Goal: Task Accomplishment & Management: Manage account settings

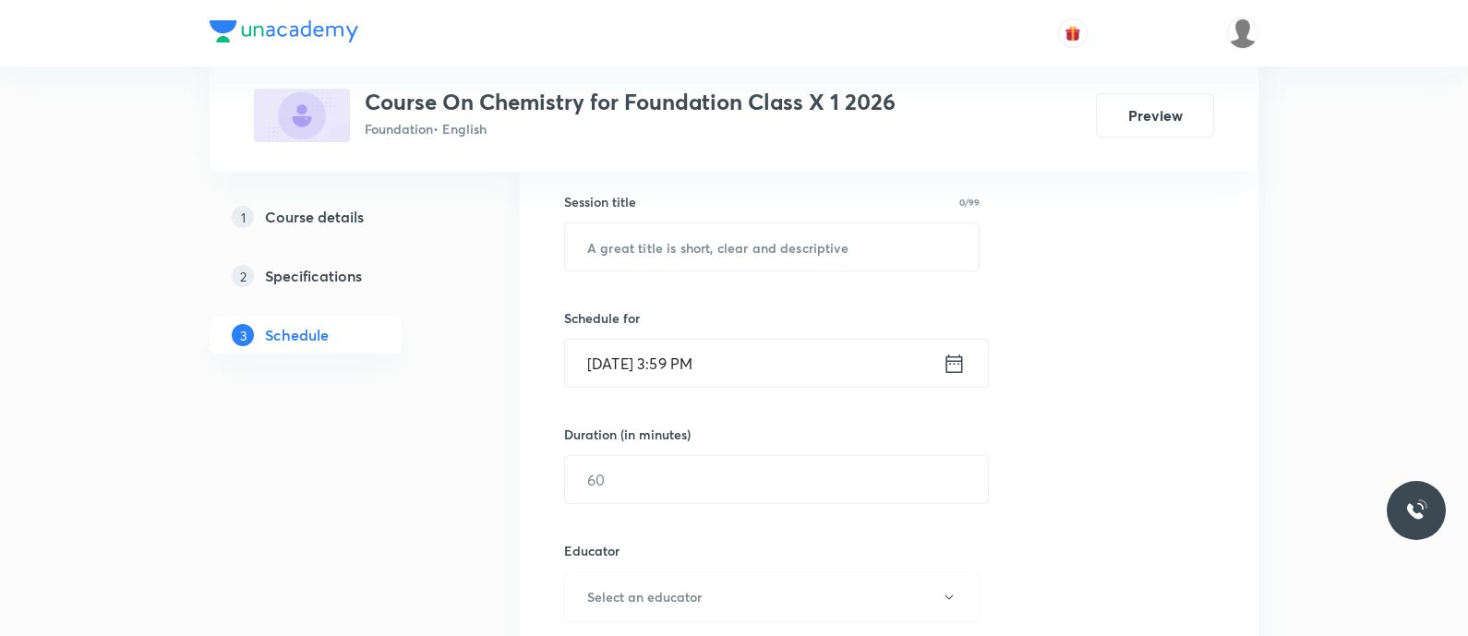
scroll to position [351, 0]
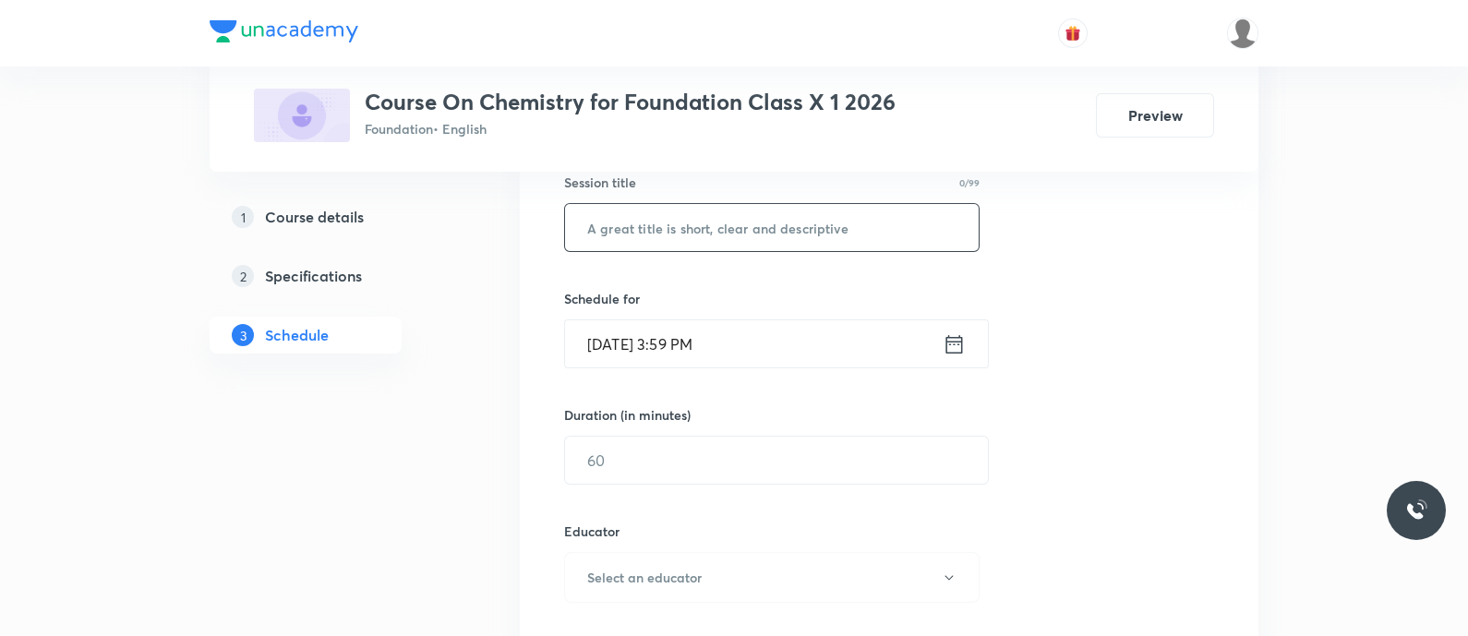
click at [613, 247] on input "text" at bounding box center [772, 227] width 414 height 47
paste input "Metals and Non metals Topic: Metallurgy"
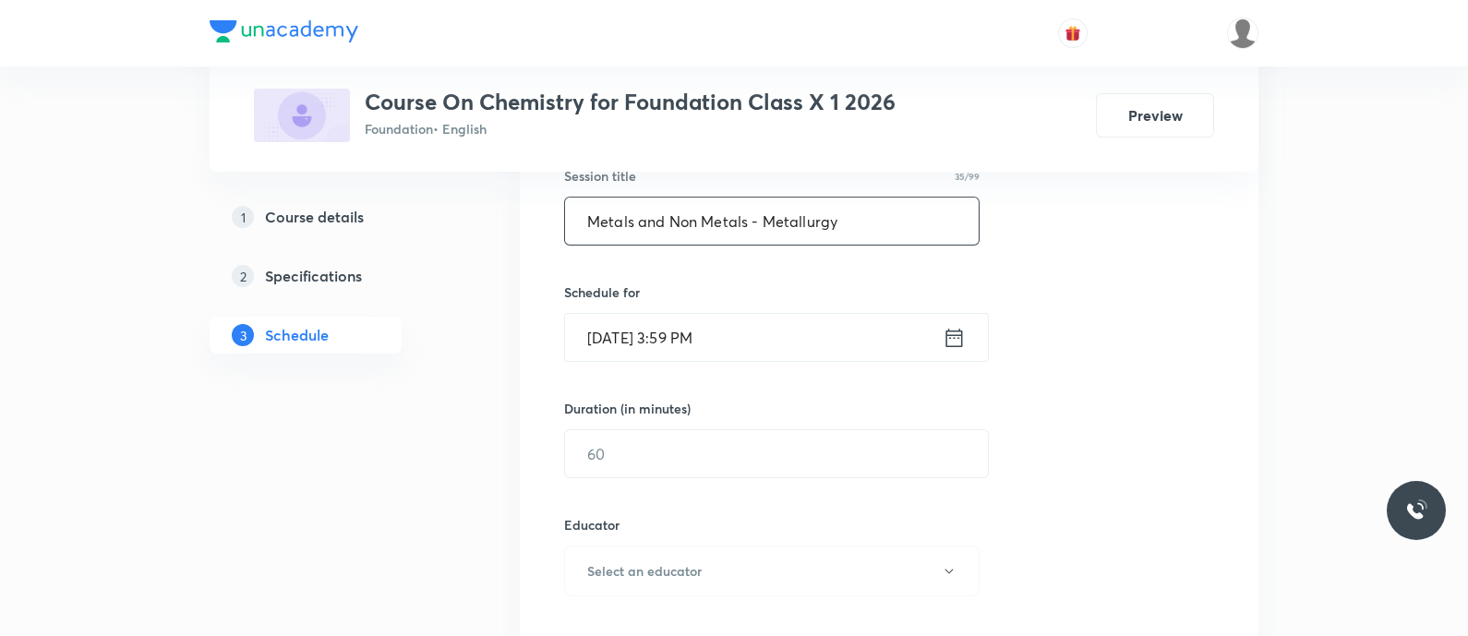
type input "Metals and Non Metals - Metallurgy"
click at [956, 333] on icon at bounding box center [954, 337] width 17 height 18
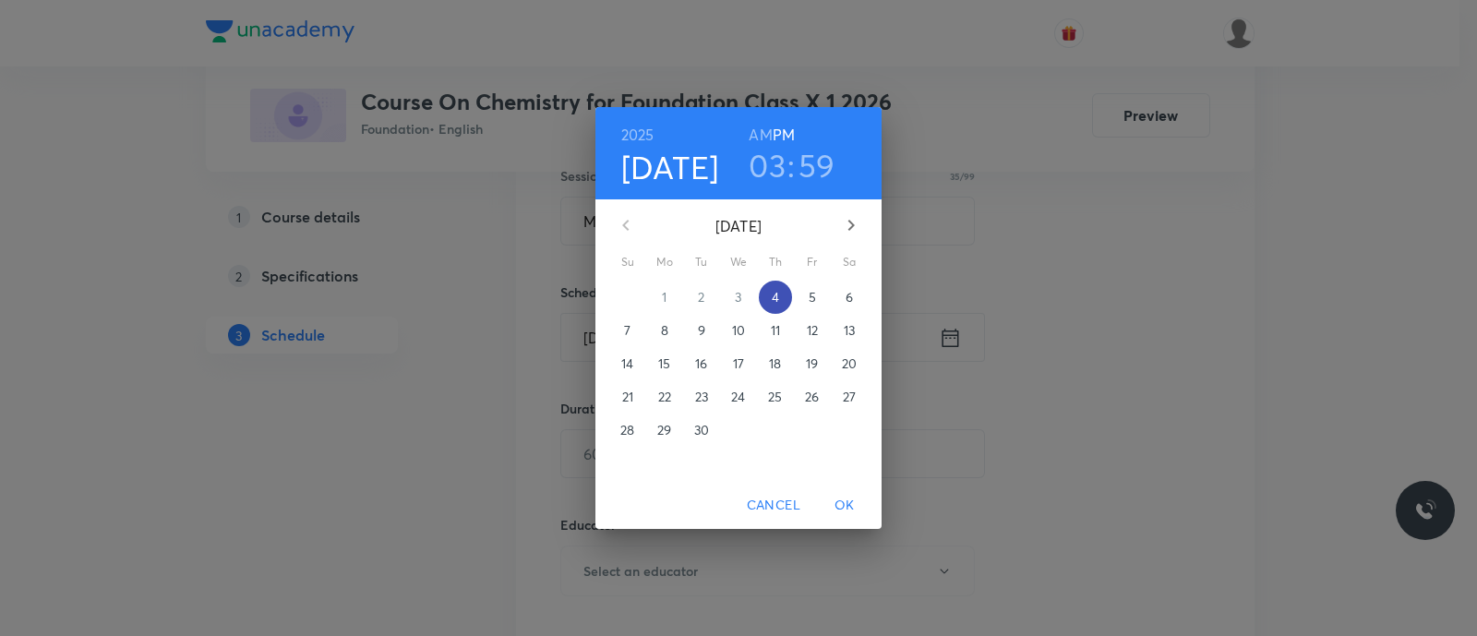
click at [775, 301] on p "4" at bounding box center [775, 297] width 7 height 18
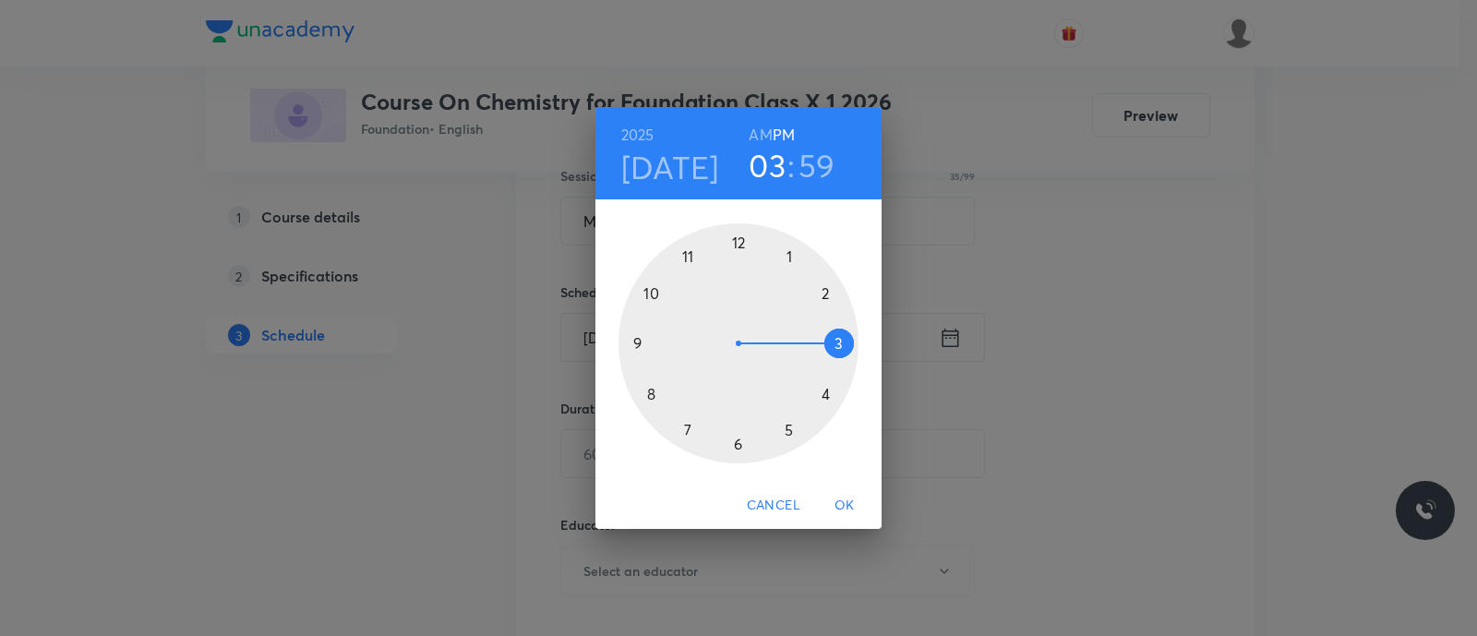
click at [787, 431] on div at bounding box center [739, 343] width 240 height 240
click at [651, 392] on div at bounding box center [739, 343] width 240 height 240
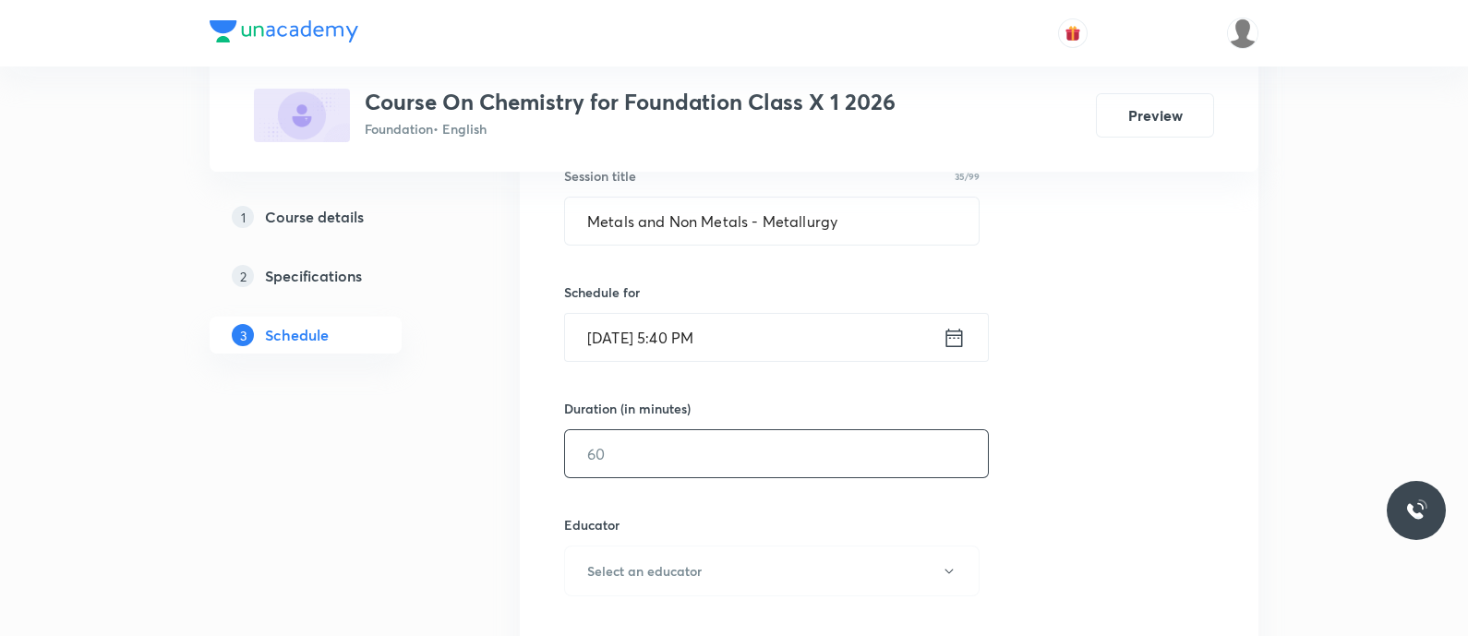
click at [649, 454] on input "text" at bounding box center [776, 453] width 423 height 47
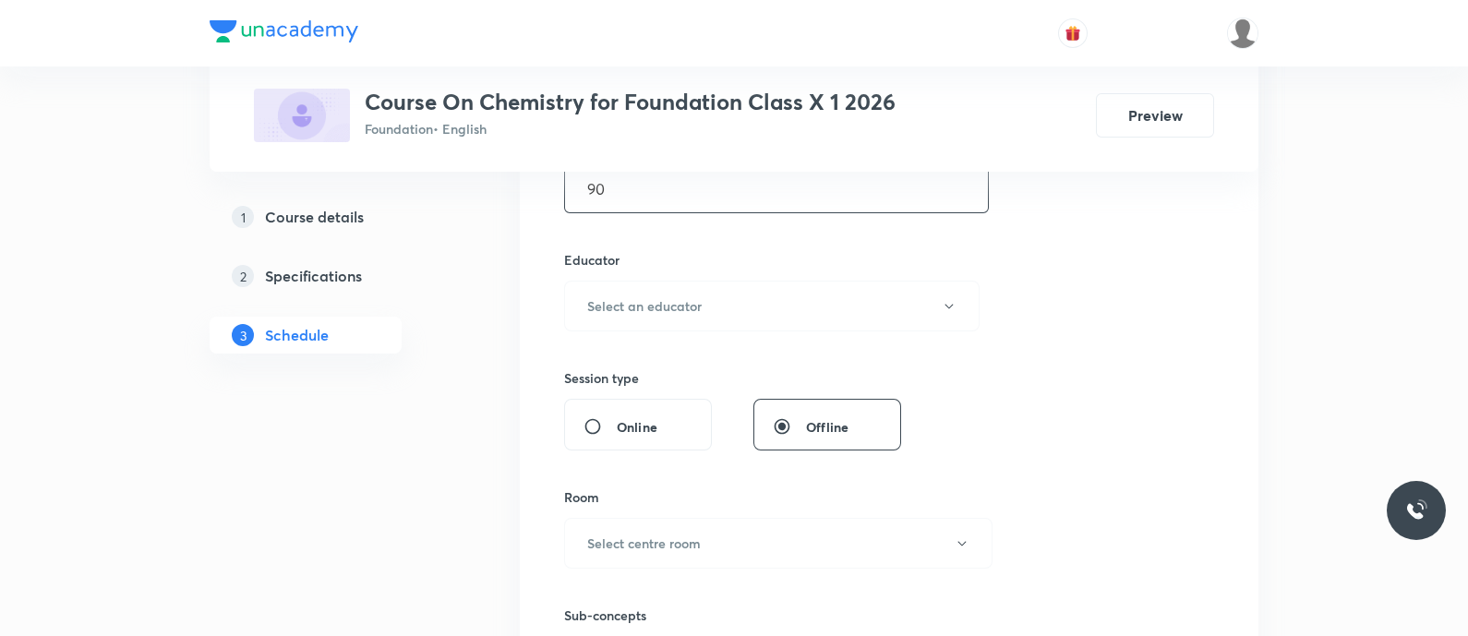
scroll to position [625, 0]
type input "90"
click at [612, 316] on button "Select an educator" at bounding box center [772, 303] width 416 height 51
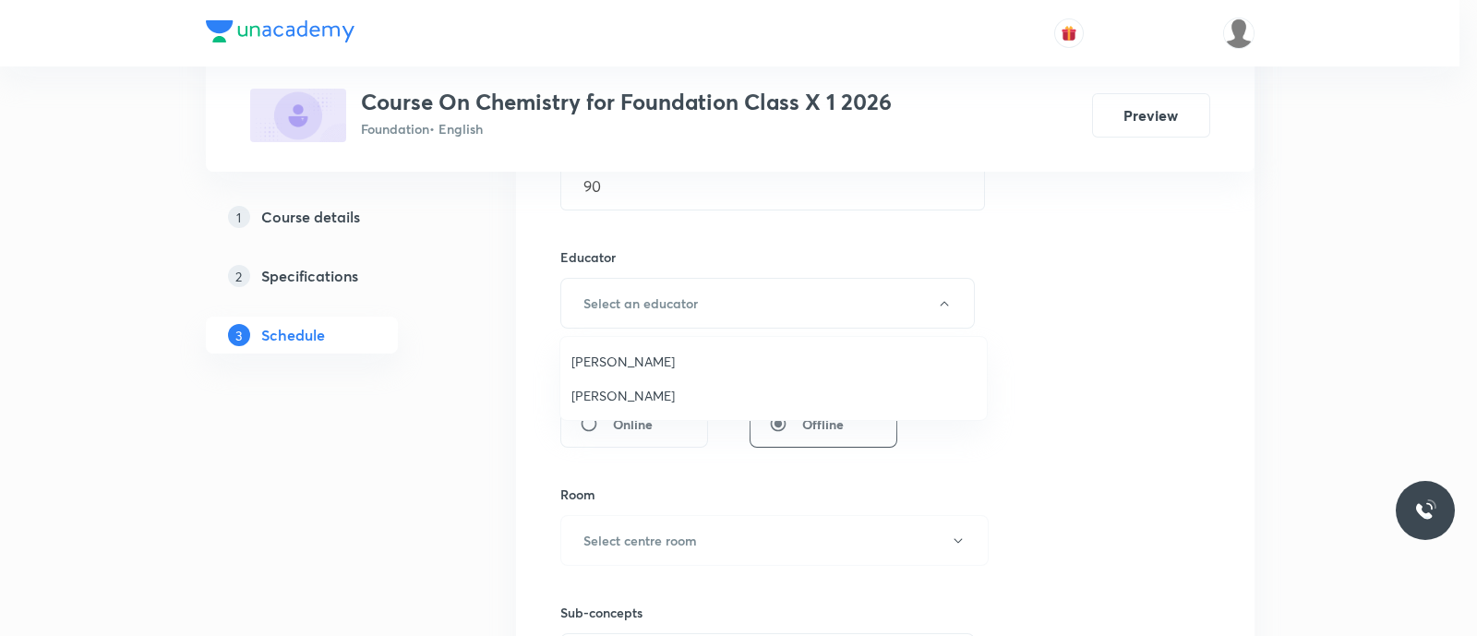
click at [609, 392] on span "Koneti Nagarjuna" at bounding box center [774, 395] width 404 height 19
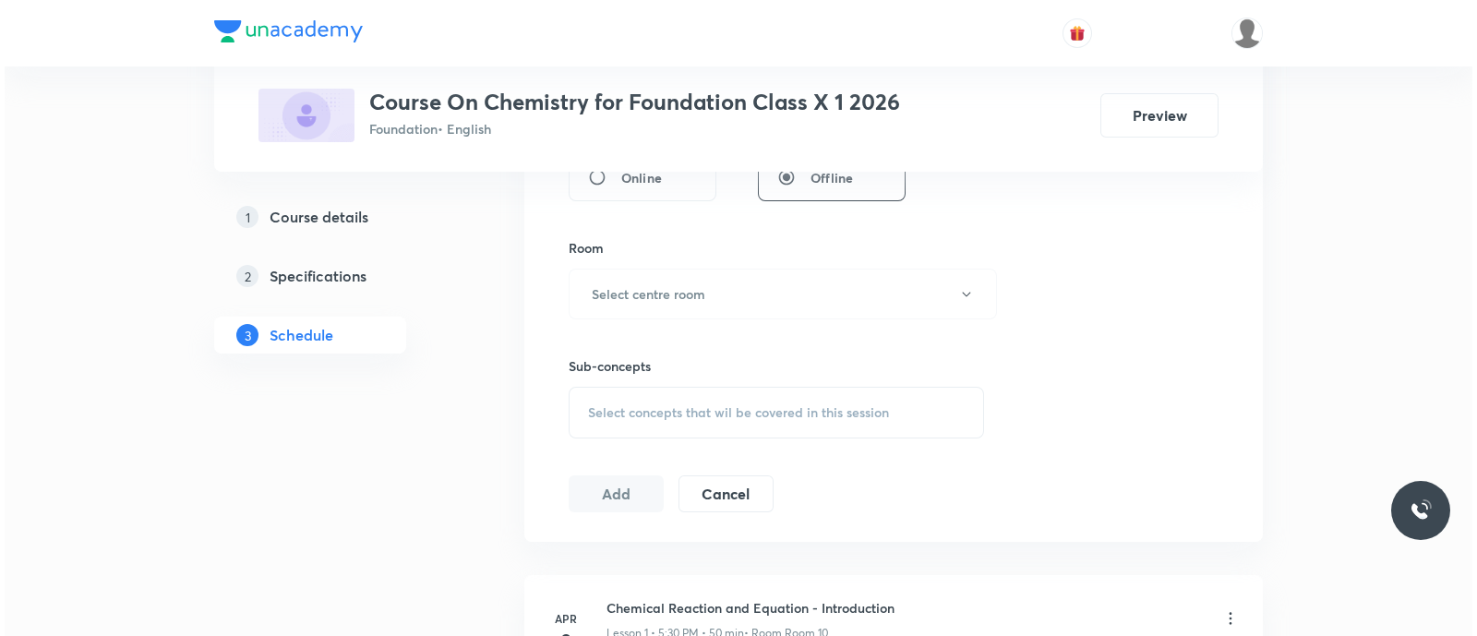
scroll to position [884, 0]
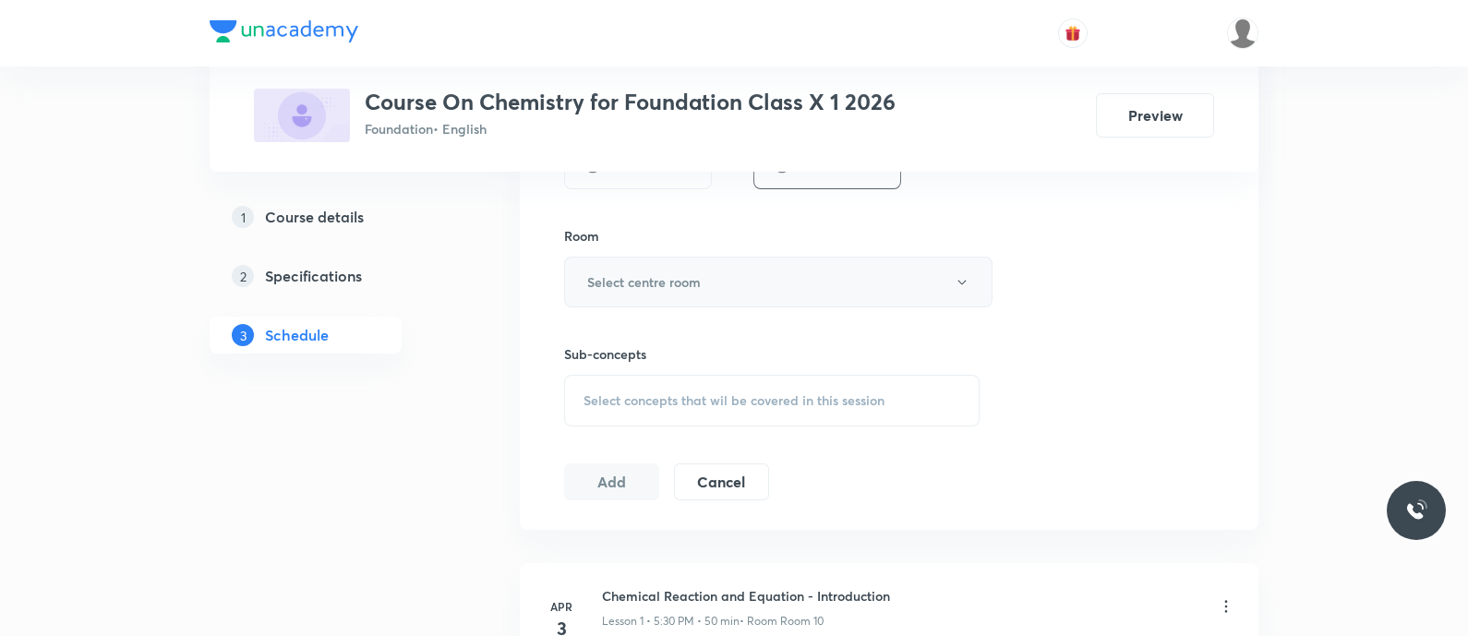
click at [623, 278] on h6 "Select centre room" at bounding box center [644, 281] width 114 height 19
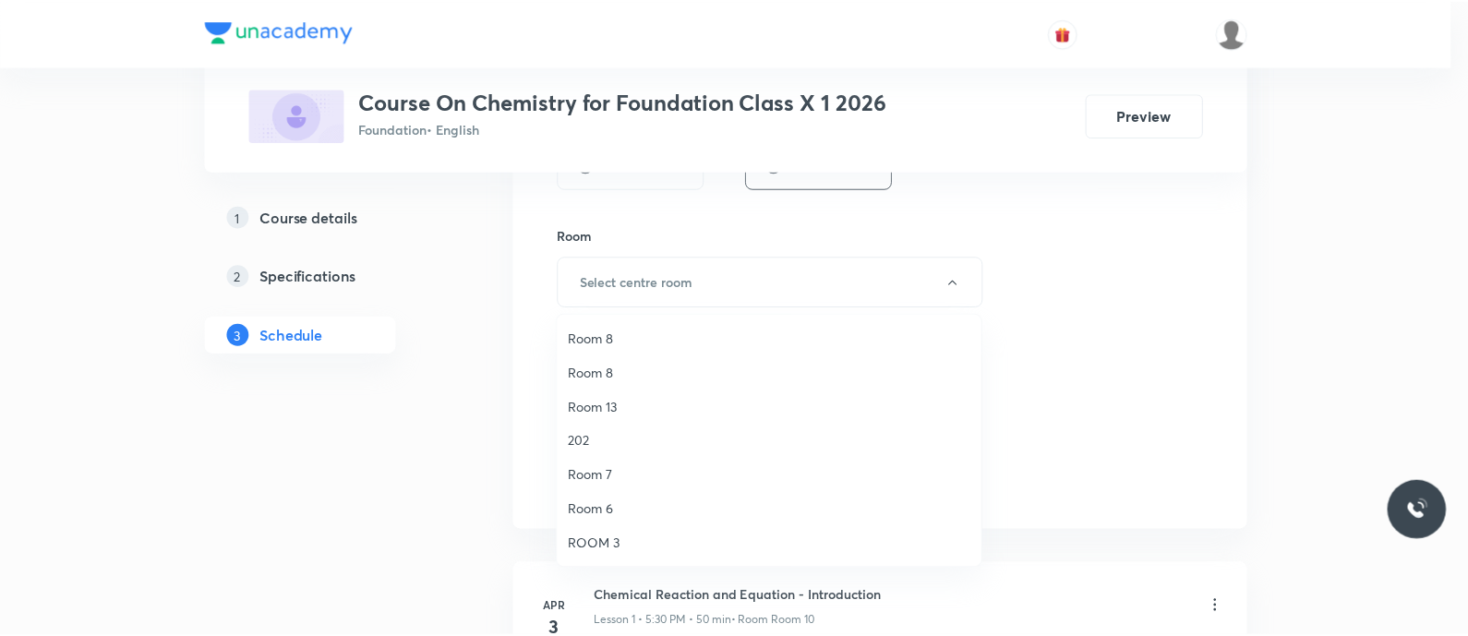
scroll to position [0, 0]
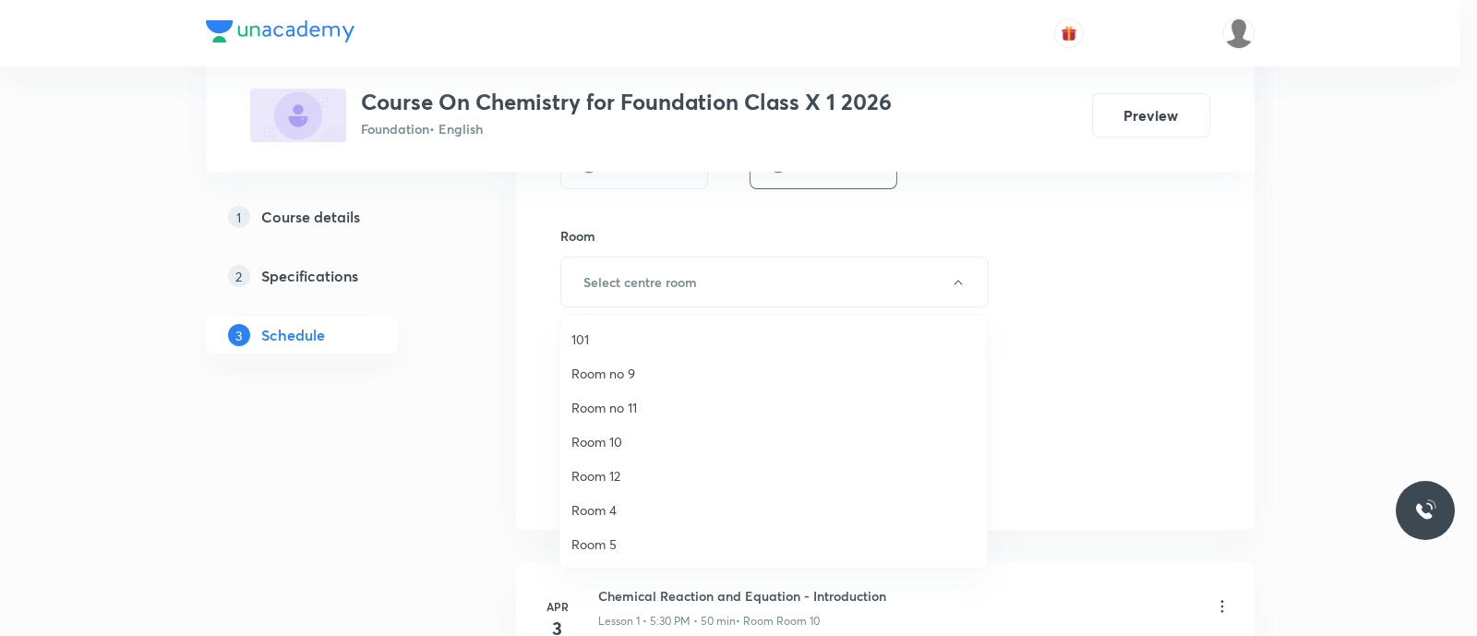
click at [629, 444] on span "Room 10" at bounding box center [774, 441] width 404 height 19
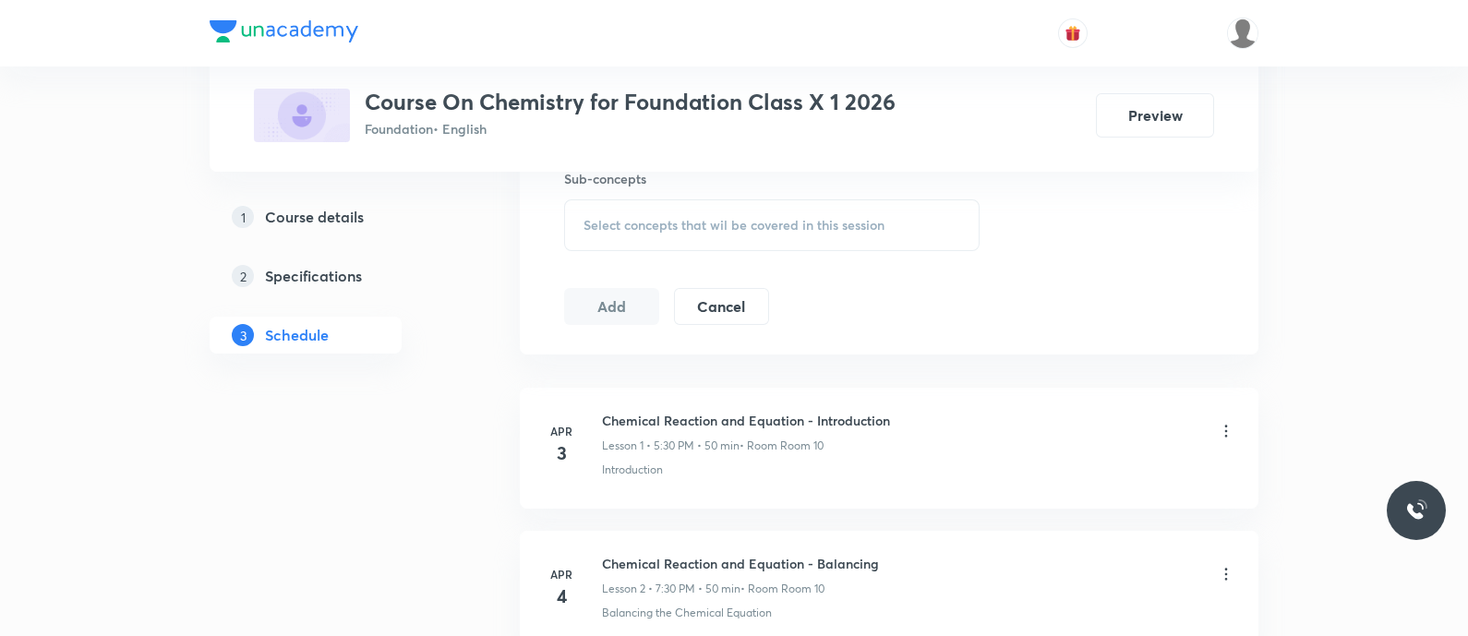
scroll to position [1064, 0]
click at [588, 213] on span "Select concepts that wil be covered in this session" at bounding box center [734, 220] width 301 height 15
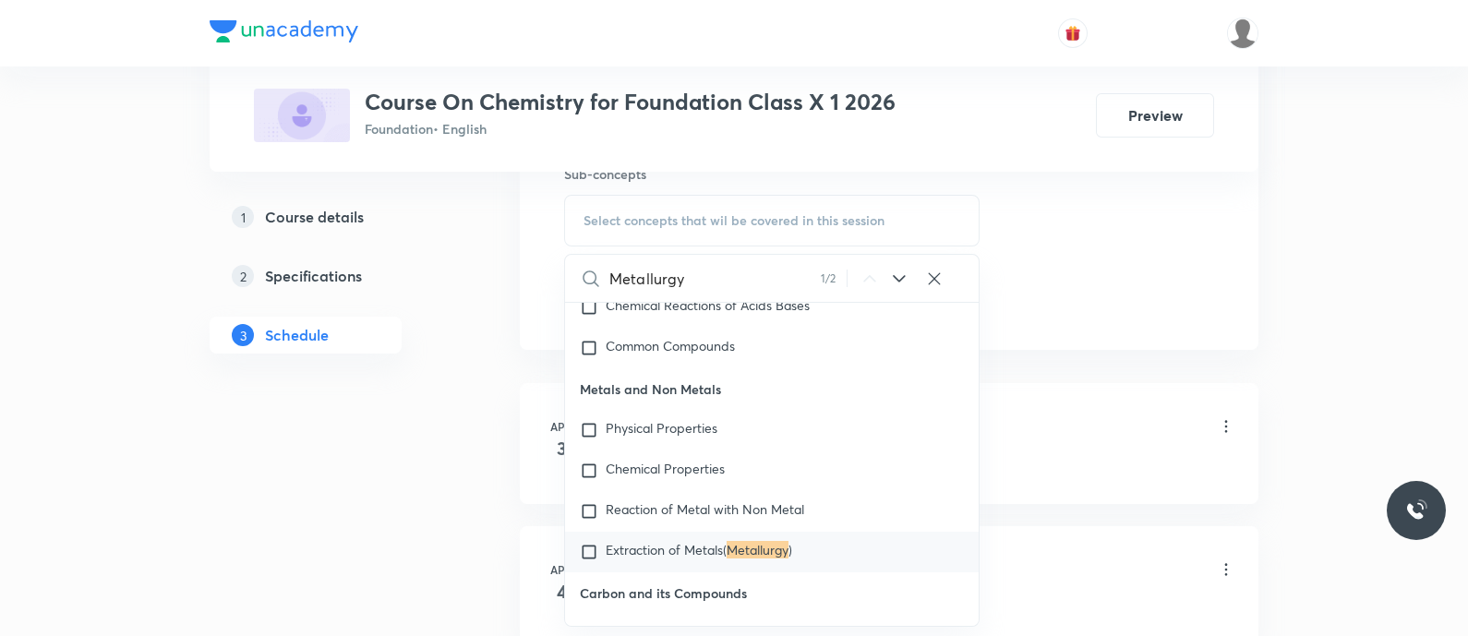
scroll to position [4465, 0]
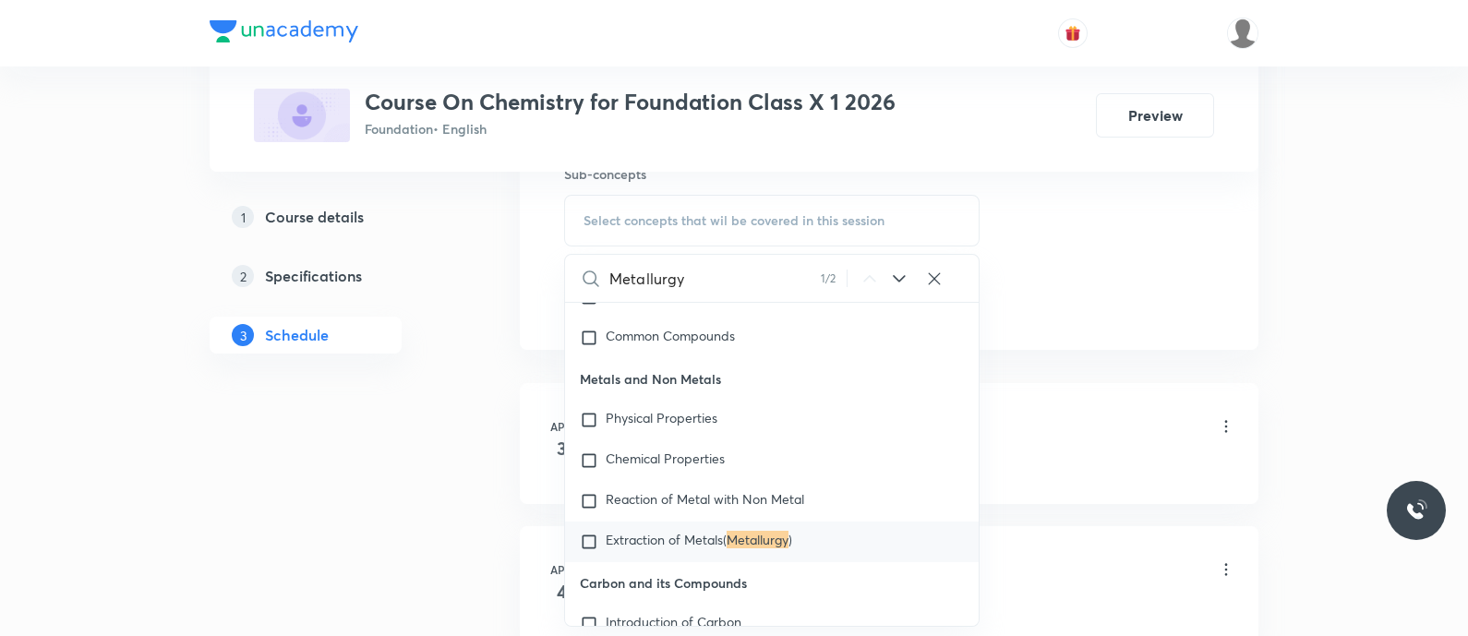
type input "Metallurgy"
click at [906, 279] on icon at bounding box center [899, 279] width 22 height 22
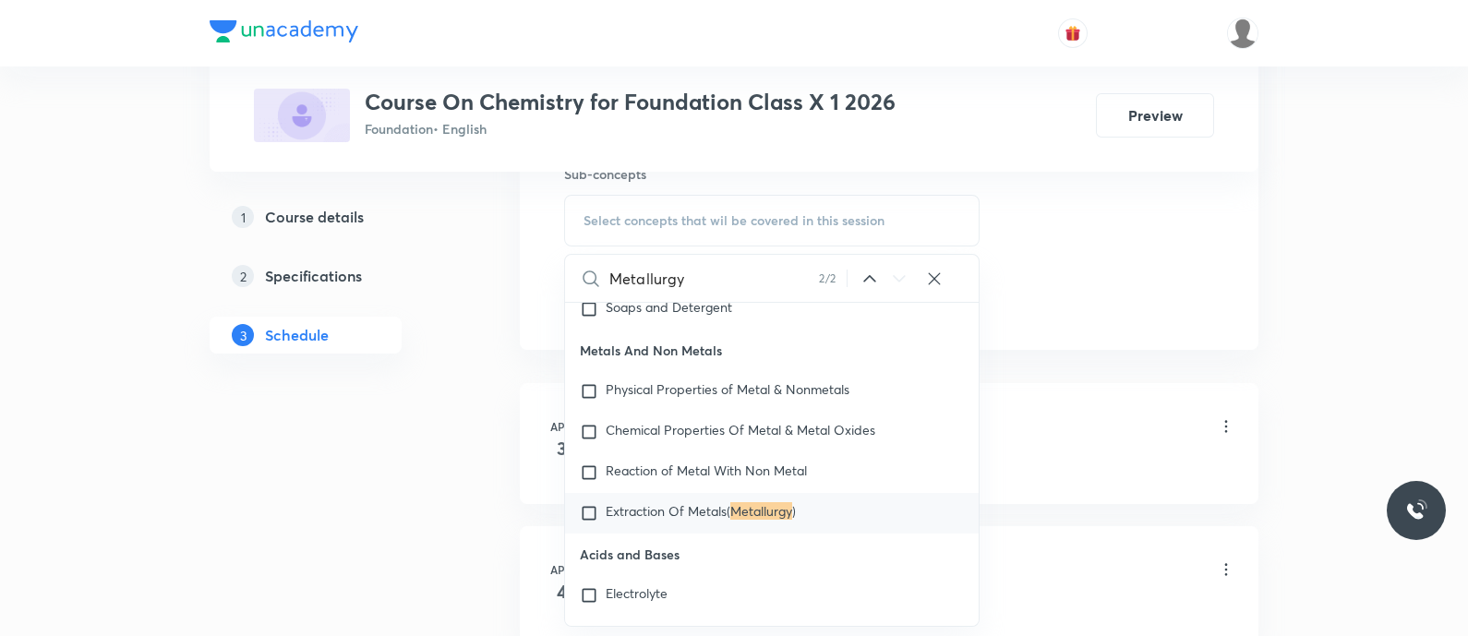
scroll to position [8490, 0]
click at [669, 516] on span "Extraction Of Metals(" at bounding box center [668, 508] width 125 height 18
checkbox input "true"
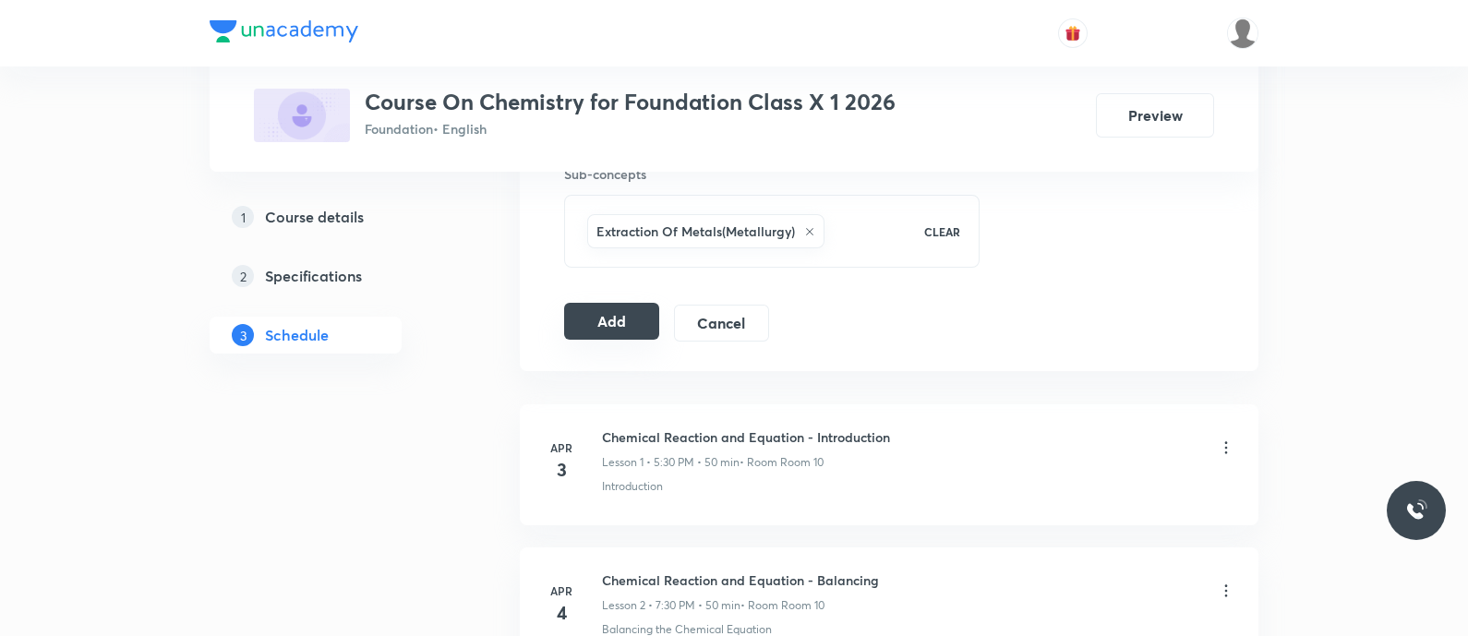
click at [608, 307] on button "Add" at bounding box center [611, 321] width 95 height 37
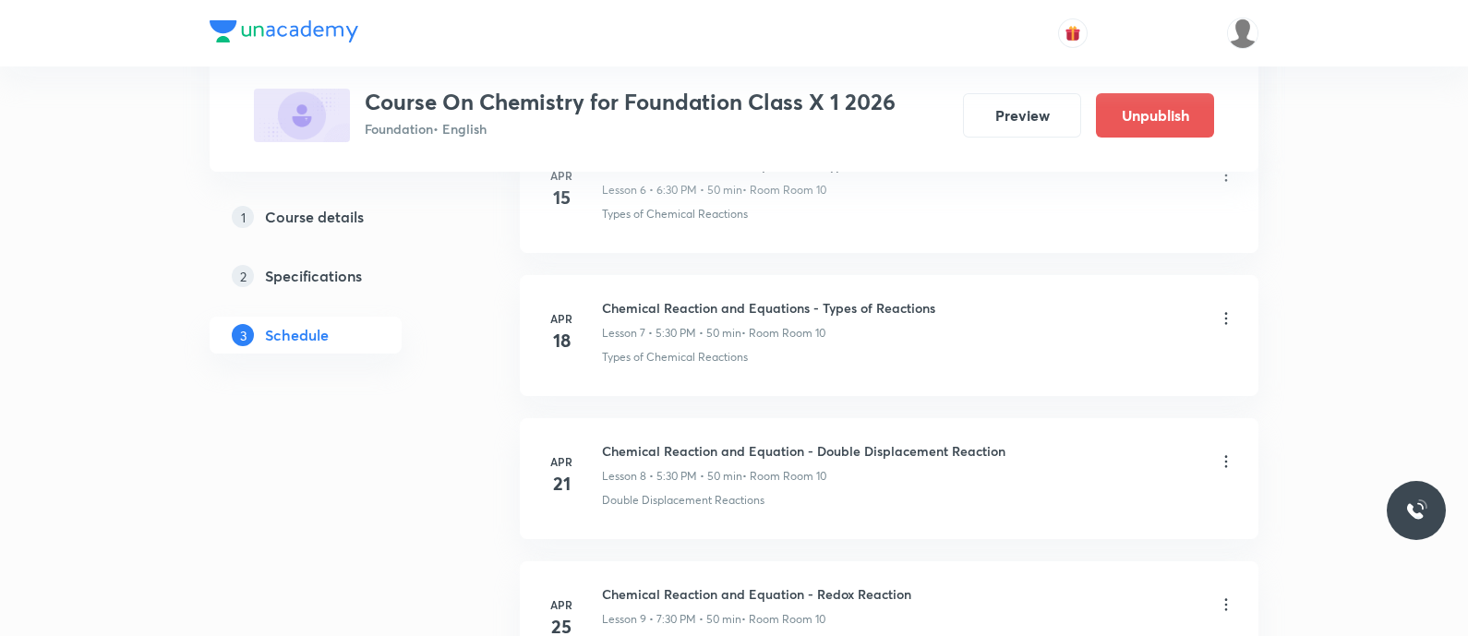
scroll to position [0, 0]
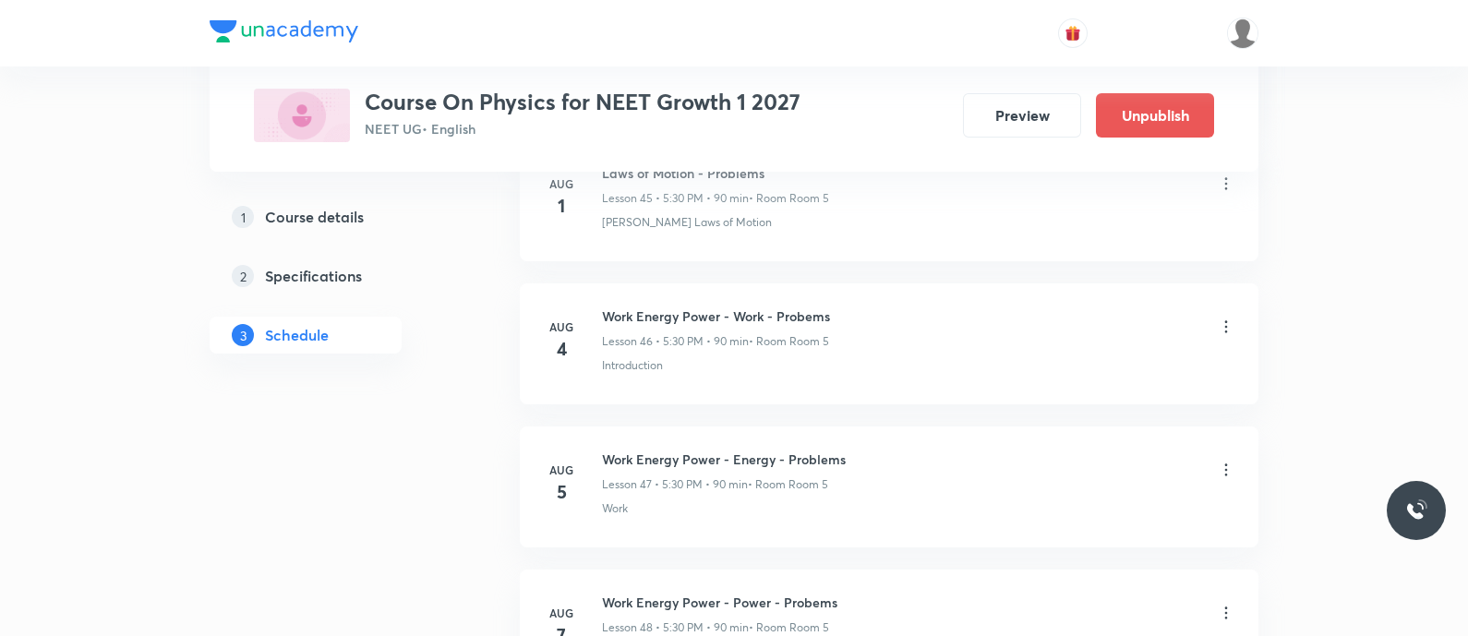
scroll to position [8981, 0]
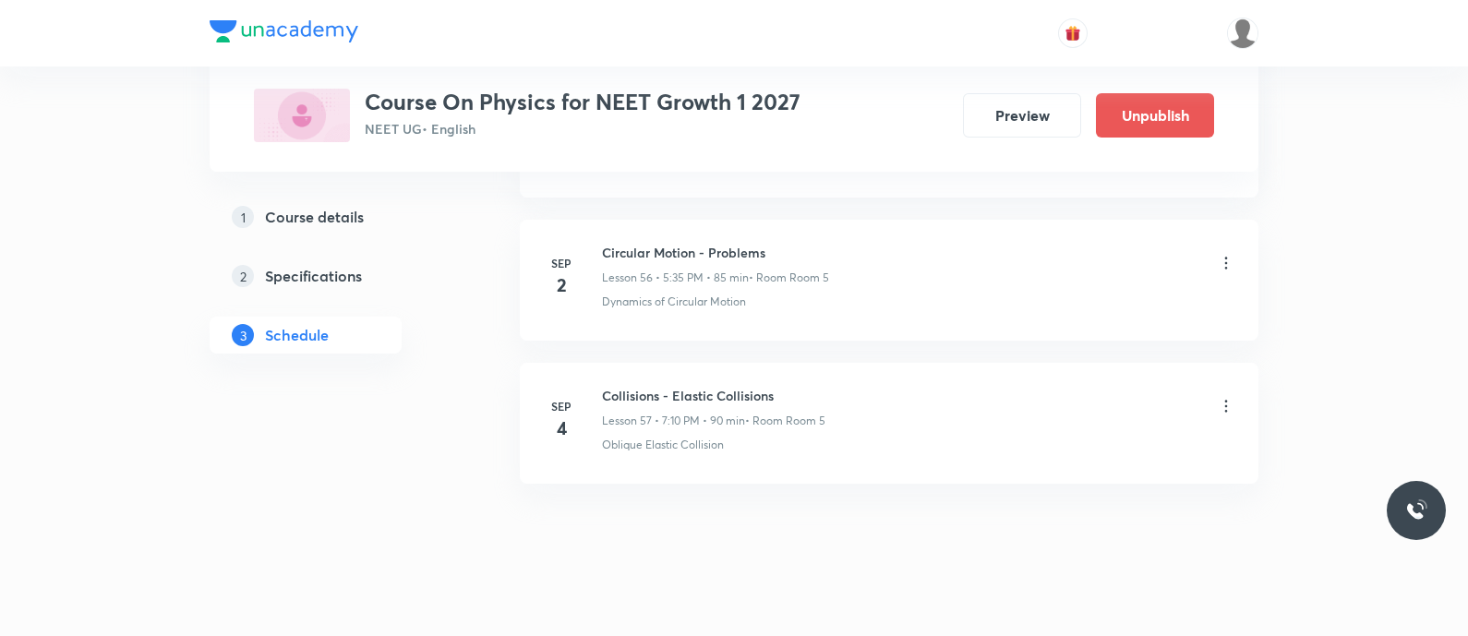
click at [1228, 397] on icon at bounding box center [1226, 406] width 18 height 18
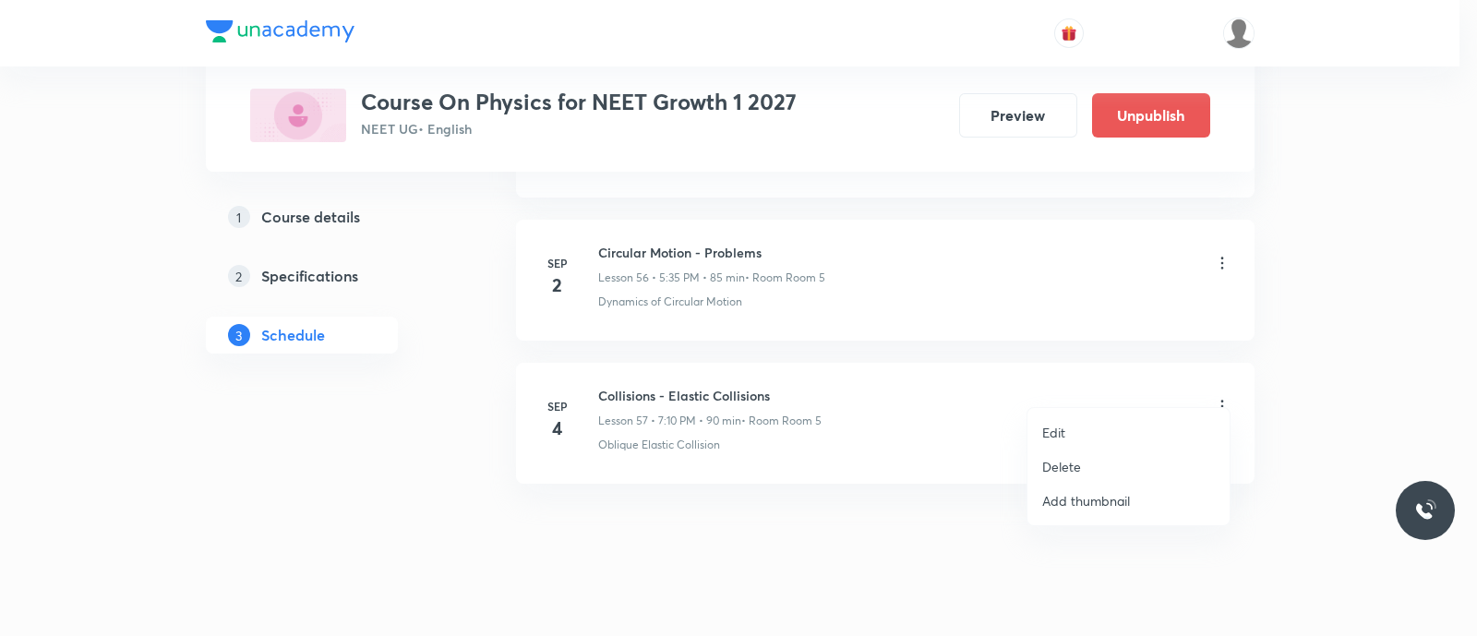
click at [1071, 468] on p "Delete" at bounding box center [1061, 466] width 39 height 19
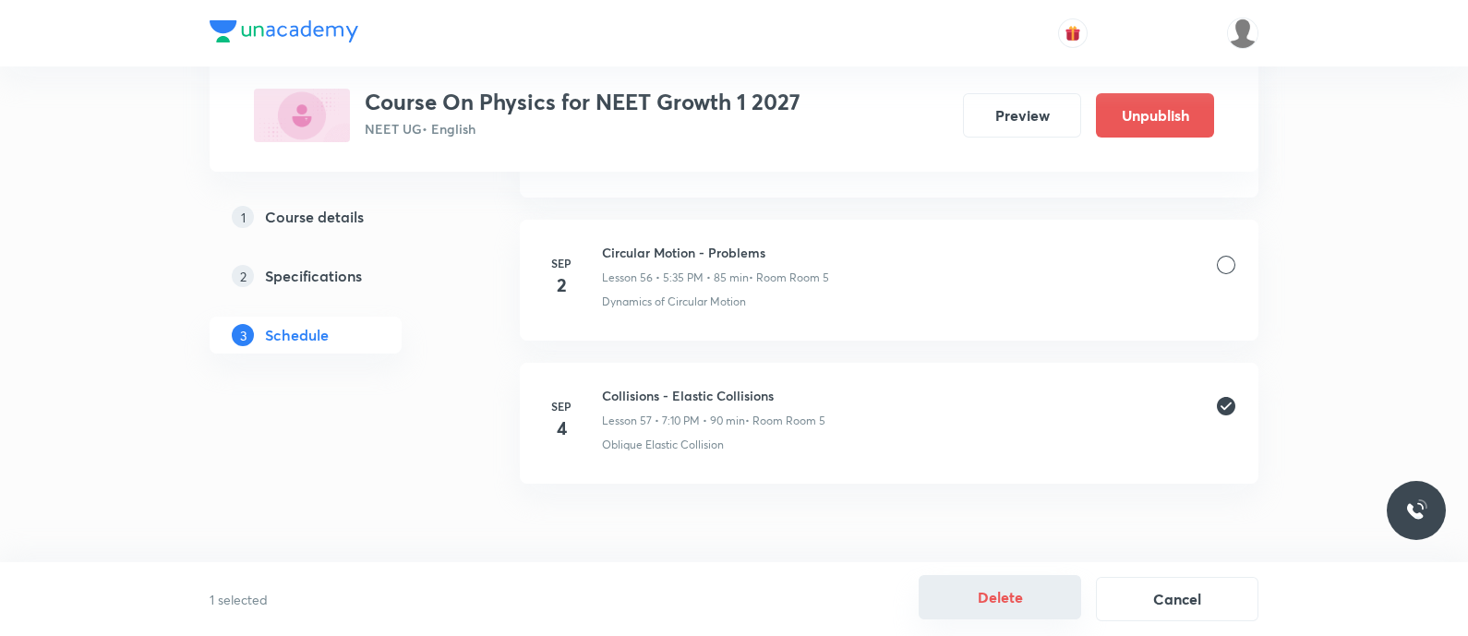
click at [997, 588] on button "Delete" at bounding box center [1000, 597] width 163 height 44
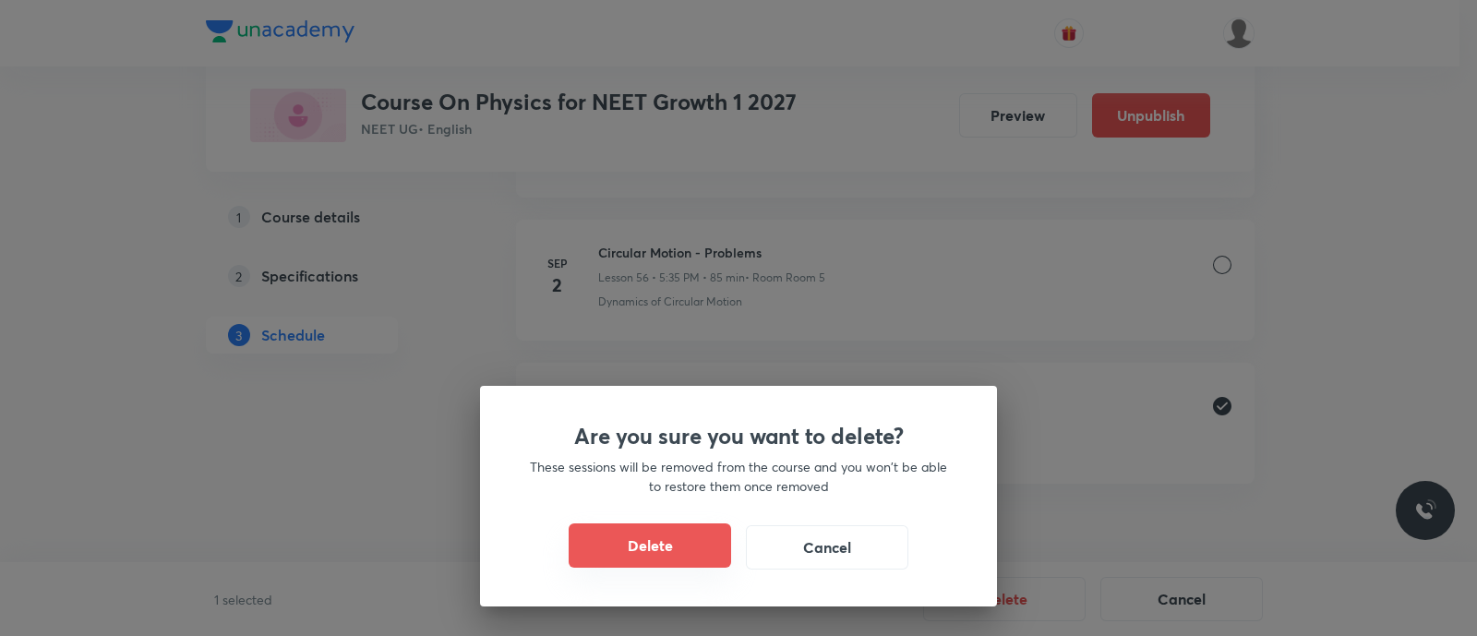
click at [669, 550] on button "Delete" at bounding box center [650, 546] width 163 height 44
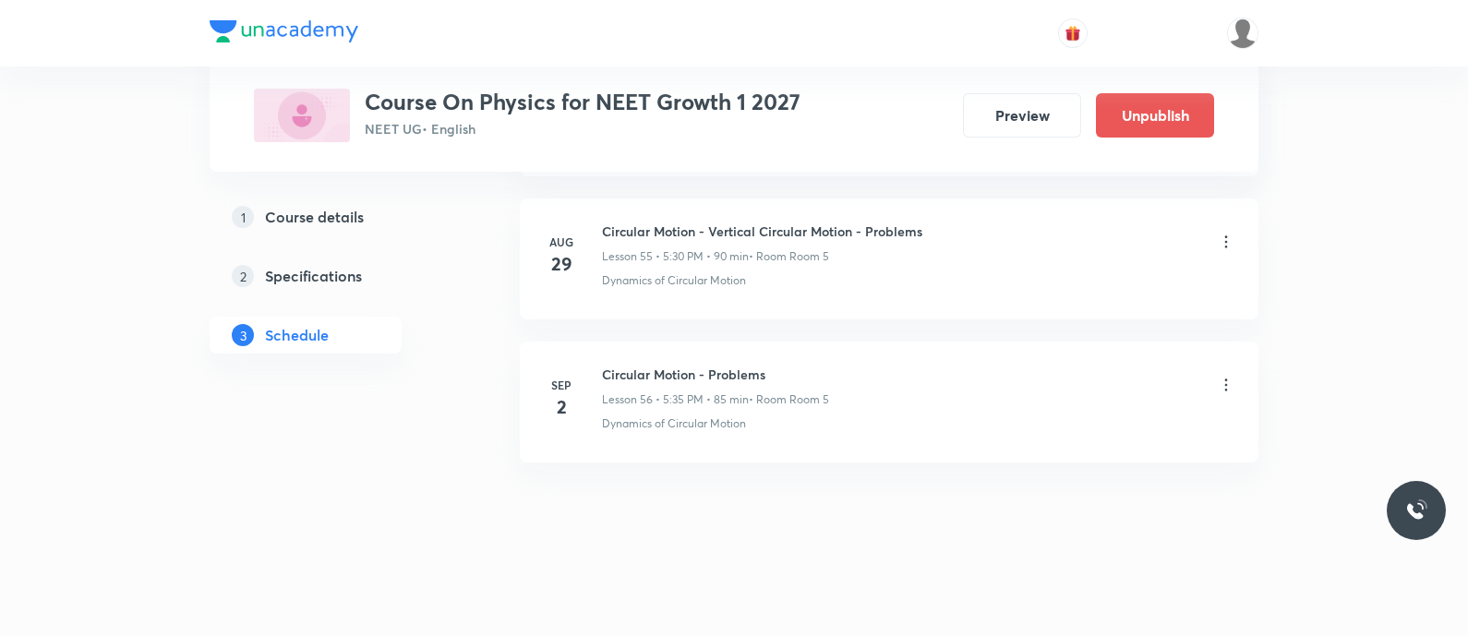
scroll to position [8838, 0]
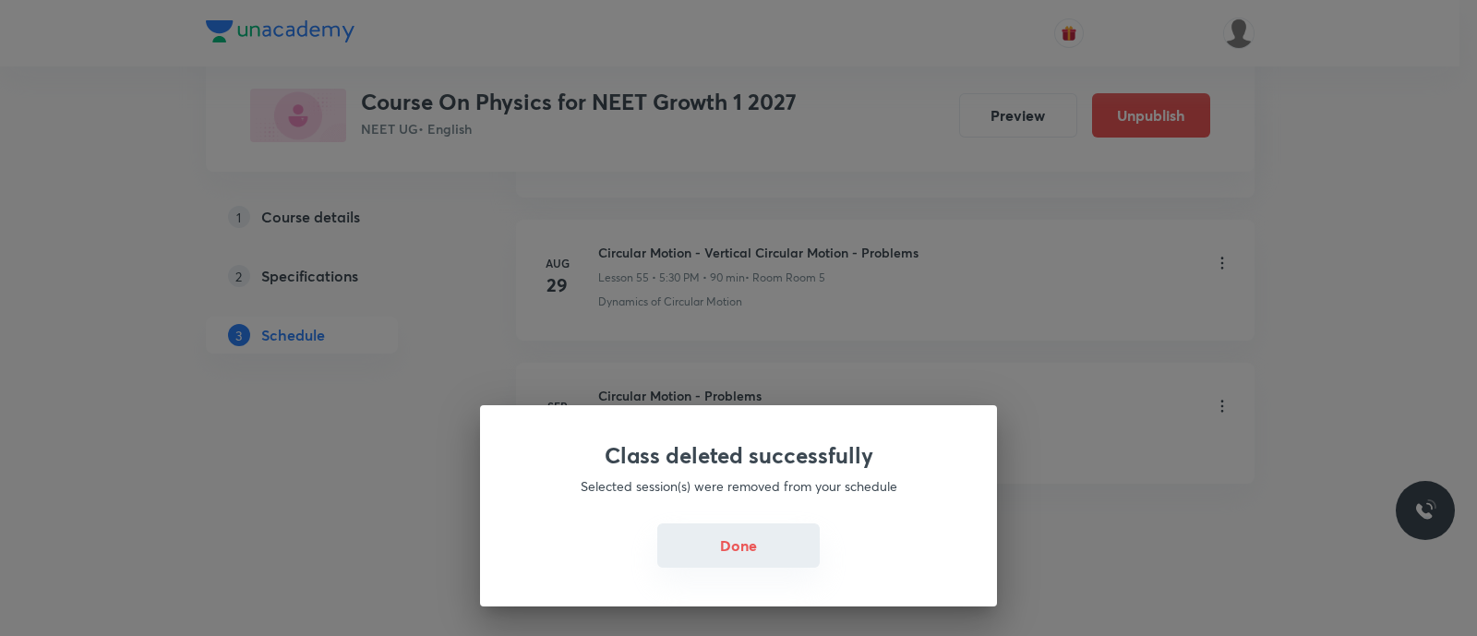
click at [746, 536] on button "Done" at bounding box center [738, 546] width 163 height 44
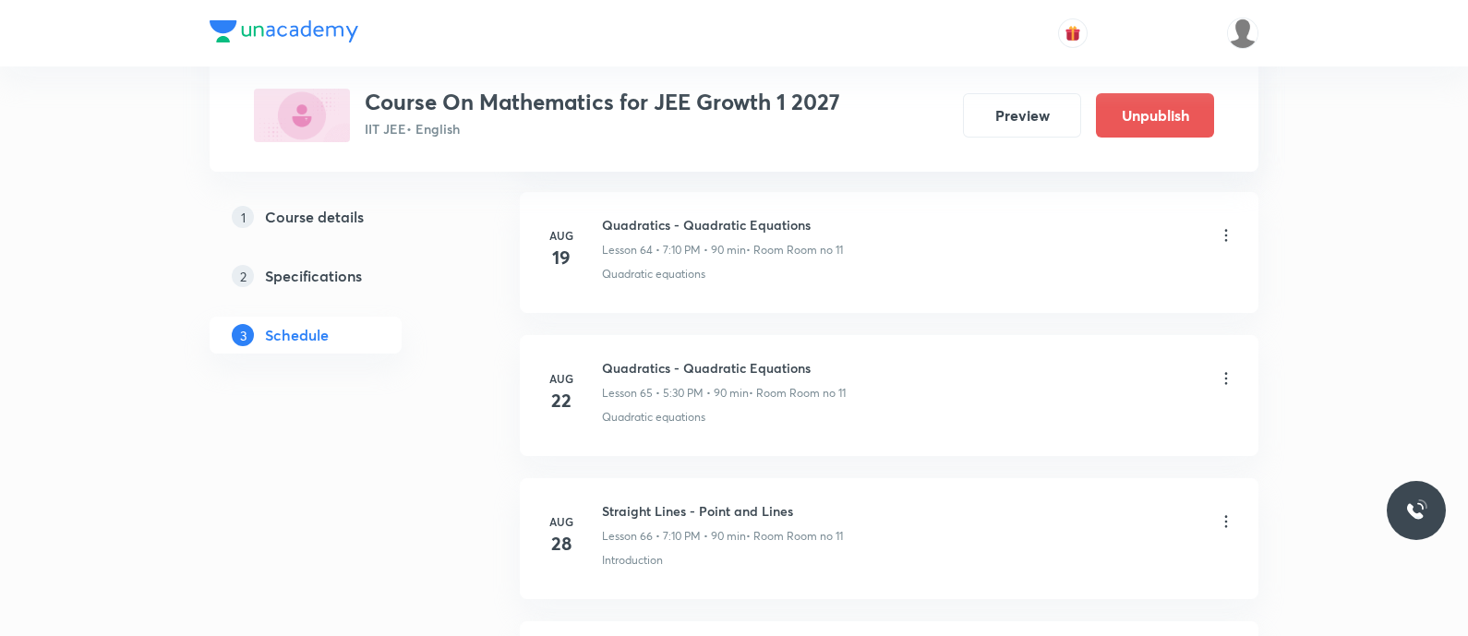
scroll to position [10694, 0]
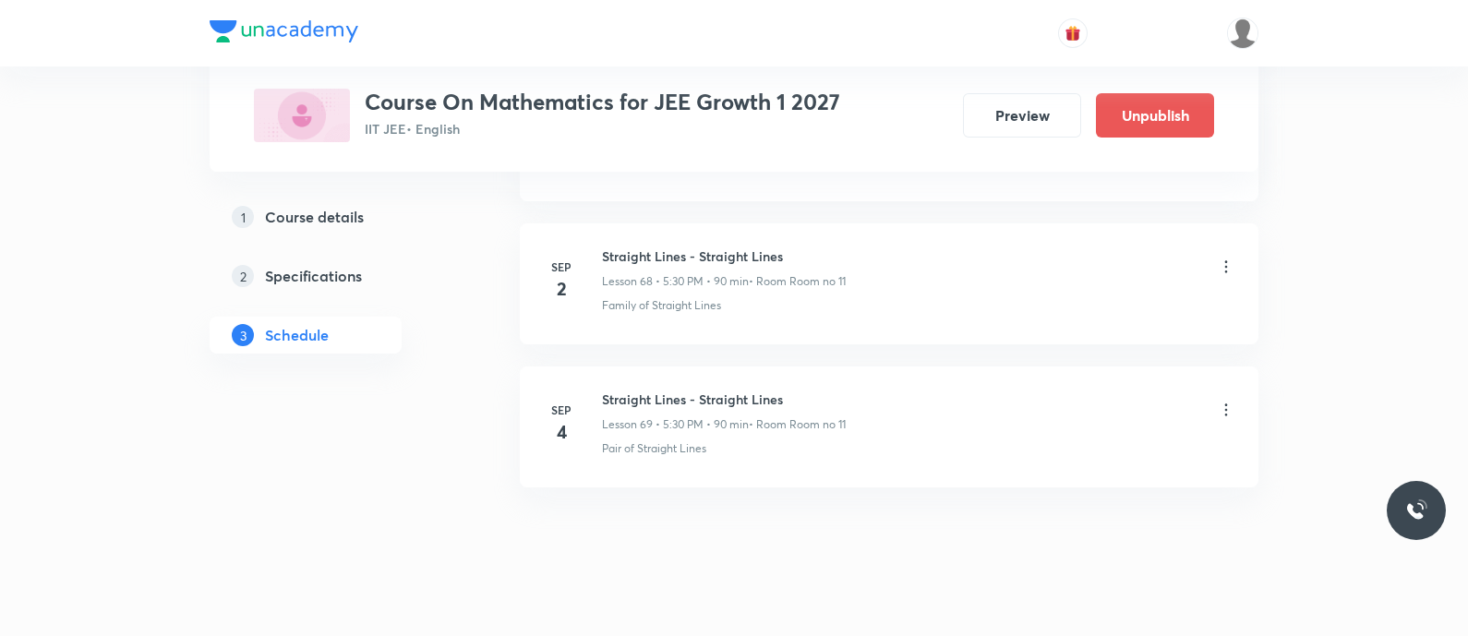
click at [1228, 401] on icon at bounding box center [1226, 410] width 18 height 18
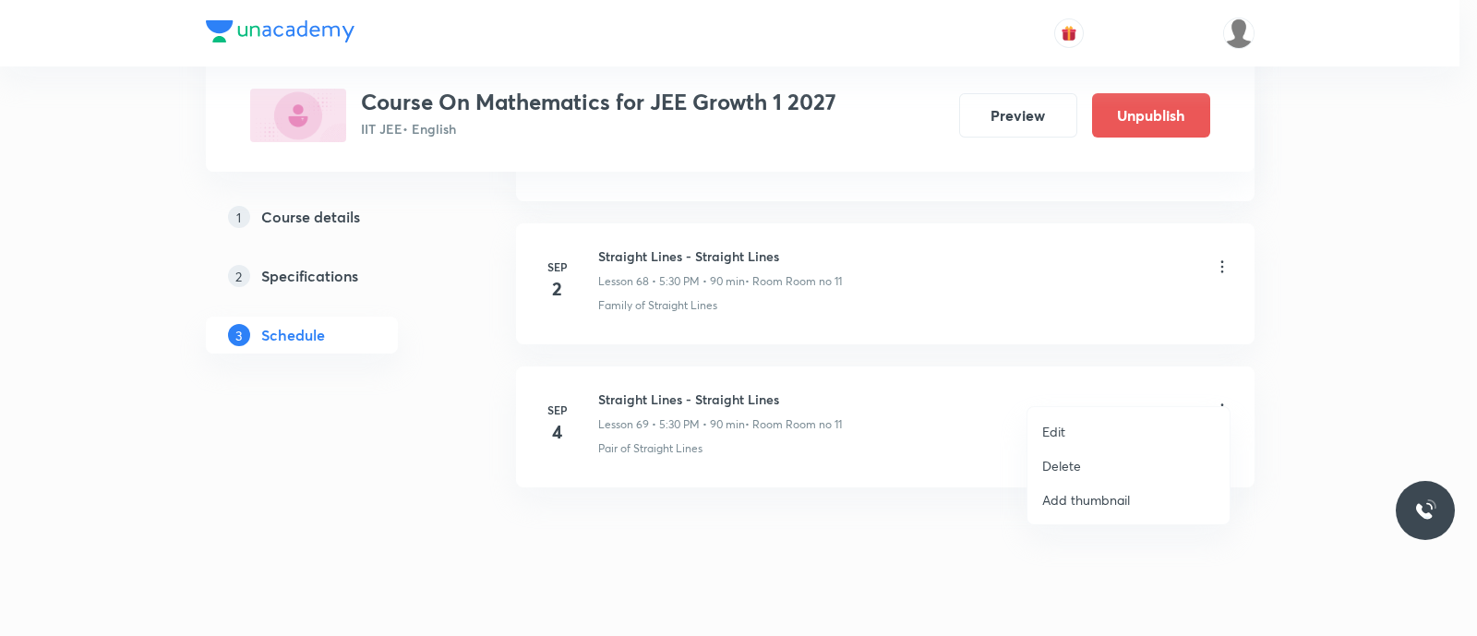
click at [1099, 461] on li "Delete" at bounding box center [1129, 466] width 202 height 34
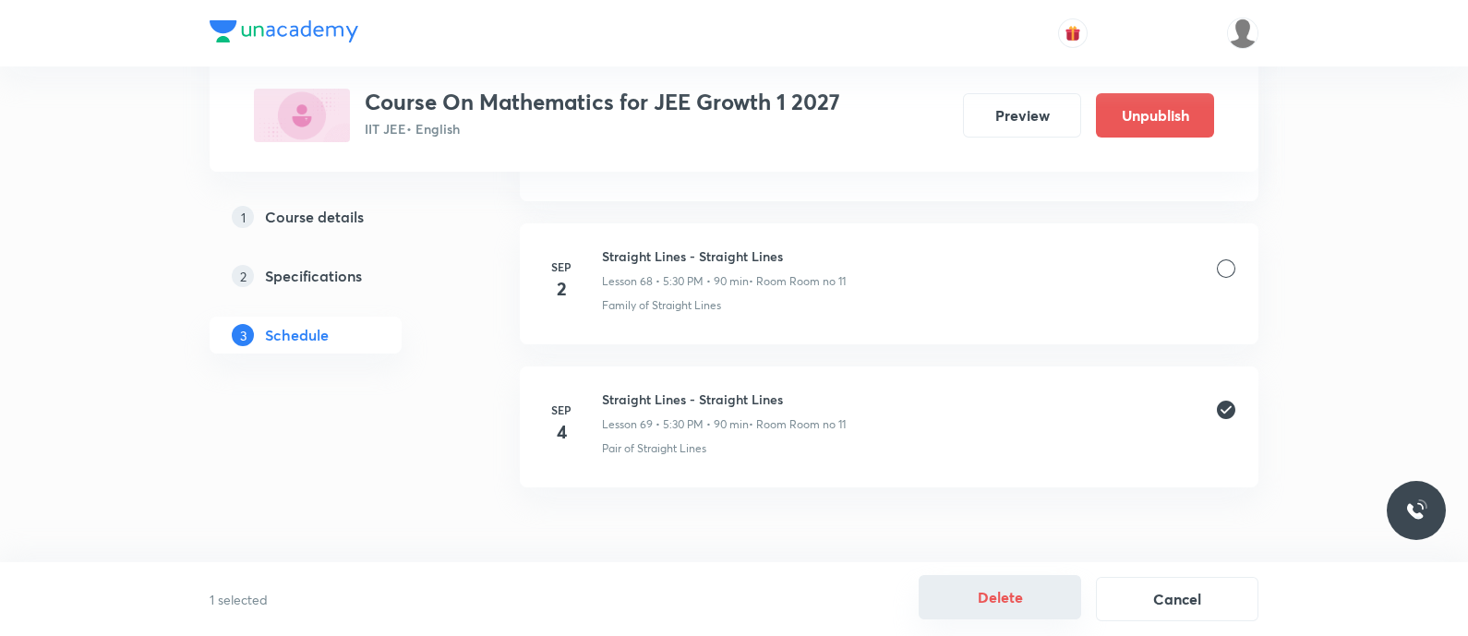
click at [1035, 606] on button "Delete" at bounding box center [1000, 597] width 163 height 44
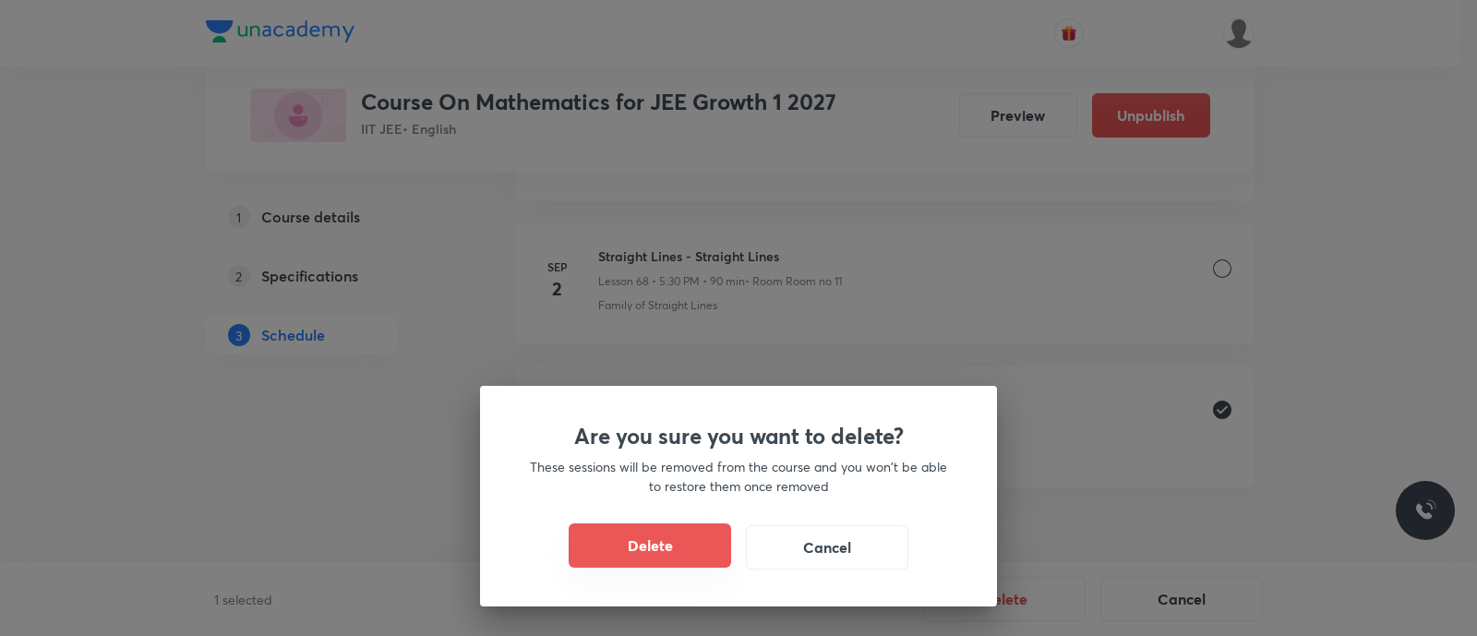
click at [642, 542] on button "Delete" at bounding box center [650, 546] width 163 height 44
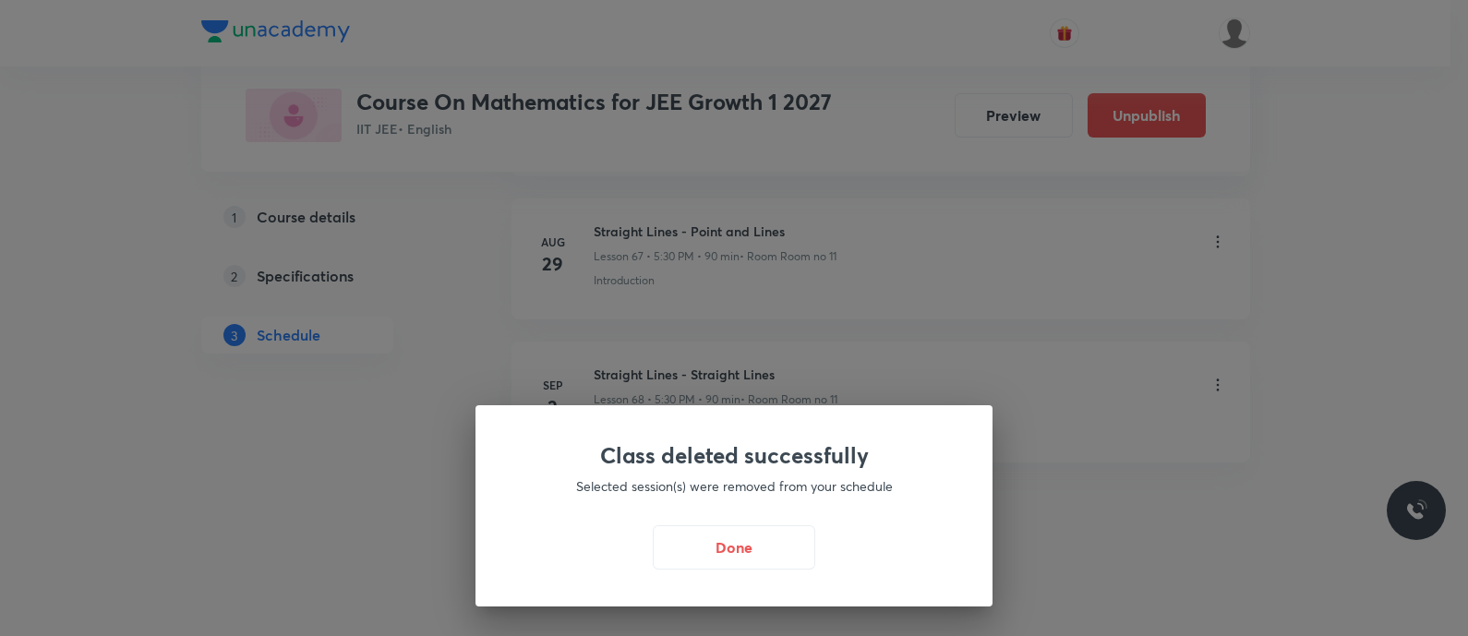
scroll to position [10551, 0]
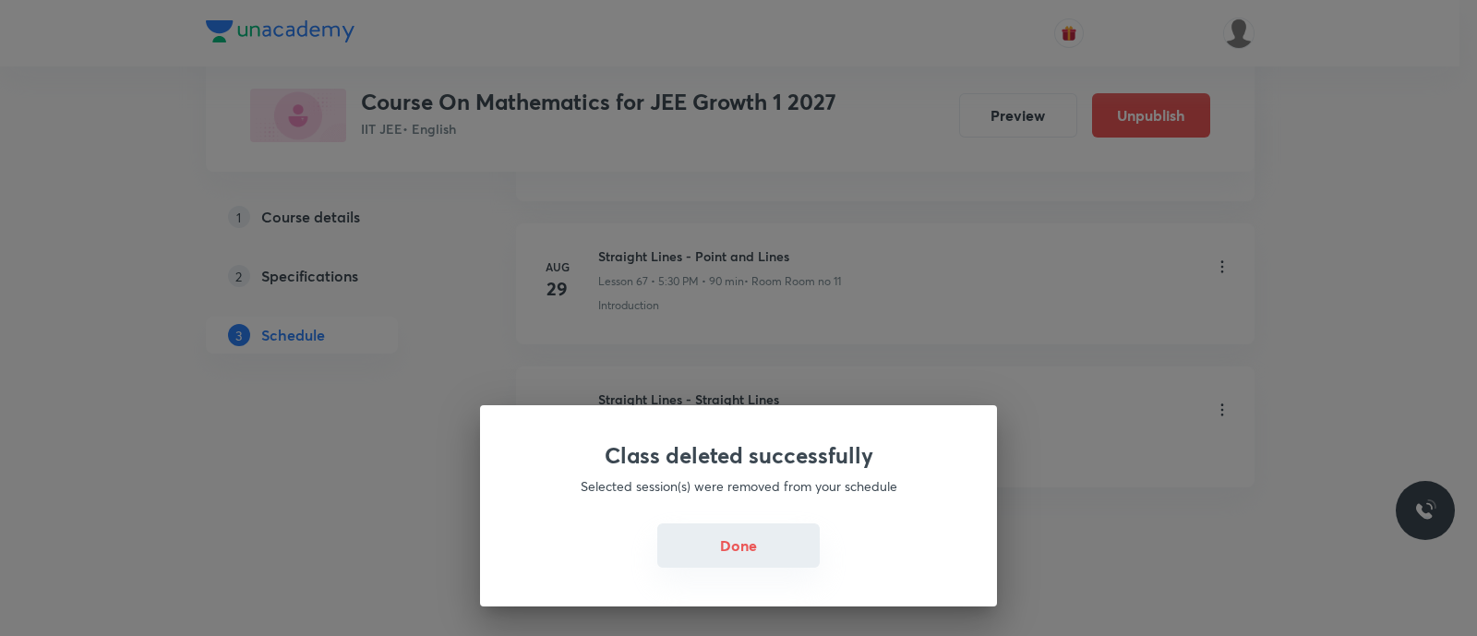
click at [750, 532] on button "Done" at bounding box center [738, 546] width 163 height 44
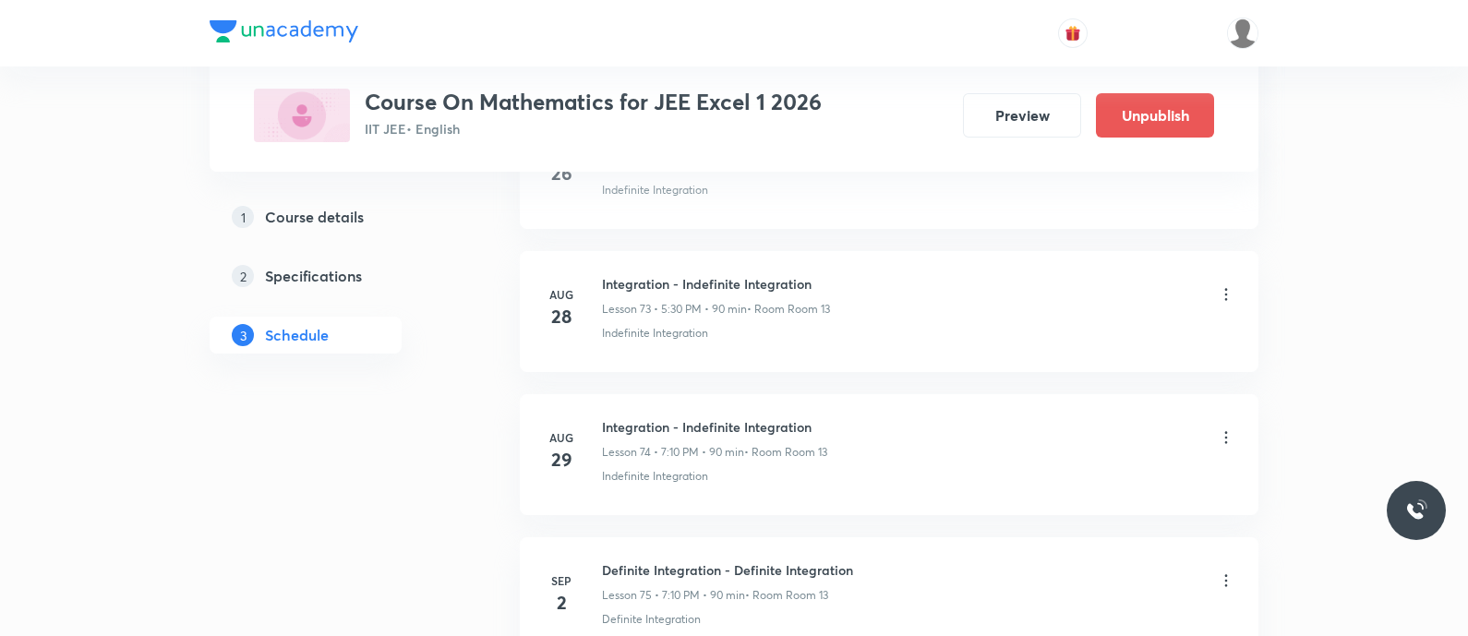
scroll to position [11694, 0]
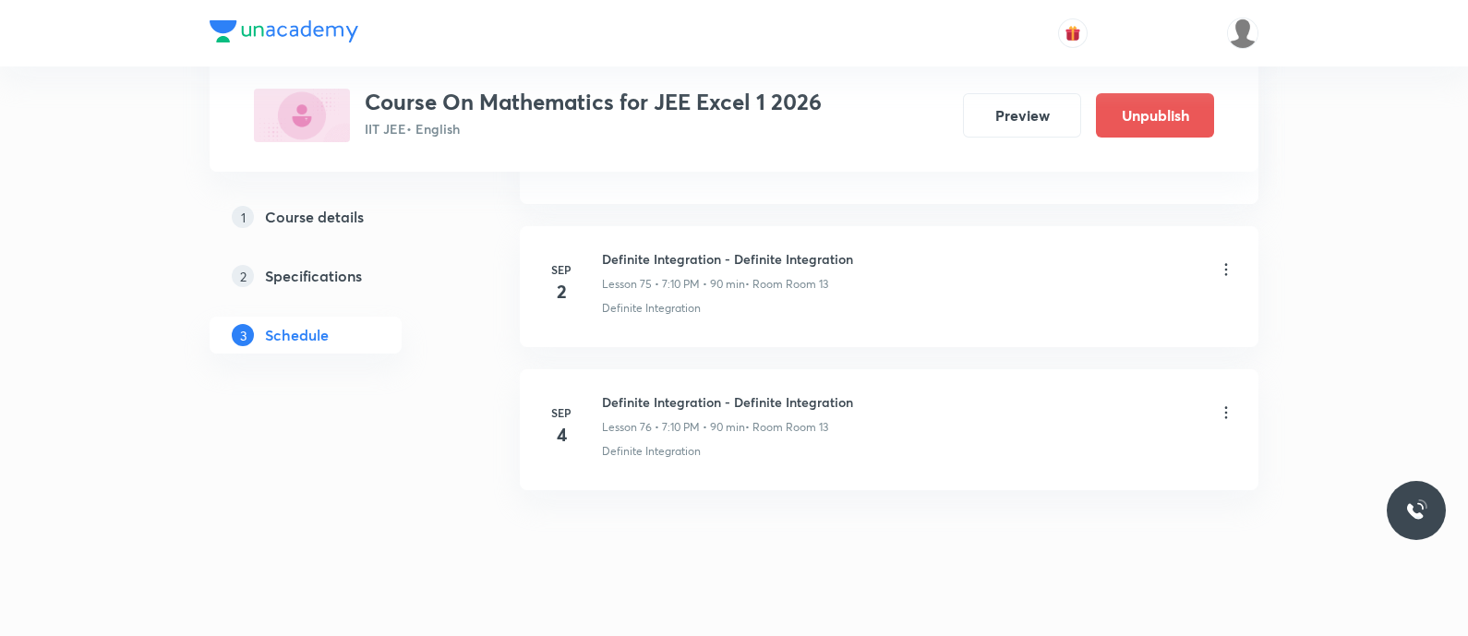
click at [1227, 404] on icon at bounding box center [1226, 413] width 18 height 18
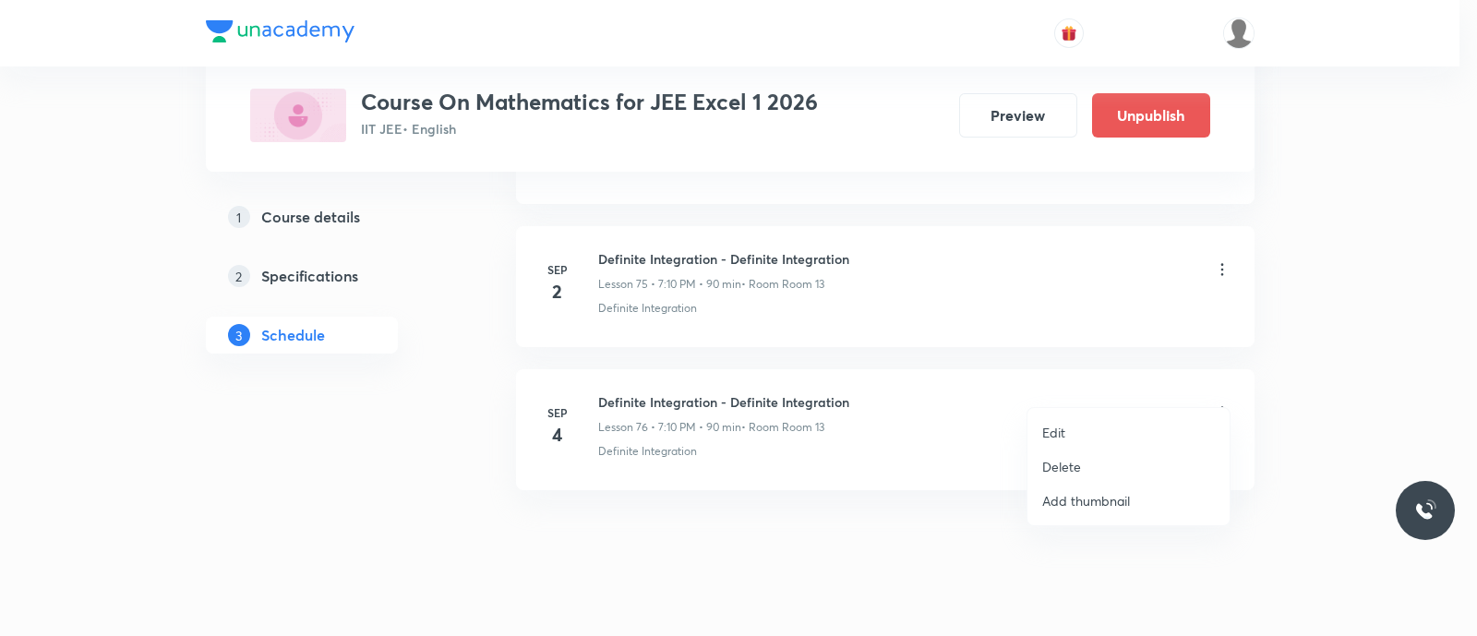
click at [1057, 464] on p "Delete" at bounding box center [1061, 466] width 39 height 19
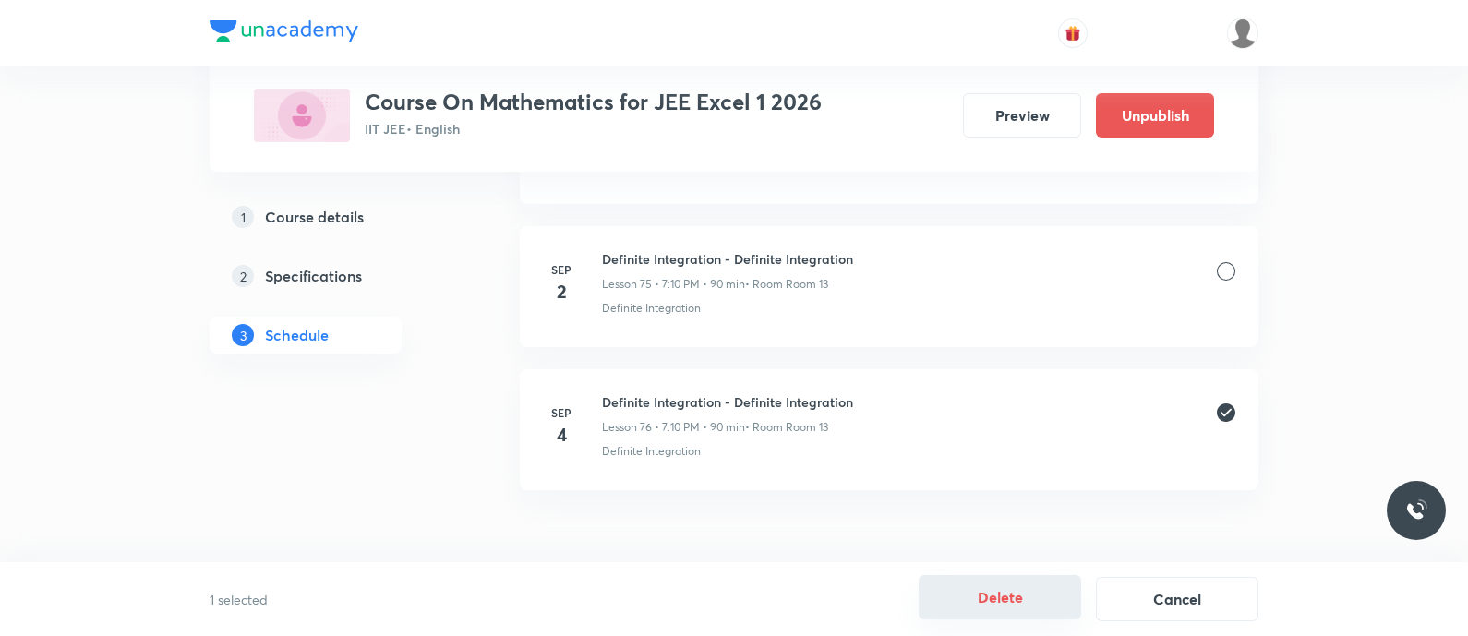
click at [994, 596] on button "Delete" at bounding box center [1000, 597] width 163 height 44
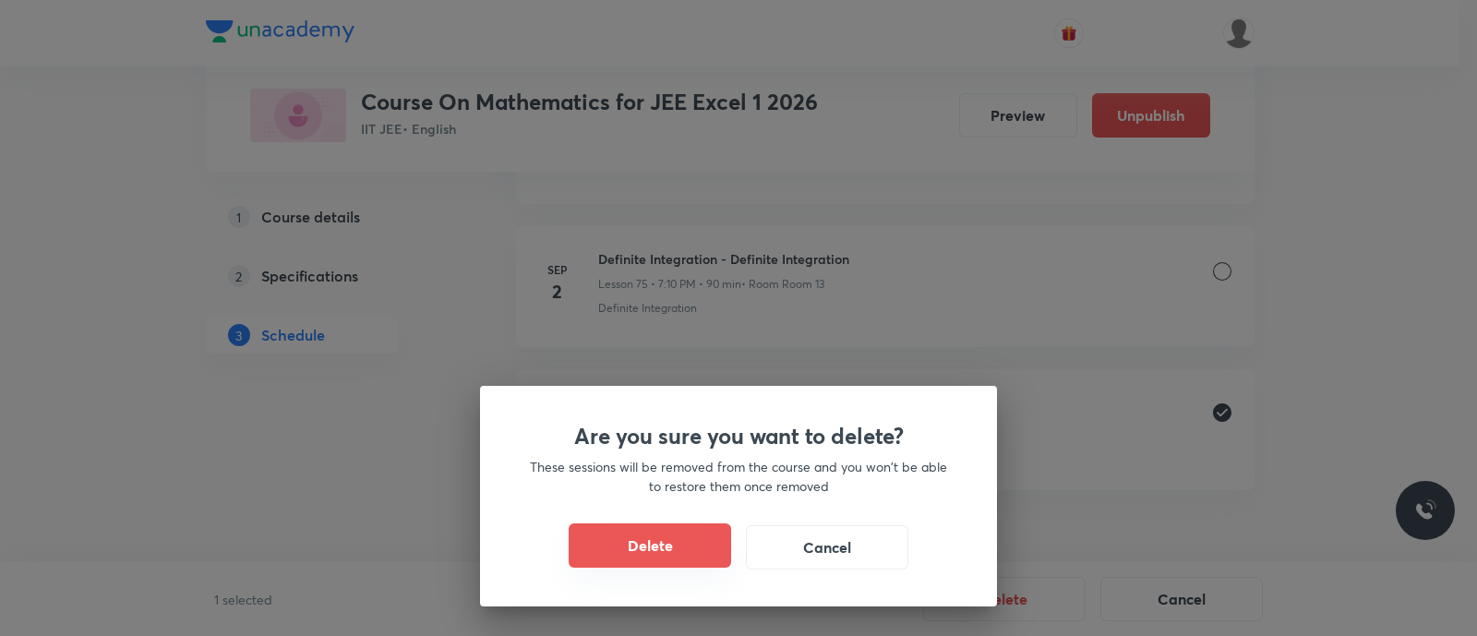
click at [654, 537] on button "Delete" at bounding box center [650, 546] width 163 height 44
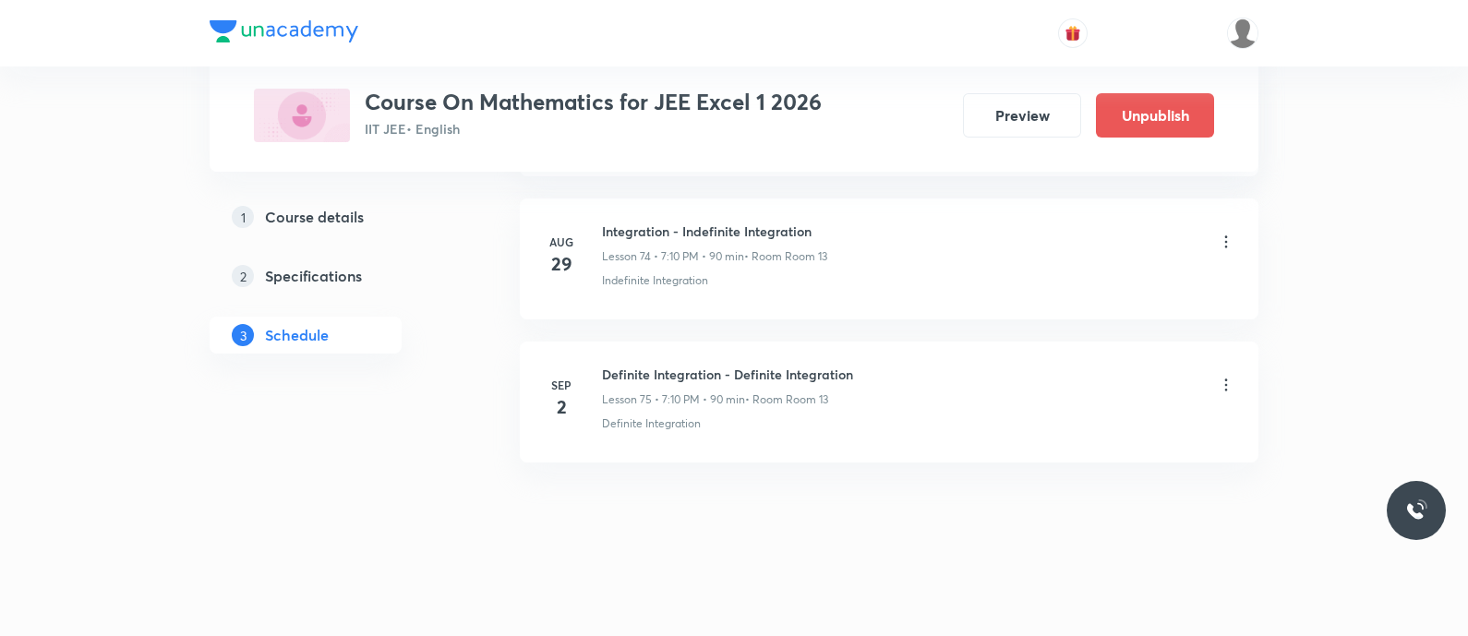
scroll to position [11550, 0]
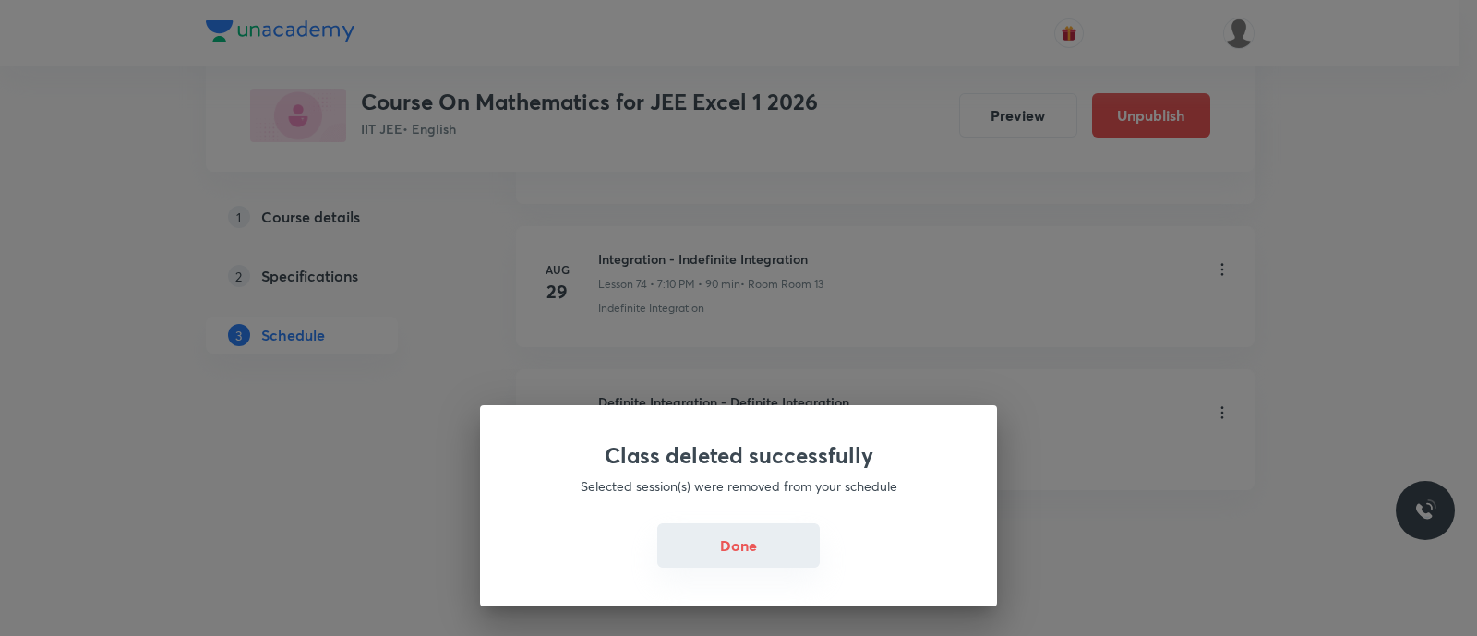
click at [698, 543] on button "Done" at bounding box center [738, 546] width 163 height 44
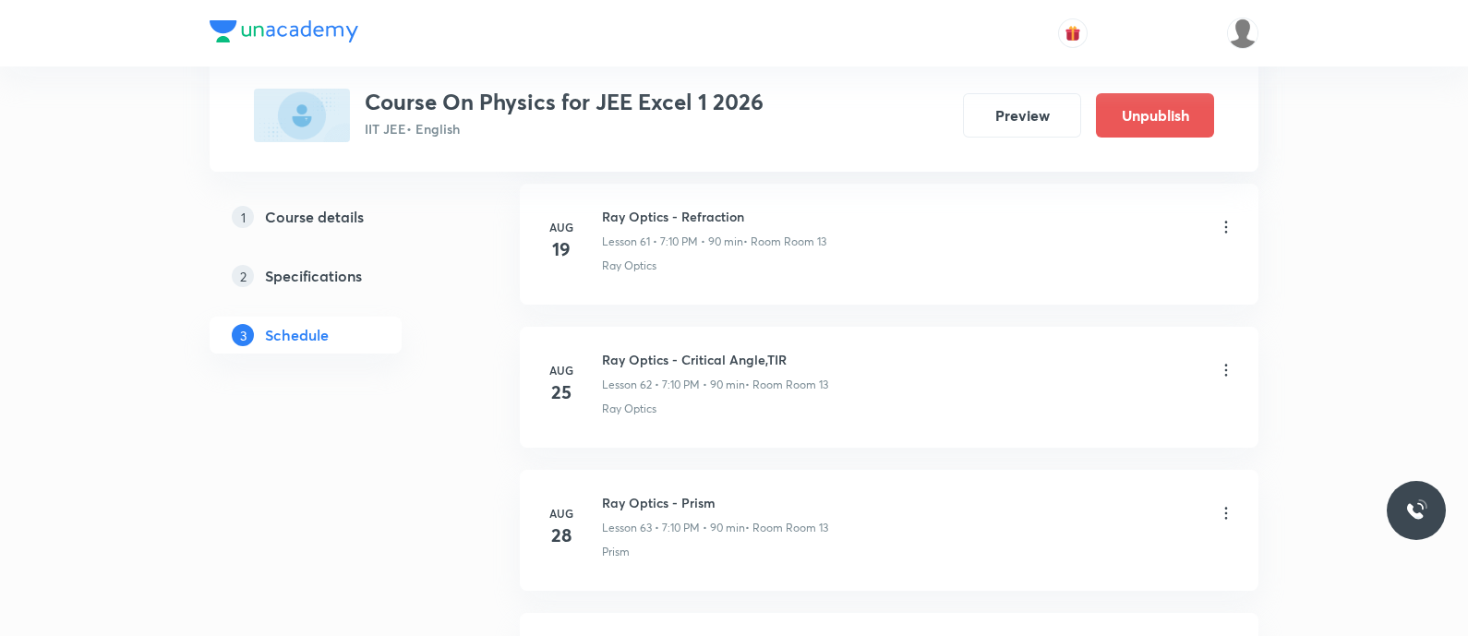
scroll to position [10241, 0]
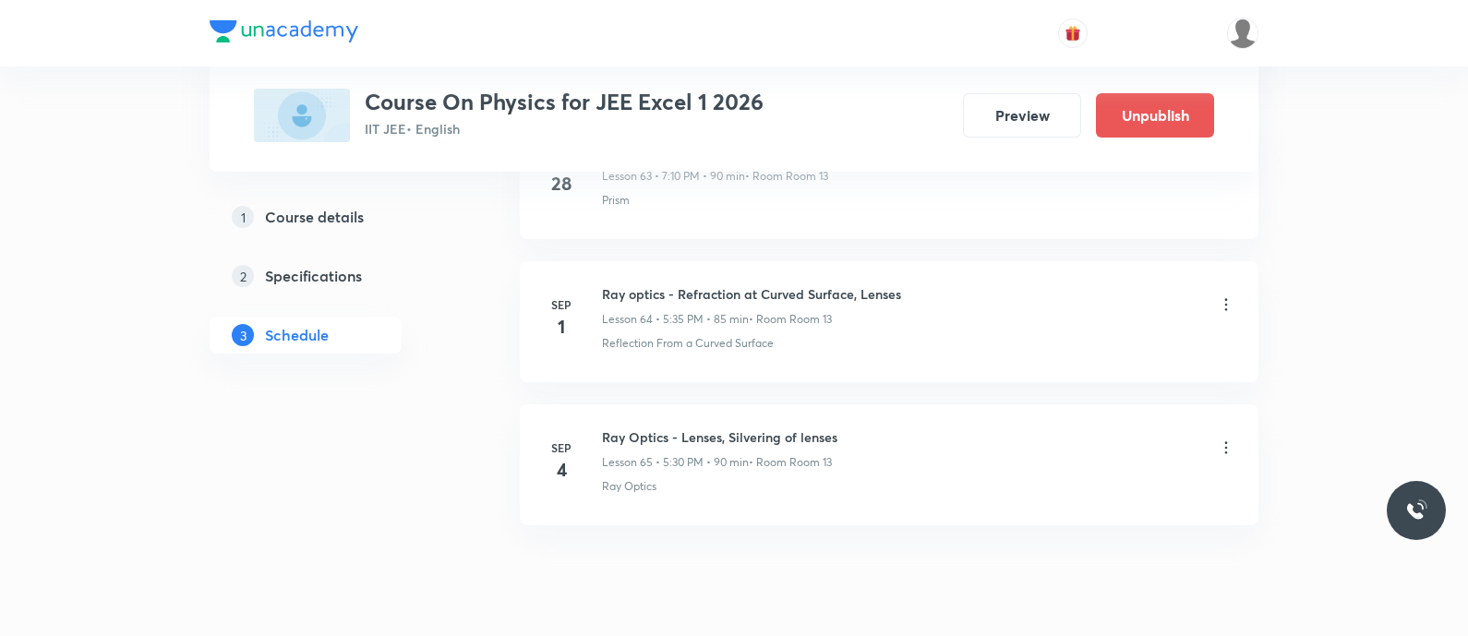
click at [1222, 439] on icon at bounding box center [1226, 448] width 18 height 18
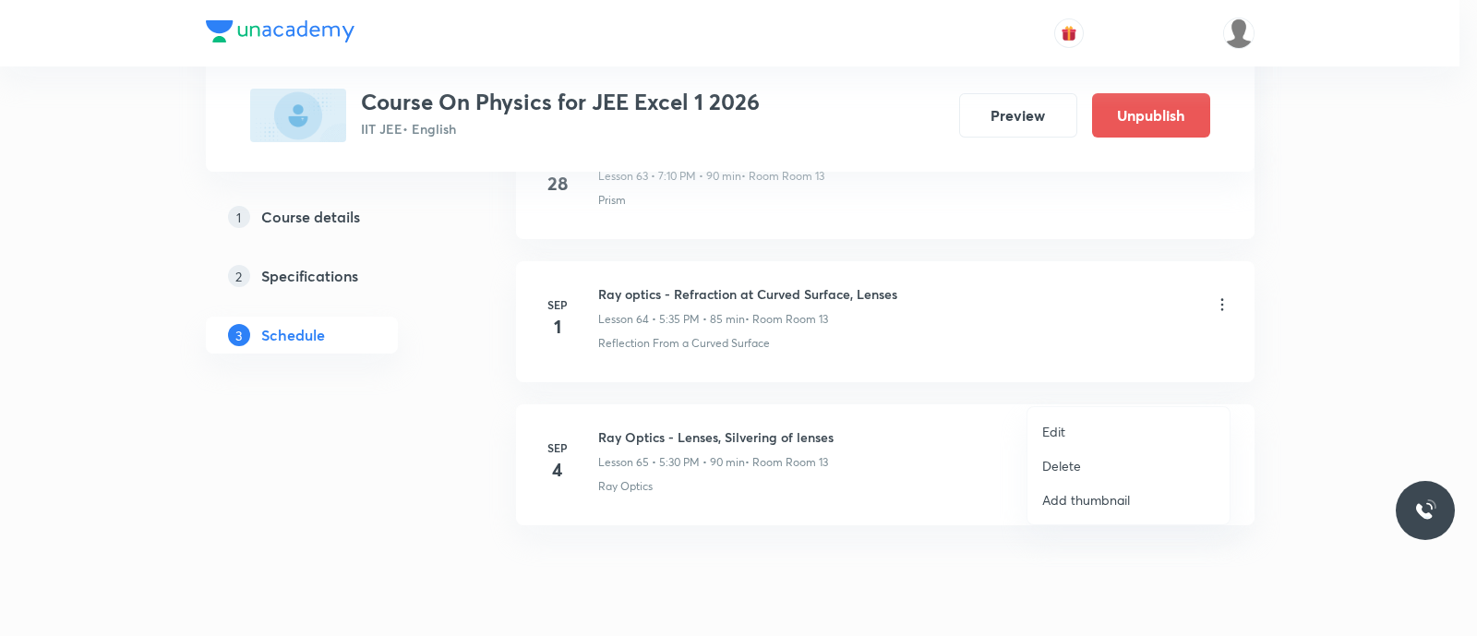
click at [1055, 464] on p "Delete" at bounding box center [1061, 465] width 39 height 19
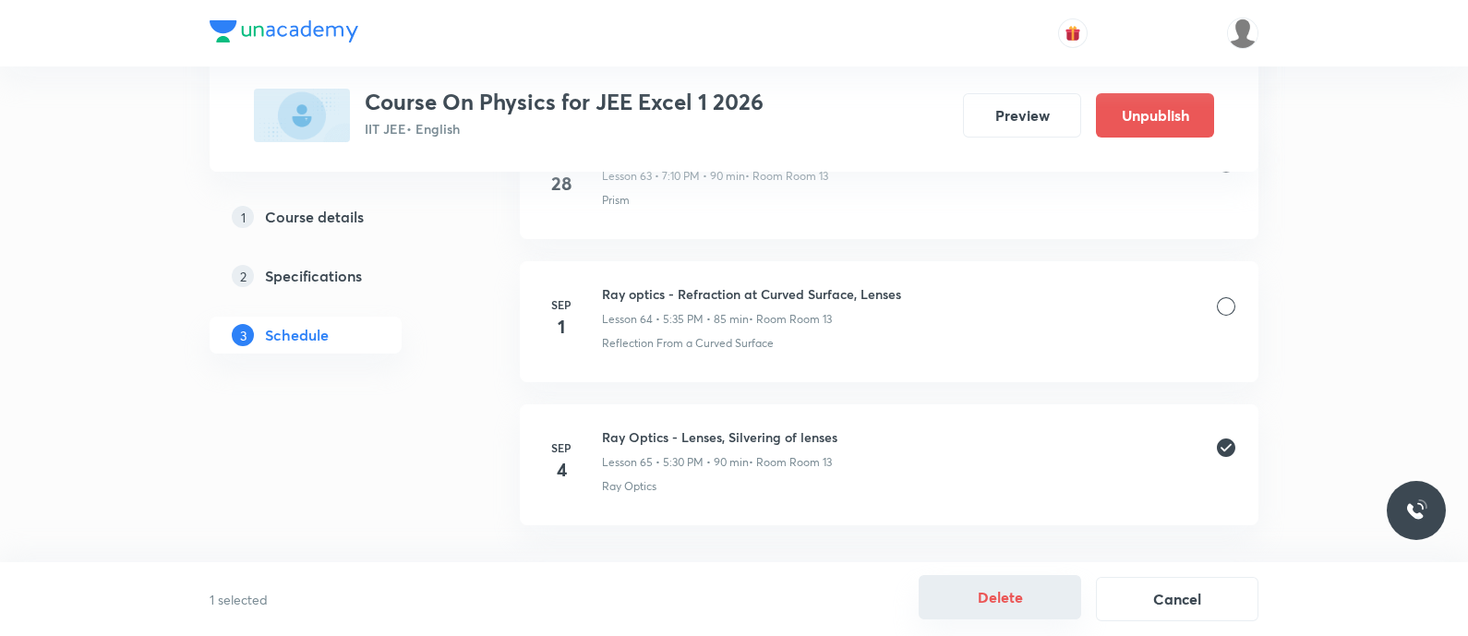
click at [1015, 593] on button "Delete" at bounding box center [1000, 597] width 163 height 44
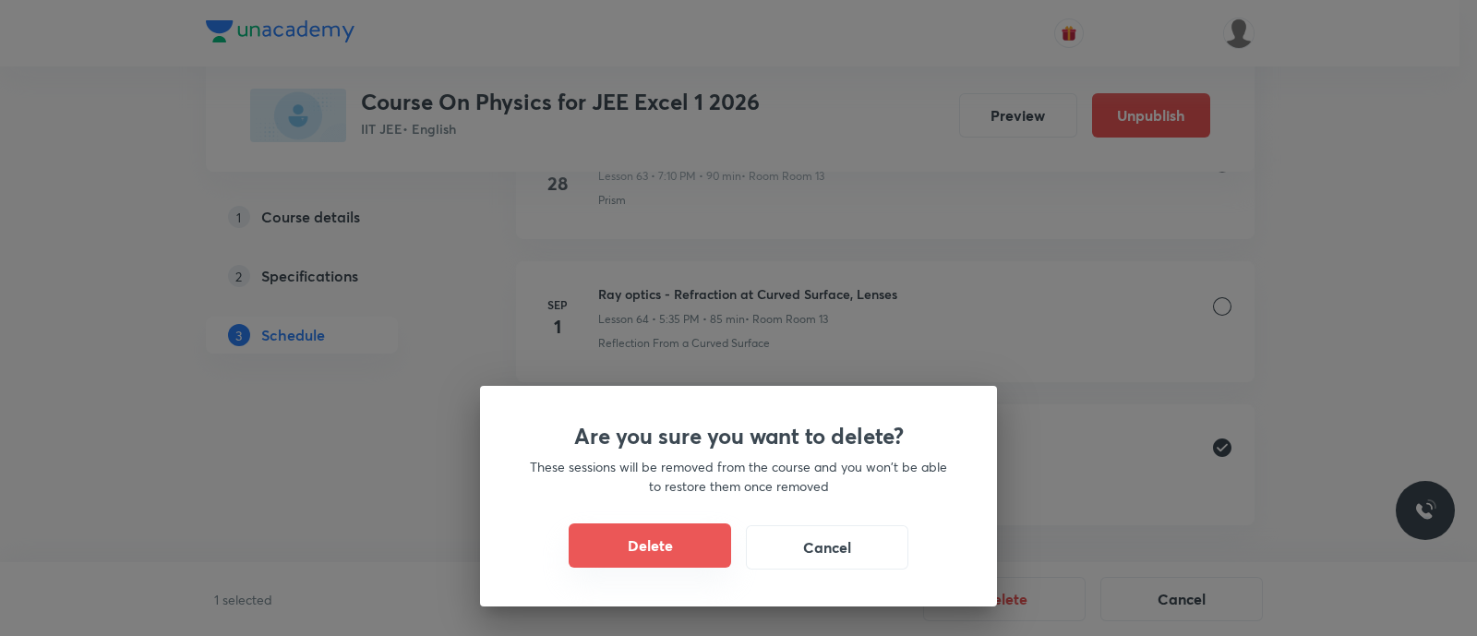
click at [674, 546] on button "Delete" at bounding box center [650, 546] width 163 height 44
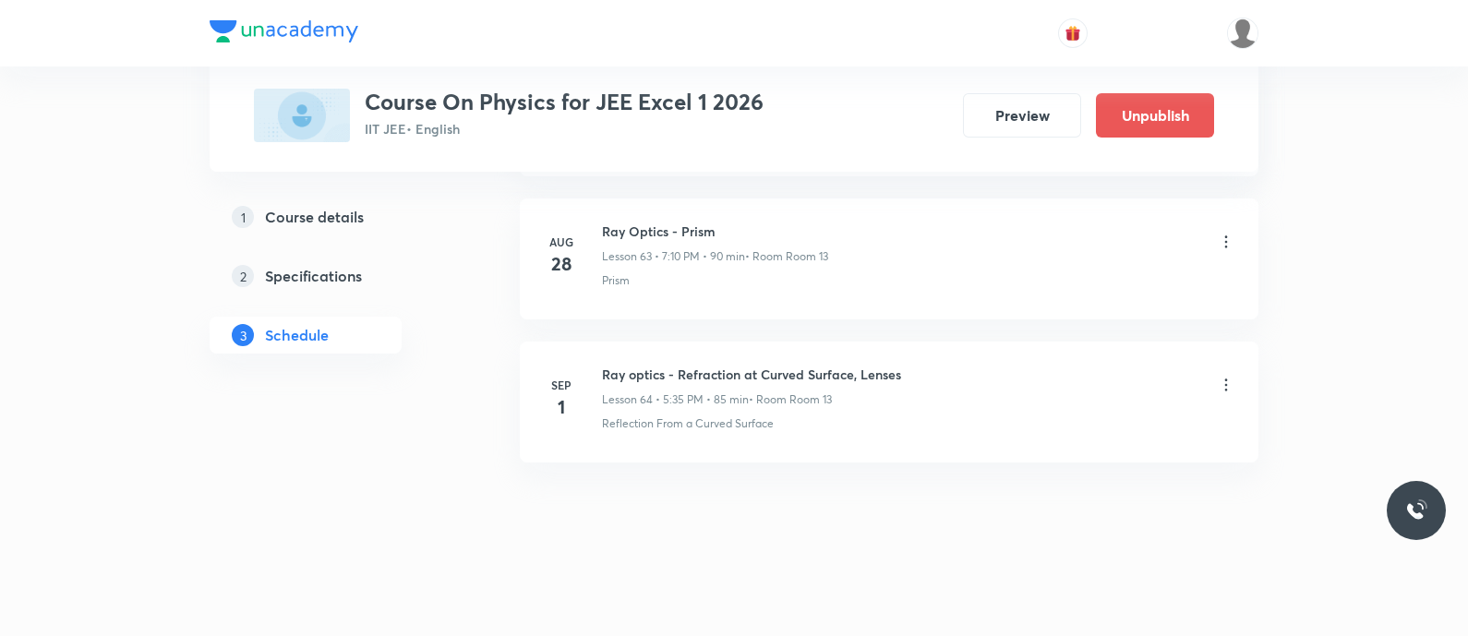
scroll to position [10098, 0]
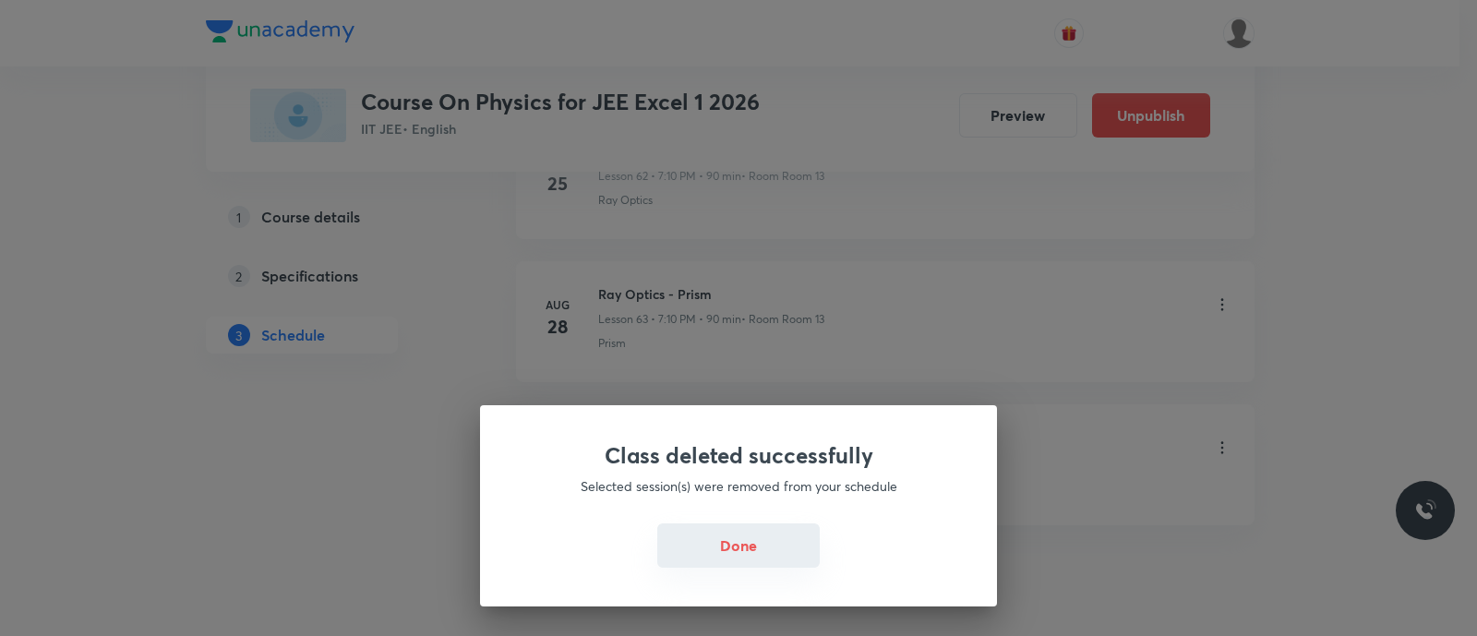
click at [725, 544] on button "Done" at bounding box center [738, 546] width 163 height 44
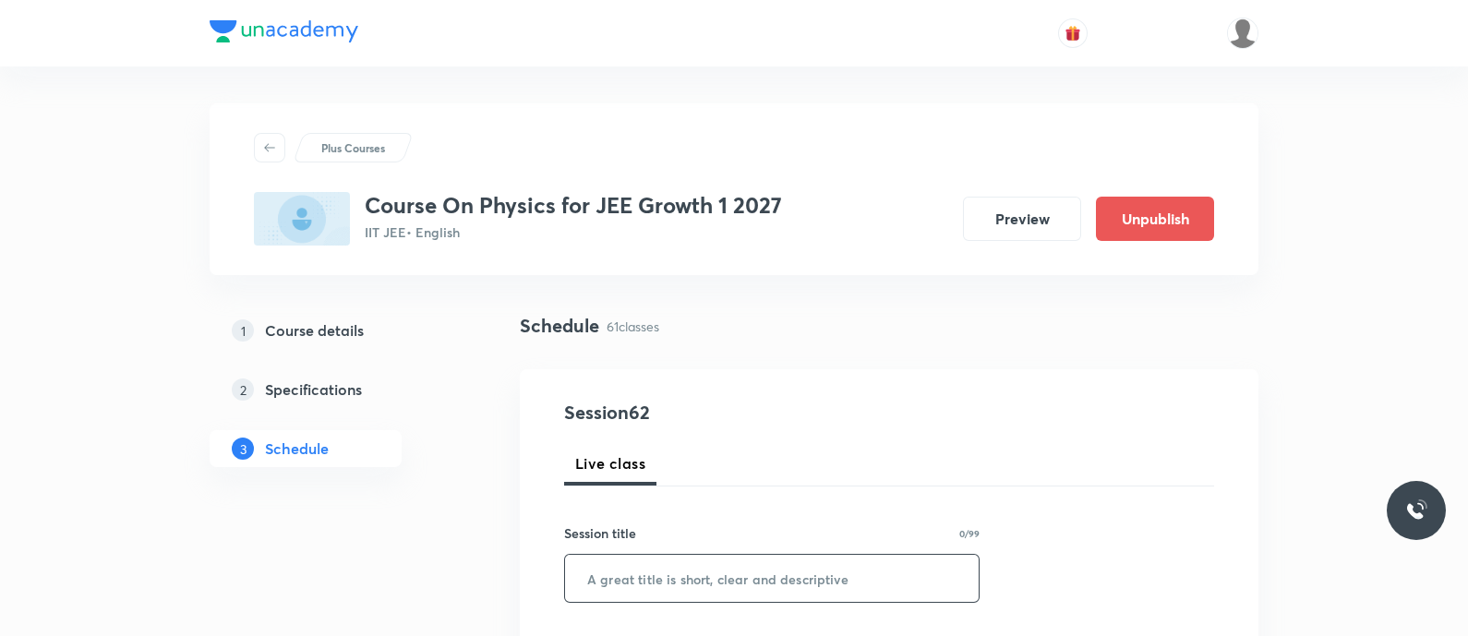
click at [692, 572] on input "text" at bounding box center [772, 578] width 414 height 47
paste input "Circular motion, center of mass & collision - Banking of roads"
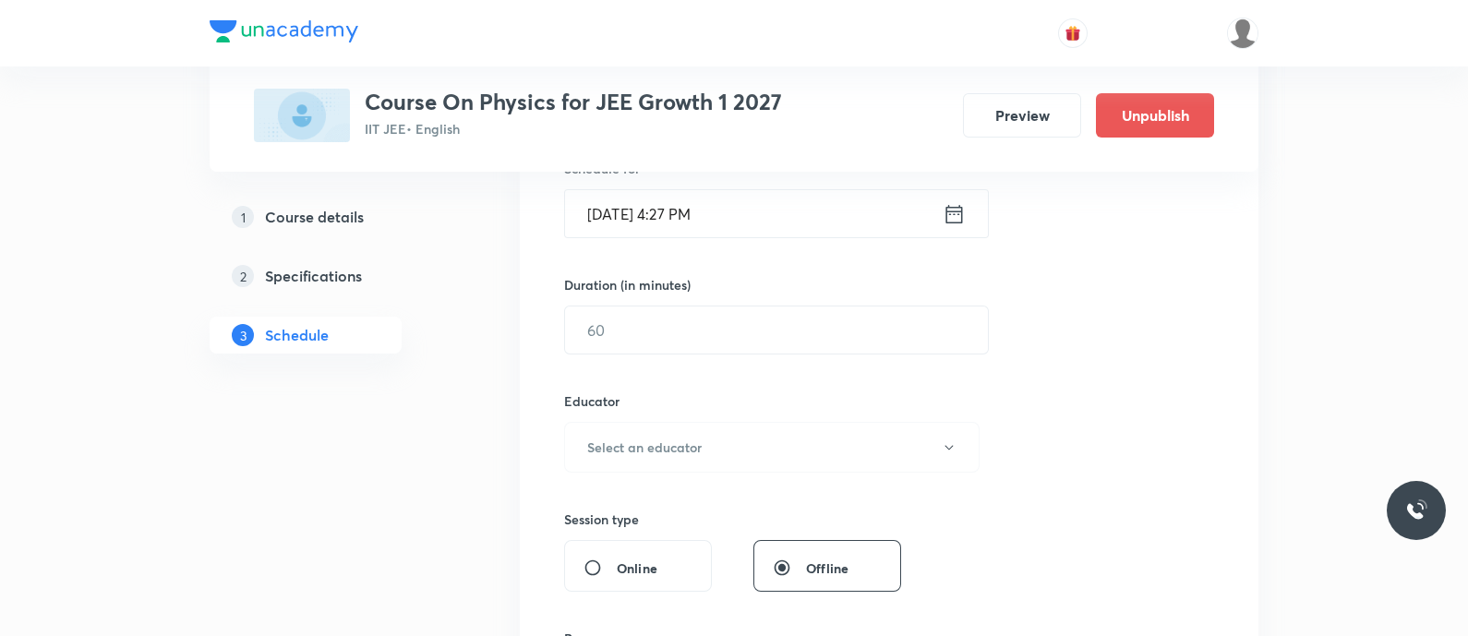
scroll to position [486, 0]
type input "Circular Motion, Center of Mass & Collision - Banking of Roads"
click at [958, 191] on div "[DATE] 4:27 PM ​" at bounding box center [776, 209] width 425 height 49
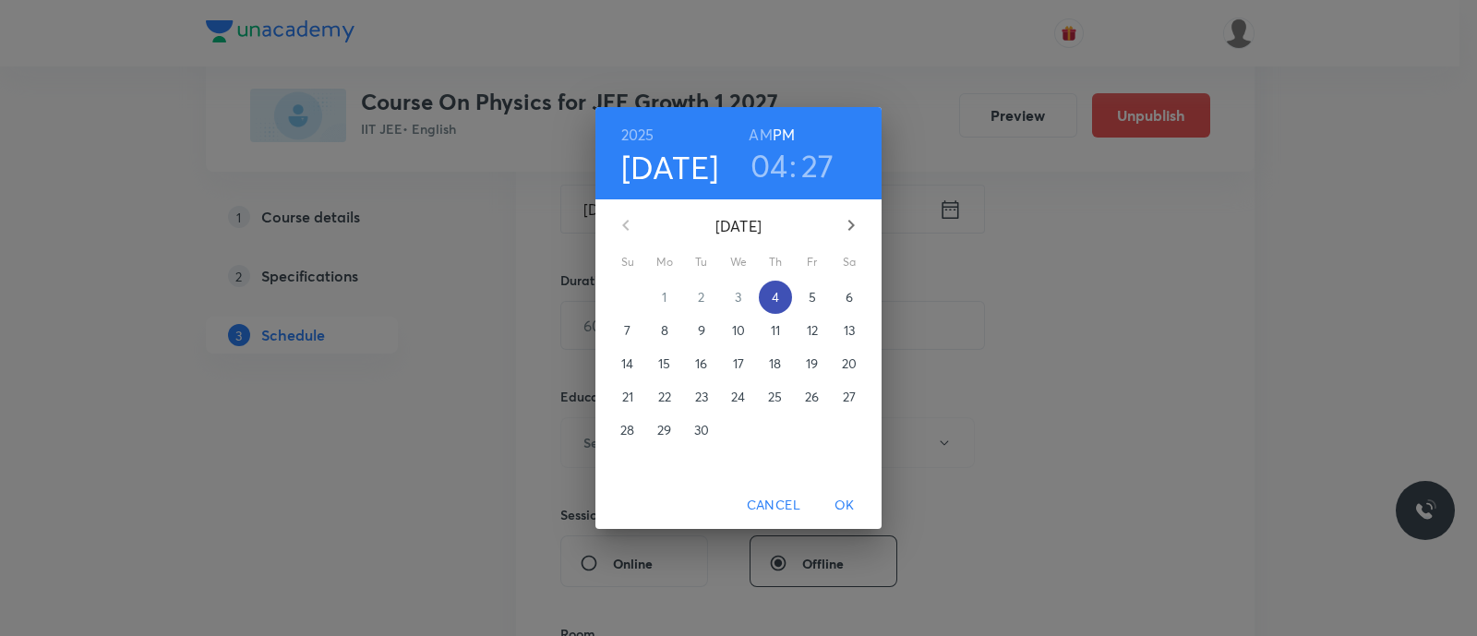
click at [772, 299] on p "4" at bounding box center [775, 297] width 7 height 18
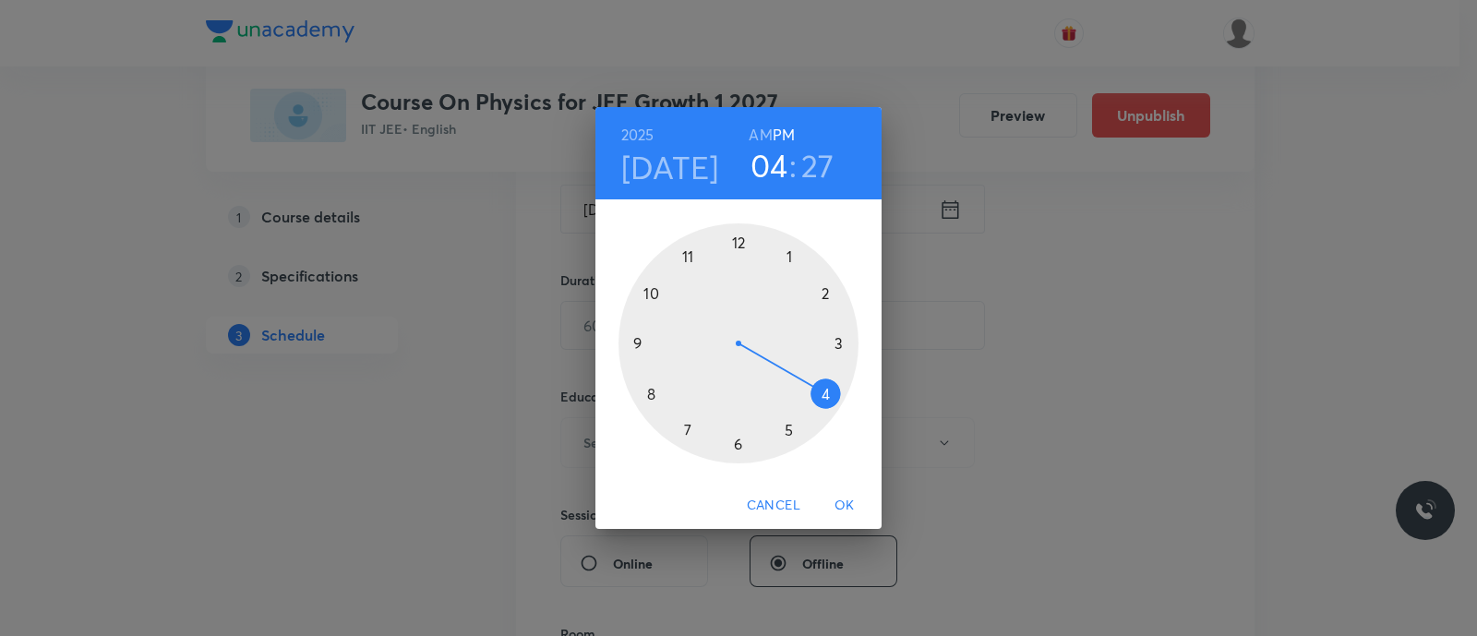
drag, startPoint x: 771, startPoint y: 299, endPoint x: 777, endPoint y: 380, distance: 81.4
click at [777, 380] on div at bounding box center [739, 343] width 240 height 240
click at [741, 445] on div at bounding box center [739, 343] width 240 height 240
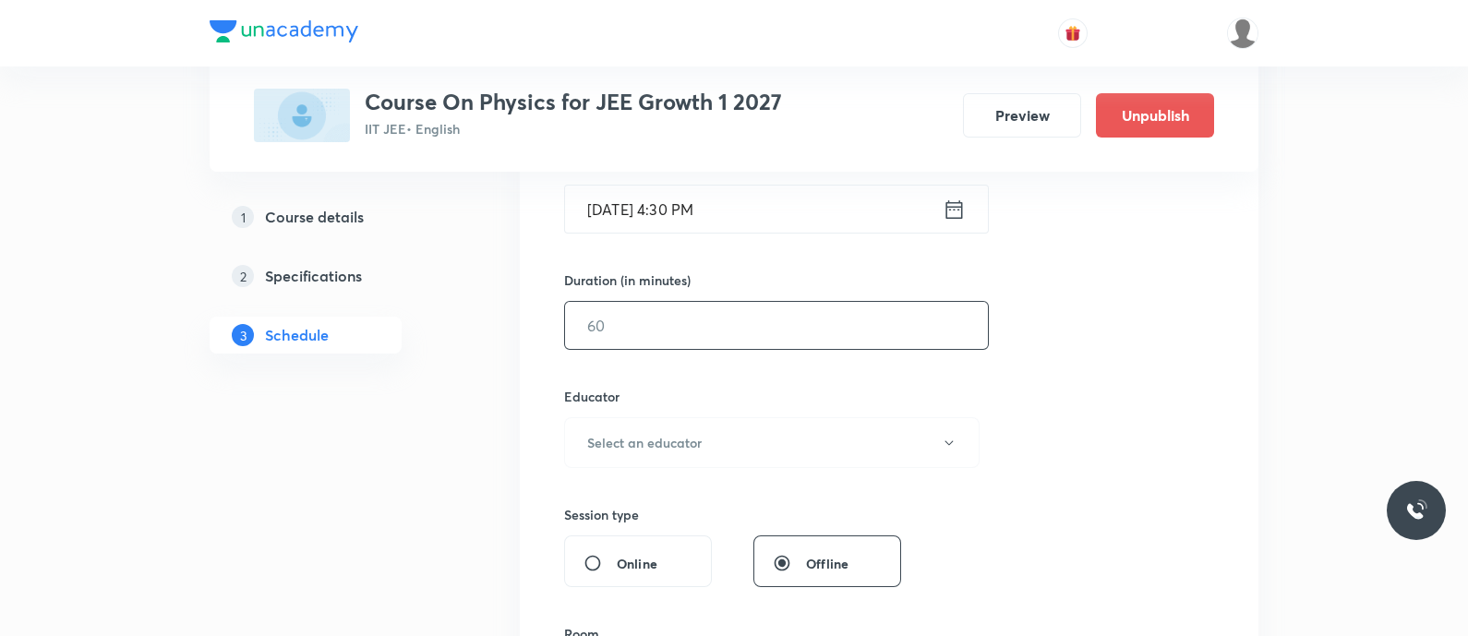
click at [816, 319] on input "text" at bounding box center [776, 325] width 423 height 47
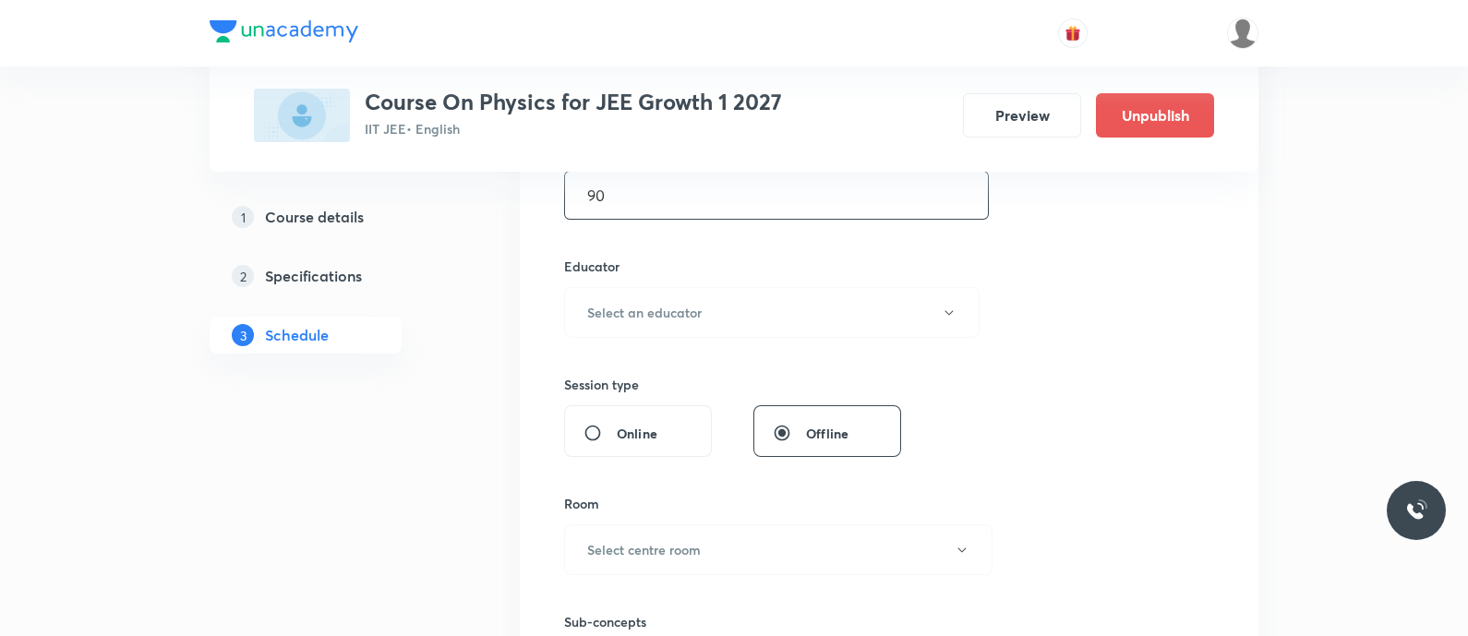
scroll to position [647, 0]
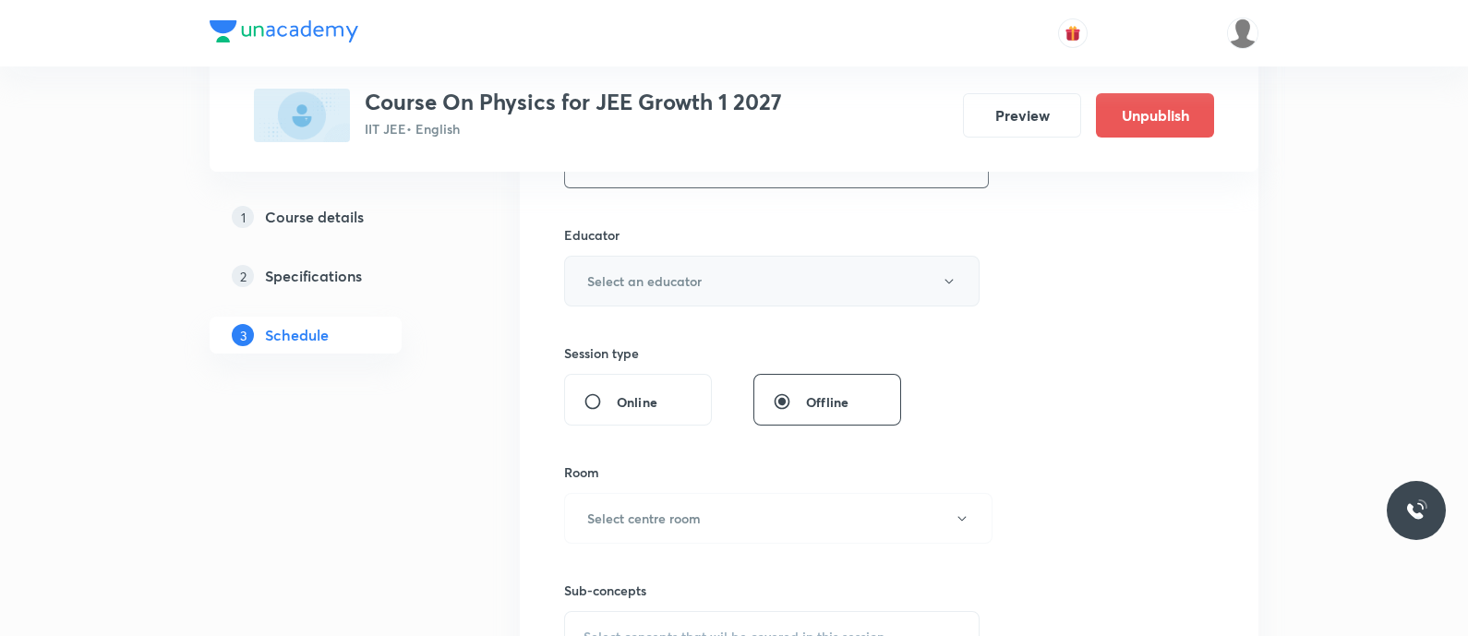
type input "90"
click at [758, 287] on button "Select an educator" at bounding box center [772, 281] width 416 height 51
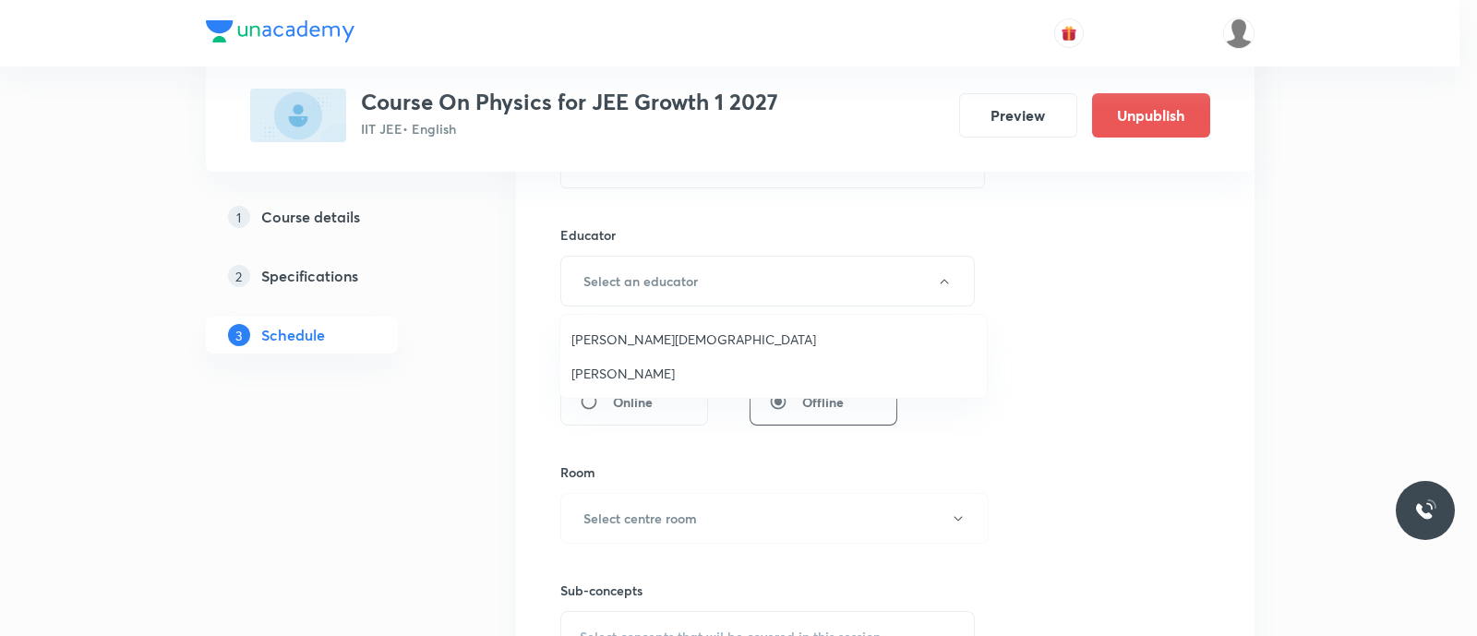
click at [676, 339] on span "Nammi Venkata Rama Krishna" at bounding box center [774, 339] width 404 height 19
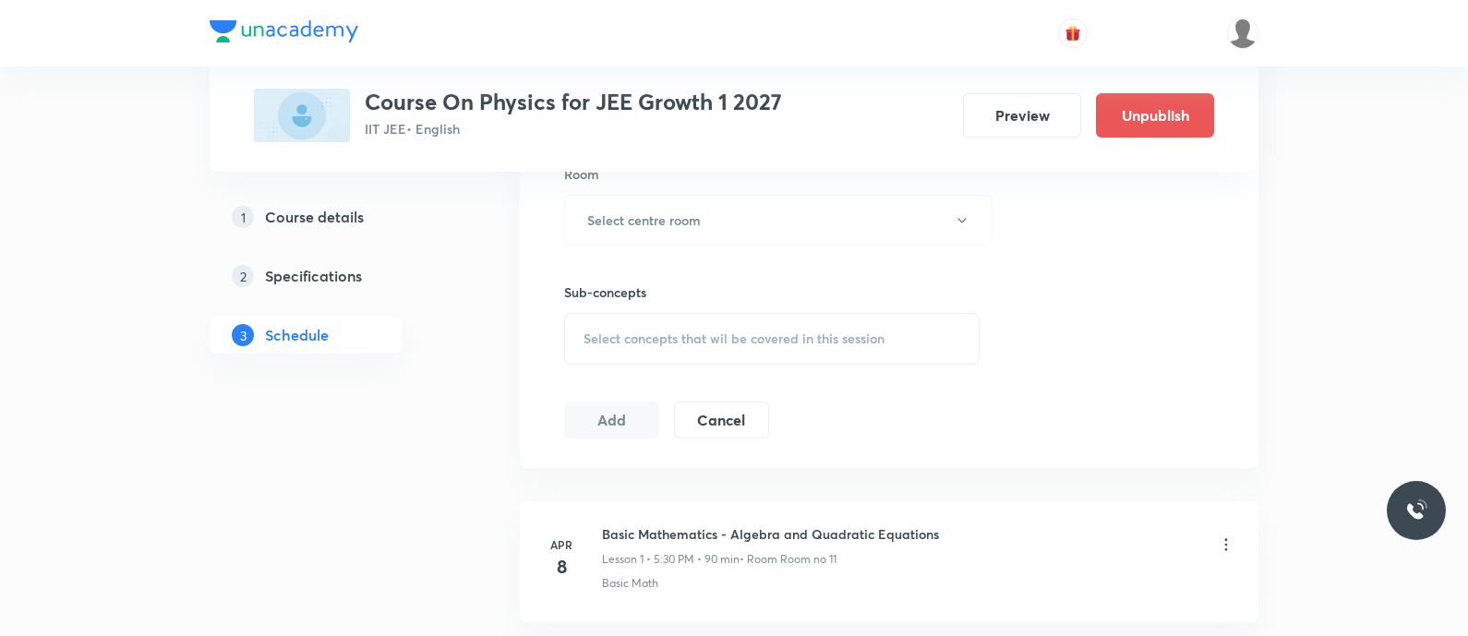
scroll to position [946, 0]
click at [631, 216] on h6 "Select centre room" at bounding box center [644, 219] width 114 height 19
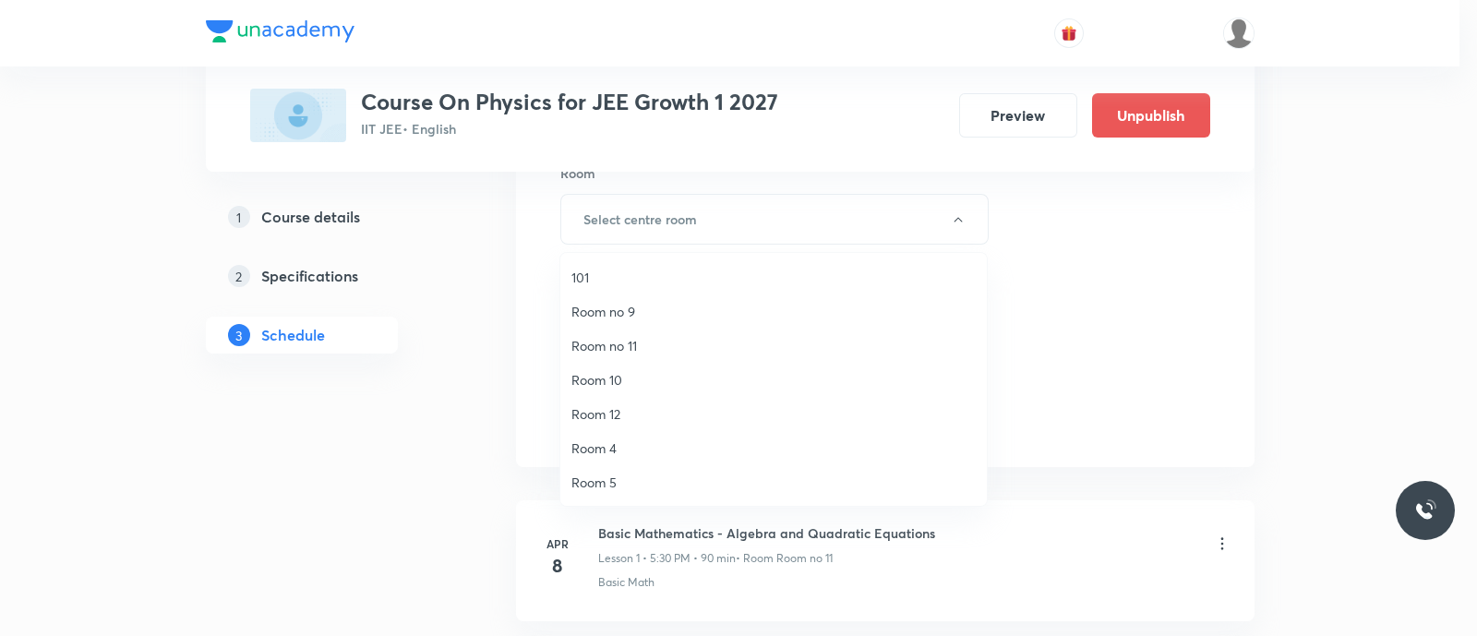
click at [622, 345] on span "Room no 11" at bounding box center [774, 345] width 404 height 19
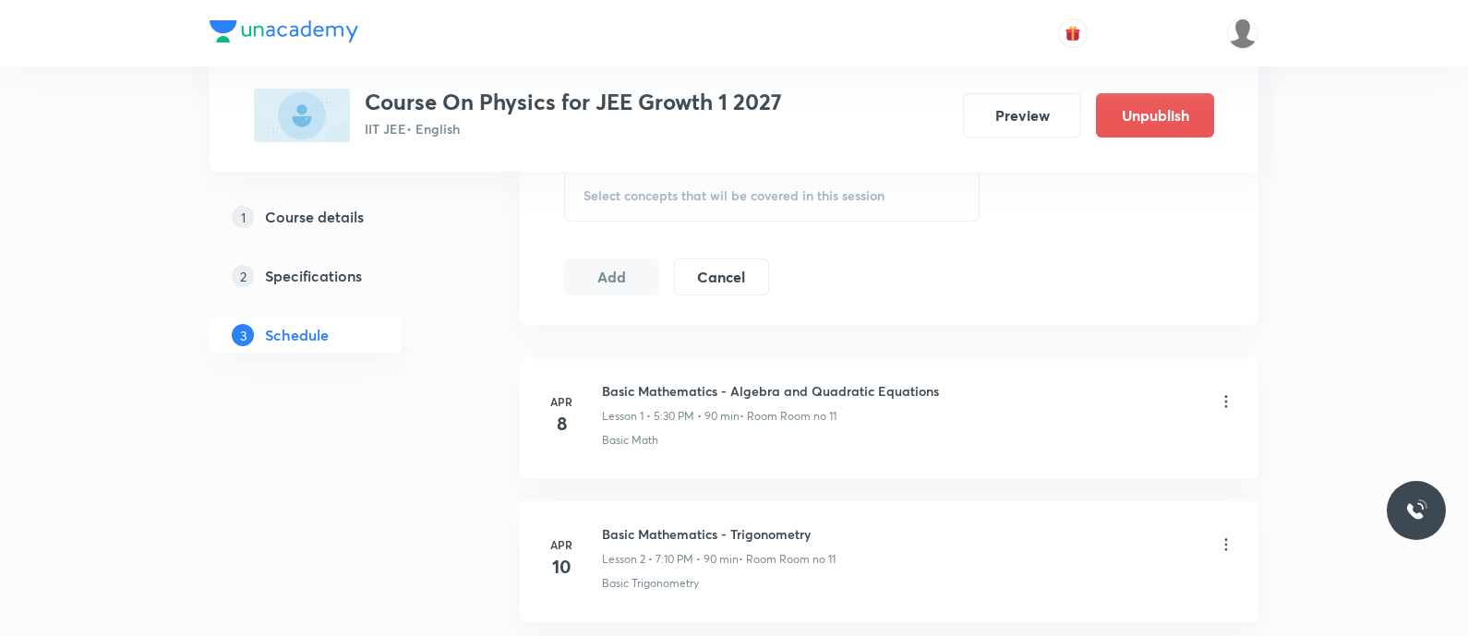
scroll to position [1091, 0]
click at [608, 196] on span "Select concepts that wil be covered in this session" at bounding box center [734, 194] width 301 height 15
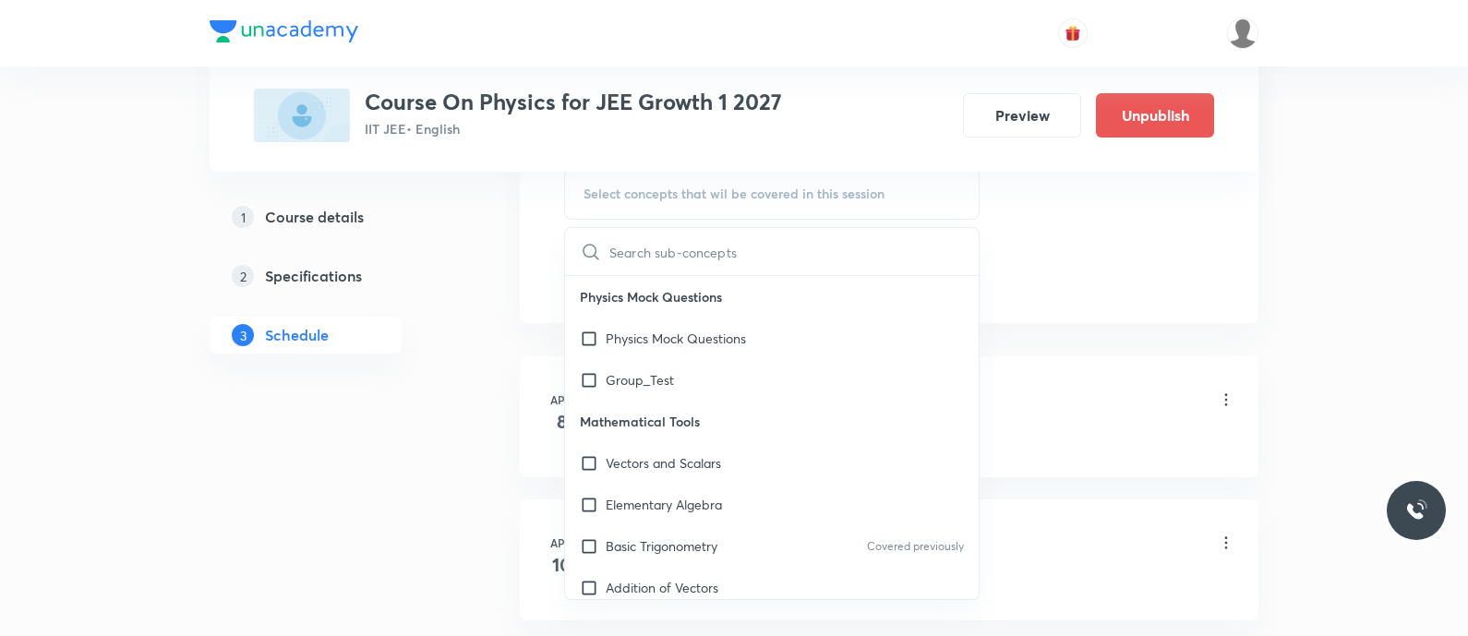
click at [647, 239] on input "text" at bounding box center [793, 251] width 369 height 47
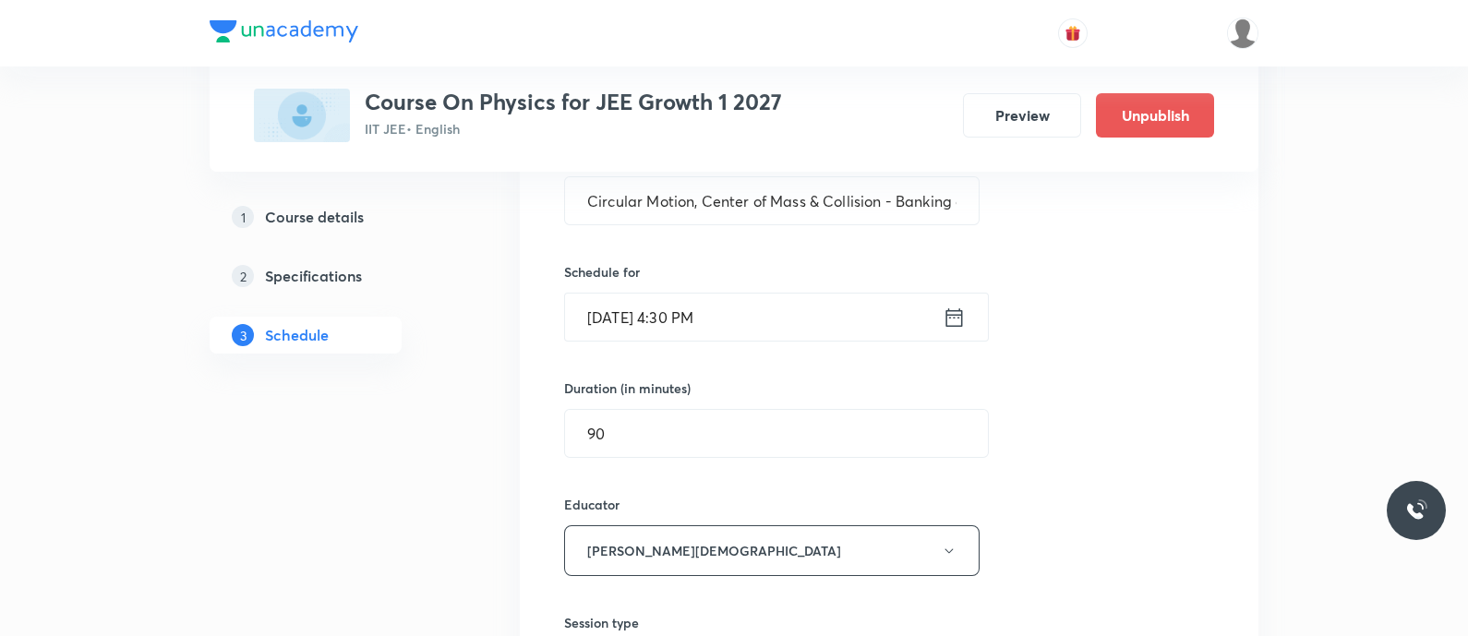
scroll to position [337, 0]
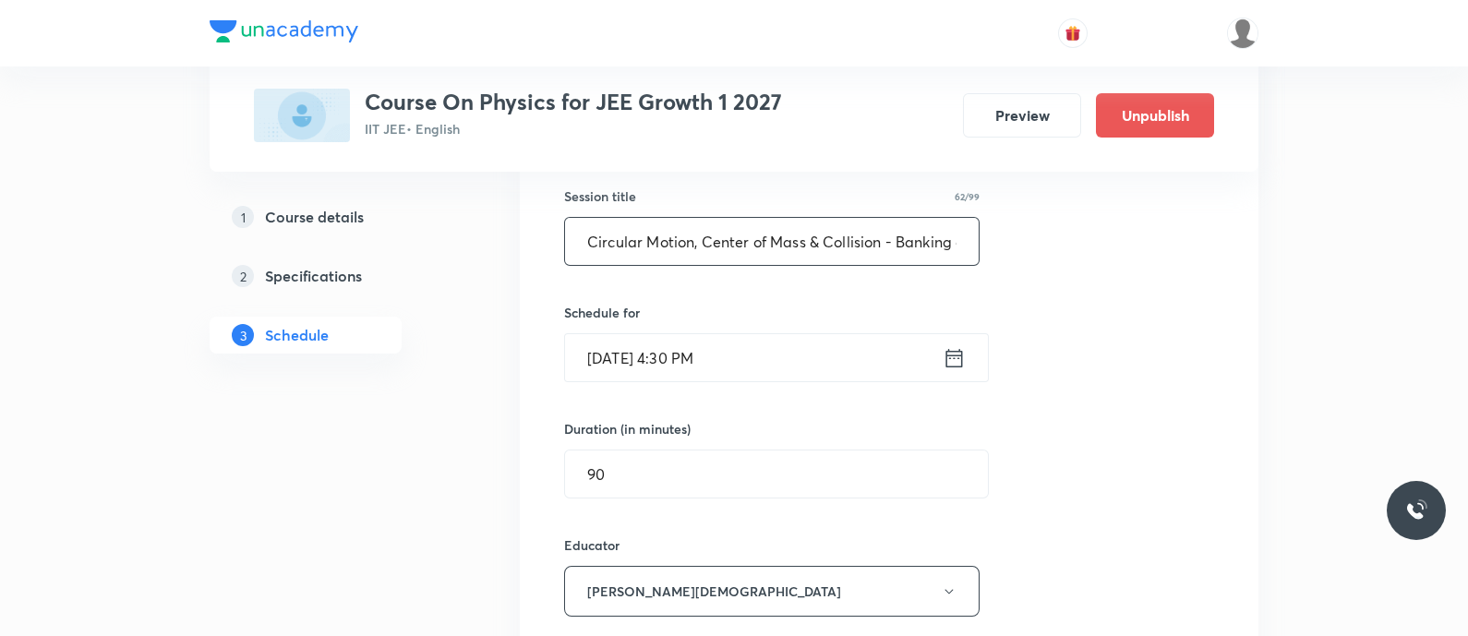
click at [700, 246] on input "Circular Motion, Center of Mass & Collision - Banking of Roads" at bounding box center [772, 241] width 414 height 47
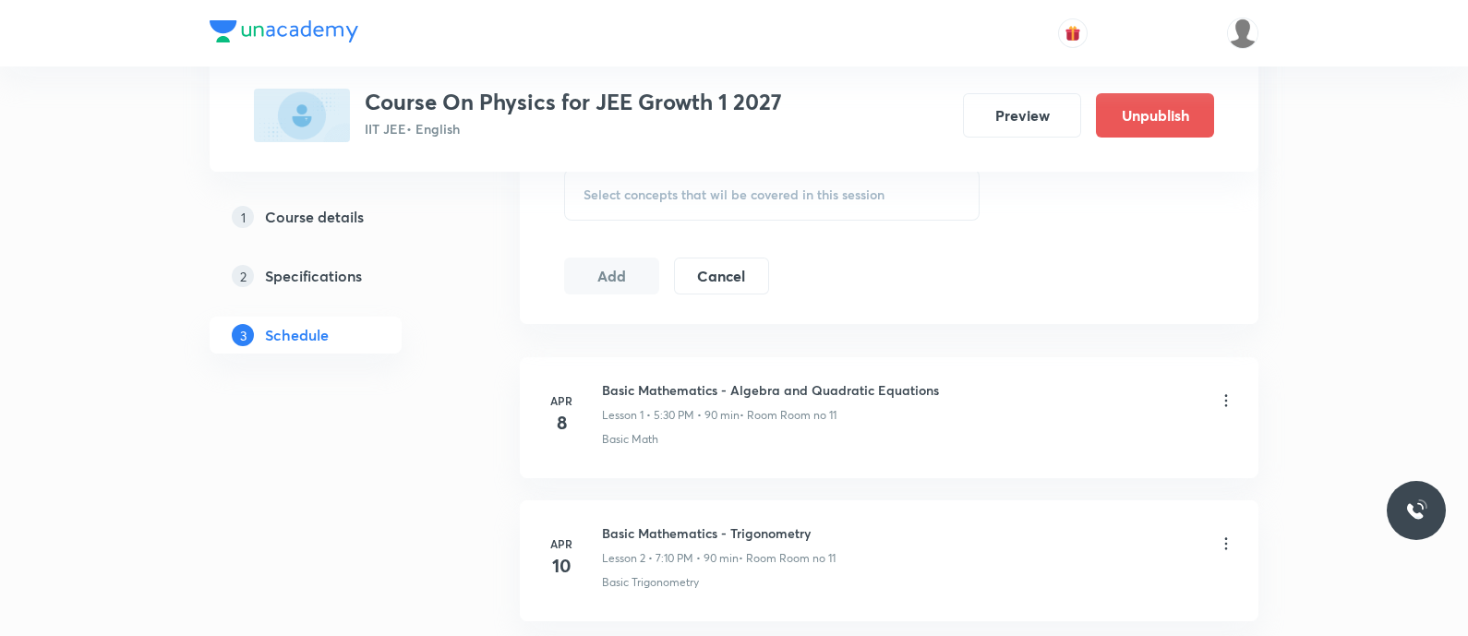
scroll to position [1099, 0]
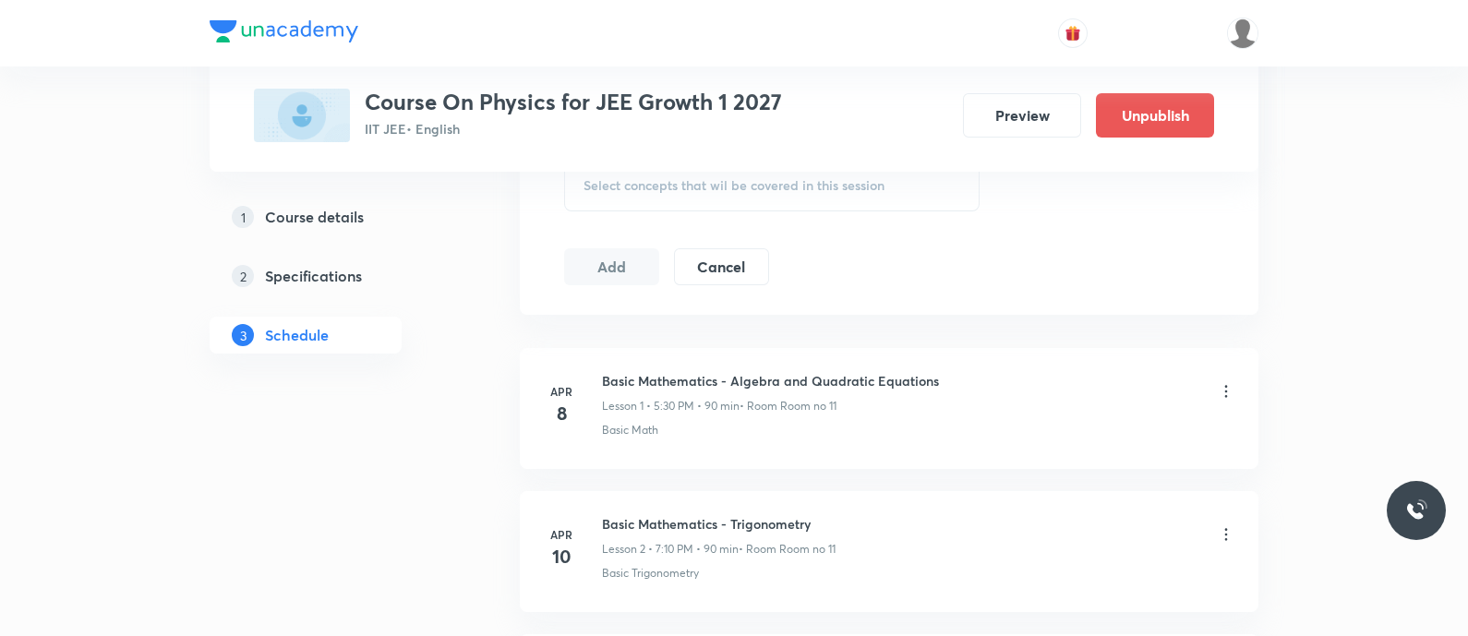
click at [642, 191] on span "Select concepts that wil be covered in this session" at bounding box center [734, 185] width 301 height 15
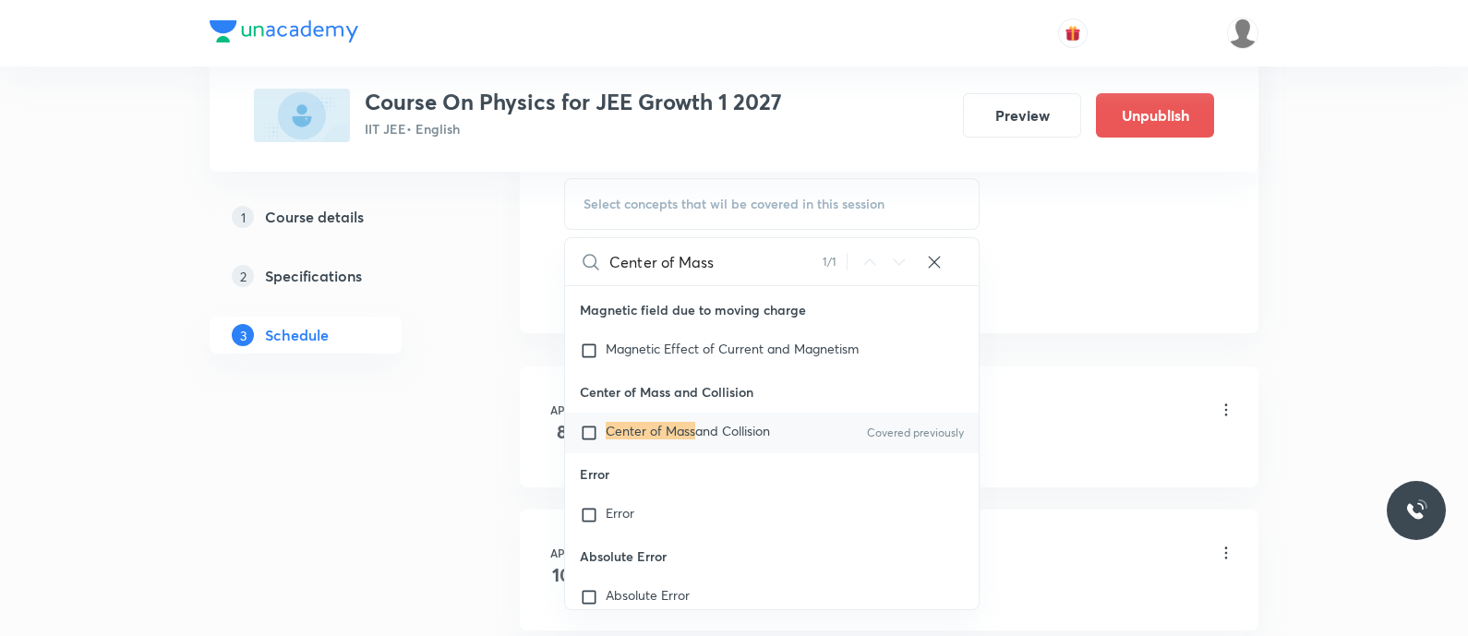
scroll to position [46833, 0]
type input "Center of Mass"
click at [650, 438] on mark "Center of Mass" at bounding box center [651, 429] width 90 height 18
checkbox input "true"
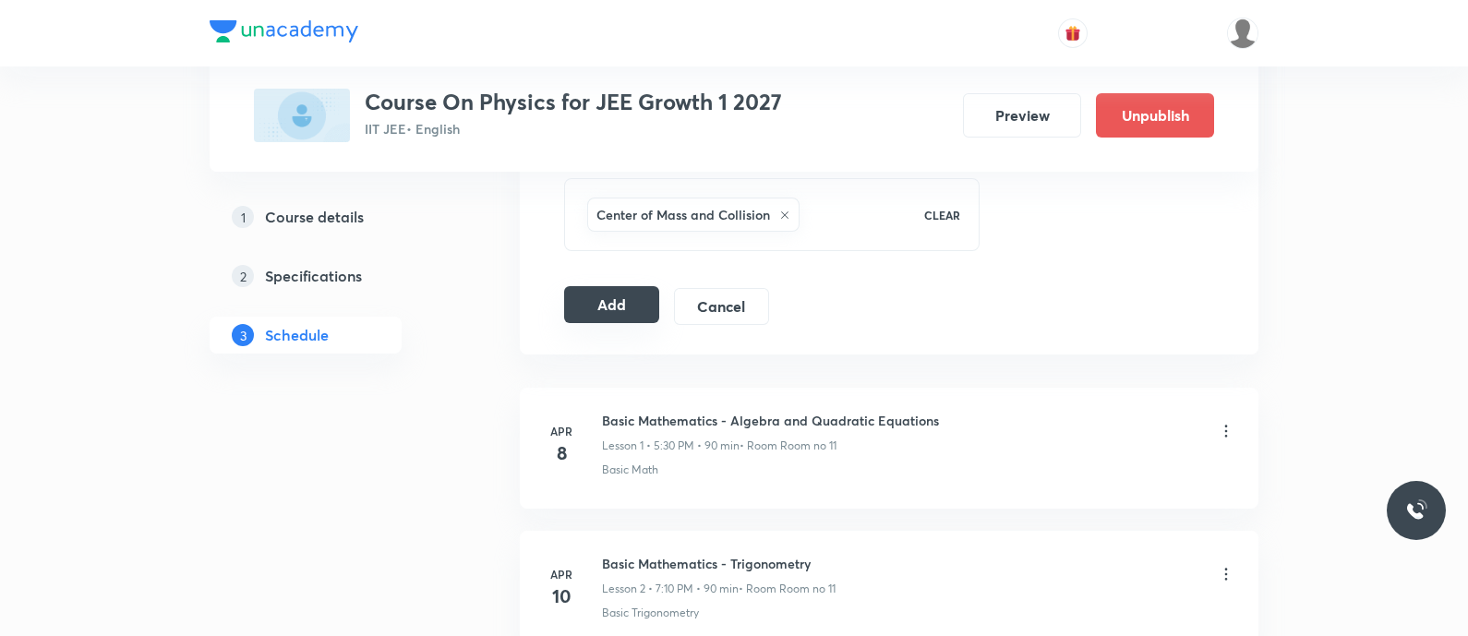
click at [602, 306] on button "Add" at bounding box center [611, 304] width 95 height 37
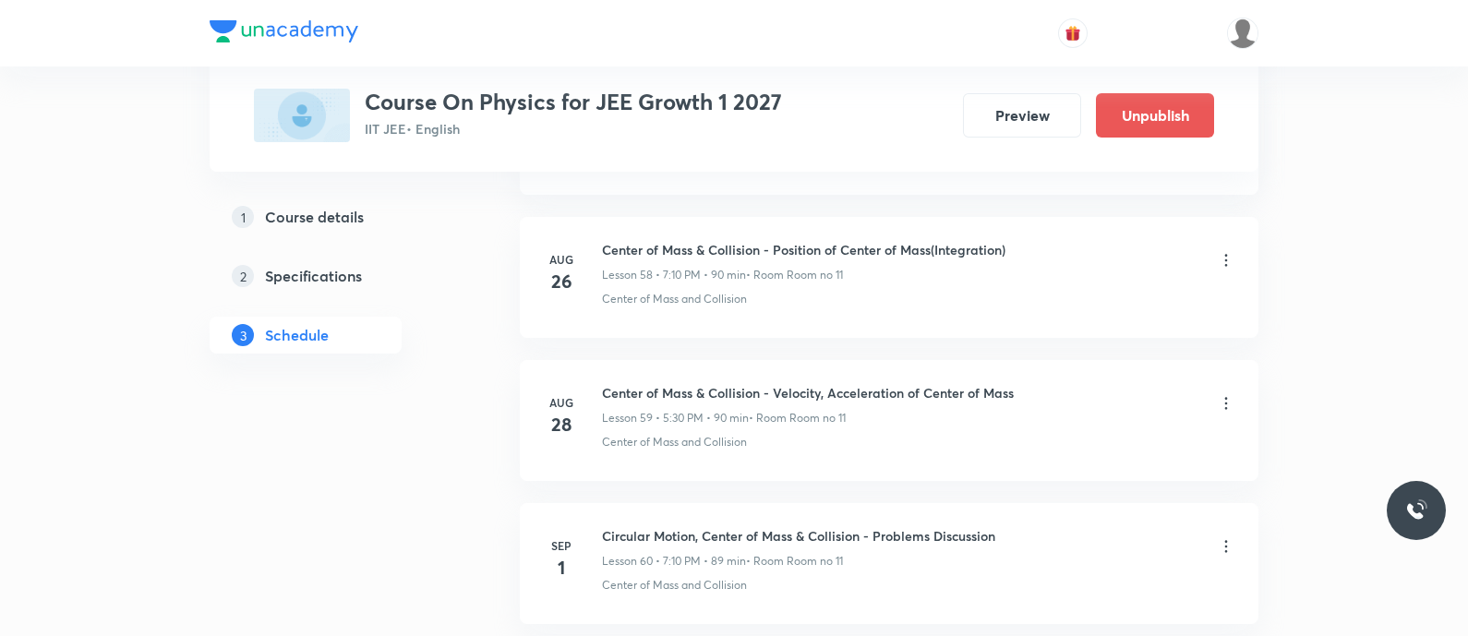
scroll to position [8849, 0]
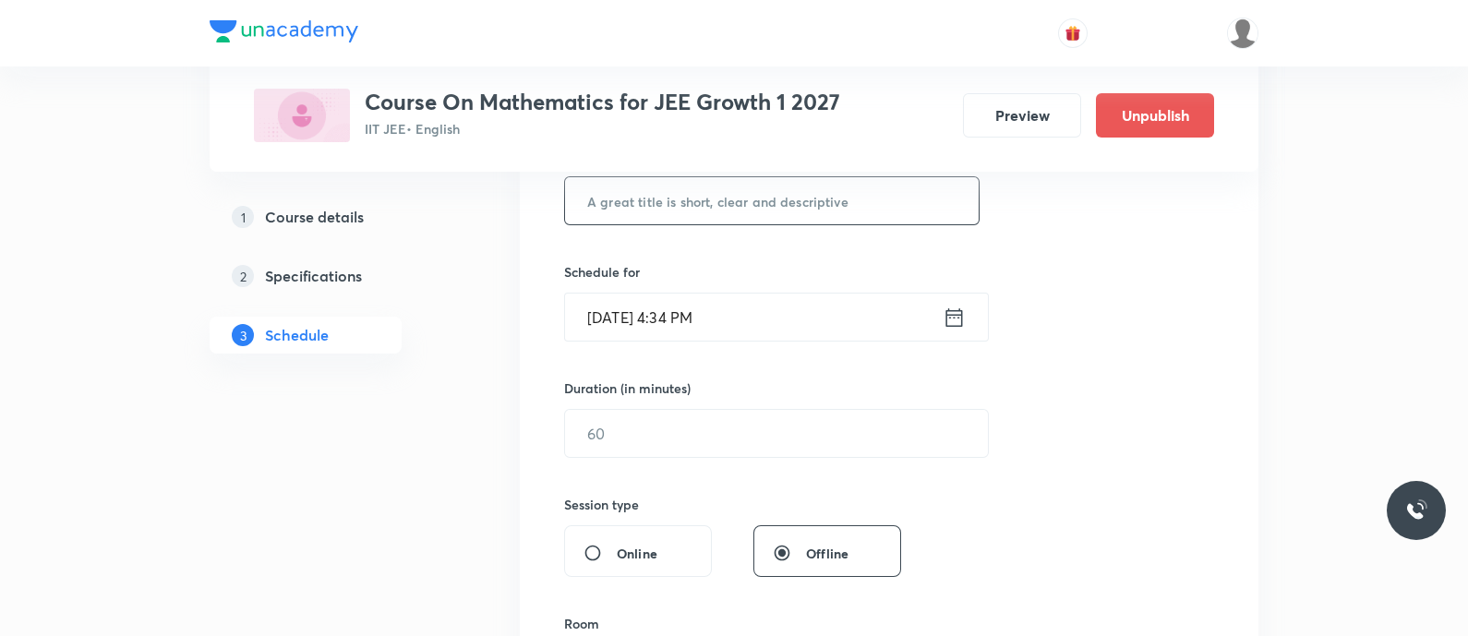
click at [607, 210] on input "text" at bounding box center [772, 200] width 414 height 47
paste input "Straight Lines - Straight Lines"
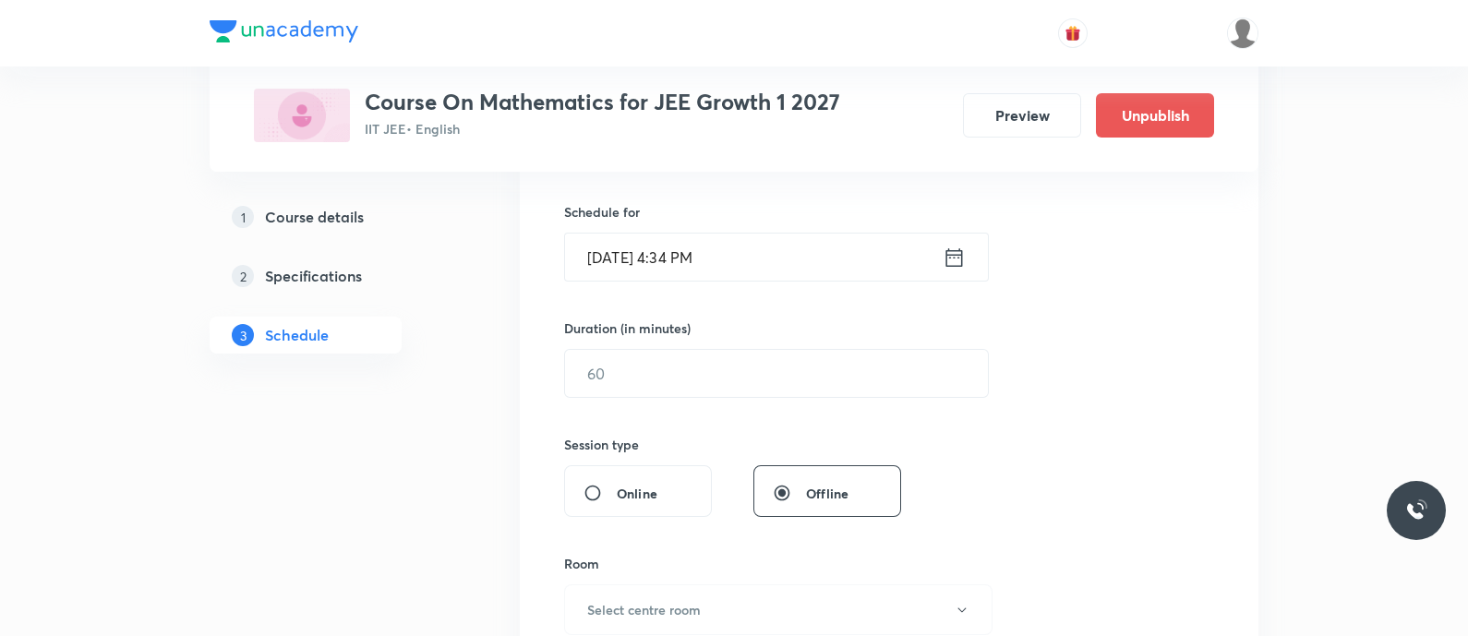
scroll to position [444, 0]
type input "Straight Lines - Straight Lines"
click at [951, 243] on icon at bounding box center [954, 251] width 23 height 26
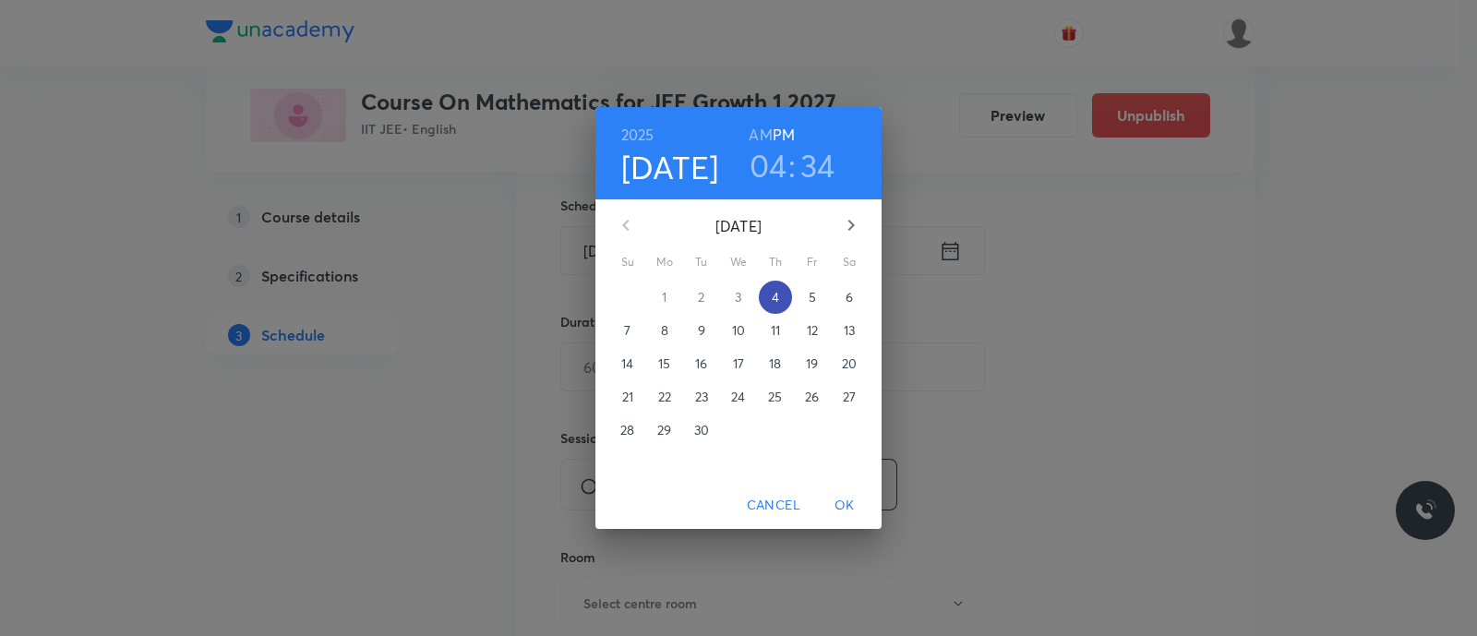
click at [773, 293] on p "4" at bounding box center [775, 297] width 7 height 18
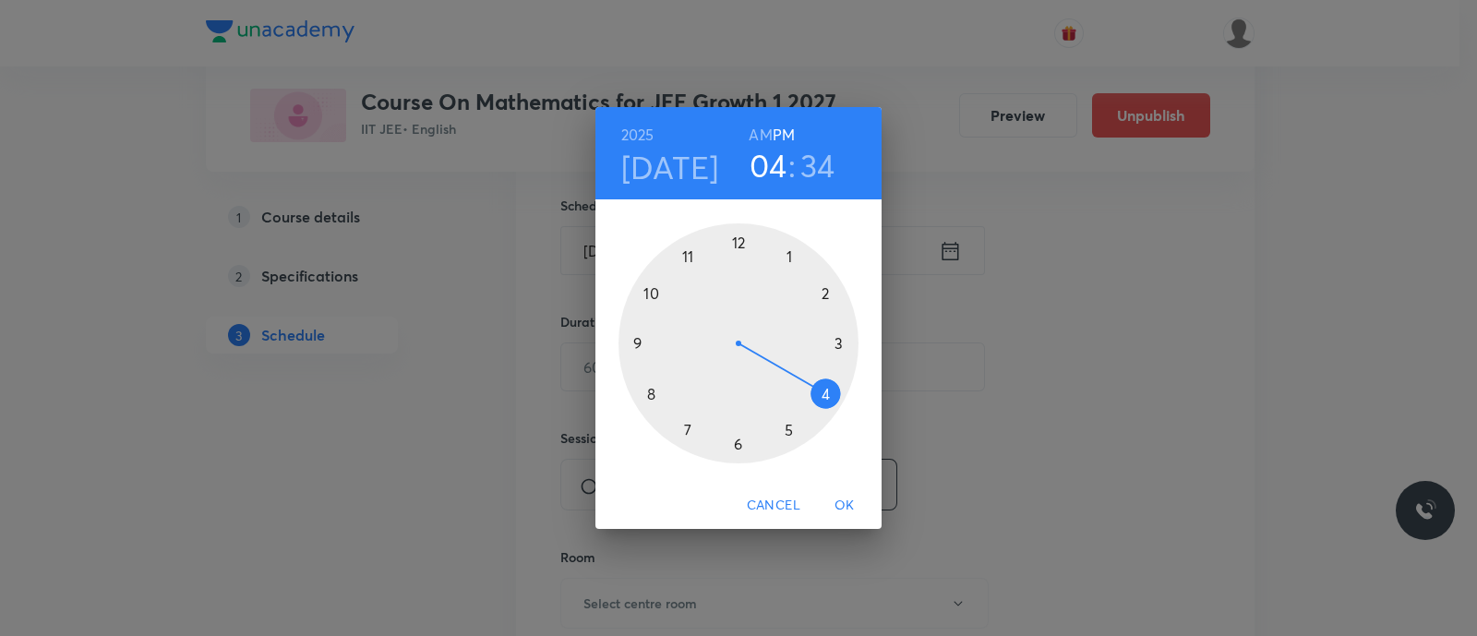
click at [685, 430] on div at bounding box center [739, 343] width 240 height 240
click at [826, 292] on div at bounding box center [739, 343] width 240 height 240
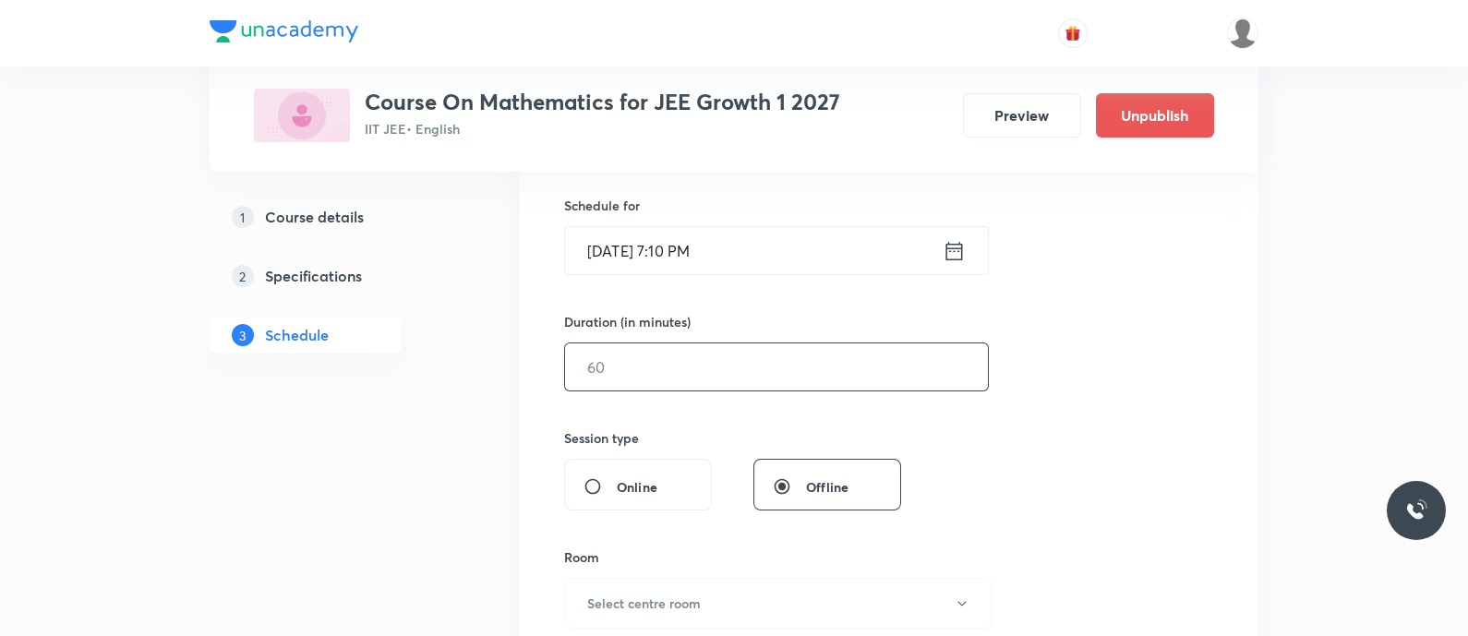
click at [748, 364] on input "text" at bounding box center [776, 366] width 423 height 47
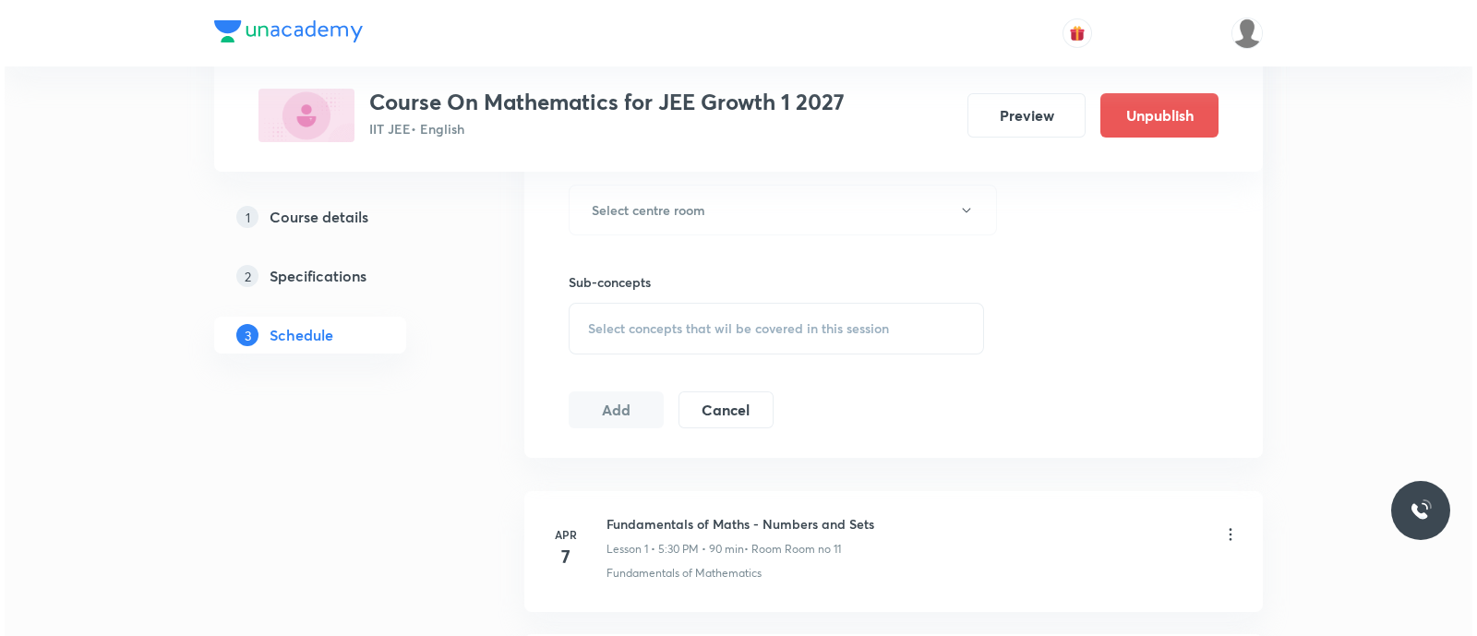
scroll to position [839, 0]
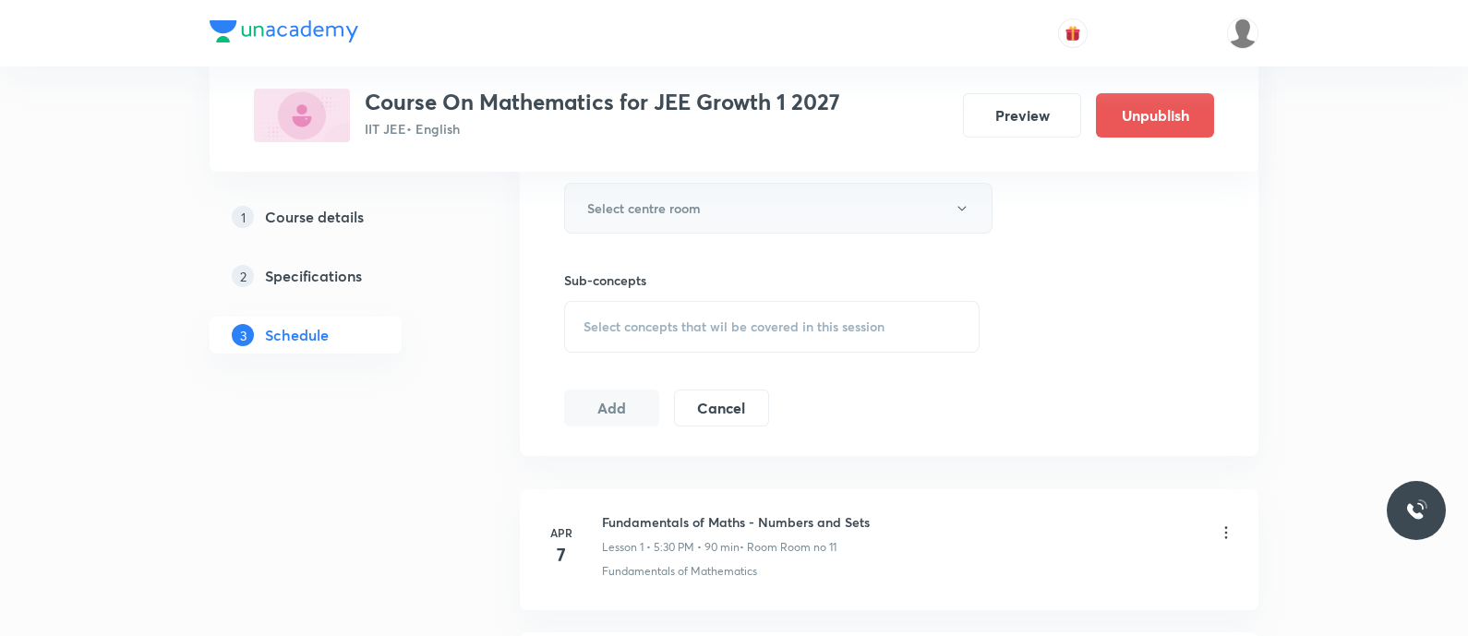
type input "90"
click at [635, 199] on h6 "Select centre room" at bounding box center [644, 208] width 114 height 19
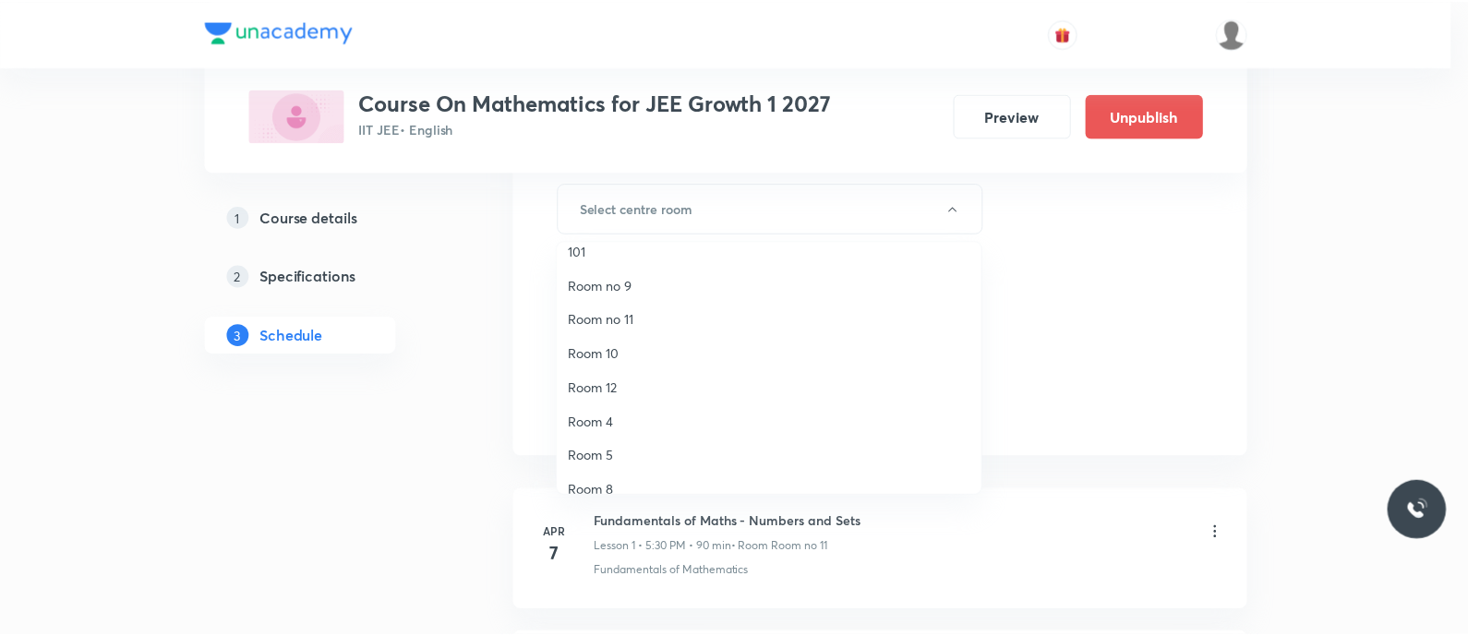
scroll to position [16, 0]
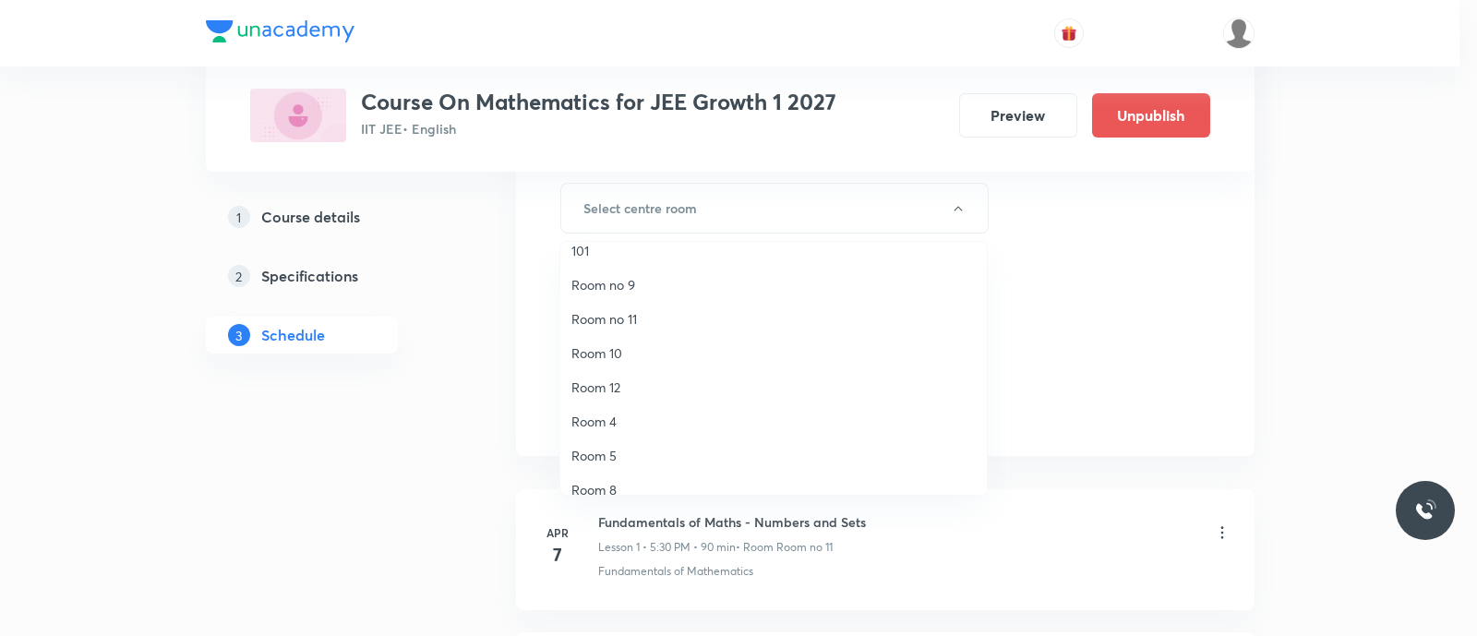
click at [631, 319] on span "Room no 11" at bounding box center [774, 318] width 404 height 19
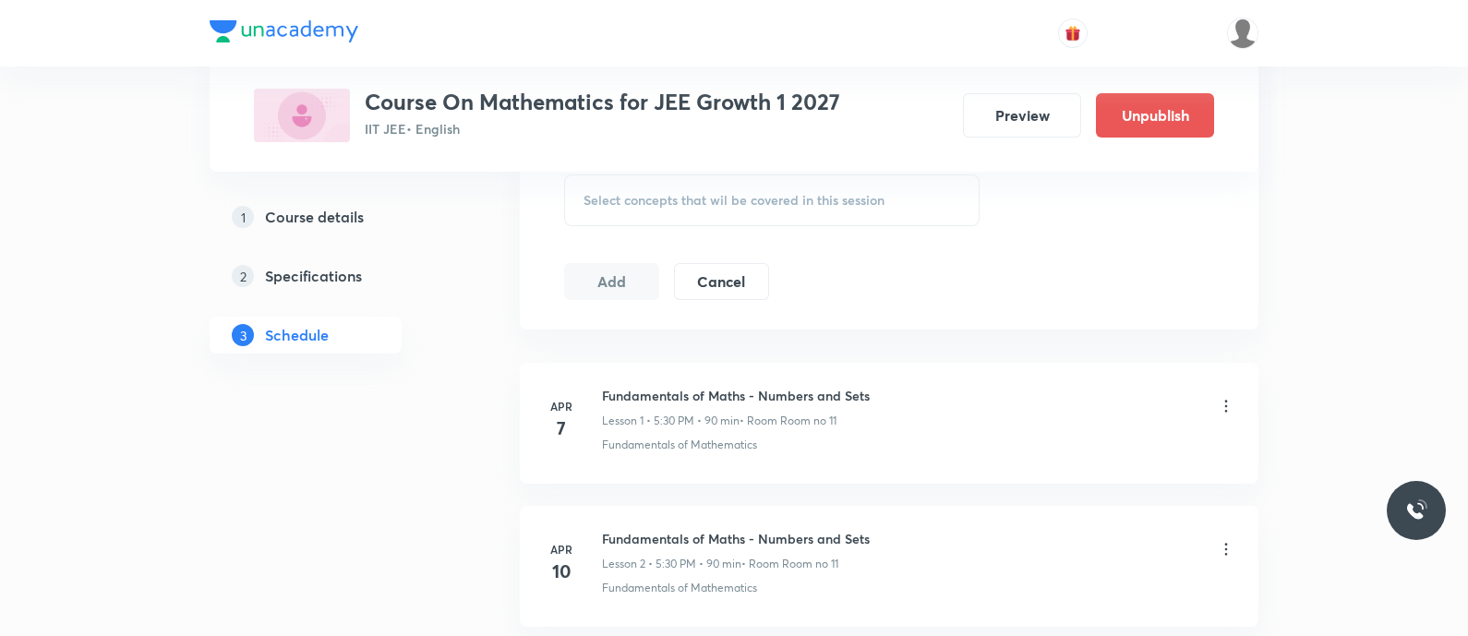
scroll to position [971, 0]
click at [597, 204] on div "Select concepts that wil be covered in this session" at bounding box center [772, 195] width 416 height 52
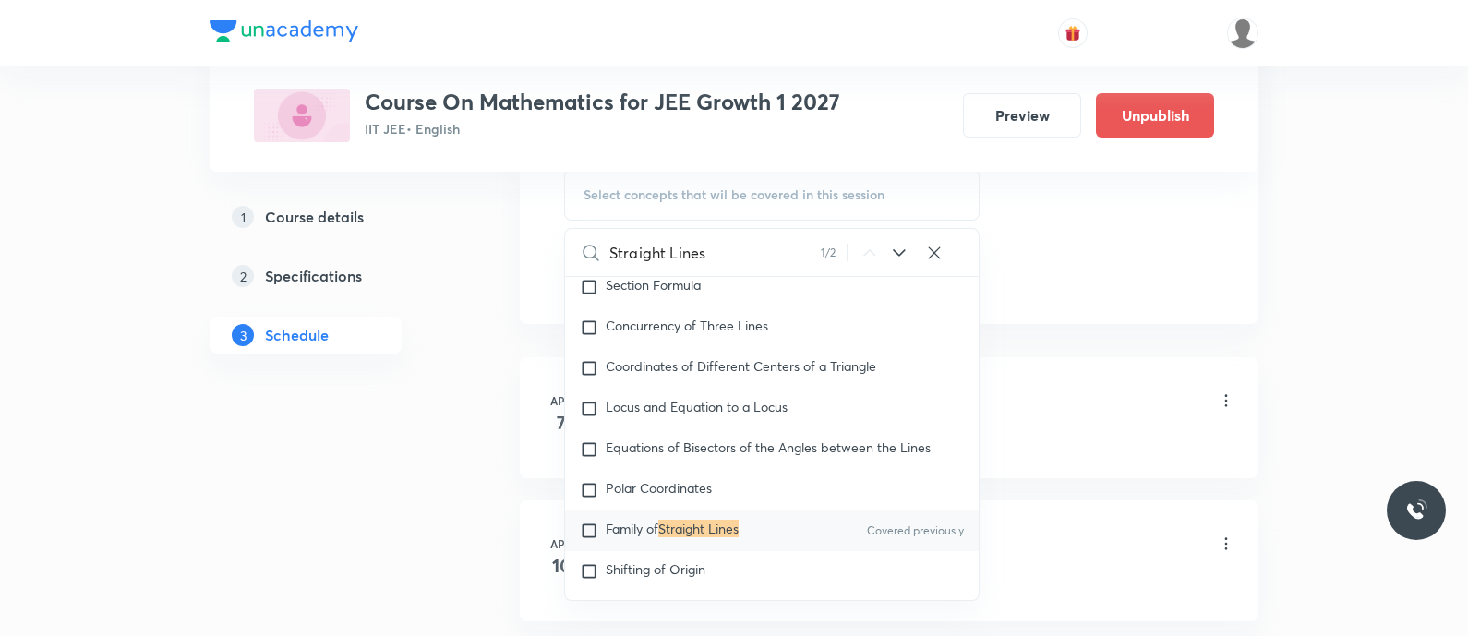
scroll to position [10503, 0]
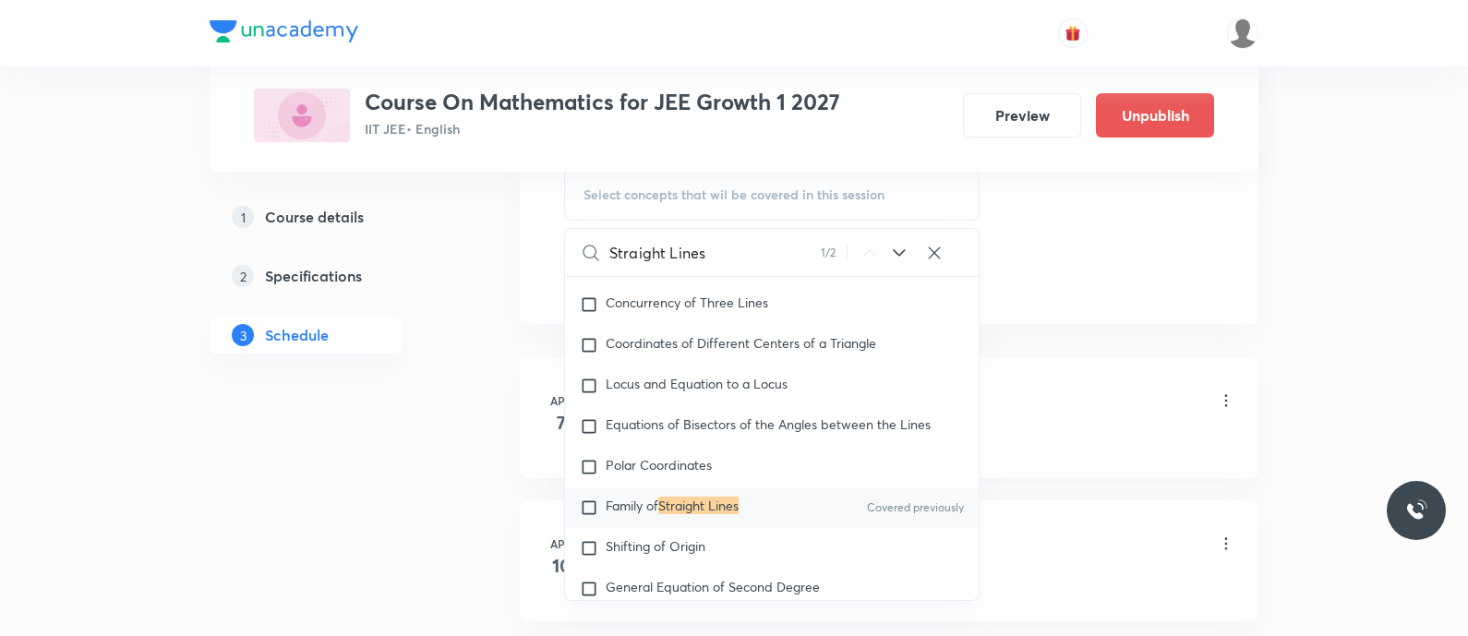
type input "Straight Lines"
click at [651, 510] on span "Family of" at bounding box center [632, 506] width 53 height 18
checkbox input "true"
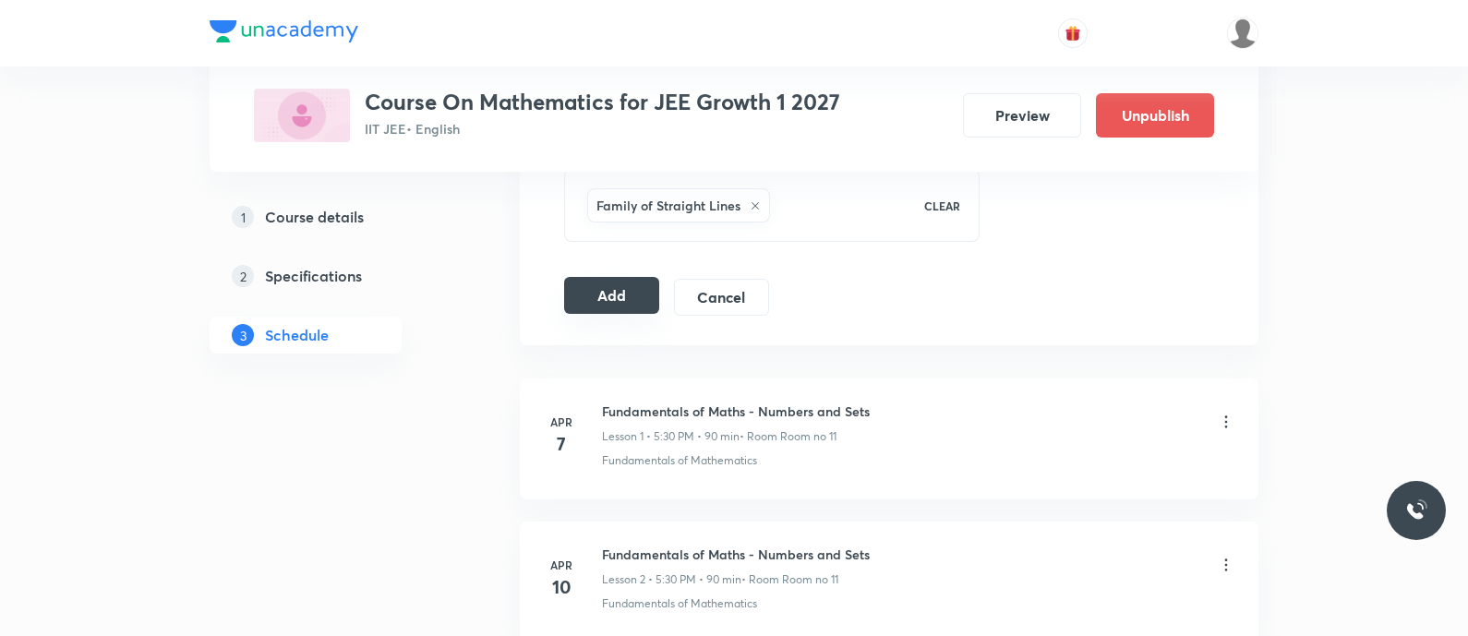
click at [586, 289] on button "Add" at bounding box center [611, 295] width 95 height 37
click at [615, 293] on button "Add" at bounding box center [611, 295] width 95 height 37
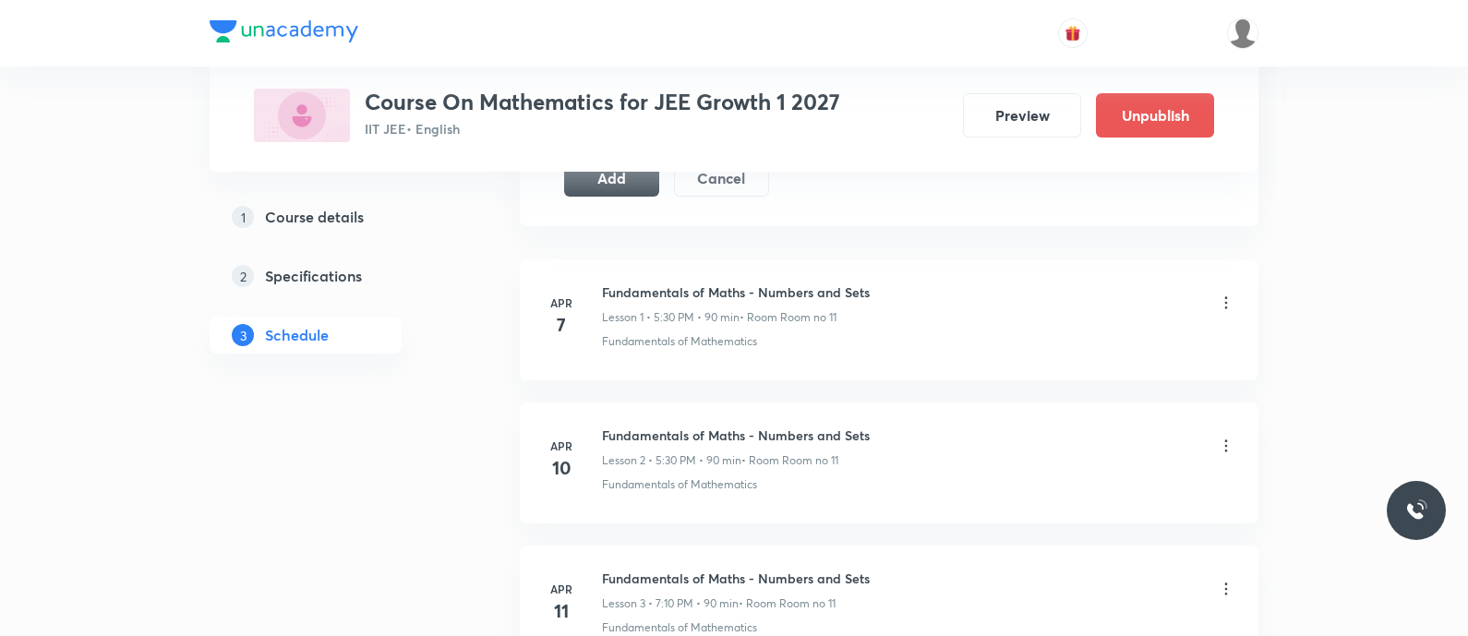
scroll to position [1091, 0]
click at [617, 187] on button "Add" at bounding box center [611, 175] width 95 height 37
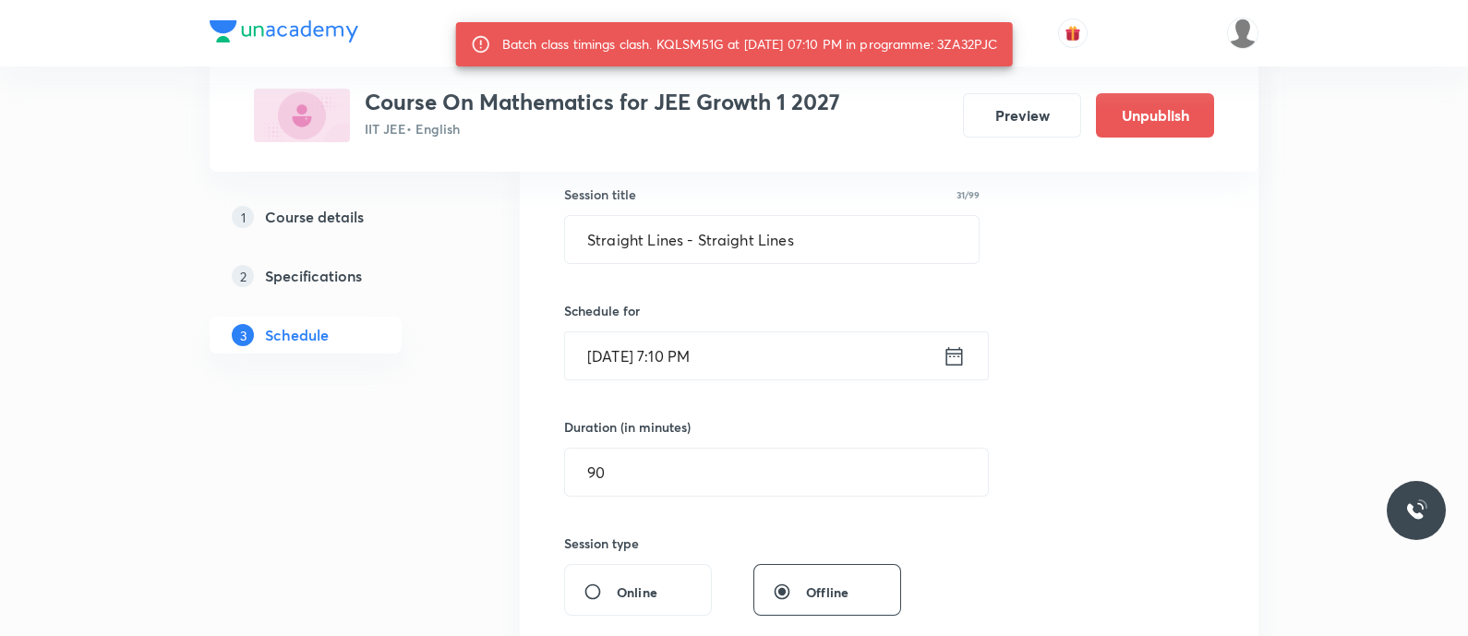
scroll to position [338, 0]
click at [979, 39] on div "Batch class timings clash. KQLSM51G at 04 Sep 2025 07:10 PM in programme: 3ZA32…" at bounding box center [750, 44] width 496 height 33
copy div "3ZA32PJC"
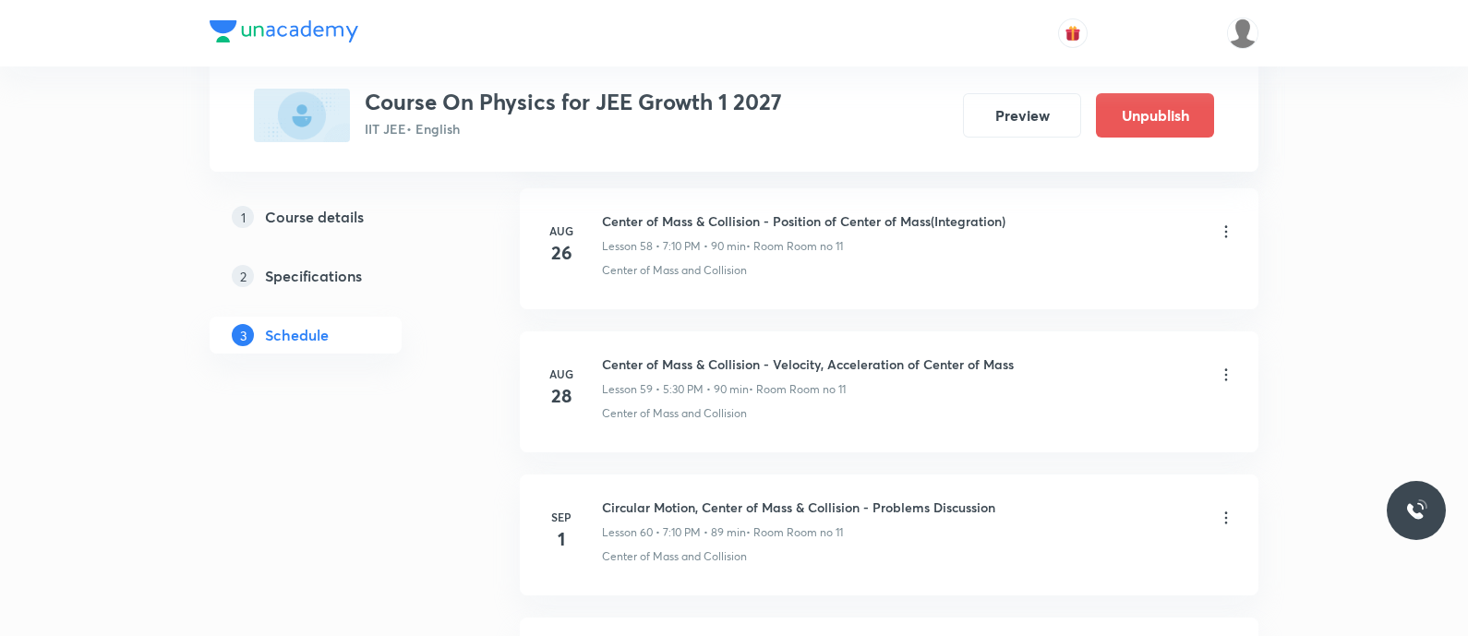
scroll to position [9814, 0]
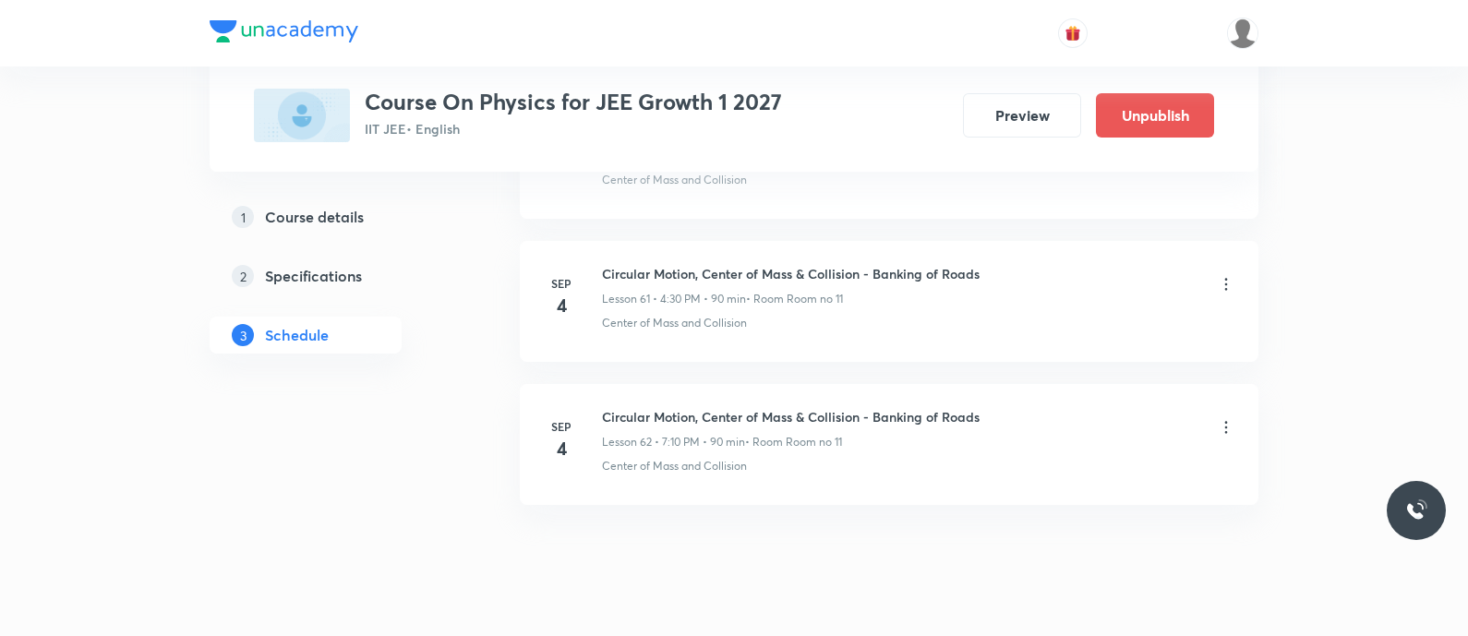
click at [1226, 421] on icon at bounding box center [1226, 427] width 3 height 12
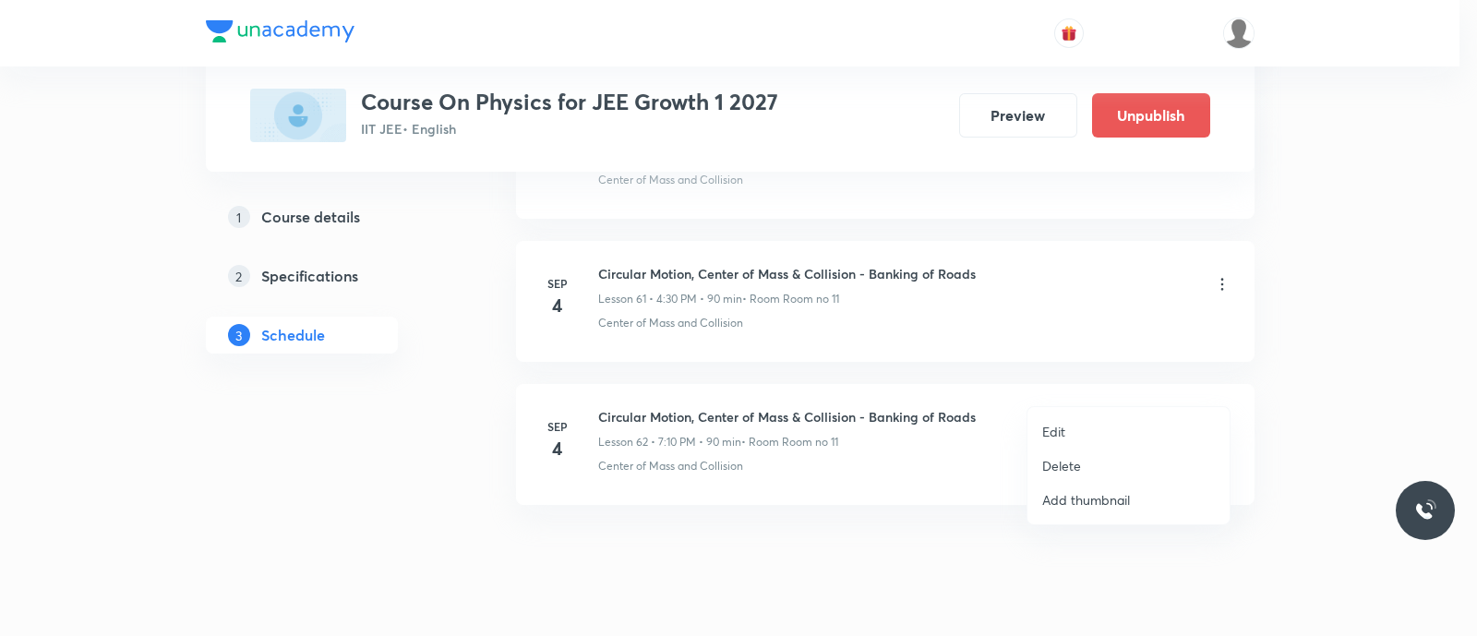
click at [1050, 462] on p "Delete" at bounding box center [1061, 465] width 39 height 19
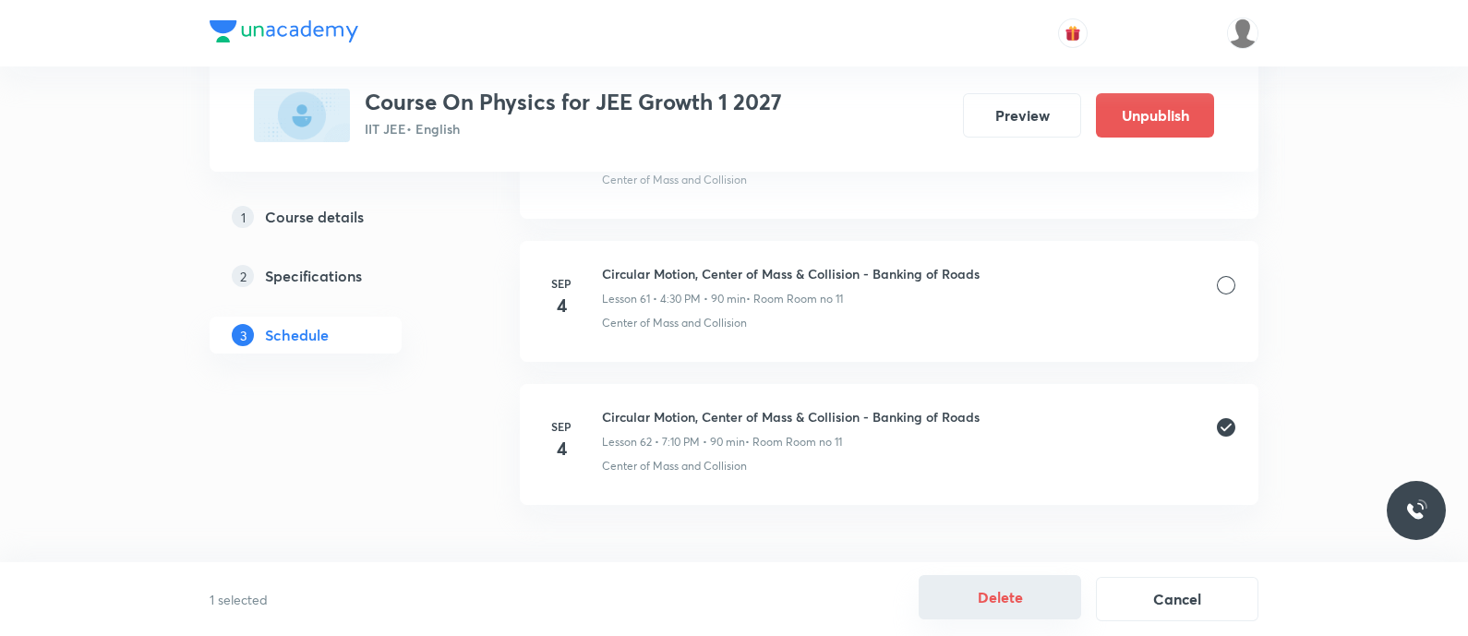
click at [1000, 588] on button "Delete" at bounding box center [1000, 597] width 163 height 44
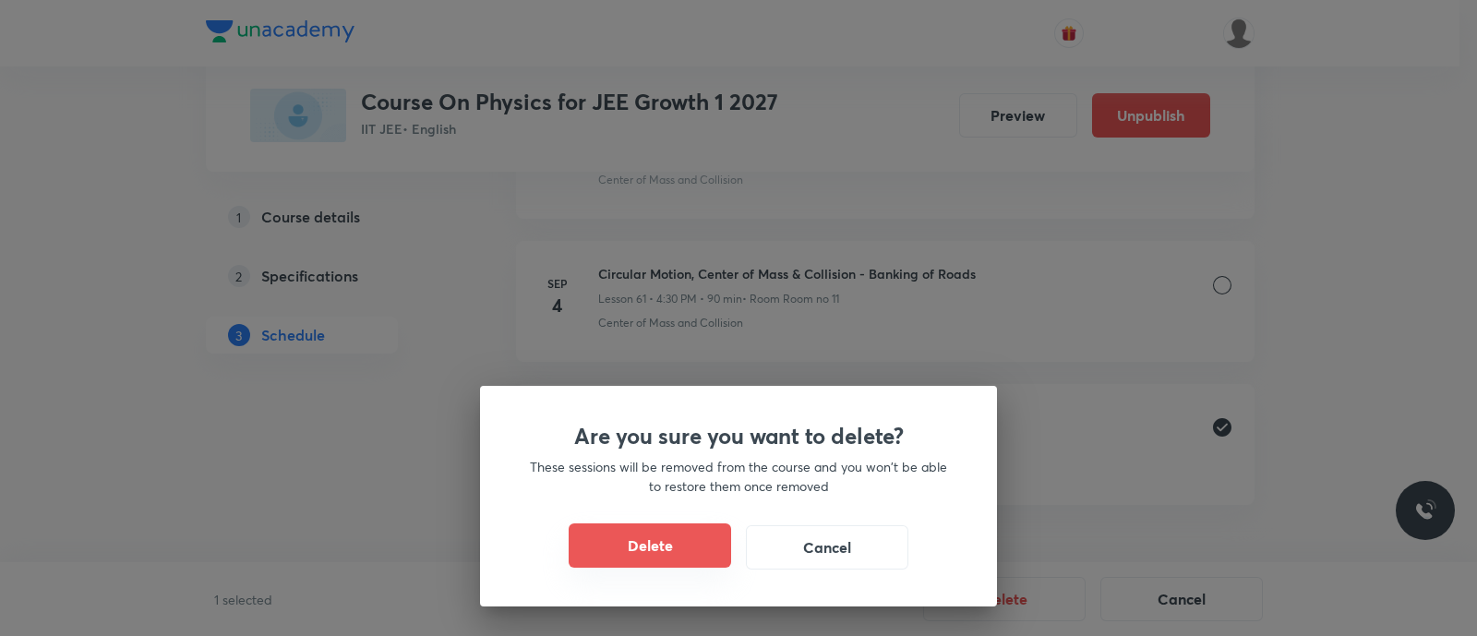
click at [654, 527] on button "Delete" at bounding box center [650, 546] width 163 height 44
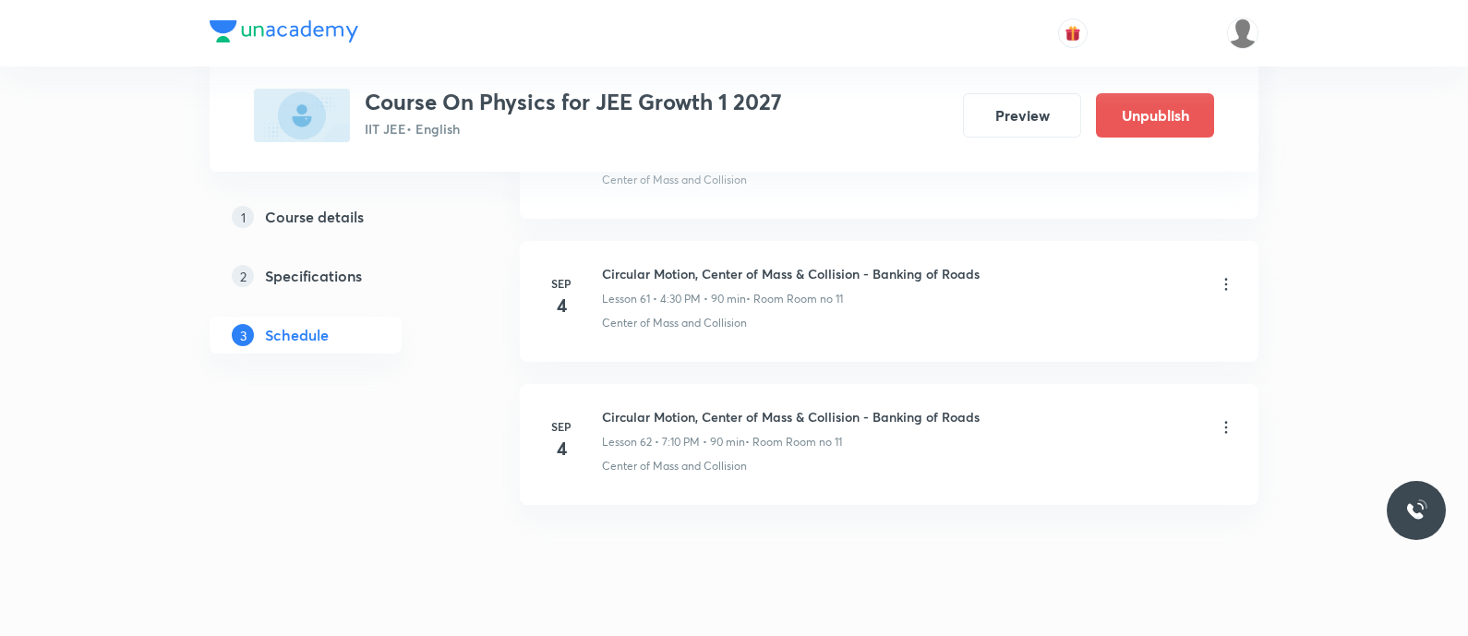
scroll to position [9670, 0]
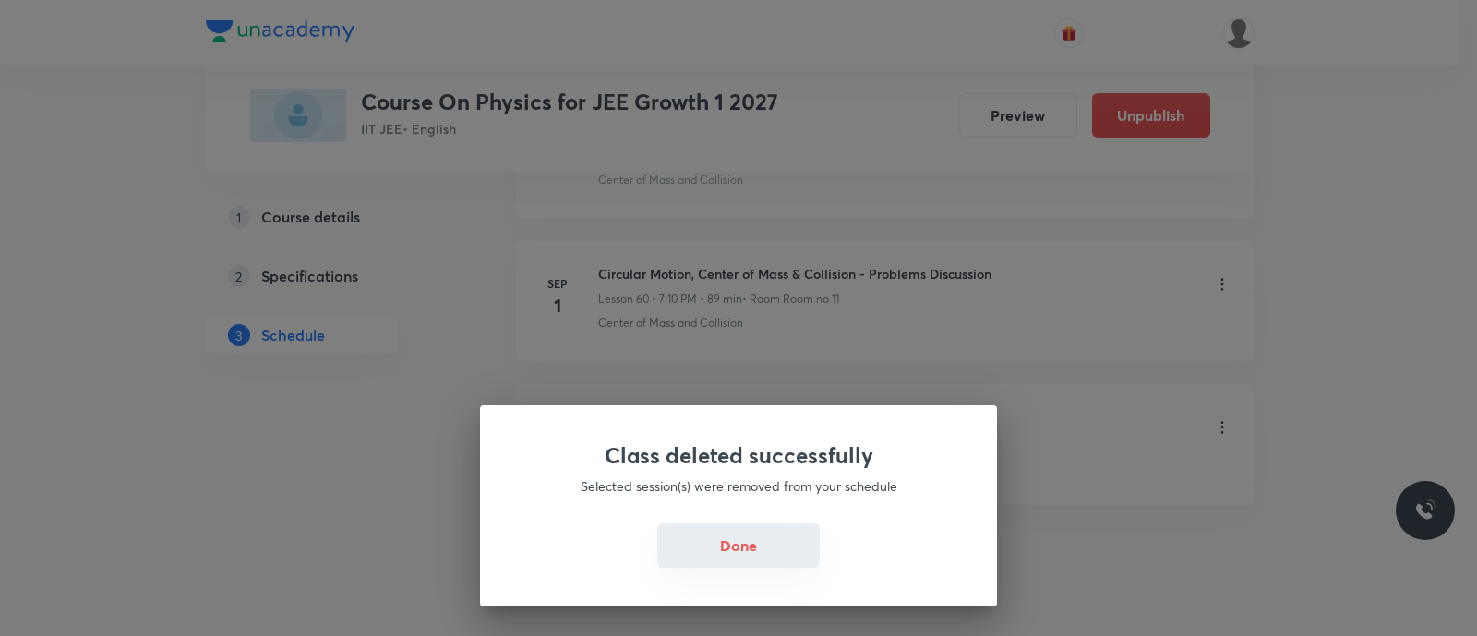
click at [720, 565] on button "Done" at bounding box center [738, 546] width 163 height 44
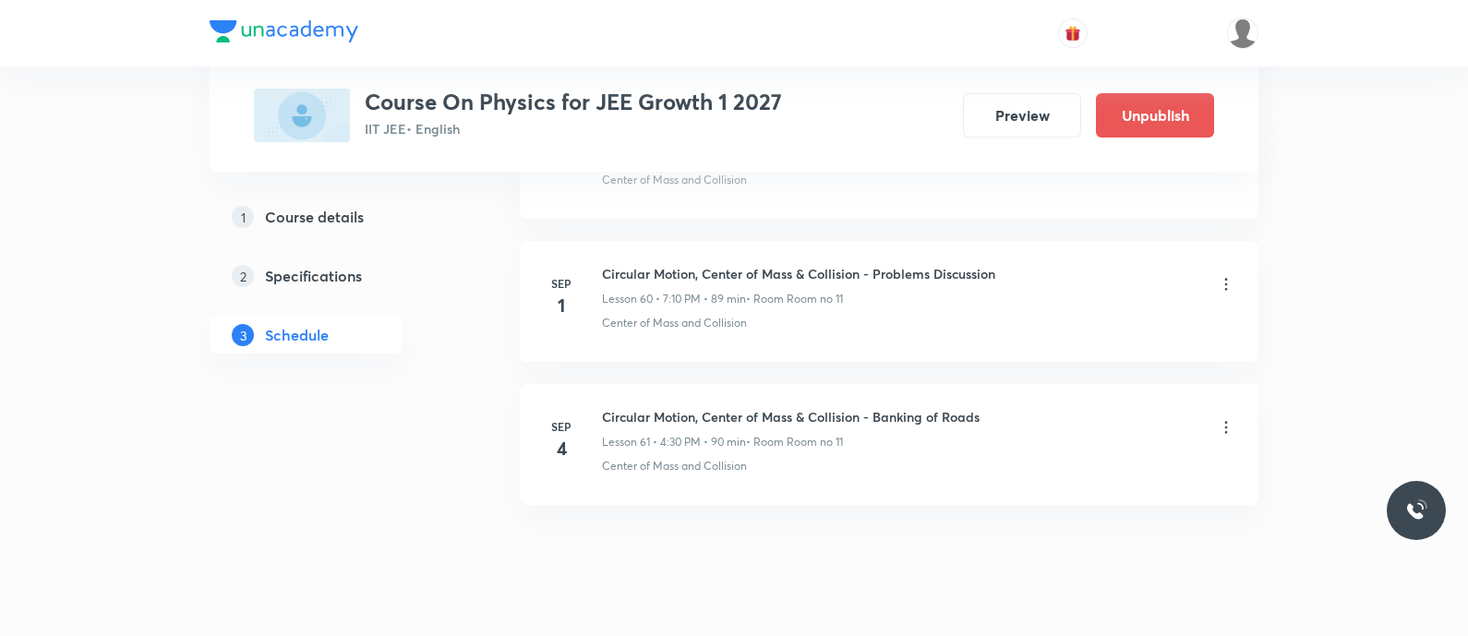
click at [1219, 418] on icon at bounding box center [1226, 427] width 18 height 18
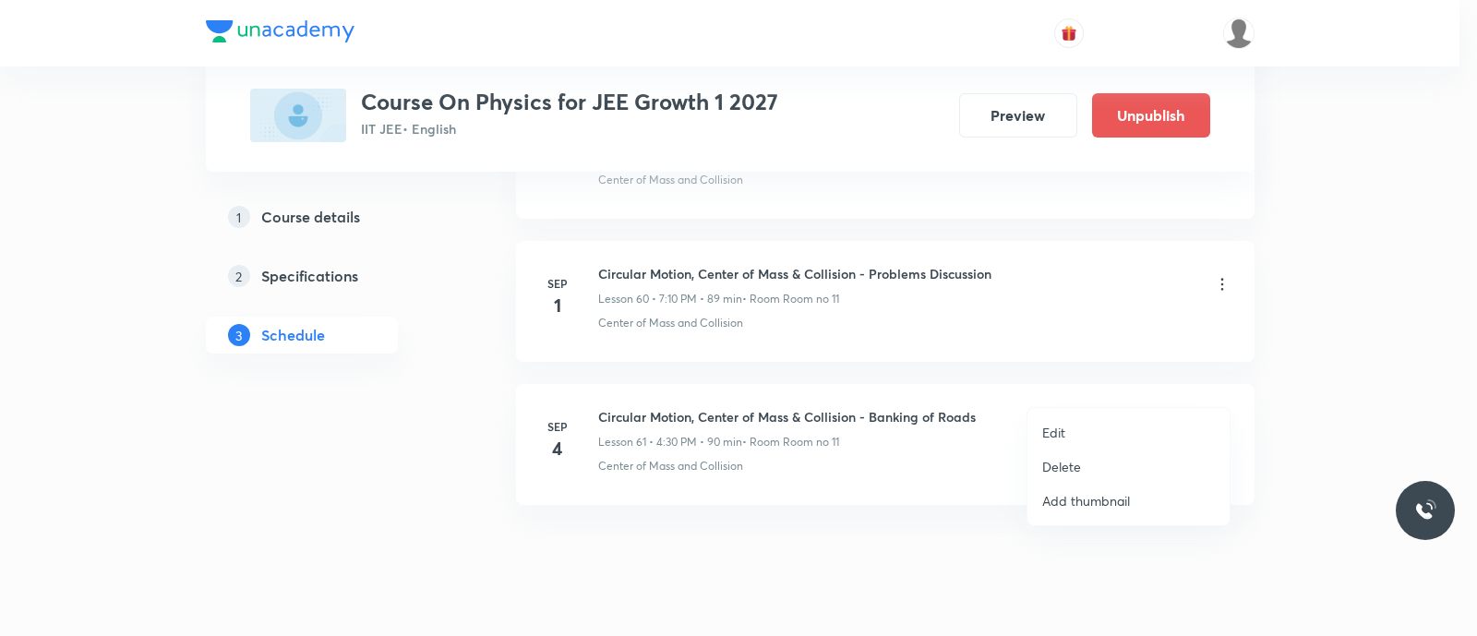
click at [1058, 464] on p "Delete" at bounding box center [1061, 466] width 39 height 19
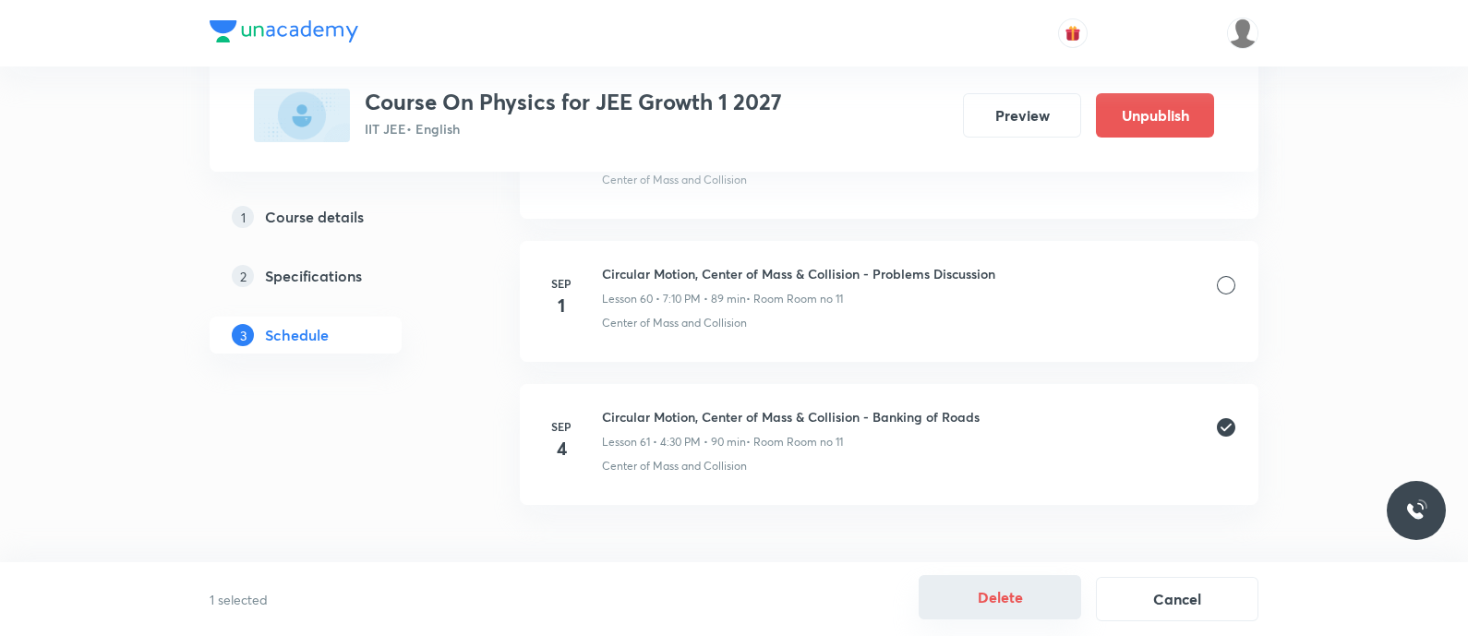
click at [1016, 593] on button "Delete" at bounding box center [1000, 597] width 163 height 44
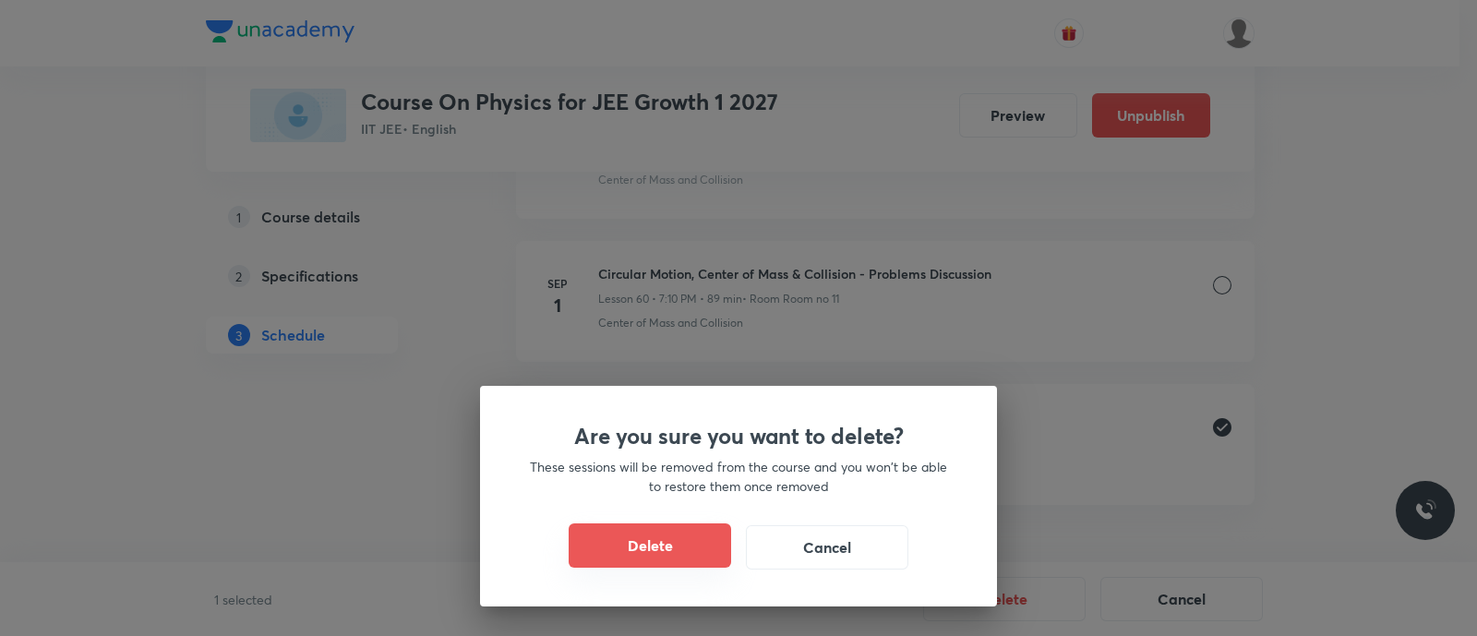
click at [666, 557] on button "Delete" at bounding box center [650, 546] width 163 height 44
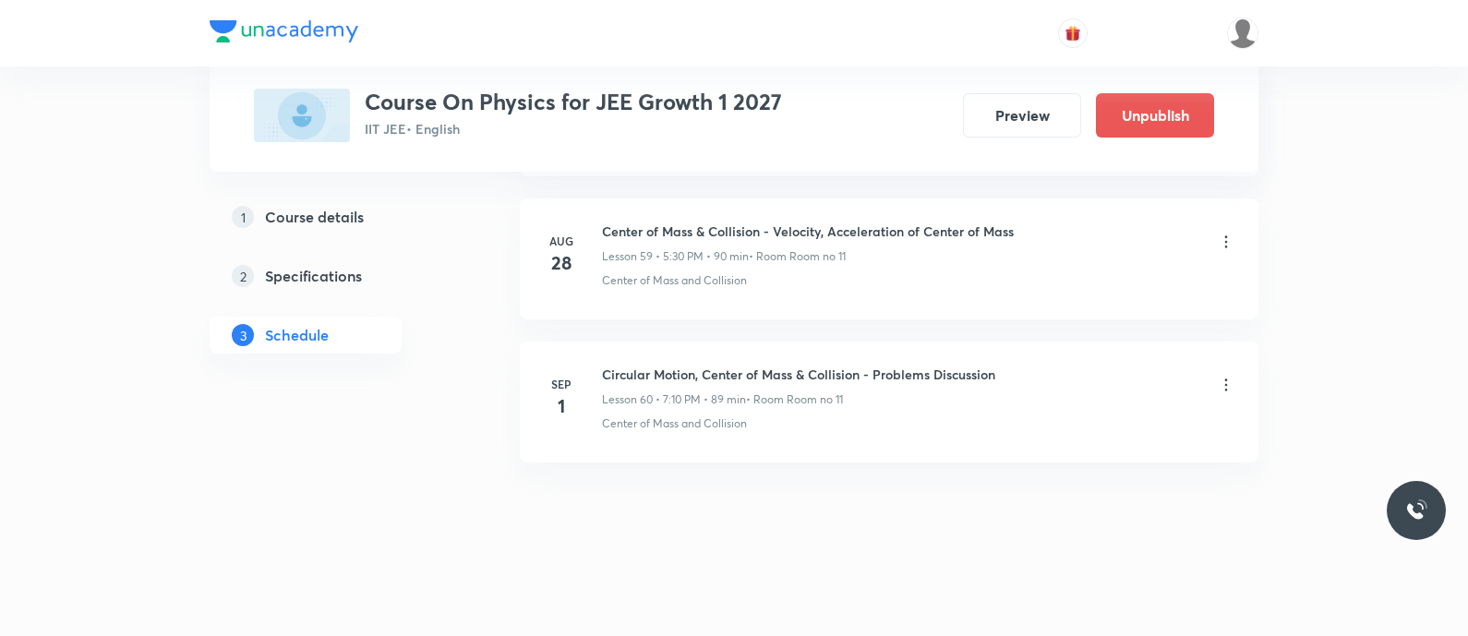
scroll to position [9527, 0]
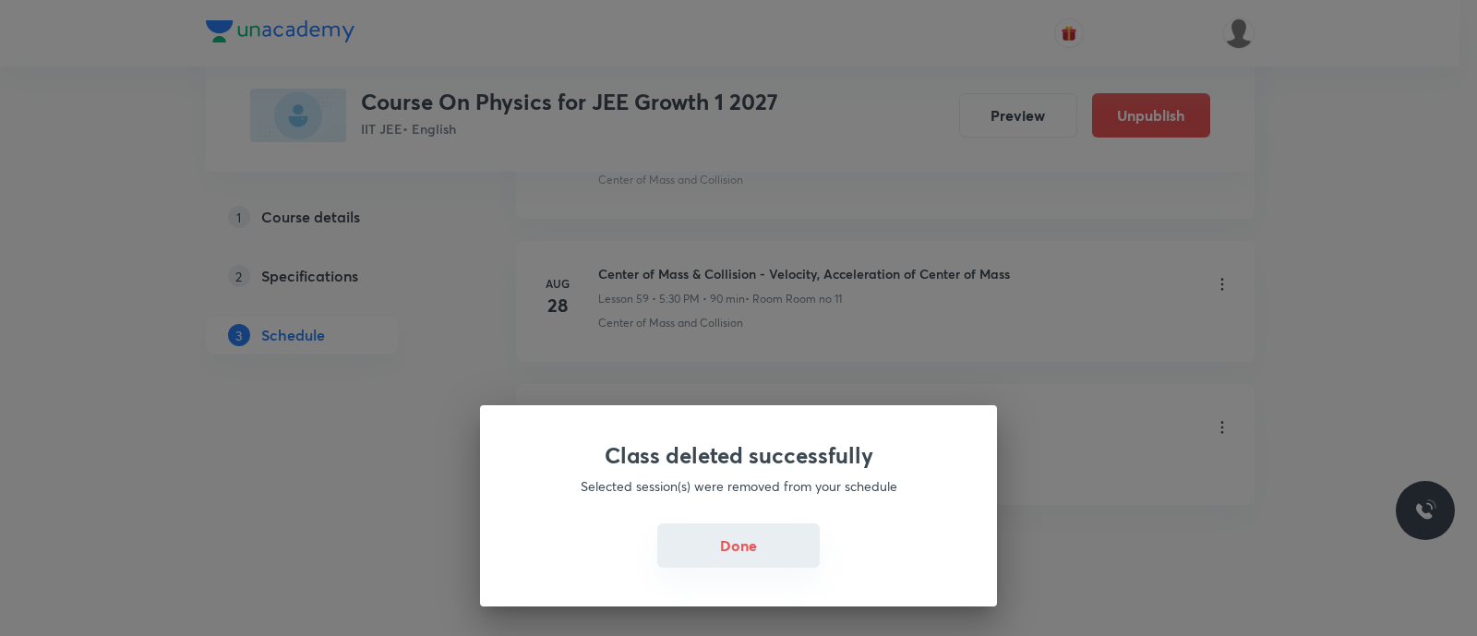
click at [732, 541] on button "Done" at bounding box center [738, 546] width 163 height 44
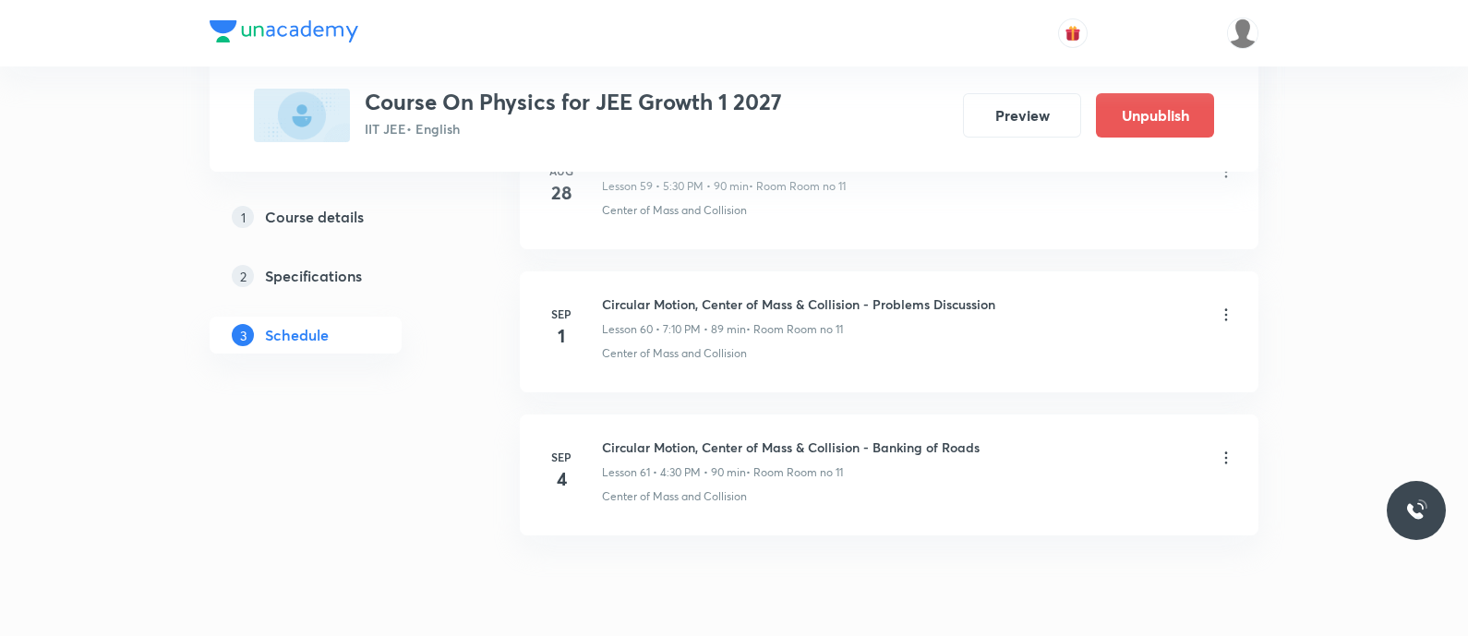
scroll to position [9670, 0]
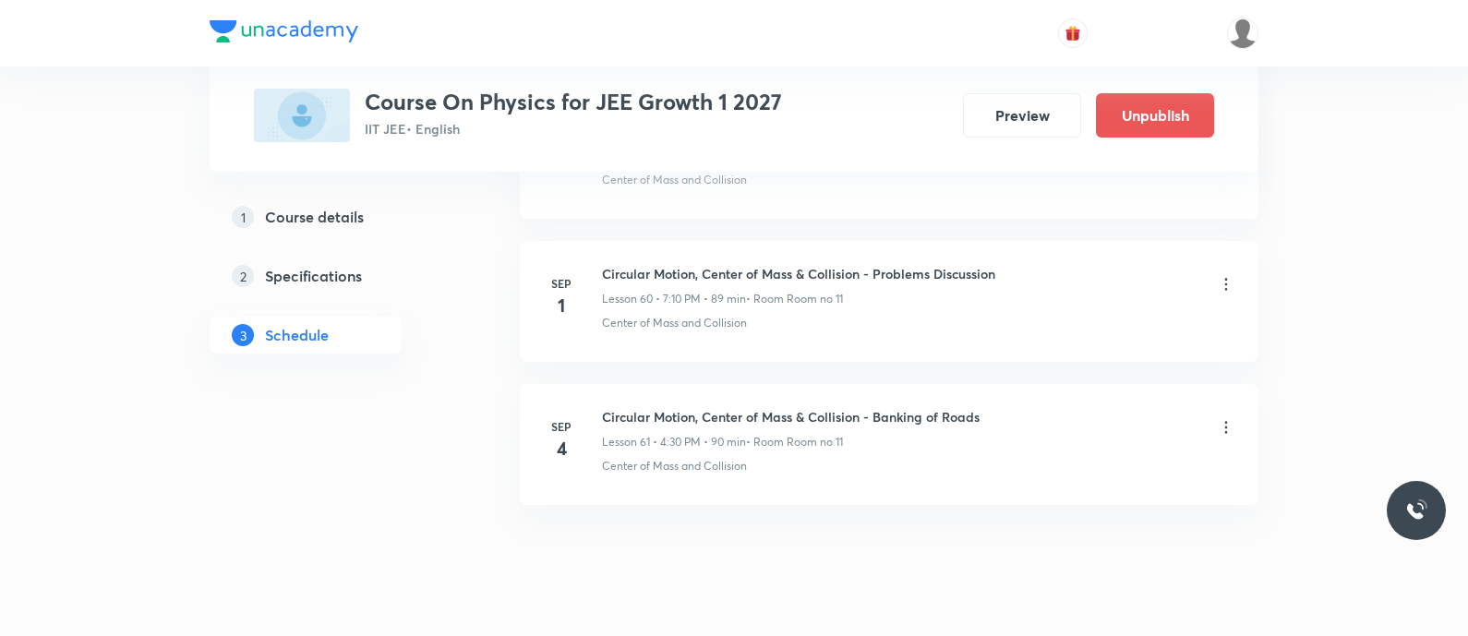
click at [1223, 418] on icon at bounding box center [1226, 427] width 18 height 18
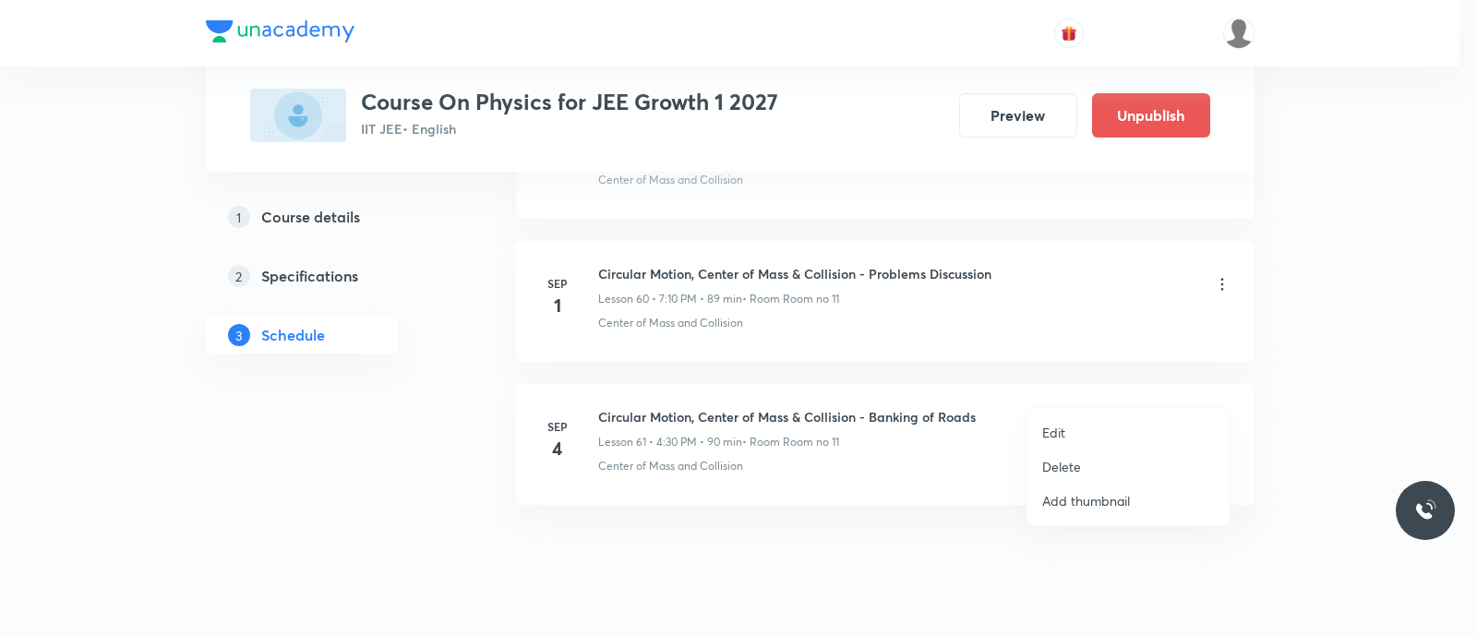
click at [1078, 467] on p "Delete" at bounding box center [1061, 466] width 39 height 19
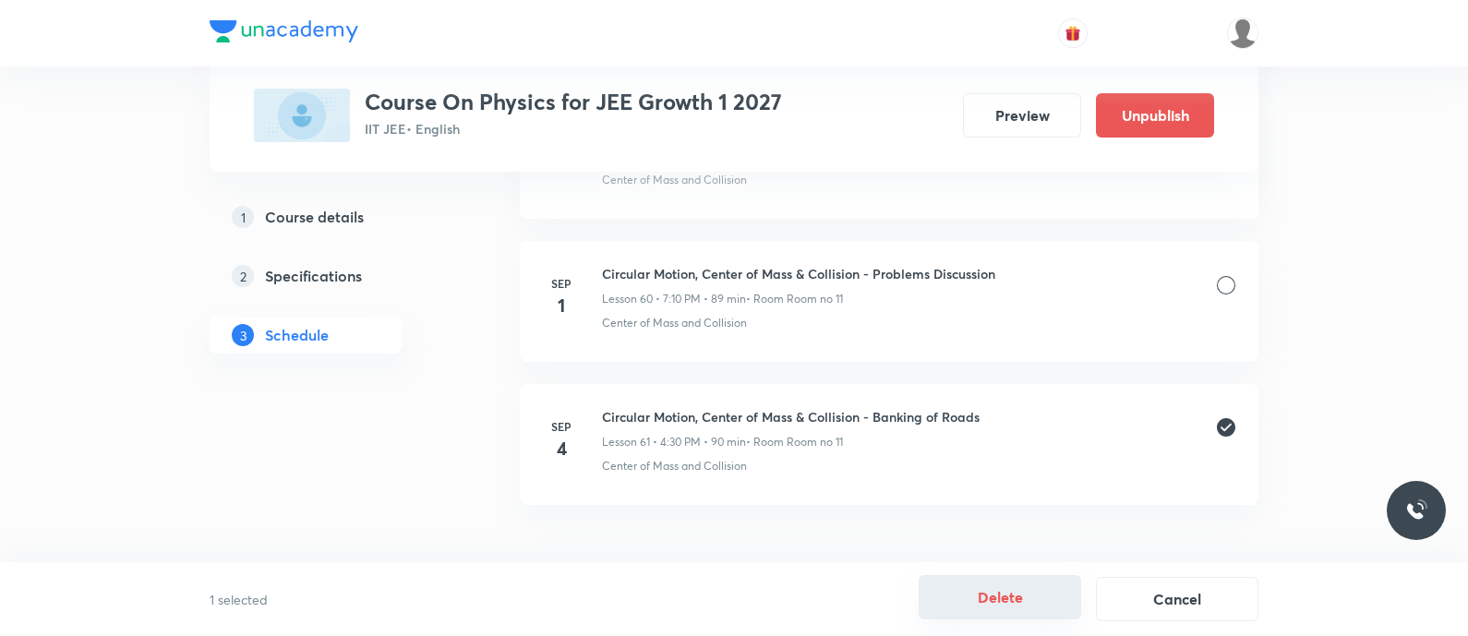
click at [1006, 593] on button "Delete" at bounding box center [1000, 597] width 163 height 44
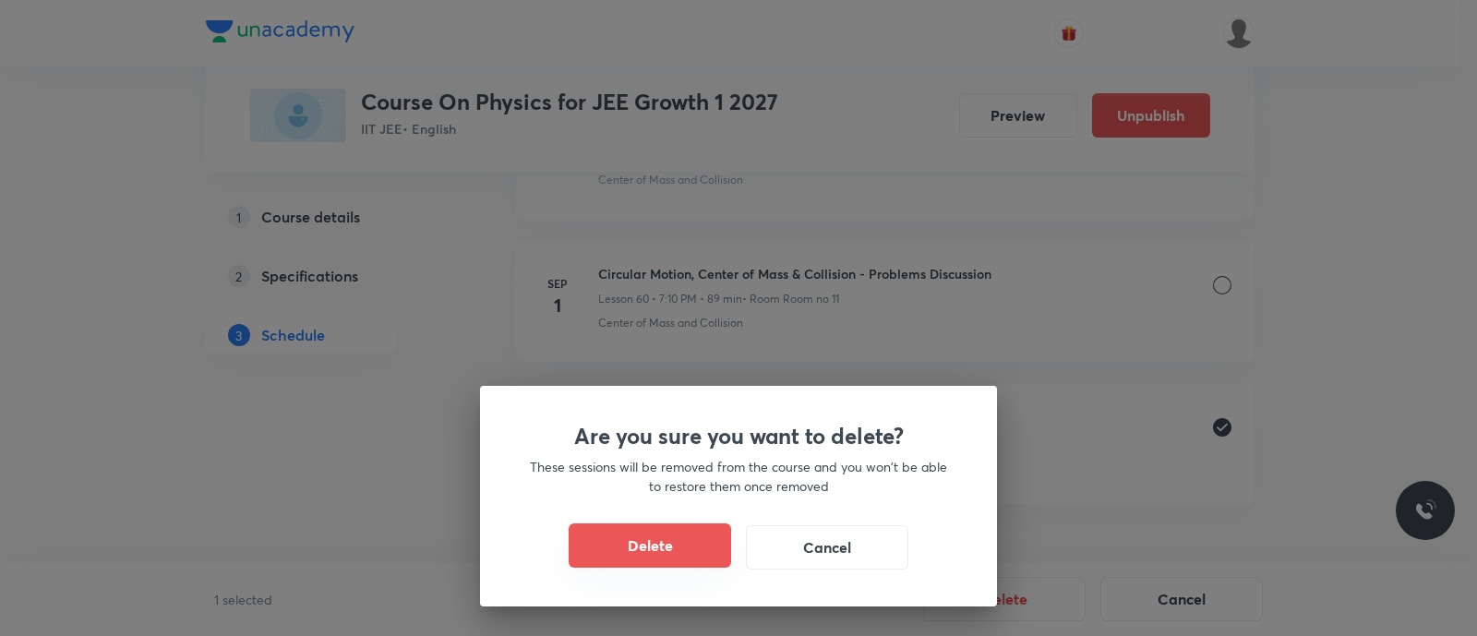
click at [666, 542] on button "Delete" at bounding box center [650, 546] width 163 height 44
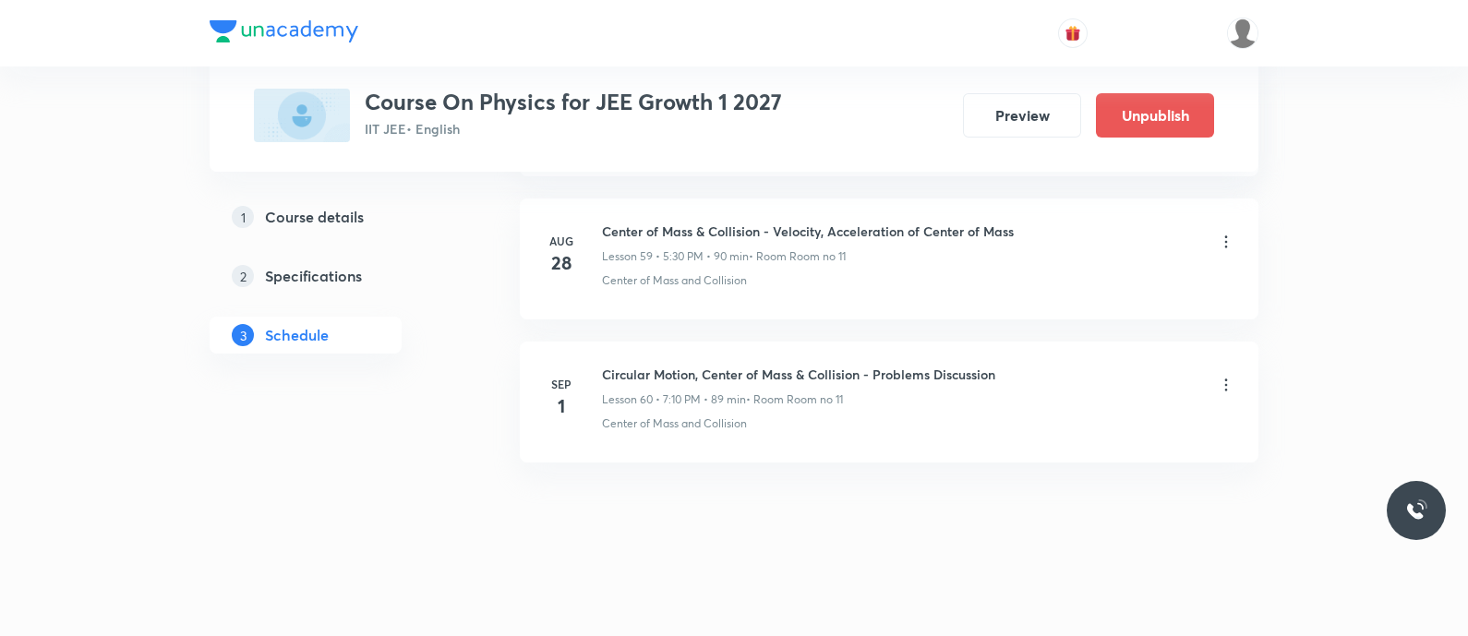
scroll to position [9527, 0]
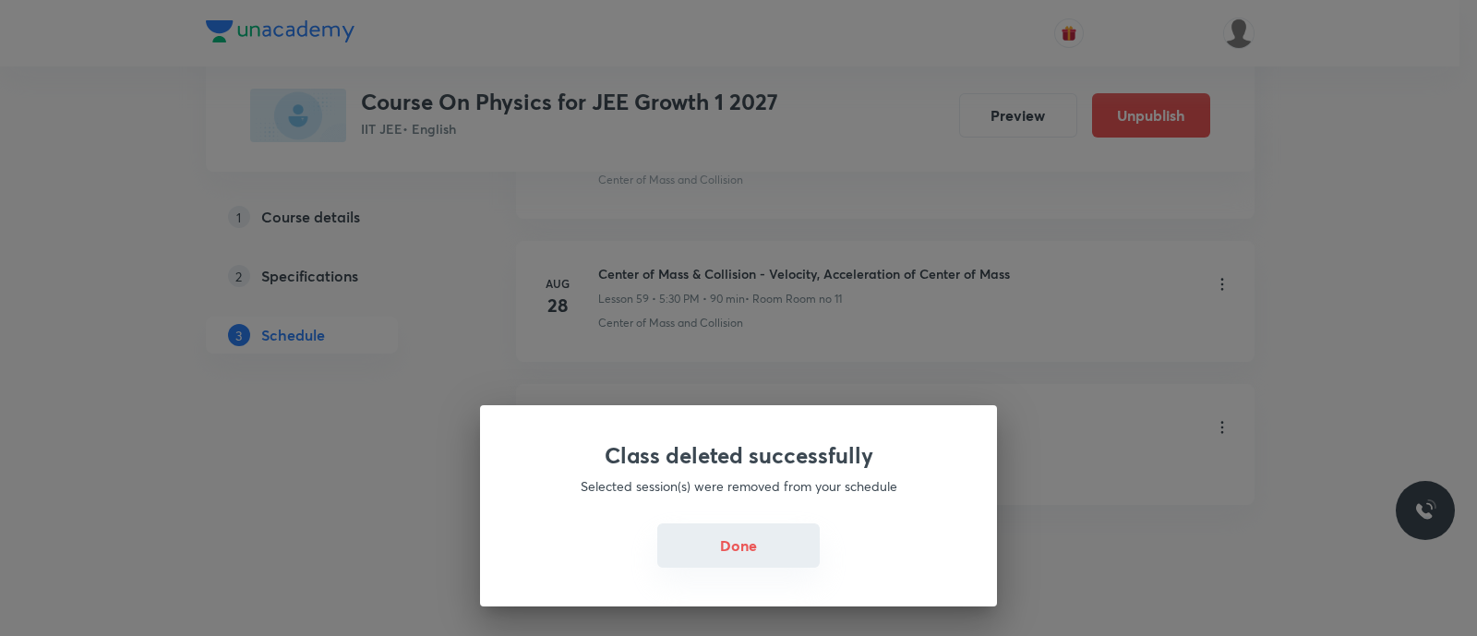
click at [716, 542] on button "Done" at bounding box center [738, 546] width 163 height 44
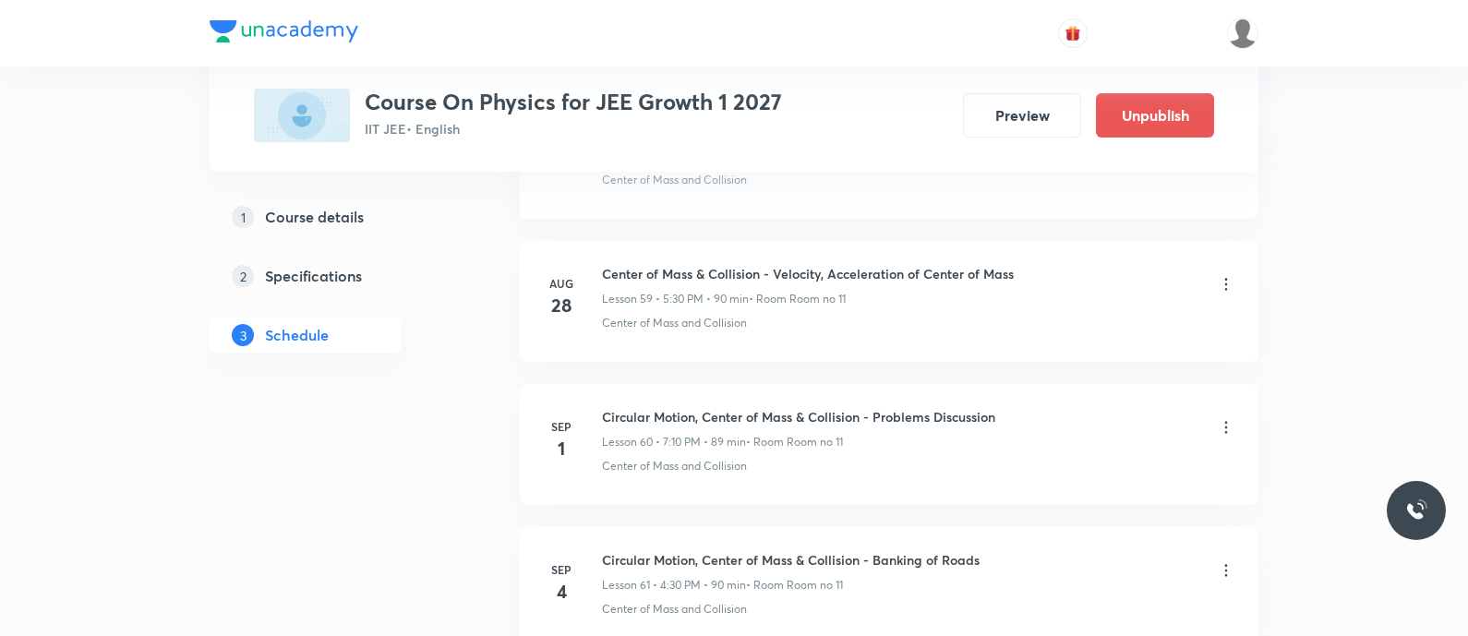
scroll to position [9670, 0]
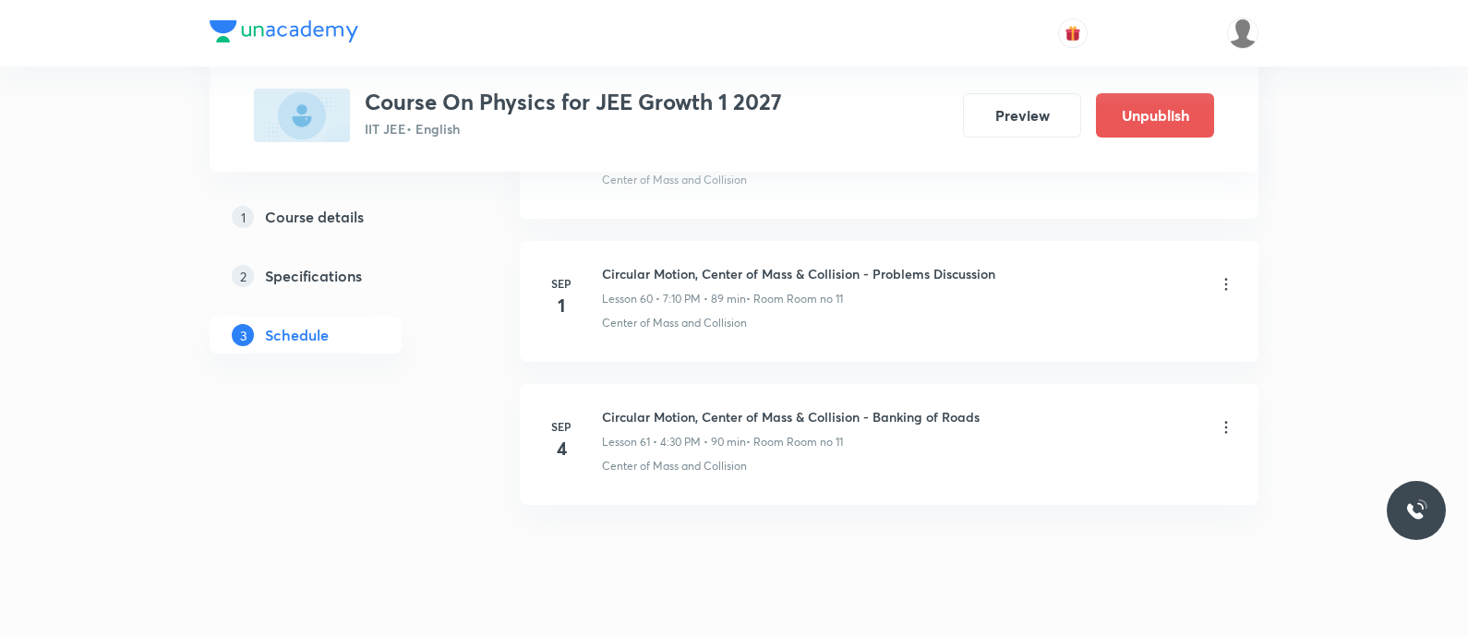
click at [1223, 418] on icon at bounding box center [1226, 427] width 18 height 18
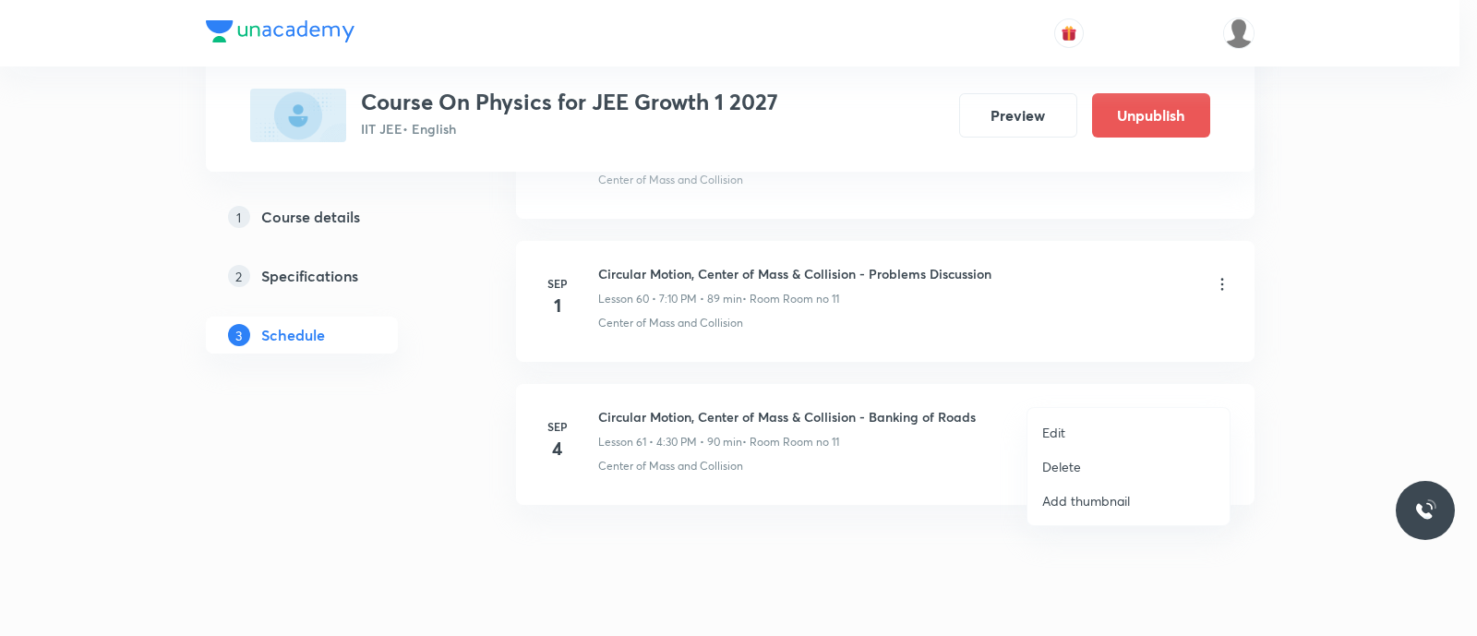
click at [1071, 460] on p "Delete" at bounding box center [1061, 466] width 39 height 19
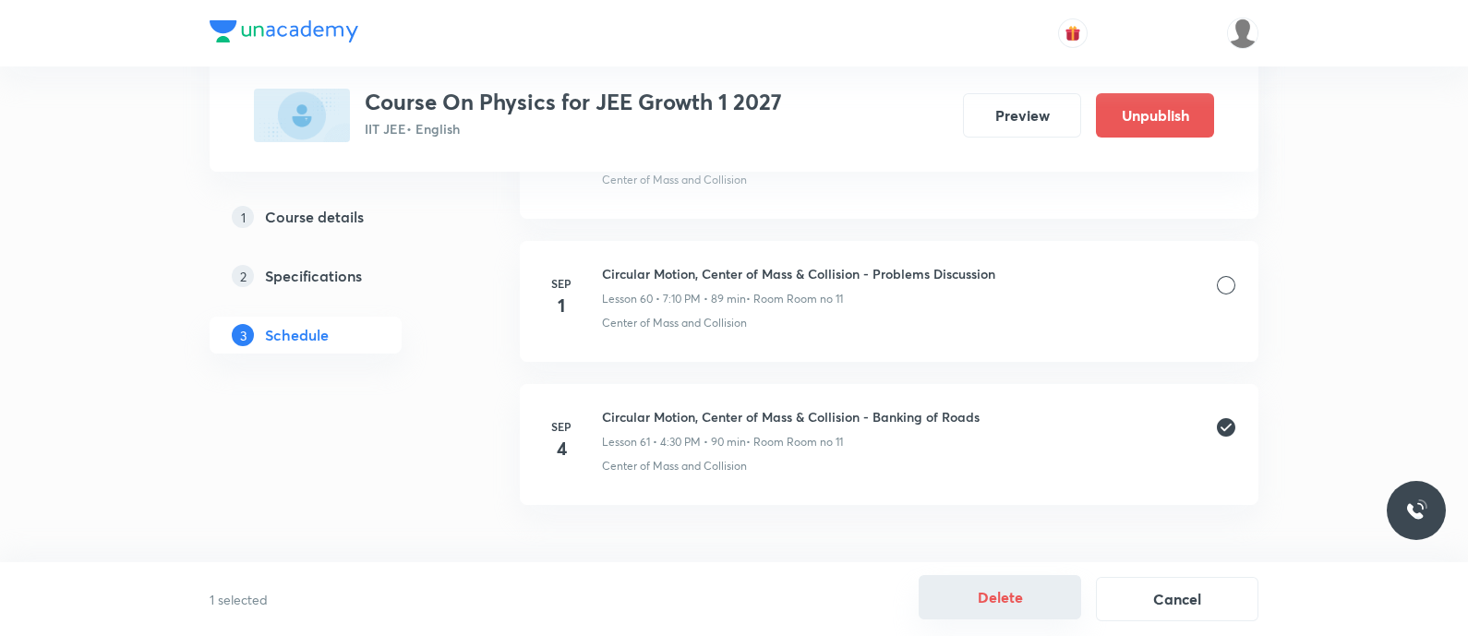
click at [995, 609] on button "Delete" at bounding box center [1000, 597] width 163 height 44
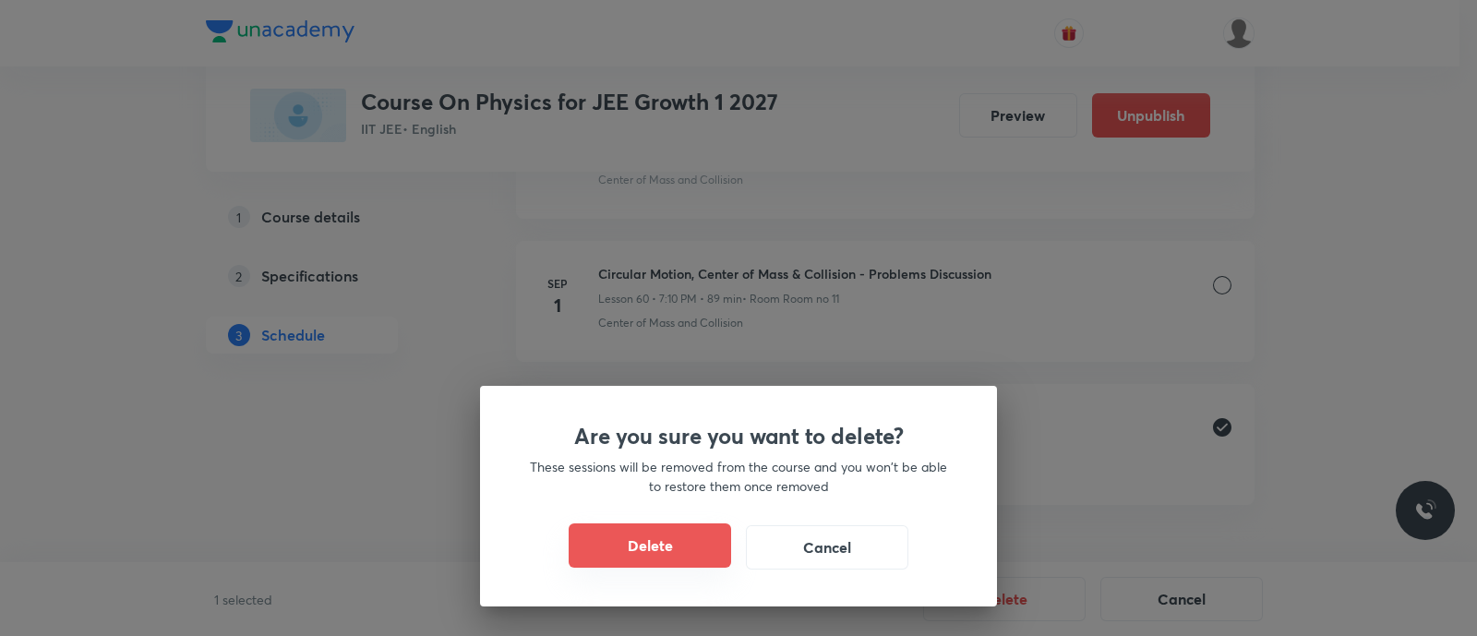
click at [628, 528] on button "Delete" at bounding box center [650, 546] width 163 height 44
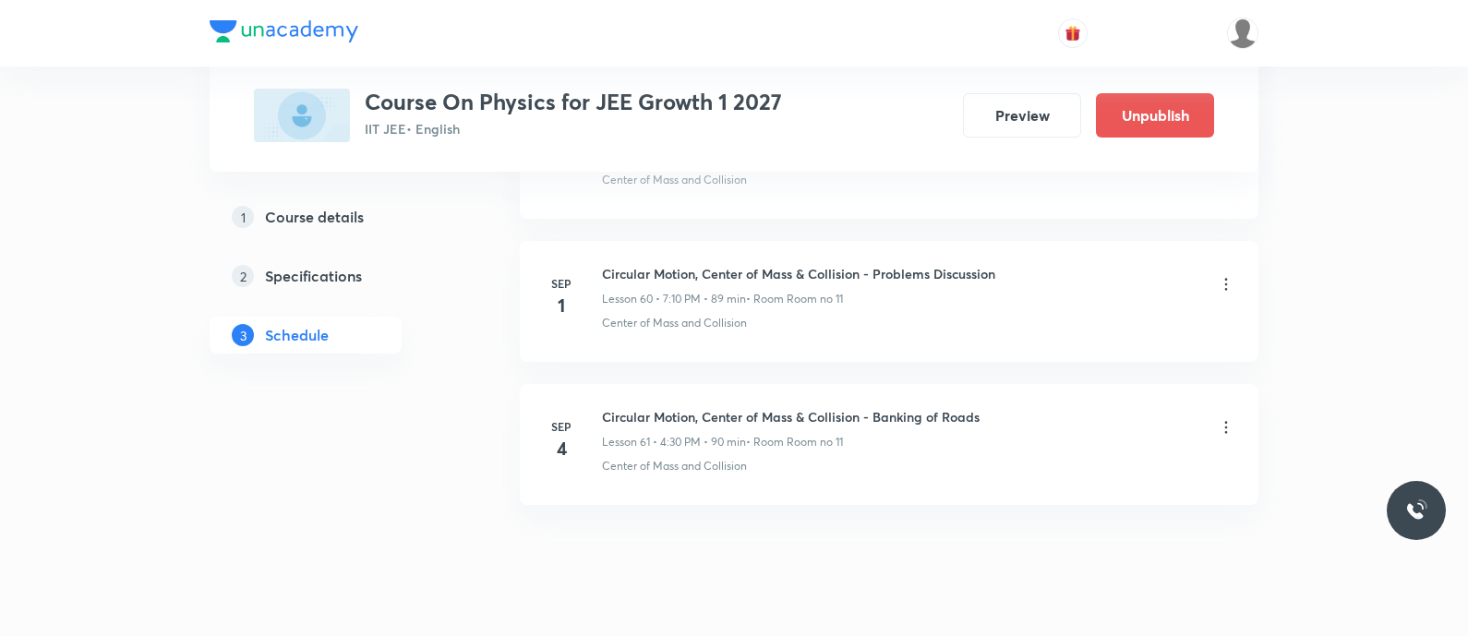
scroll to position [9527, 0]
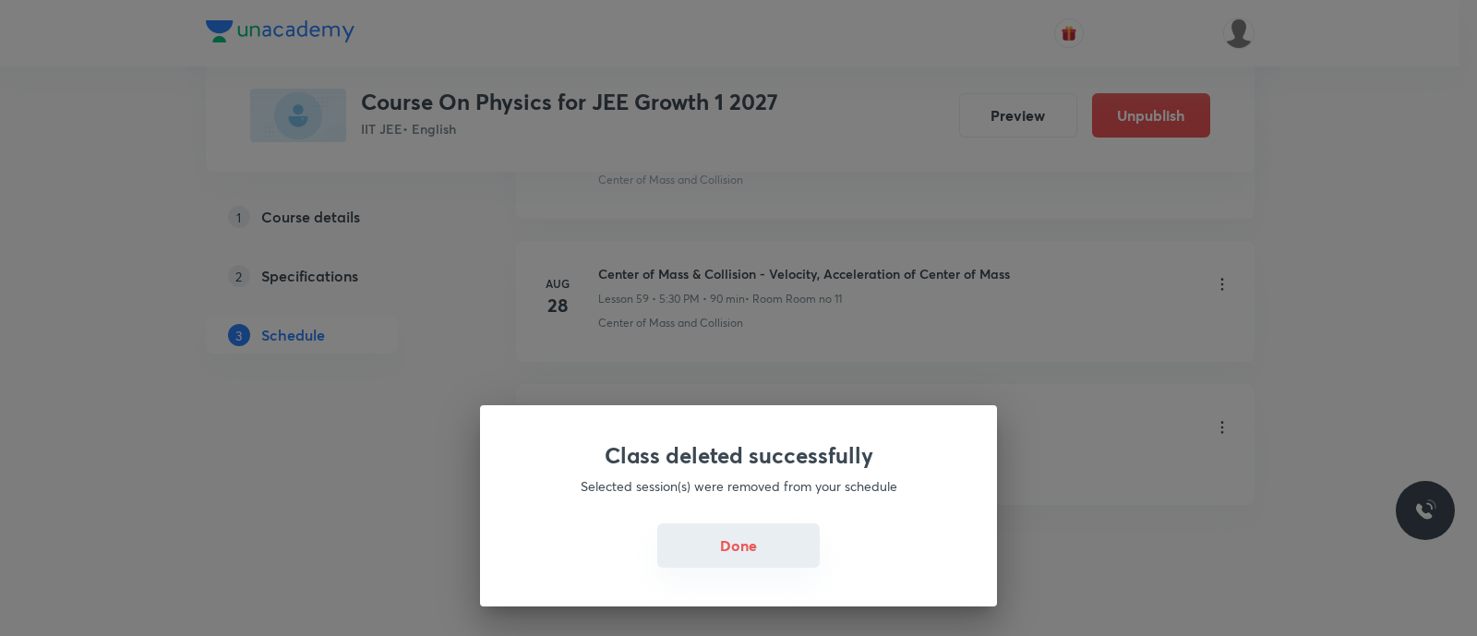
click at [711, 541] on button "Done" at bounding box center [738, 546] width 163 height 44
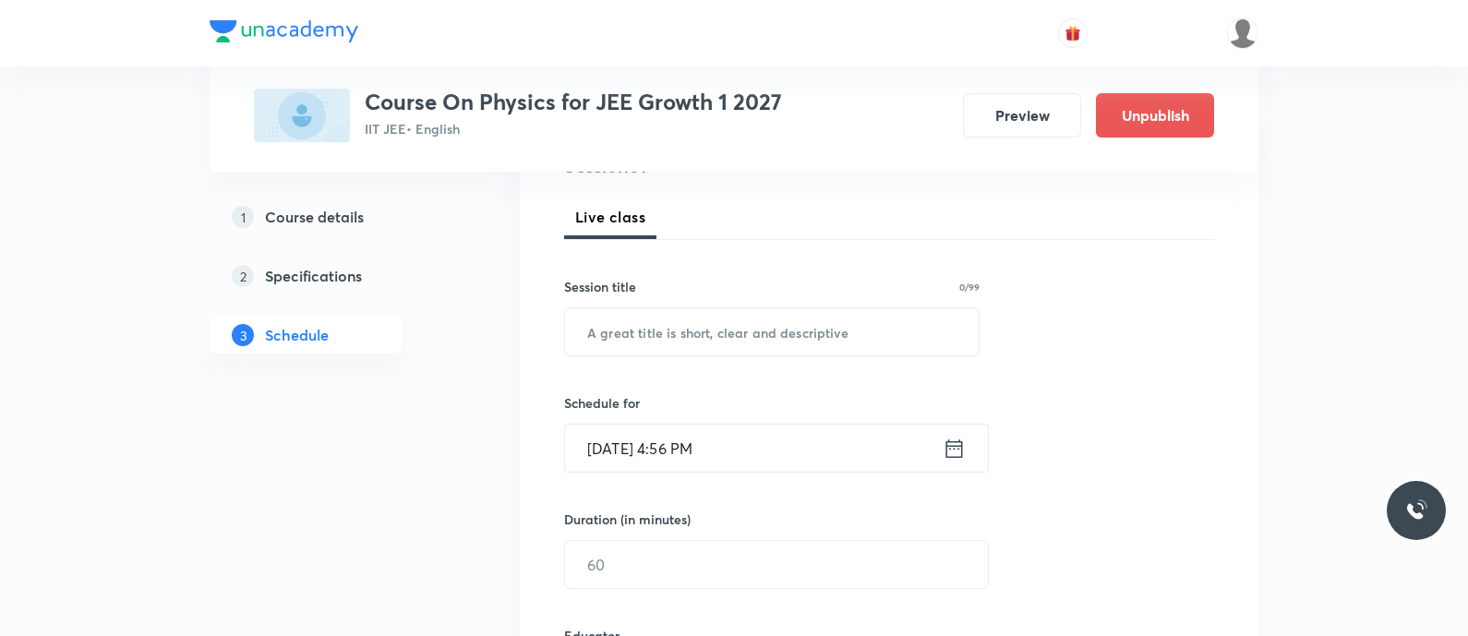
scroll to position [320, 0]
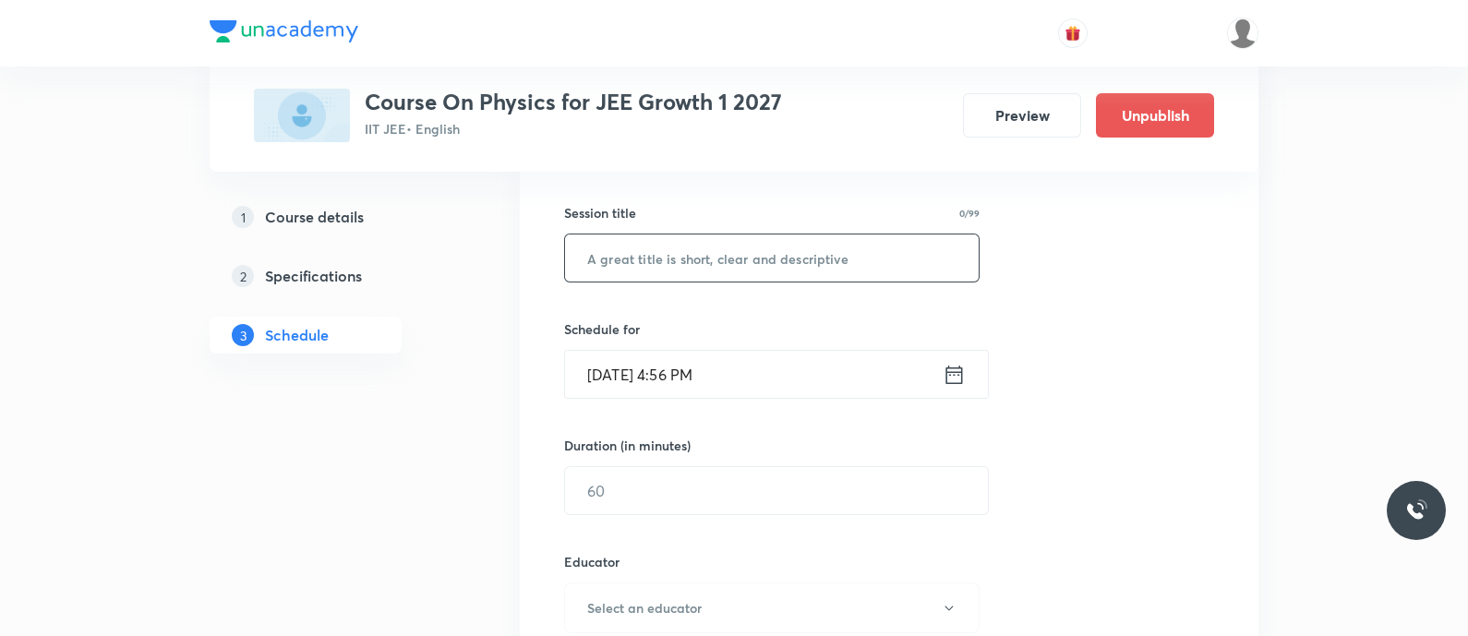
click at [644, 247] on input "text" at bounding box center [772, 258] width 414 height 47
paste input "Circular motion, center of mass & collision - Banking of roads"
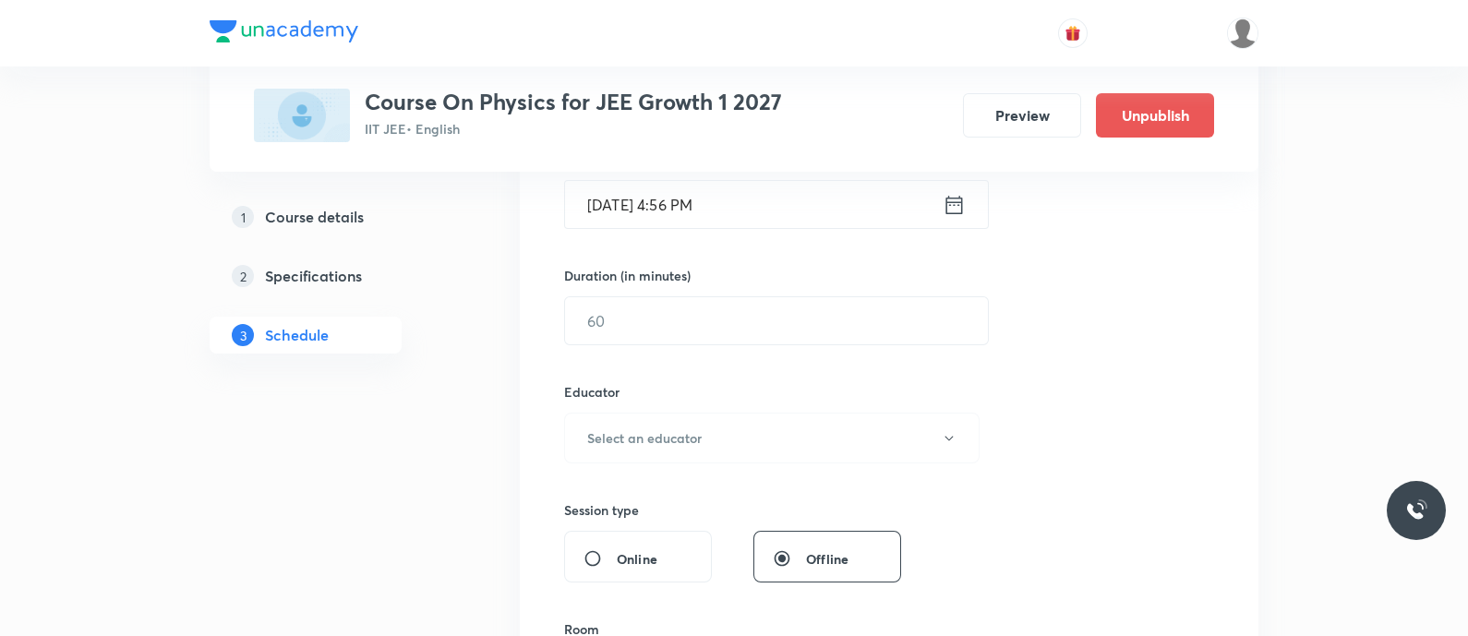
scroll to position [491, 0]
type input "Circular motion, Center of Mass & Collision - Banking of Roads"
click at [951, 214] on icon at bounding box center [954, 204] width 23 height 26
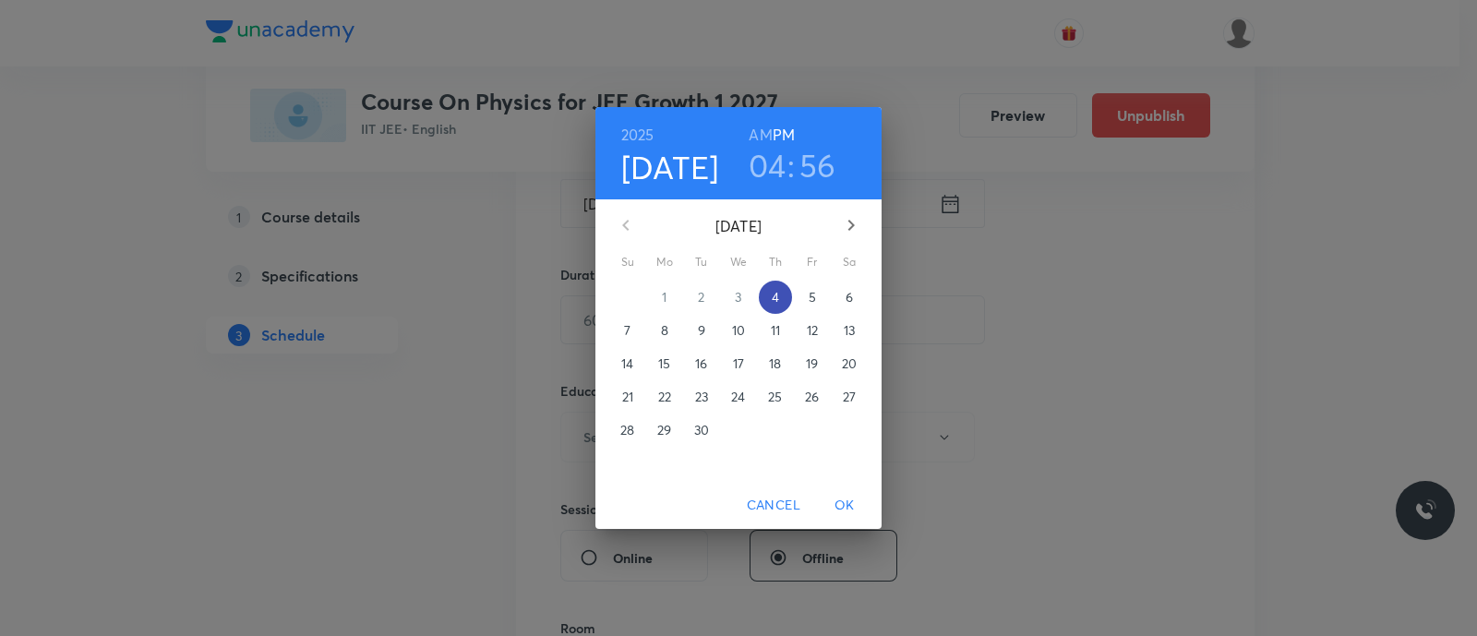
click at [779, 299] on span "4" at bounding box center [775, 297] width 33 height 18
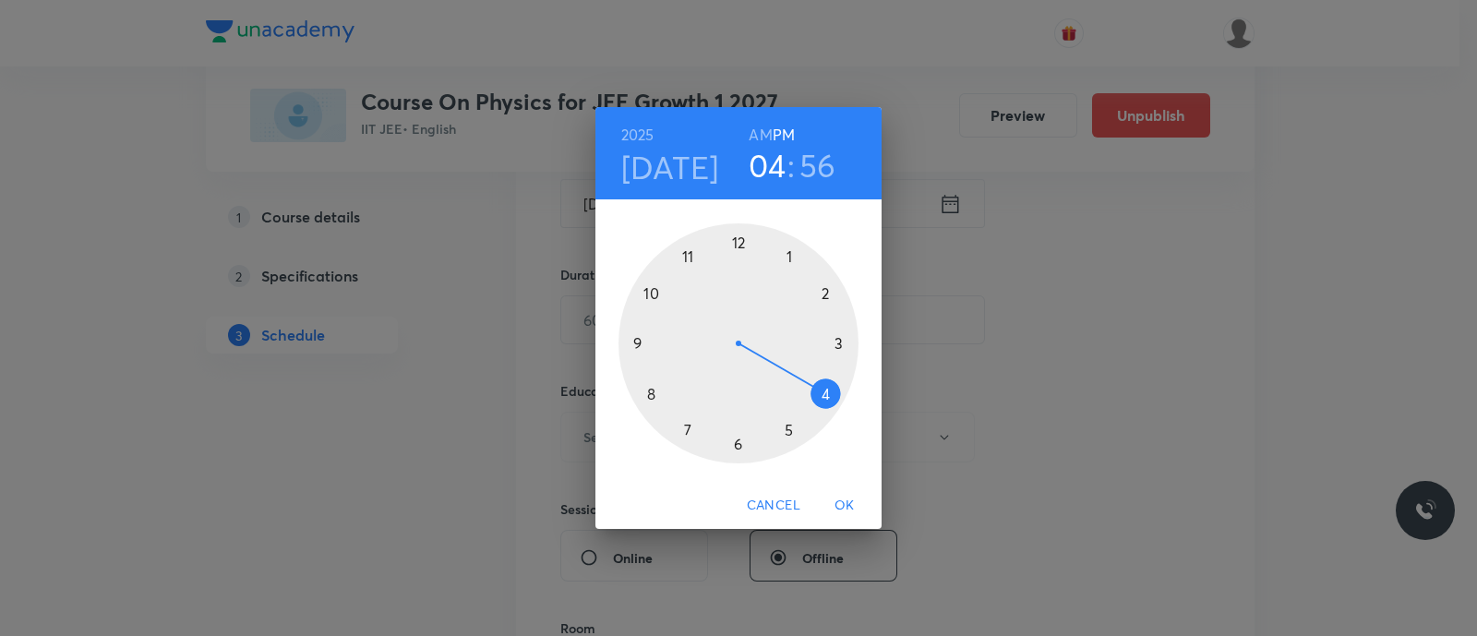
click at [790, 430] on div at bounding box center [739, 343] width 240 height 240
click at [735, 445] on div at bounding box center [739, 343] width 240 height 240
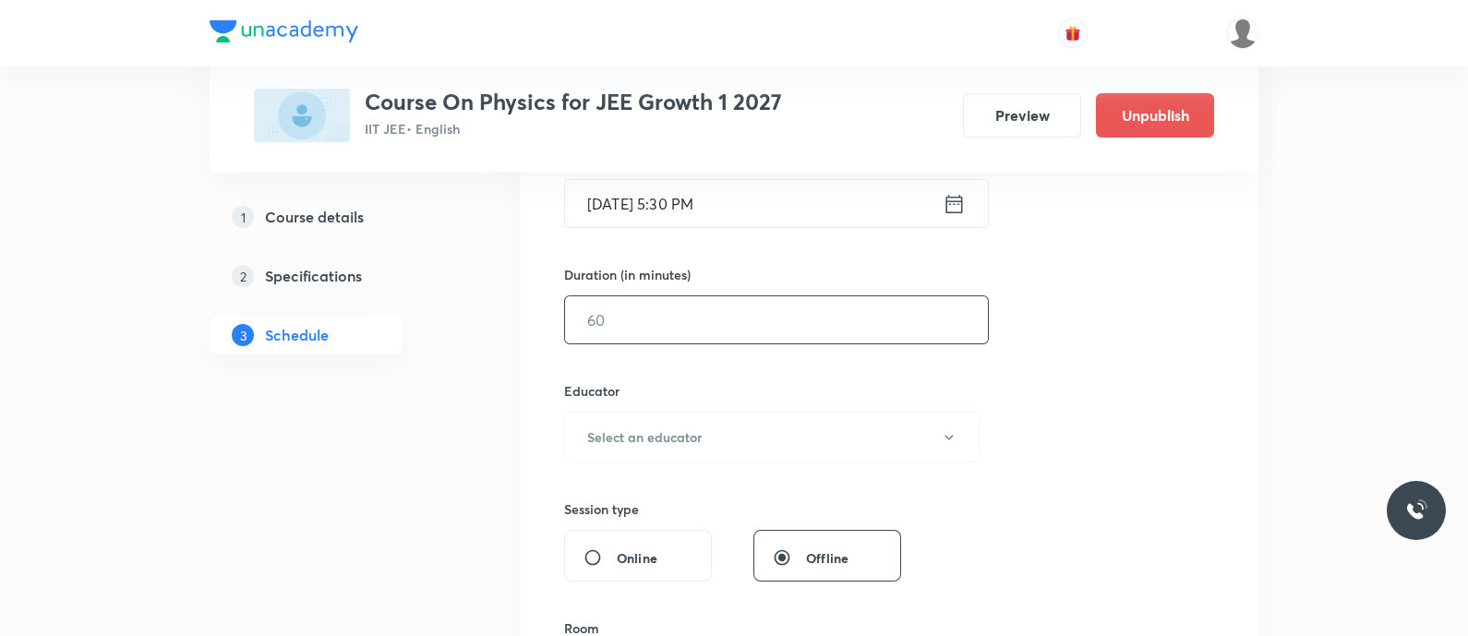
click at [595, 321] on input "text" at bounding box center [776, 319] width 423 height 47
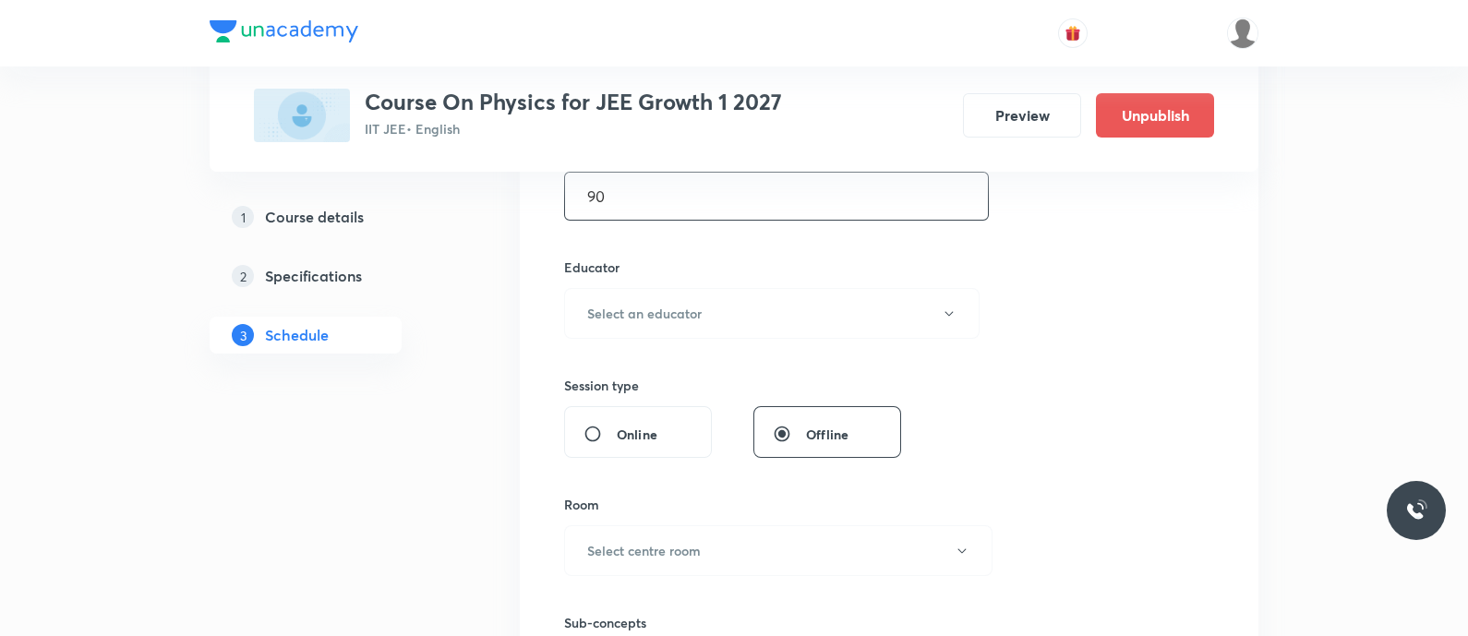
scroll to position [619, 0]
type input "90"
click at [595, 321] on button "Select an educator" at bounding box center [772, 309] width 416 height 51
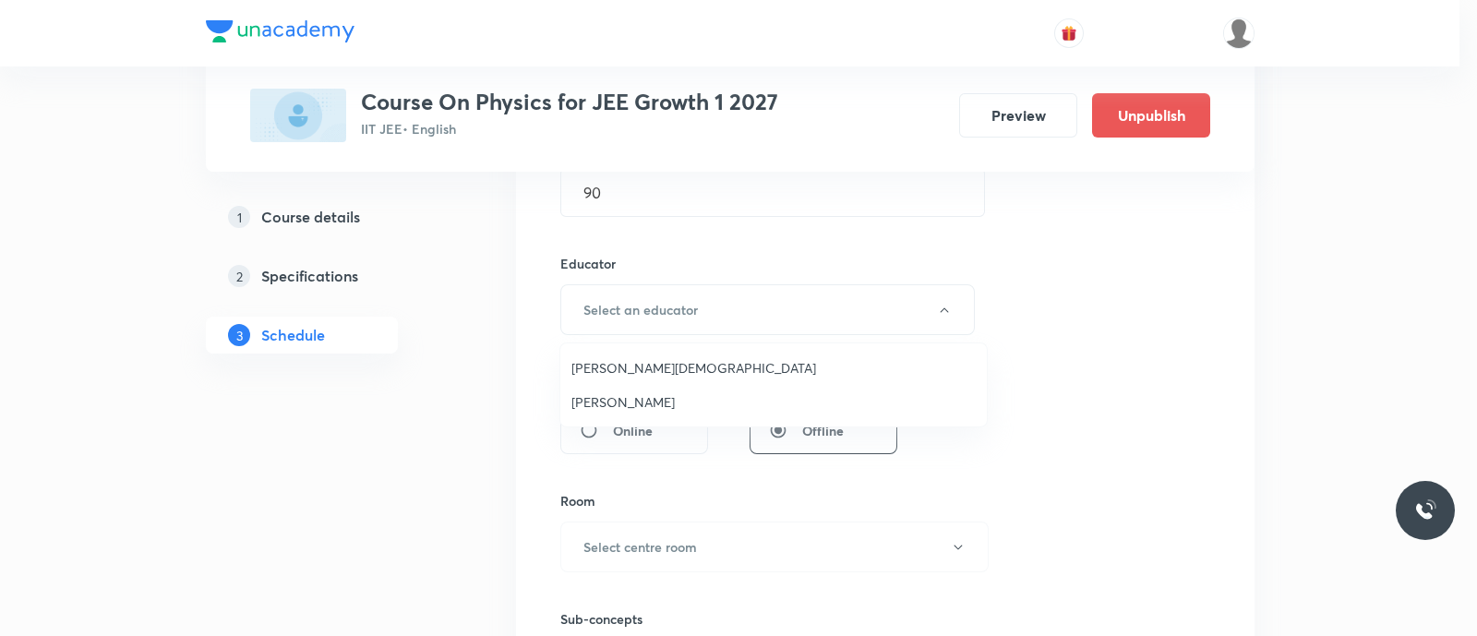
click at [604, 371] on span "Nammi Venkata Rama Krishna" at bounding box center [774, 367] width 404 height 19
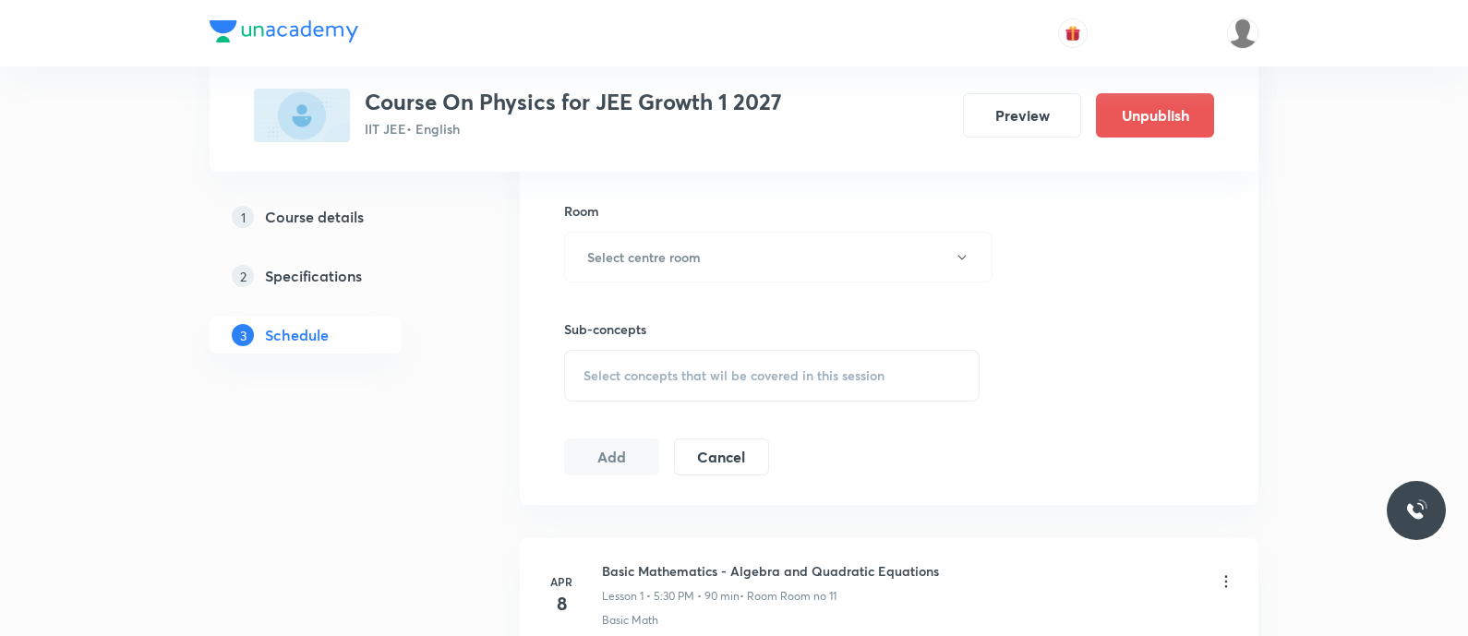
scroll to position [909, 0]
click at [620, 247] on h6 "Select centre room" at bounding box center [644, 256] width 114 height 19
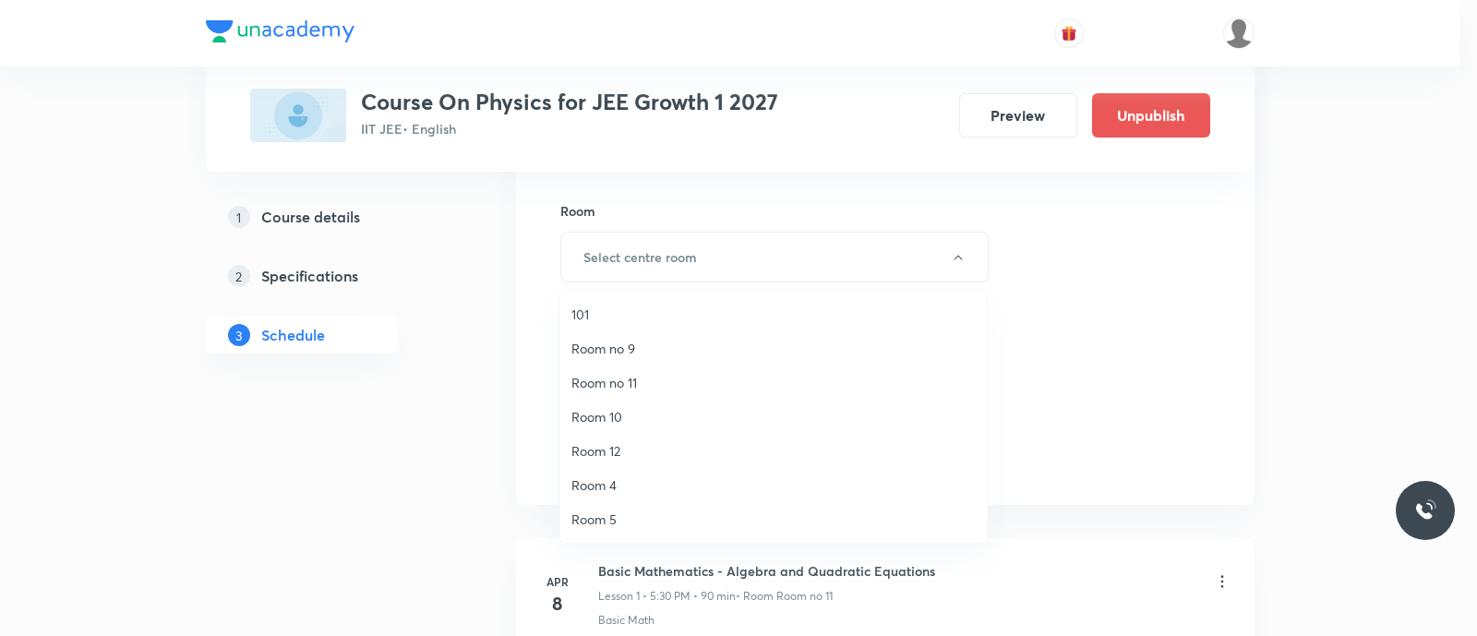
click at [637, 379] on span "Room no 11" at bounding box center [774, 382] width 404 height 19
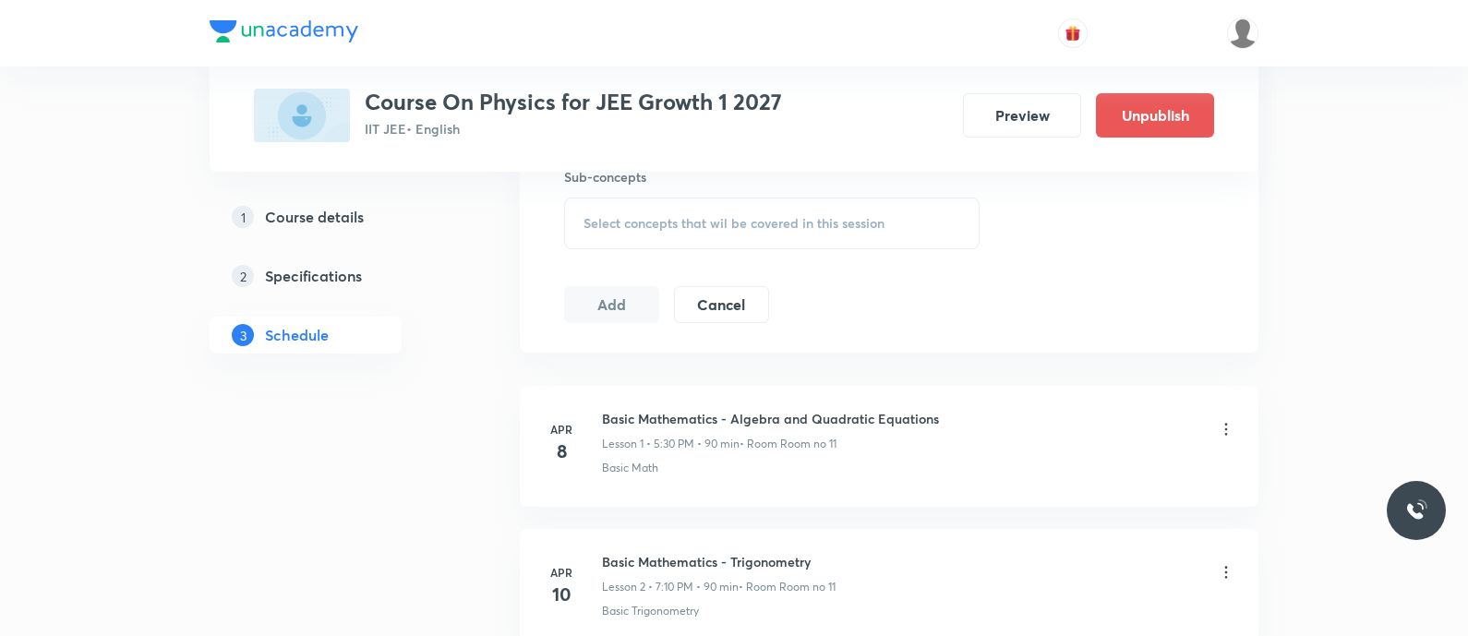
scroll to position [1076, 0]
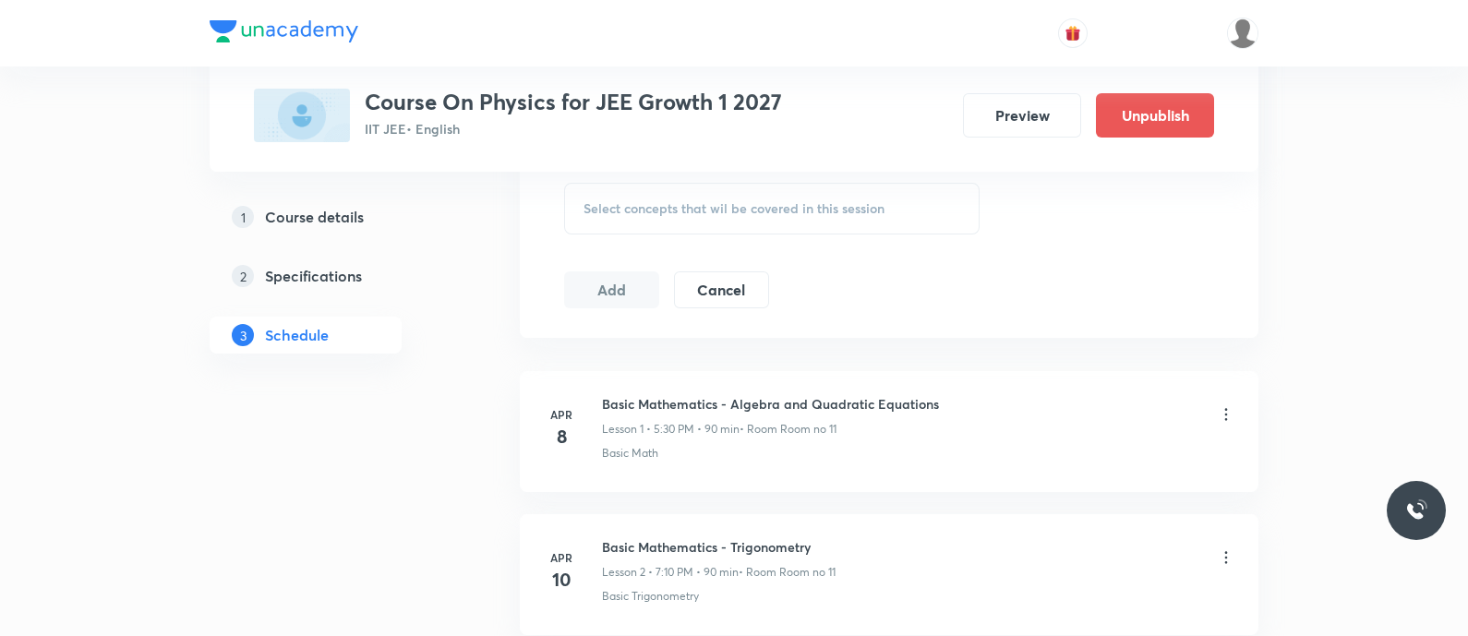
click at [610, 214] on span "Select concepts that wil be covered in this session" at bounding box center [734, 208] width 301 height 15
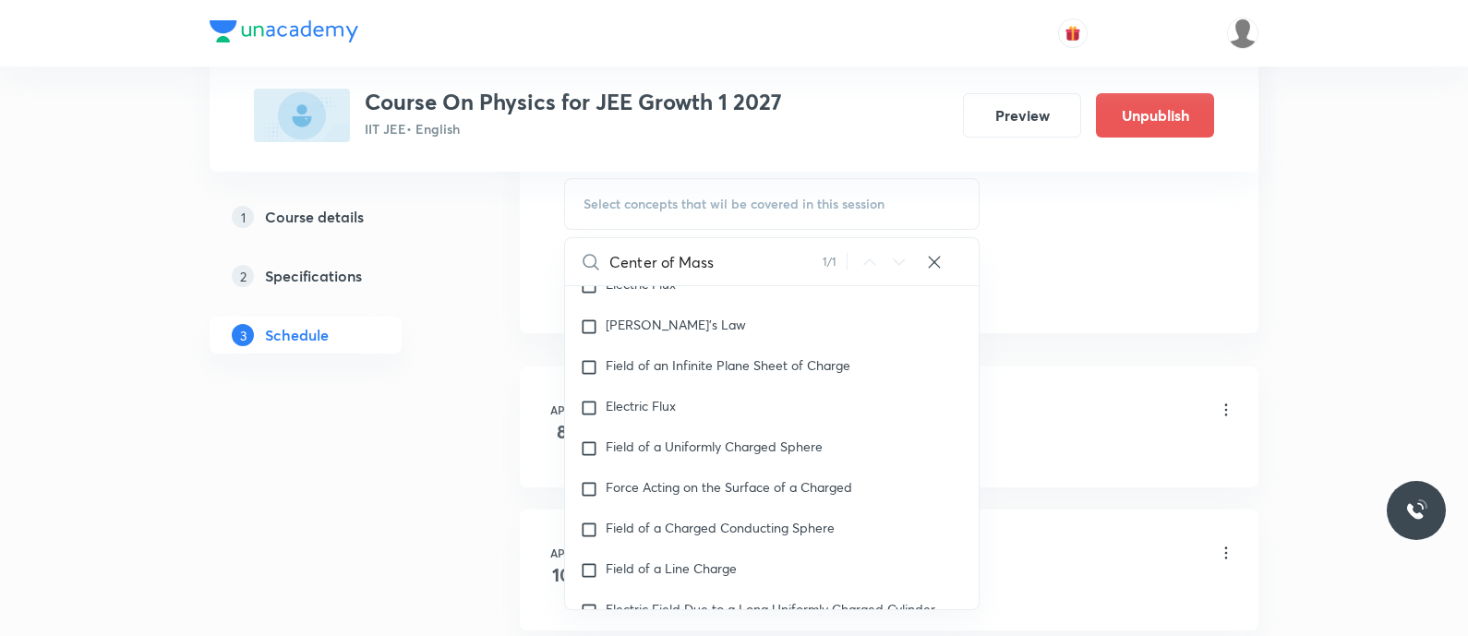
scroll to position [46833, 0]
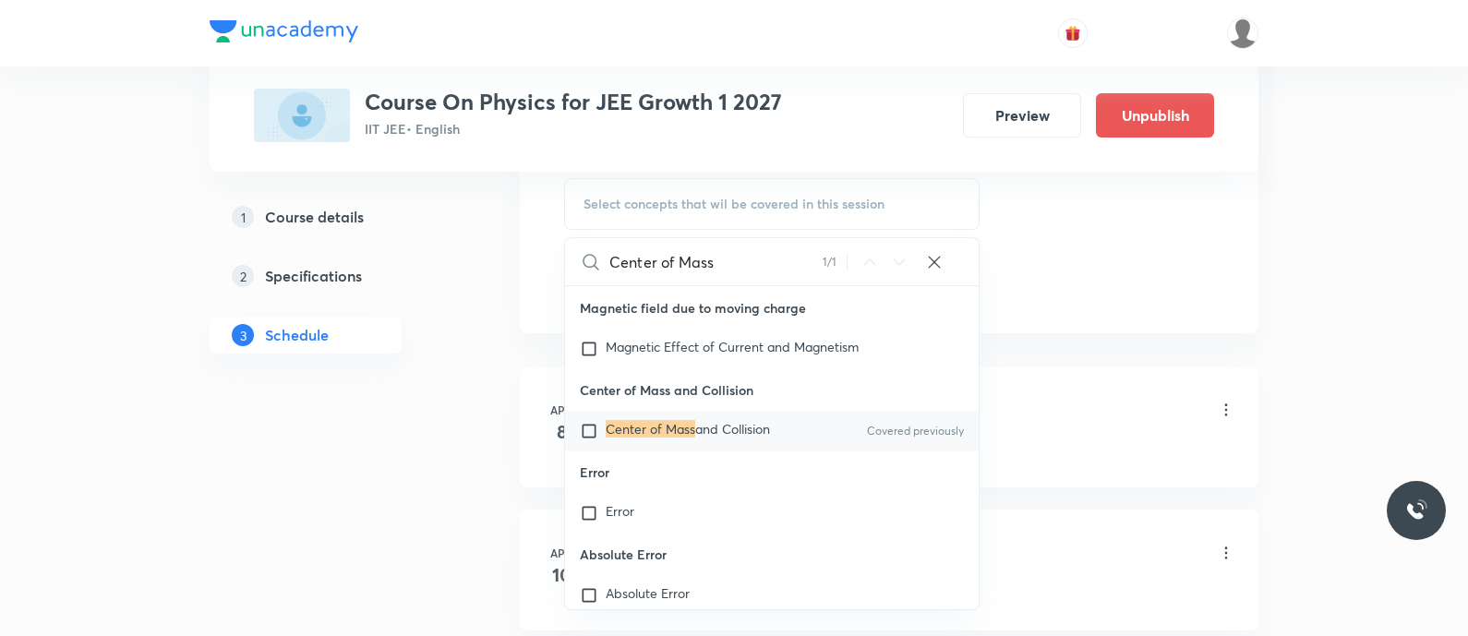
type input "Center of Mass"
click at [652, 438] on mark "Center of Mass" at bounding box center [651, 429] width 90 height 18
checkbox input "true"
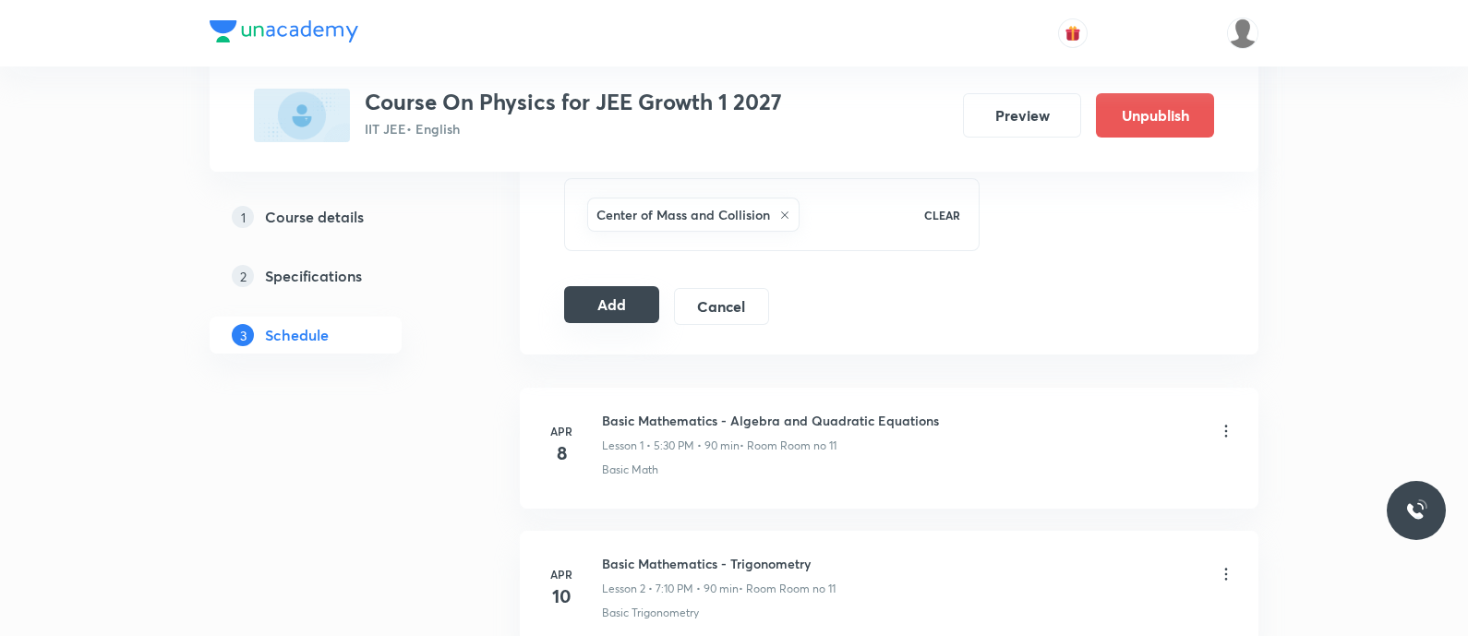
click at [627, 302] on button "Add" at bounding box center [611, 304] width 95 height 37
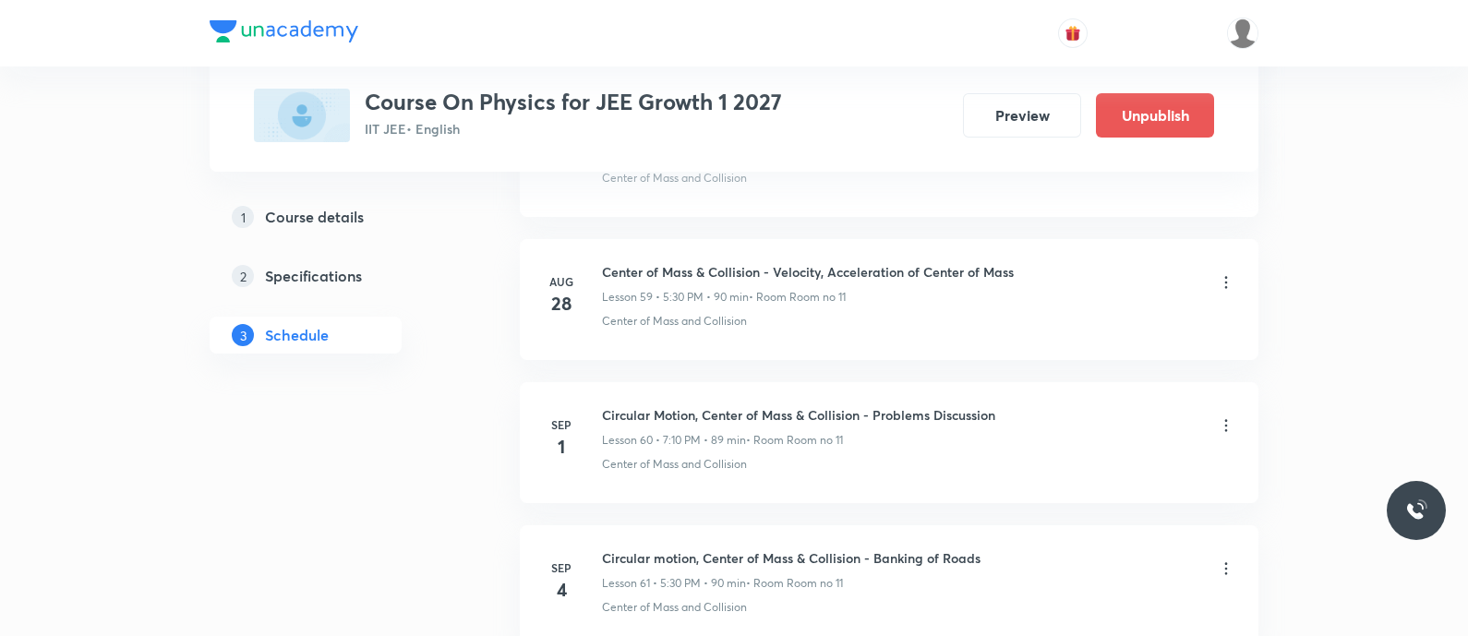
scroll to position [8706, 0]
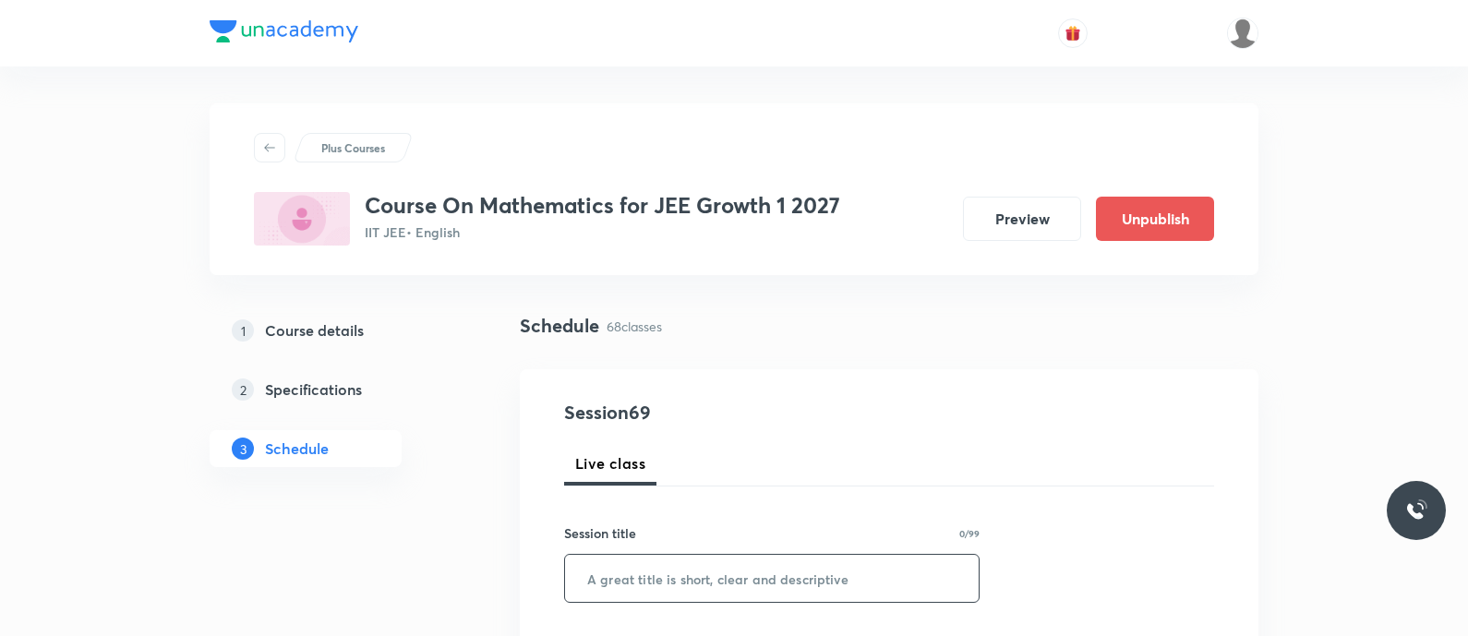
scroll to position [278, 0]
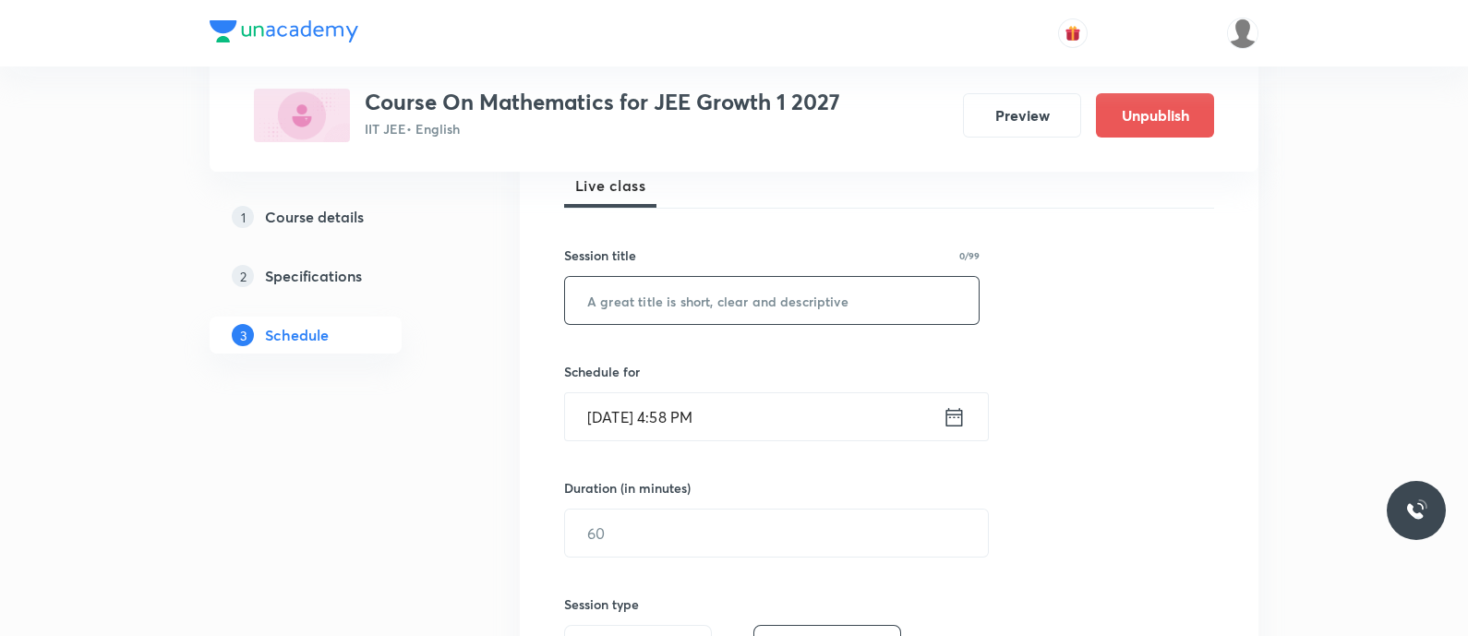
click at [647, 307] on input "text" at bounding box center [772, 300] width 414 height 47
click at [693, 303] on input "Straight Lines - Straight Lines" at bounding box center [772, 300] width 414 height 47
type input "Straight Lines - Straight Lines"
click at [949, 417] on icon at bounding box center [954, 417] width 23 height 26
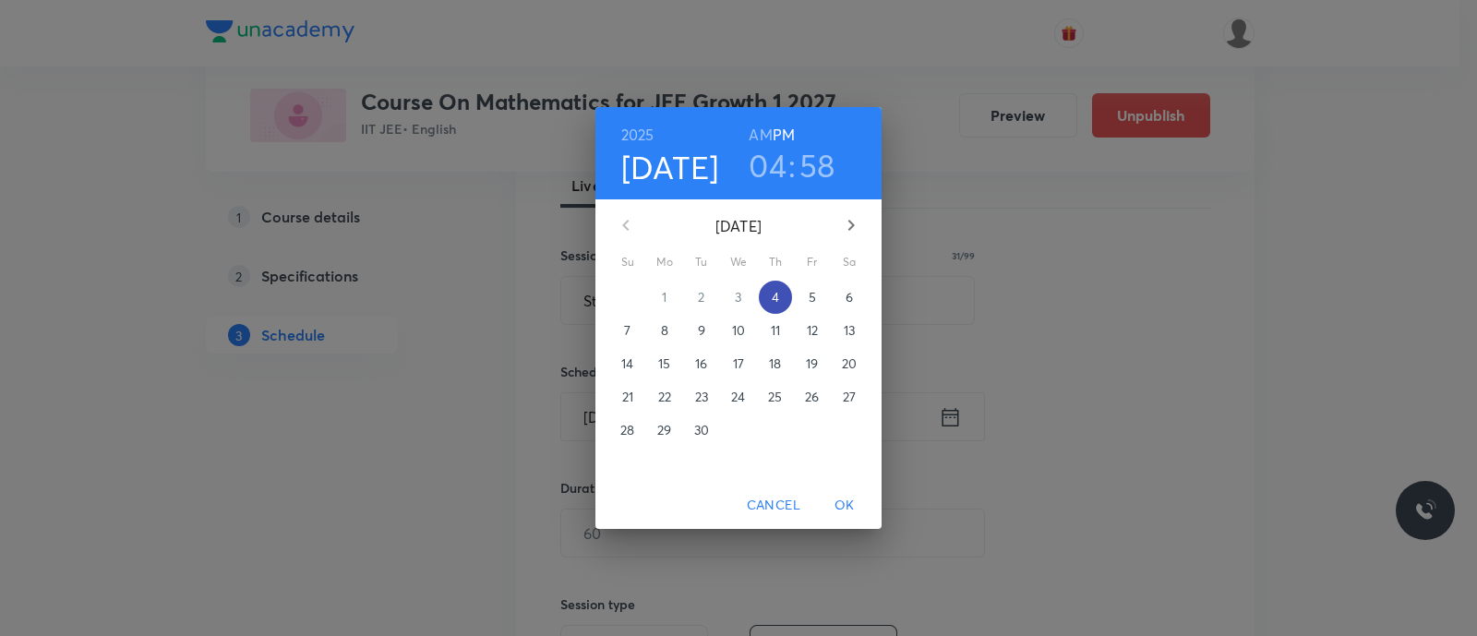
click at [777, 296] on p "4" at bounding box center [775, 297] width 7 height 18
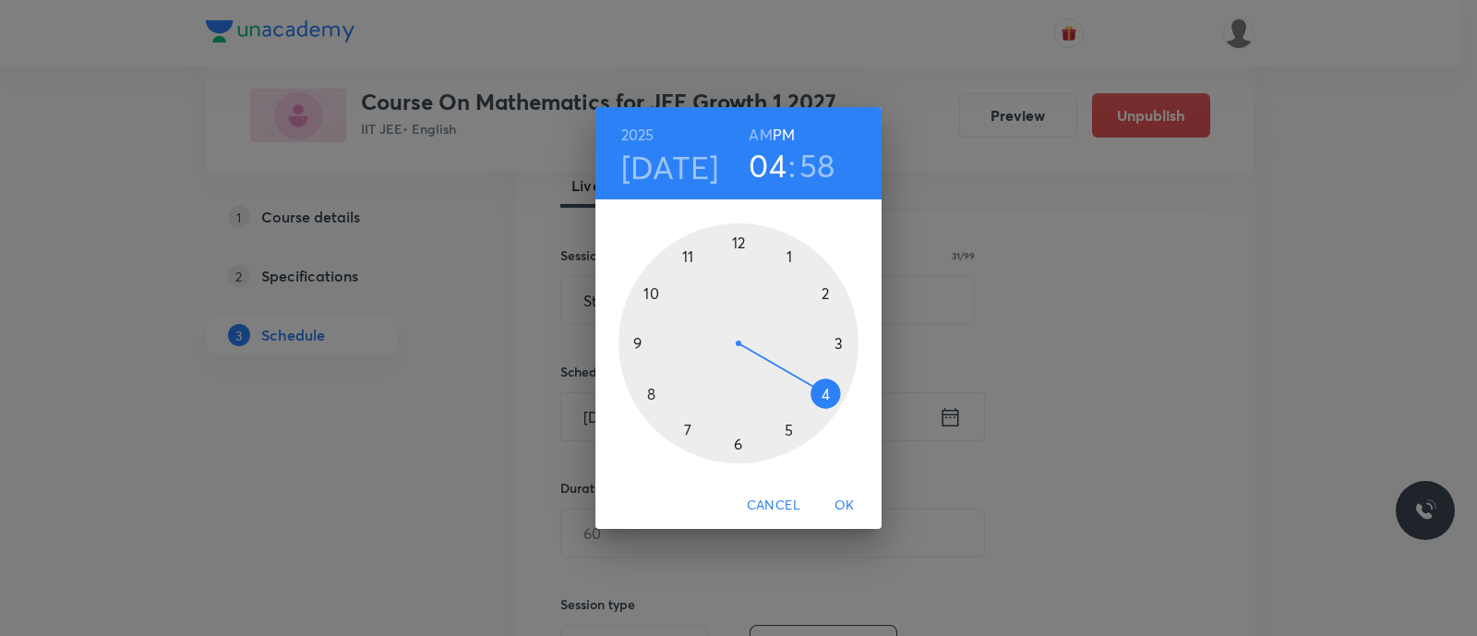
click at [685, 431] on div at bounding box center [739, 343] width 240 height 240
click at [827, 287] on div at bounding box center [739, 343] width 240 height 240
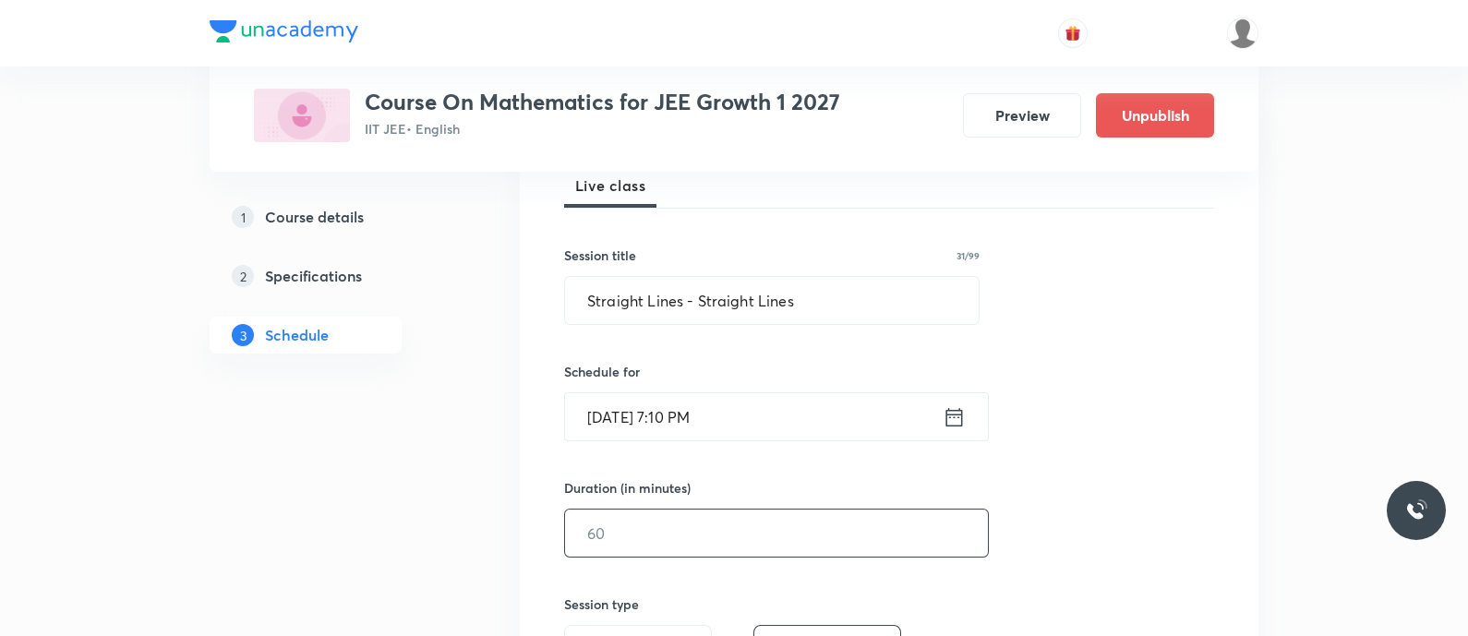
click at [681, 533] on input "text" at bounding box center [776, 533] width 423 height 47
type input "0"
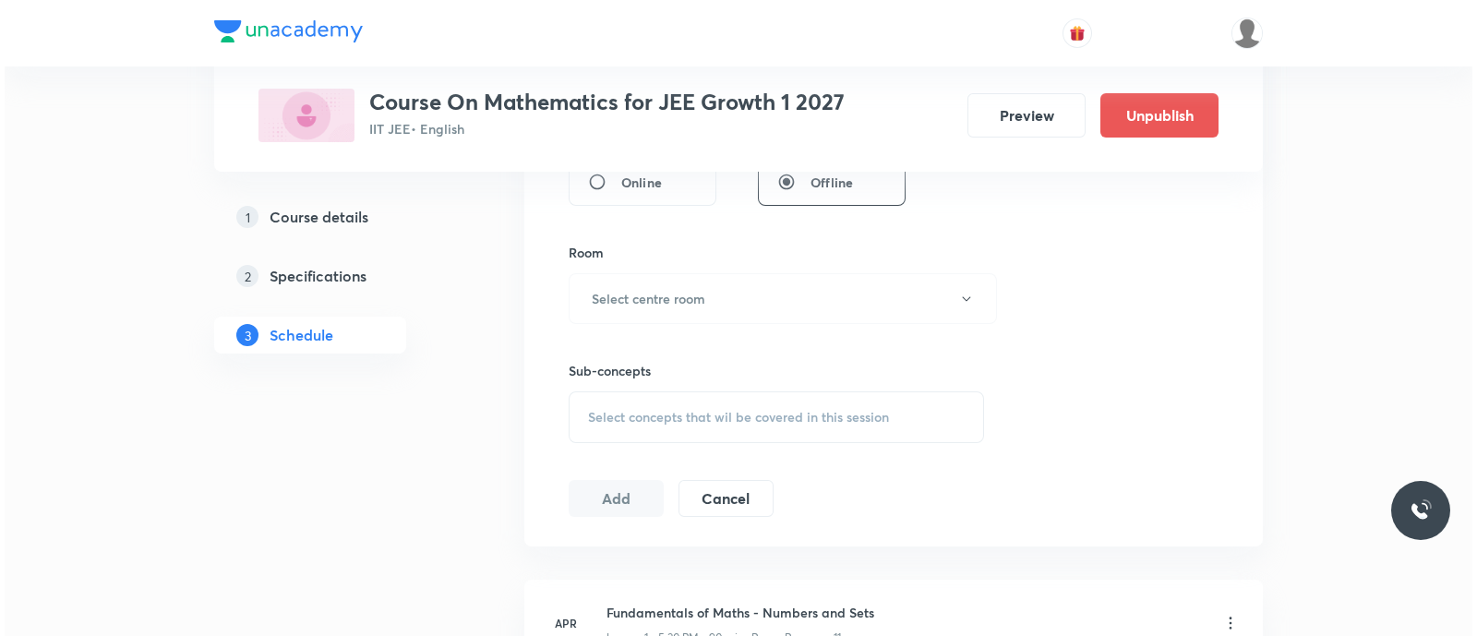
scroll to position [752, 0]
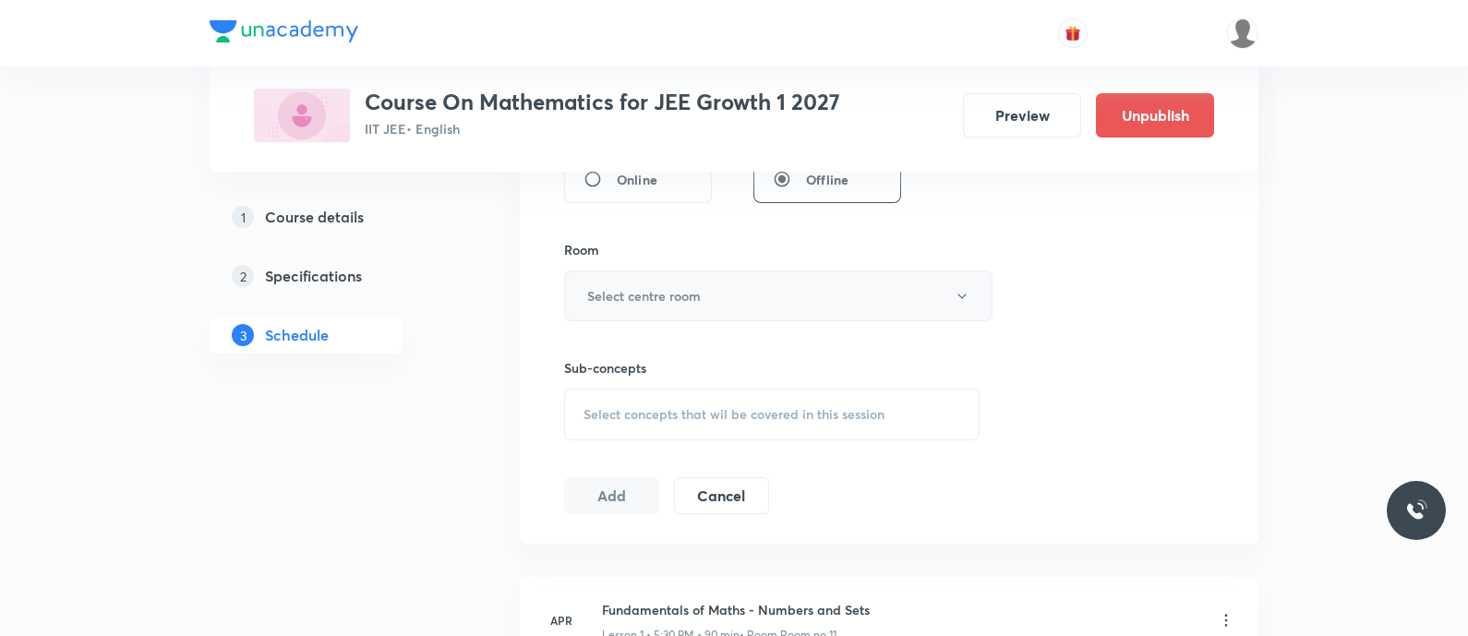
type input "90"
click at [641, 298] on h6 "Select centre room" at bounding box center [644, 295] width 114 height 19
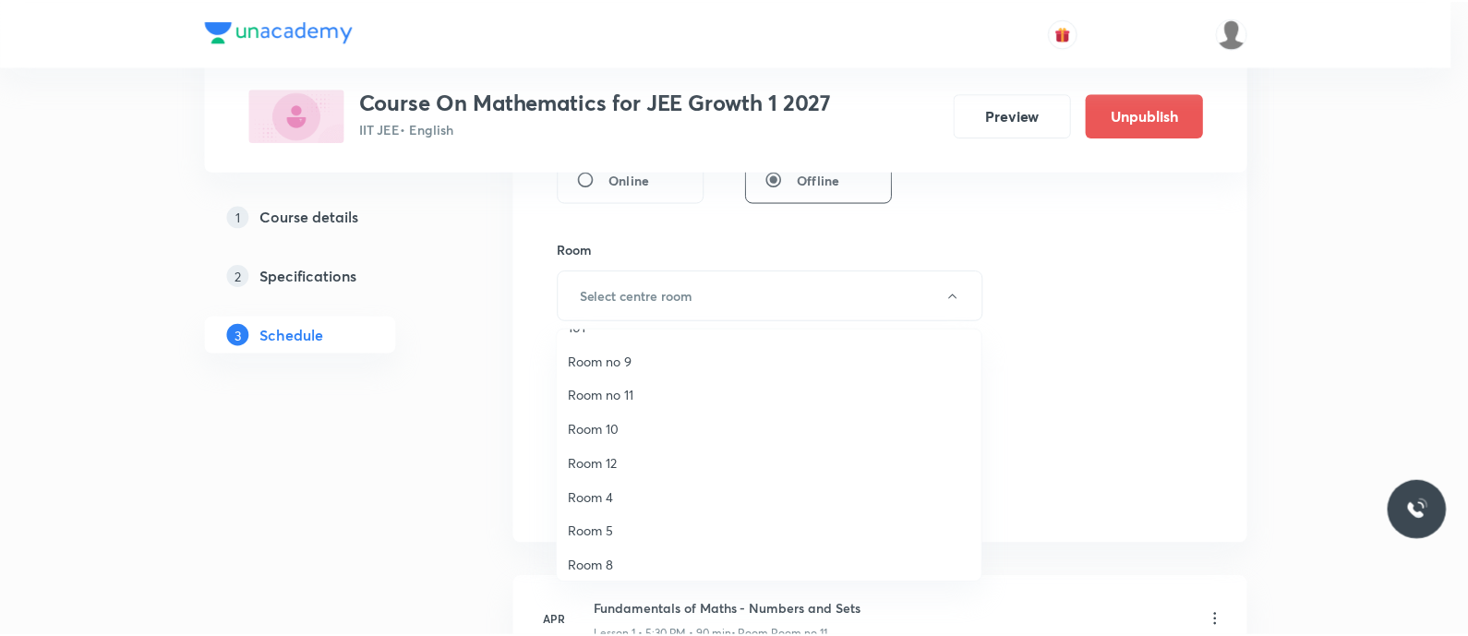
scroll to position [29, 0]
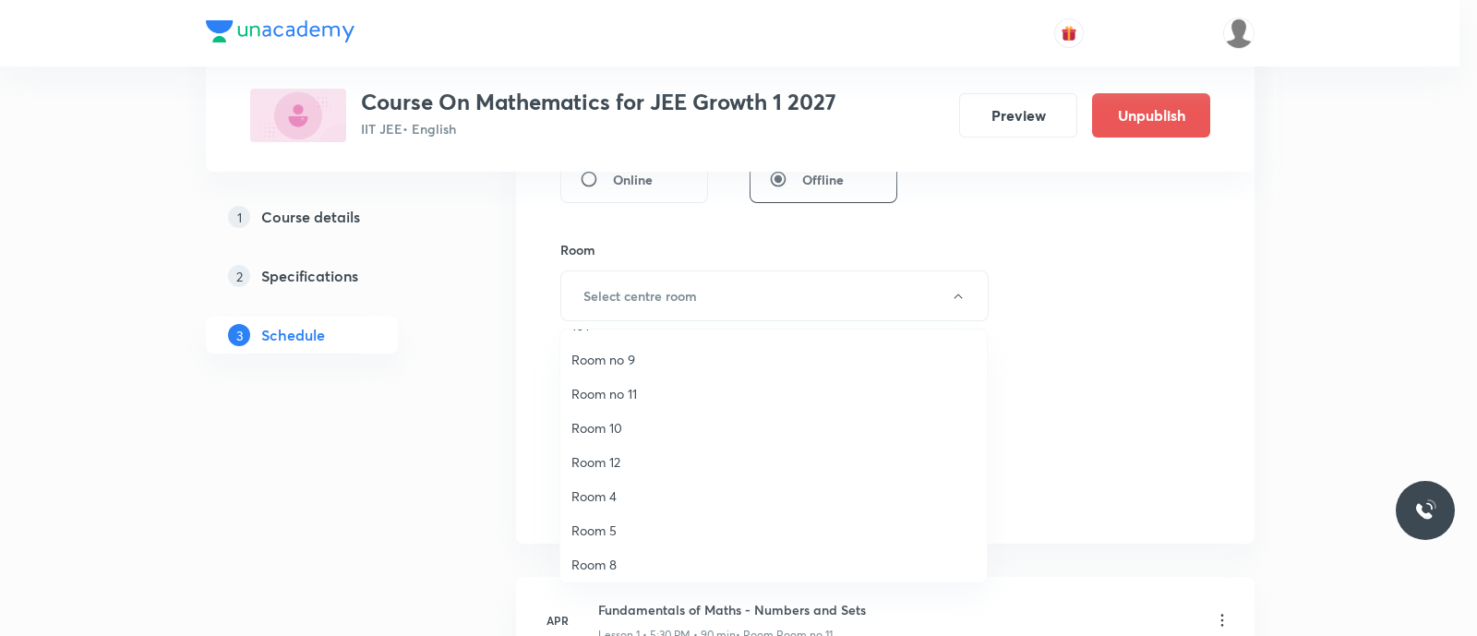
click at [619, 394] on span "Room no 11" at bounding box center [774, 393] width 404 height 19
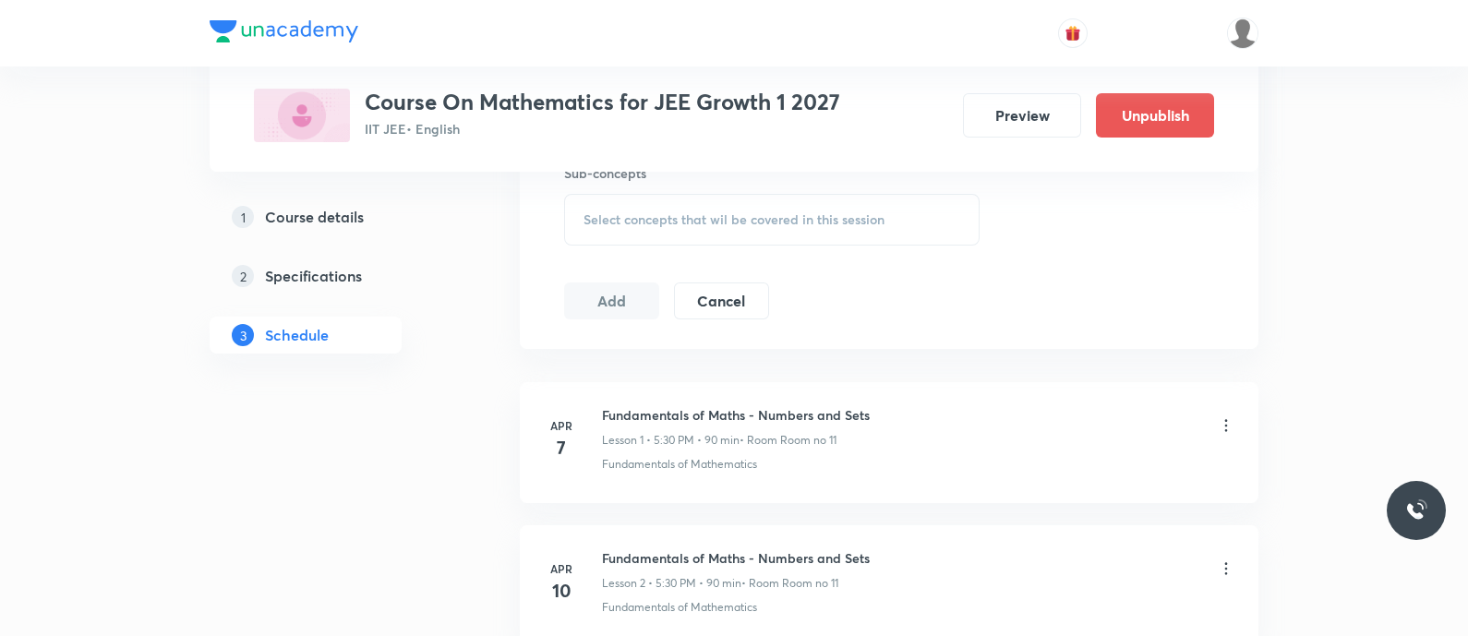
scroll to position [960, 0]
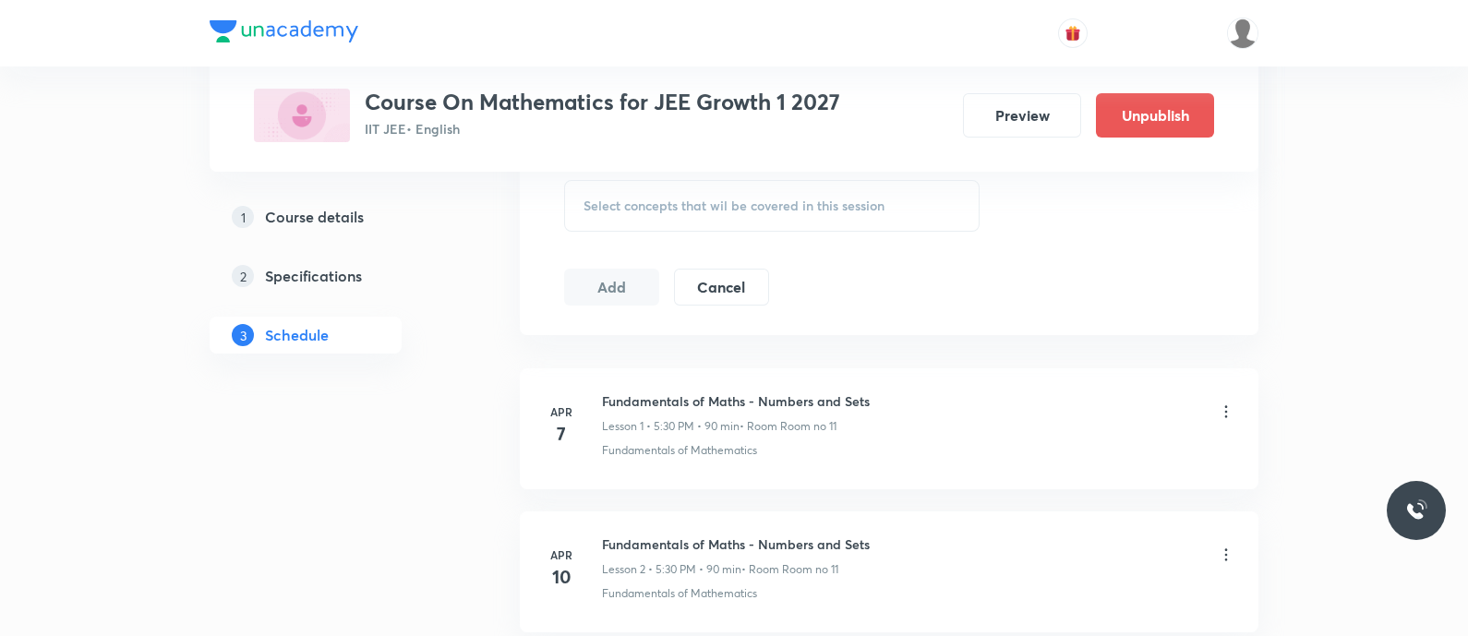
click at [617, 206] on span "Select concepts that wil be covered in this session" at bounding box center [734, 206] width 301 height 15
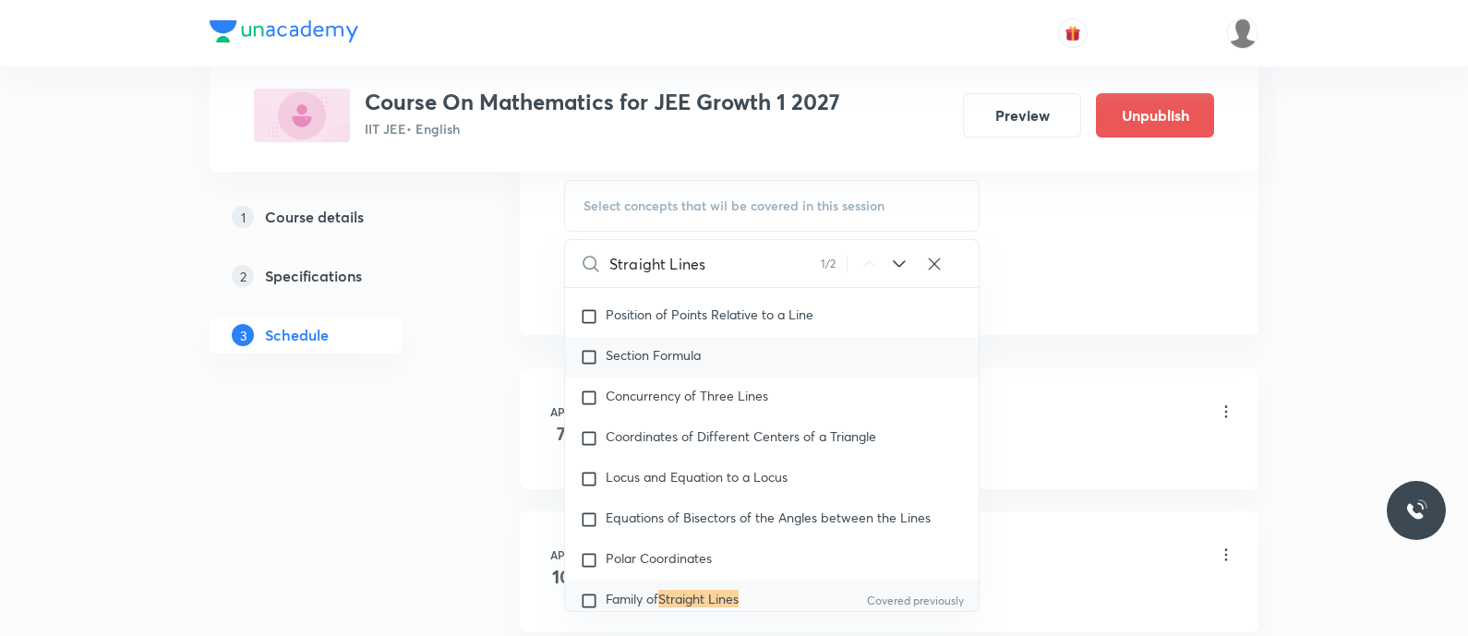
scroll to position [10503, 0]
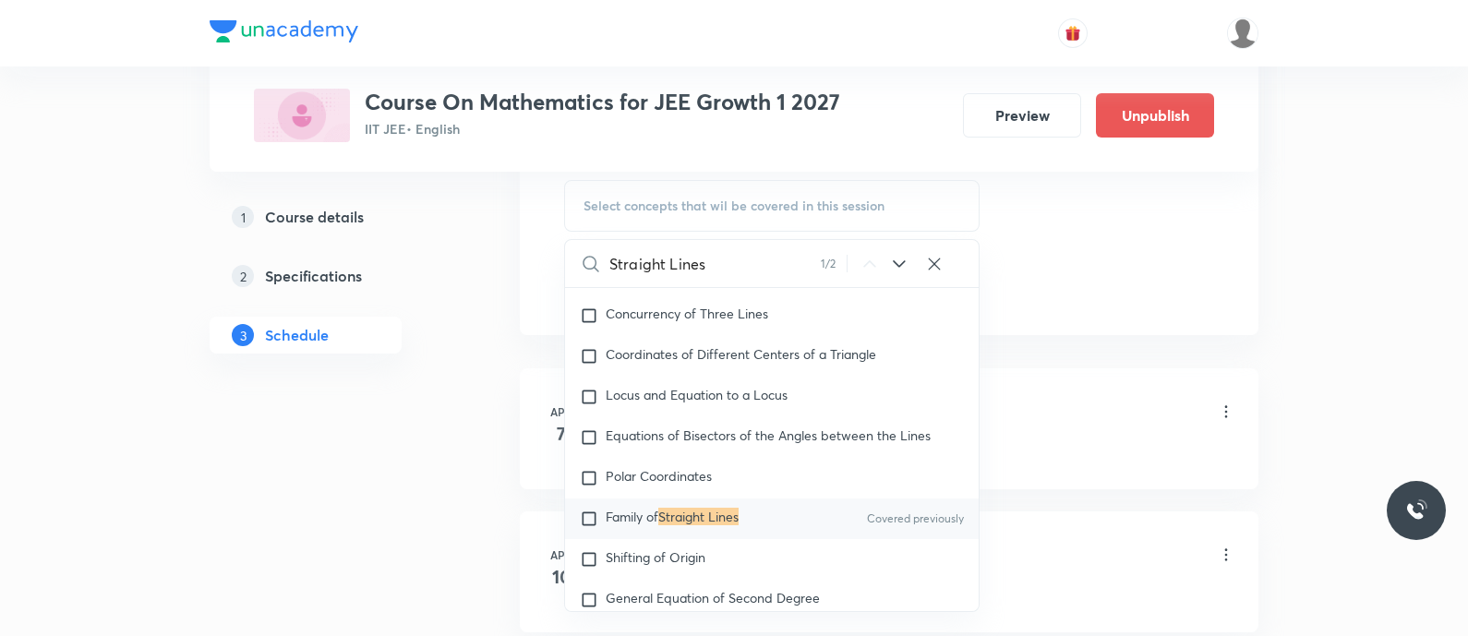
type input "Straight Lines"
click at [651, 525] on span "Family of" at bounding box center [632, 517] width 53 height 18
checkbox input "true"
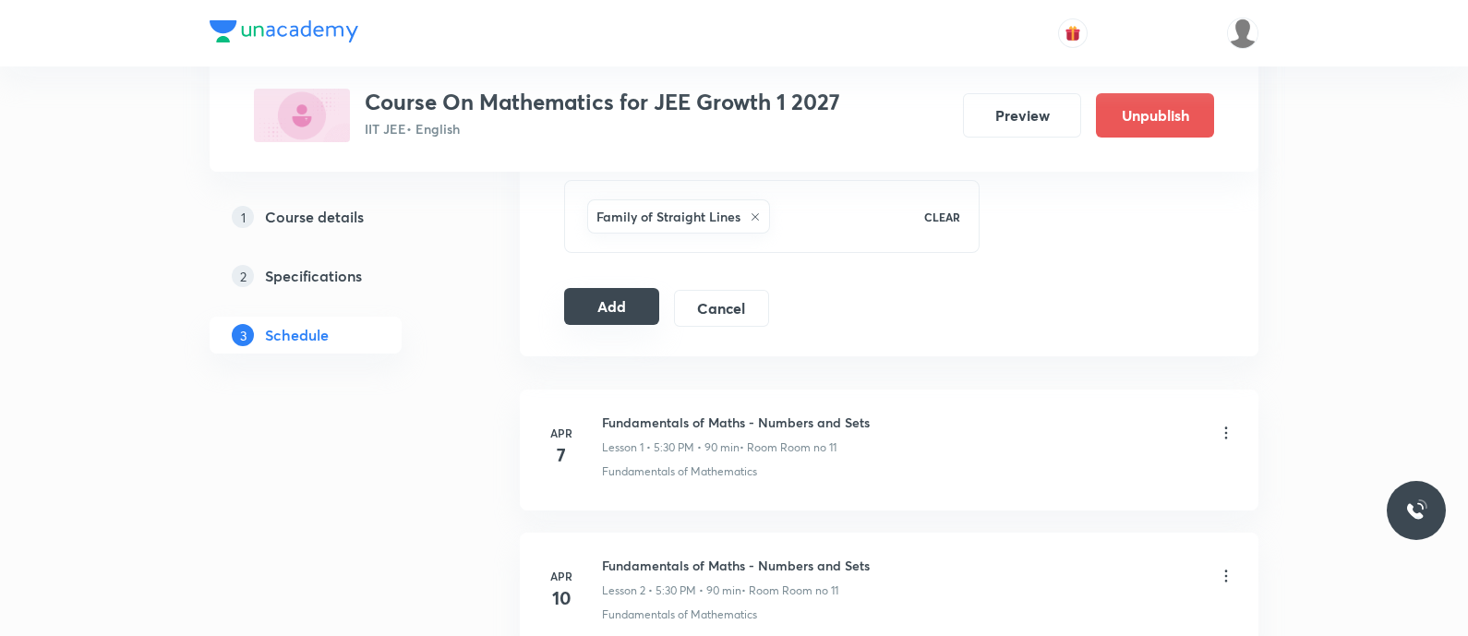
click at [613, 310] on button "Add" at bounding box center [611, 306] width 95 height 37
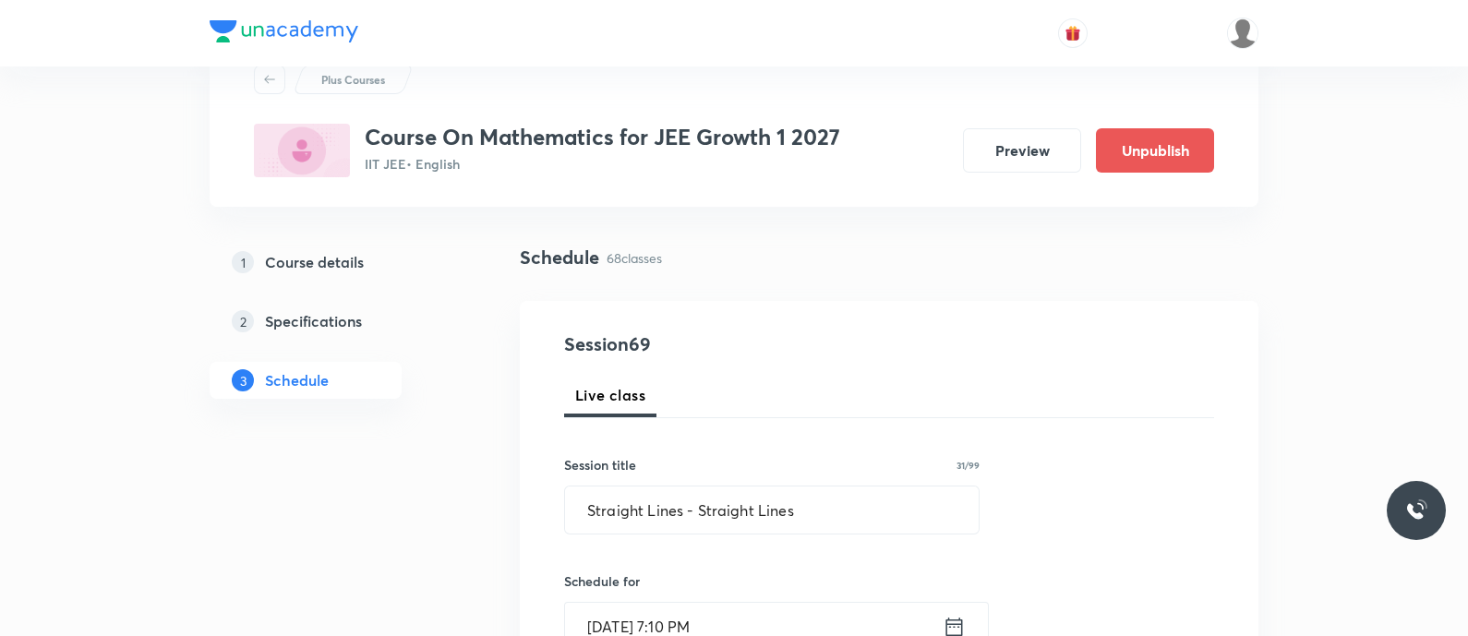
scroll to position [66, 0]
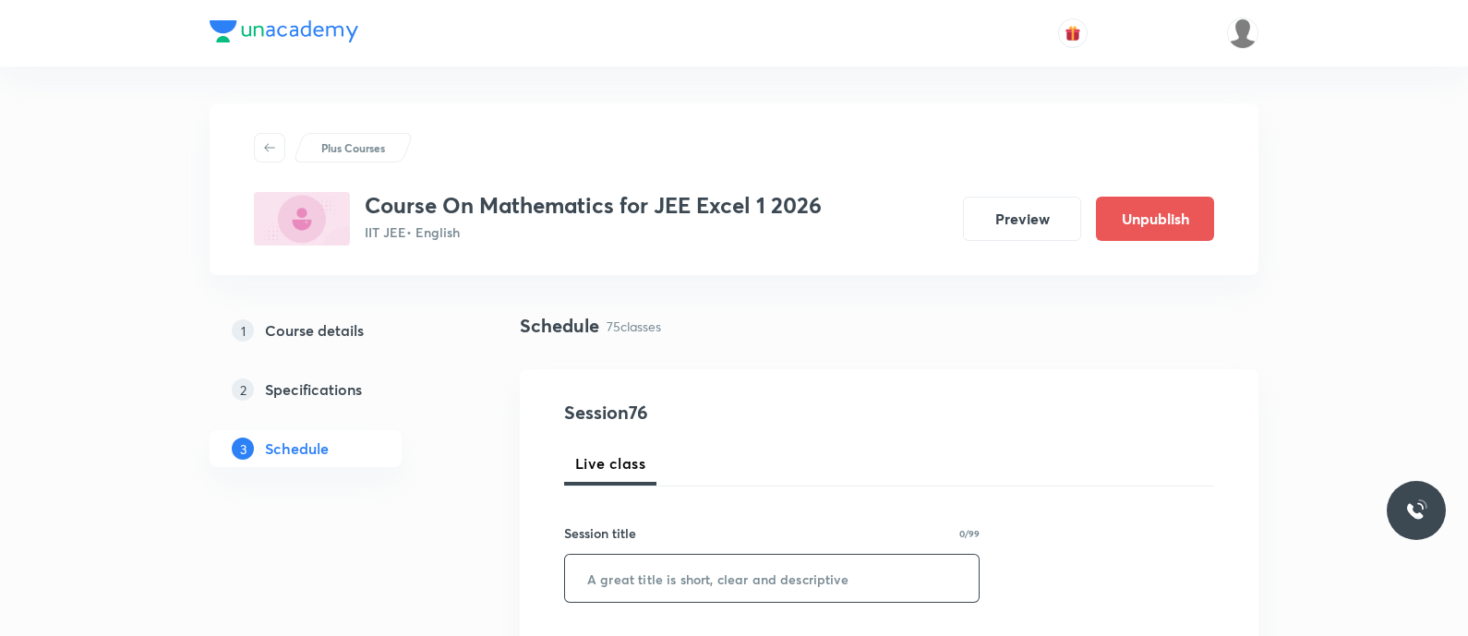
click at [680, 579] on input "text" at bounding box center [772, 578] width 414 height 47
paste input "Definite Integration - Definite Integration"
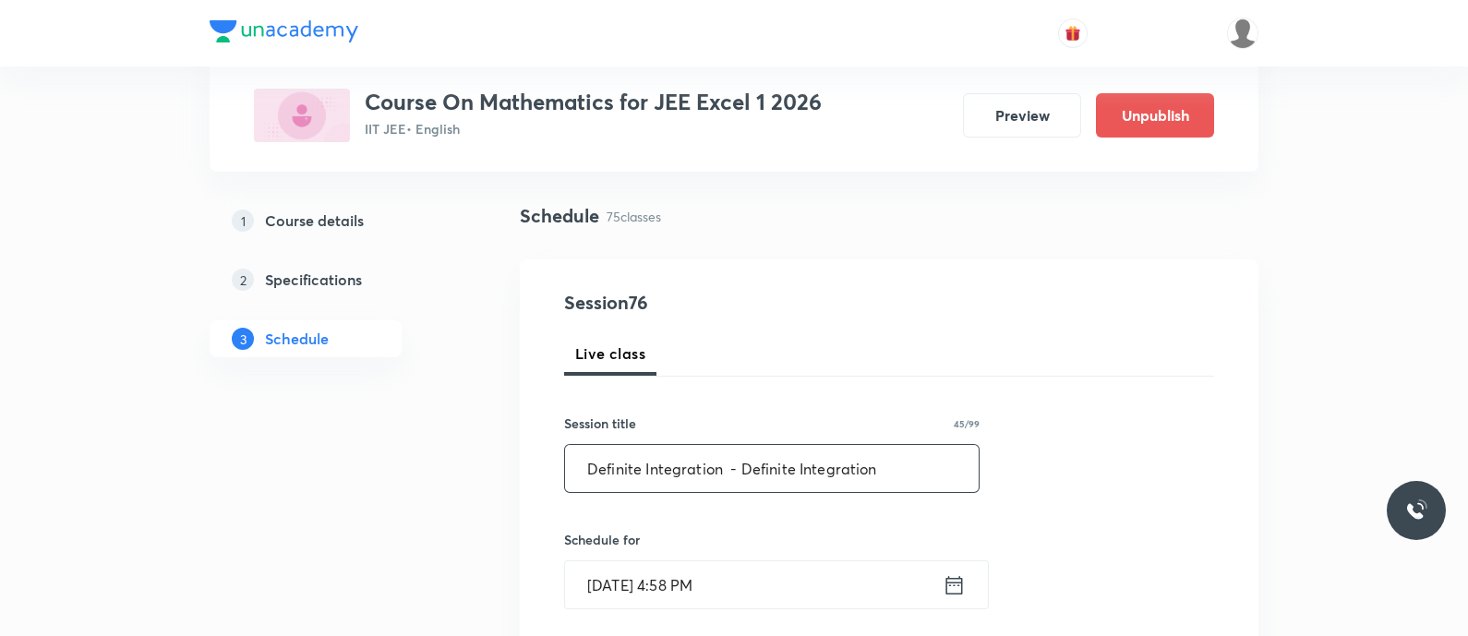
scroll to position [139, 0]
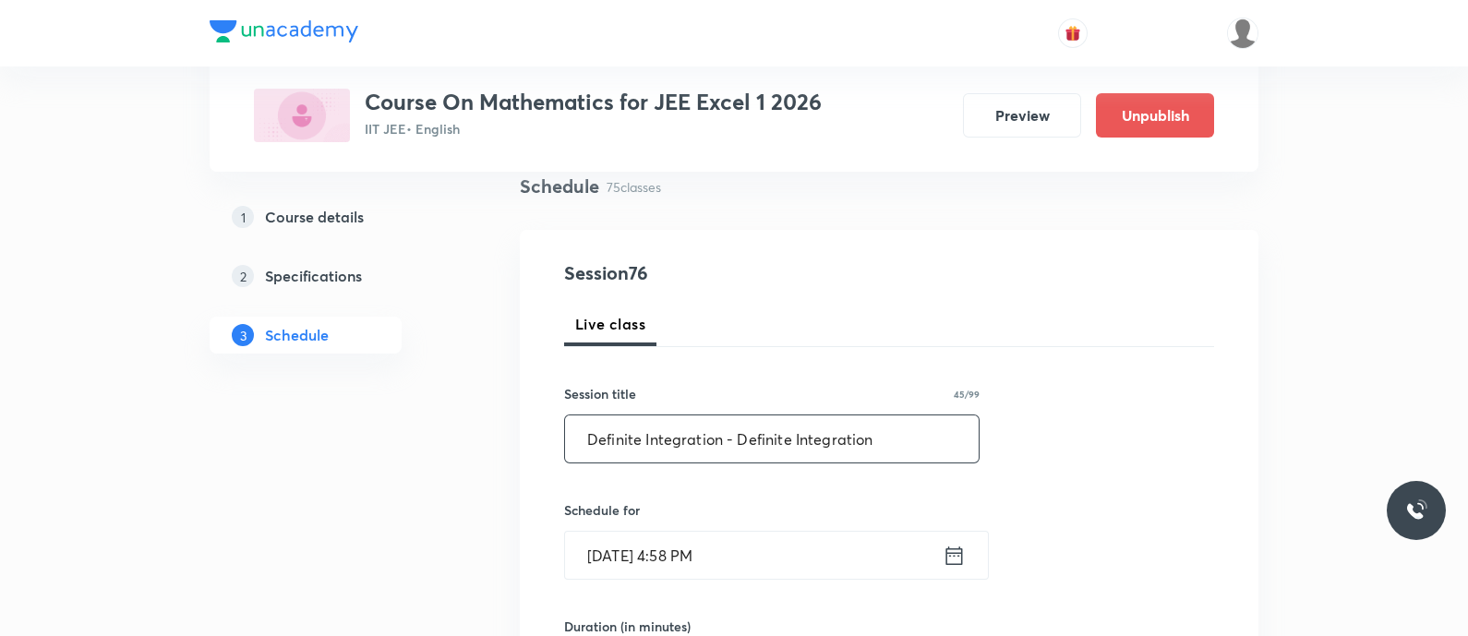
click at [728, 446] on input "Definite Integration - Definite Integration" at bounding box center [772, 439] width 414 height 47
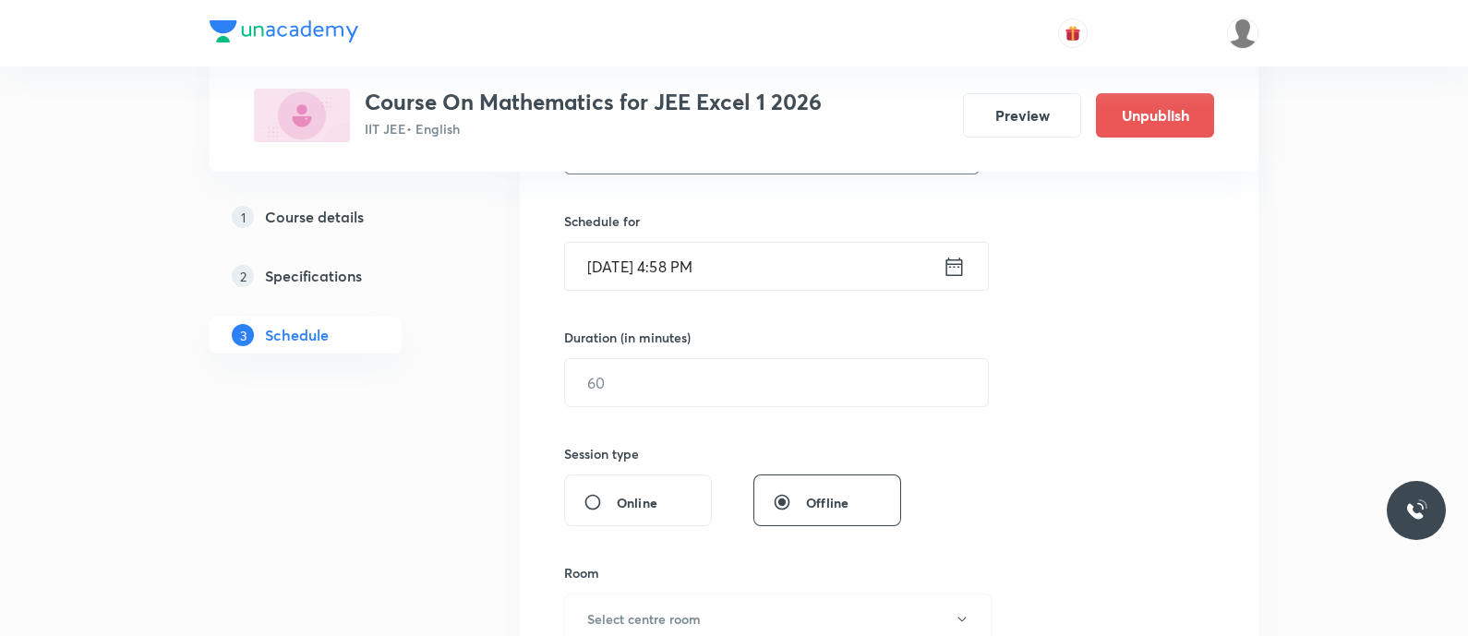
scroll to position [428, 0]
type input "Definite Integration - Definite Integration"
click at [939, 263] on input "[DATE] 4:58 PM" at bounding box center [754, 266] width 378 height 47
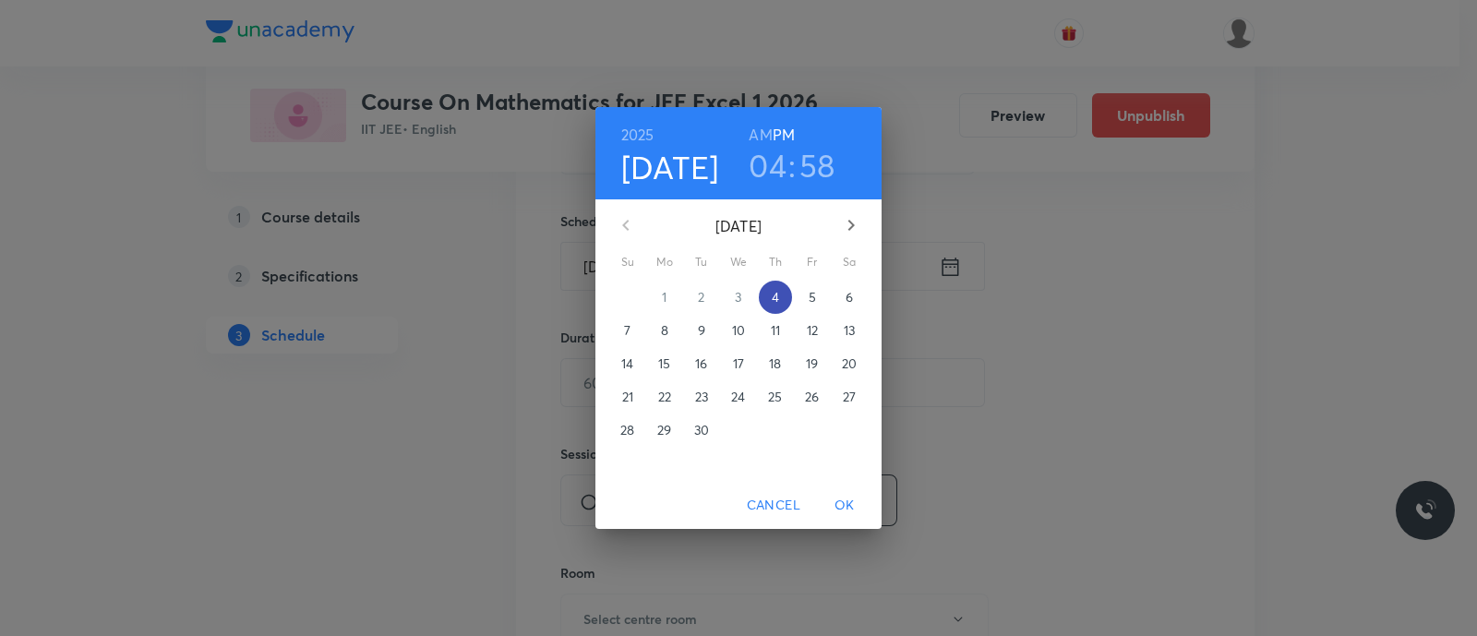
click at [771, 298] on span "4" at bounding box center [775, 297] width 33 height 18
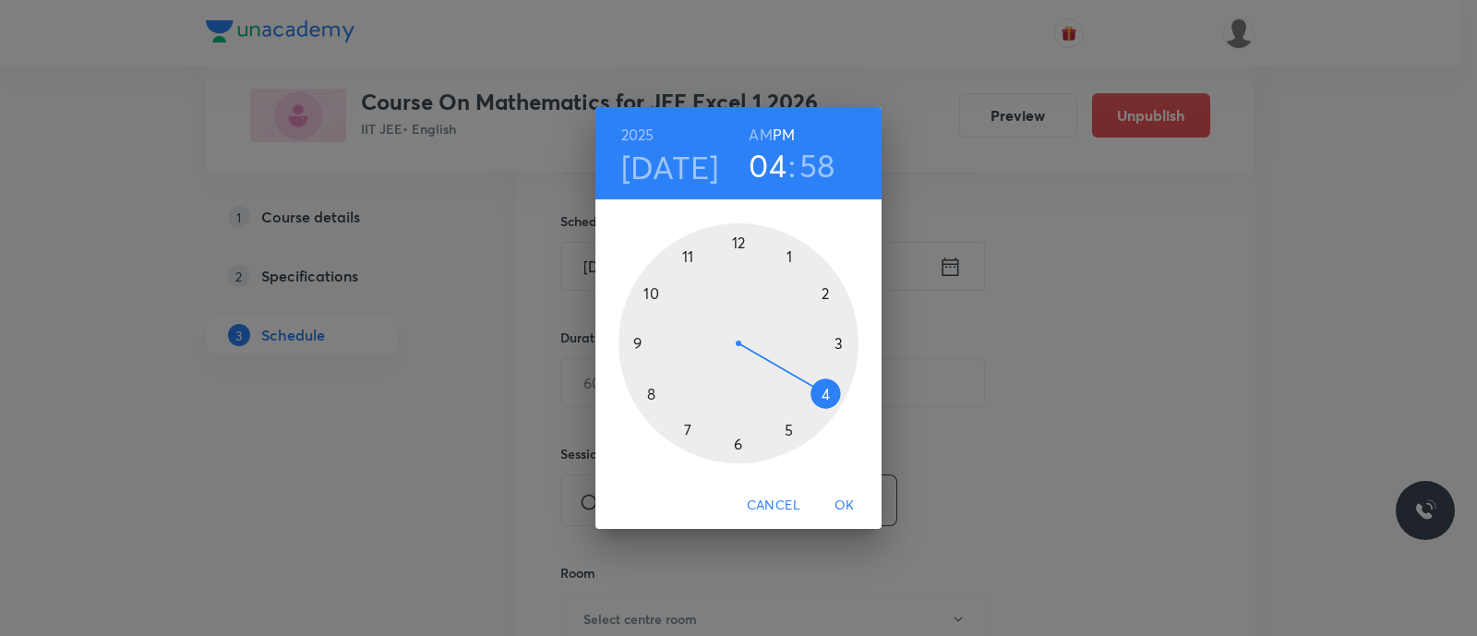
click at [789, 432] on div at bounding box center [739, 343] width 240 height 240
click at [740, 446] on div at bounding box center [739, 343] width 240 height 240
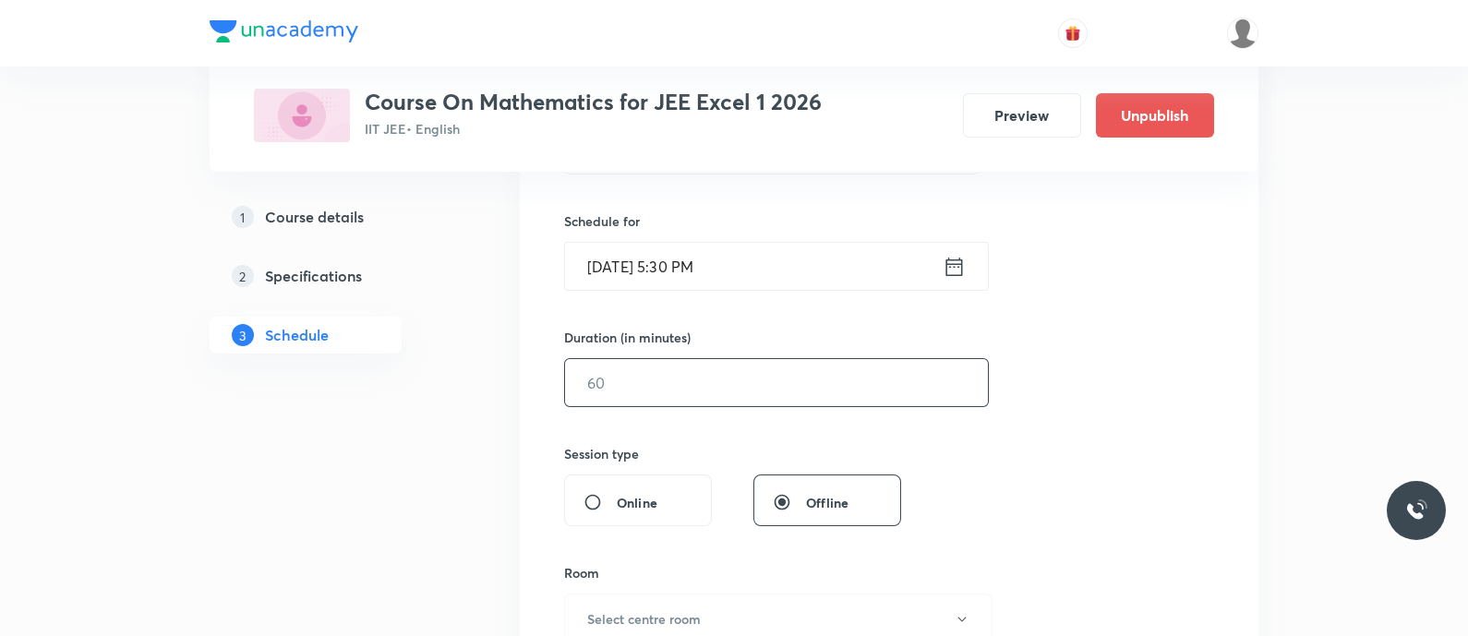
click at [660, 376] on input "text" at bounding box center [776, 382] width 423 height 47
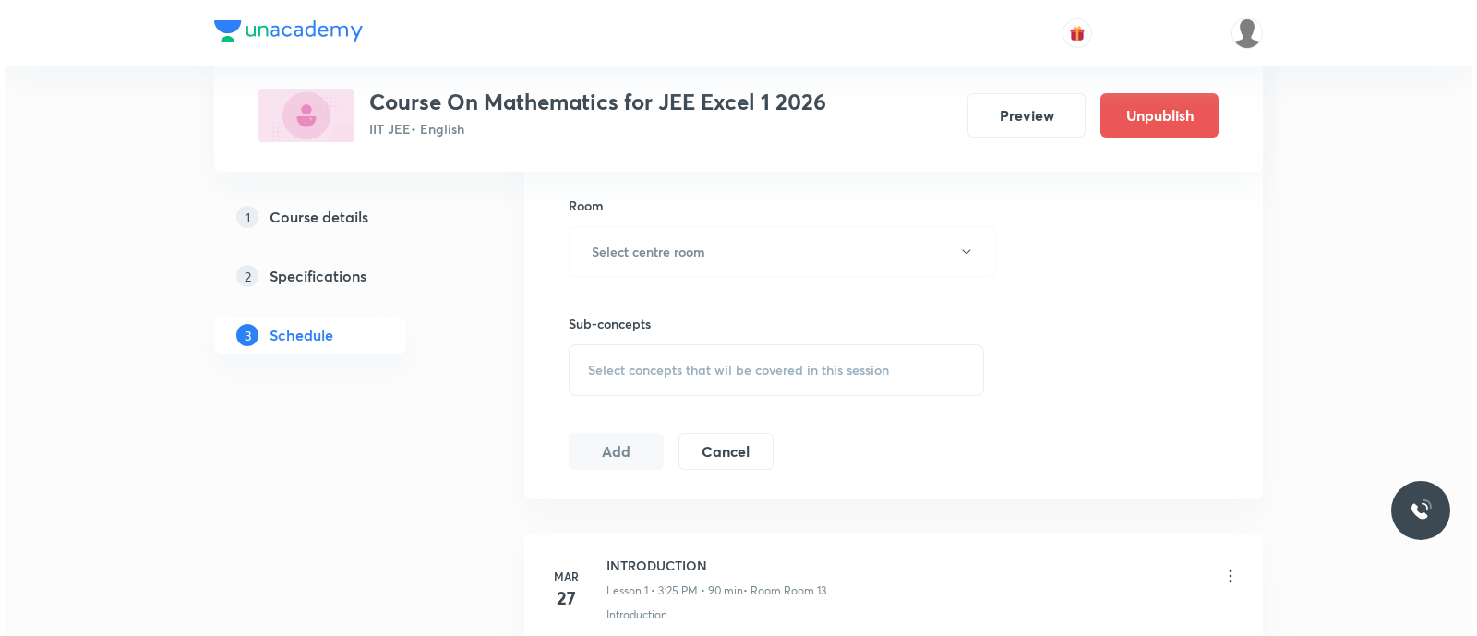
scroll to position [816, 0]
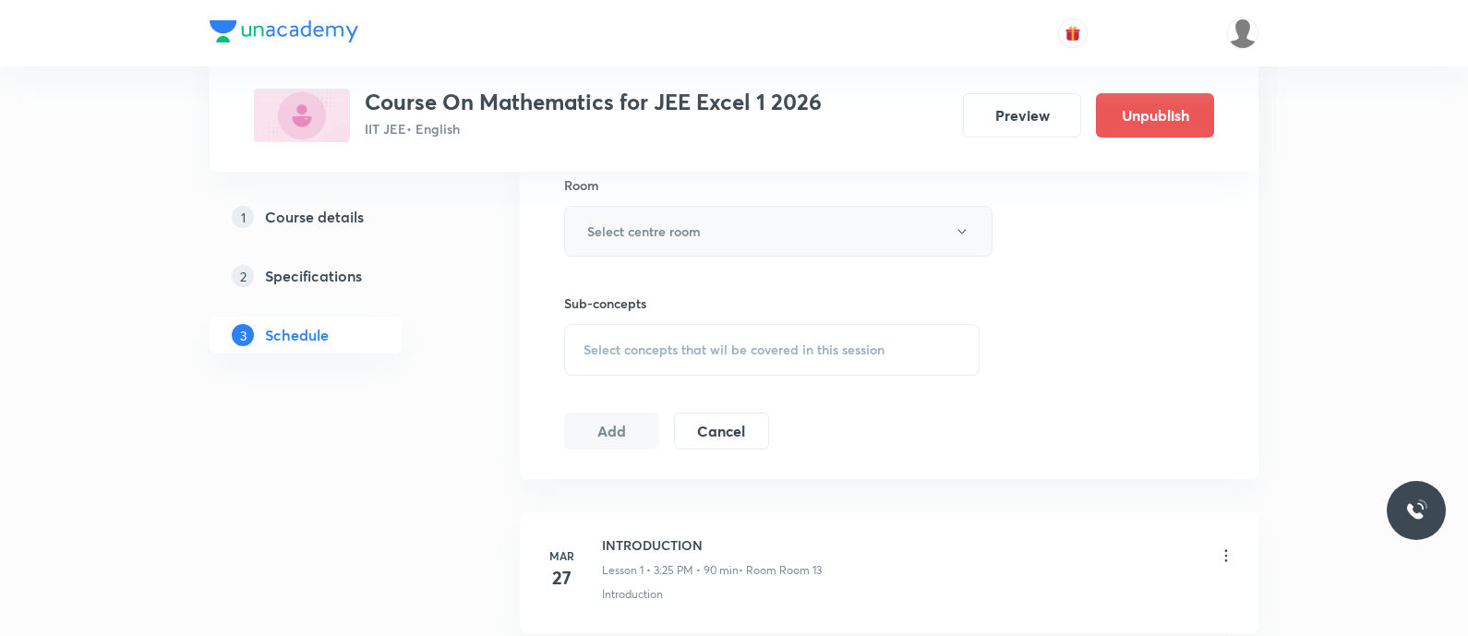
type input "90"
click at [638, 230] on h6 "Select centre room" at bounding box center [644, 231] width 114 height 19
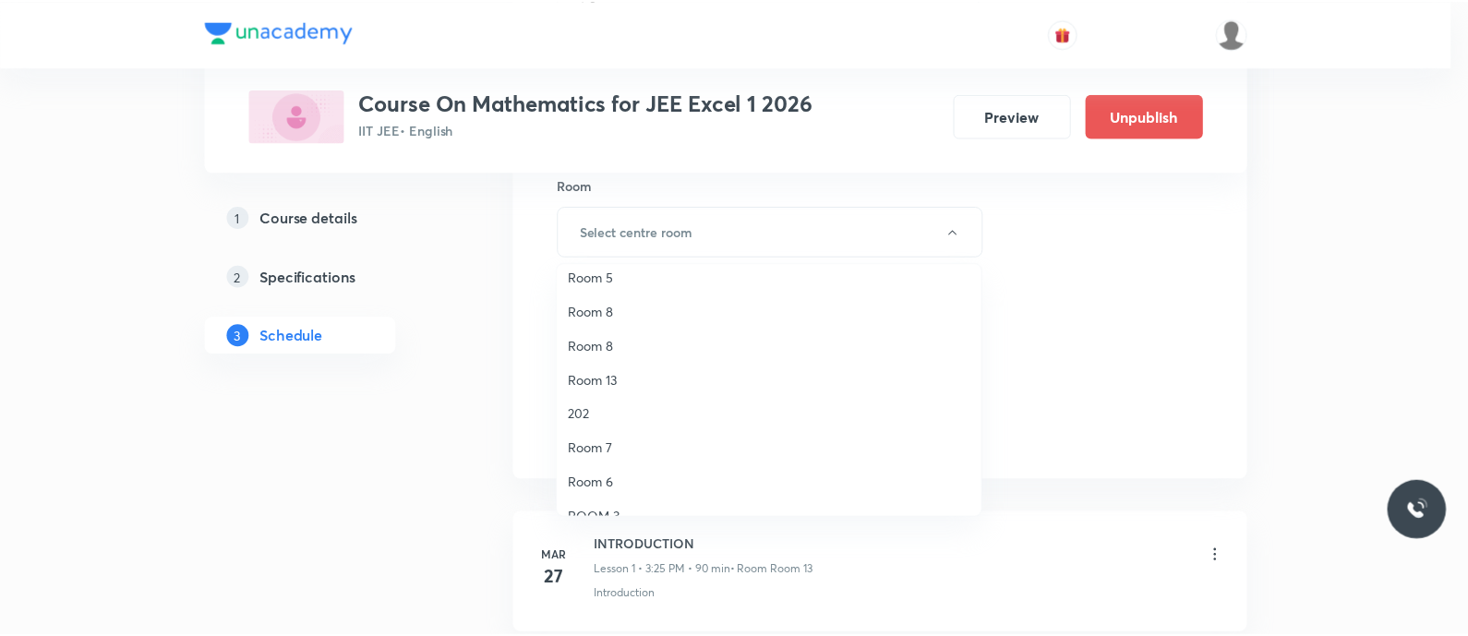
scroll to position [240, 0]
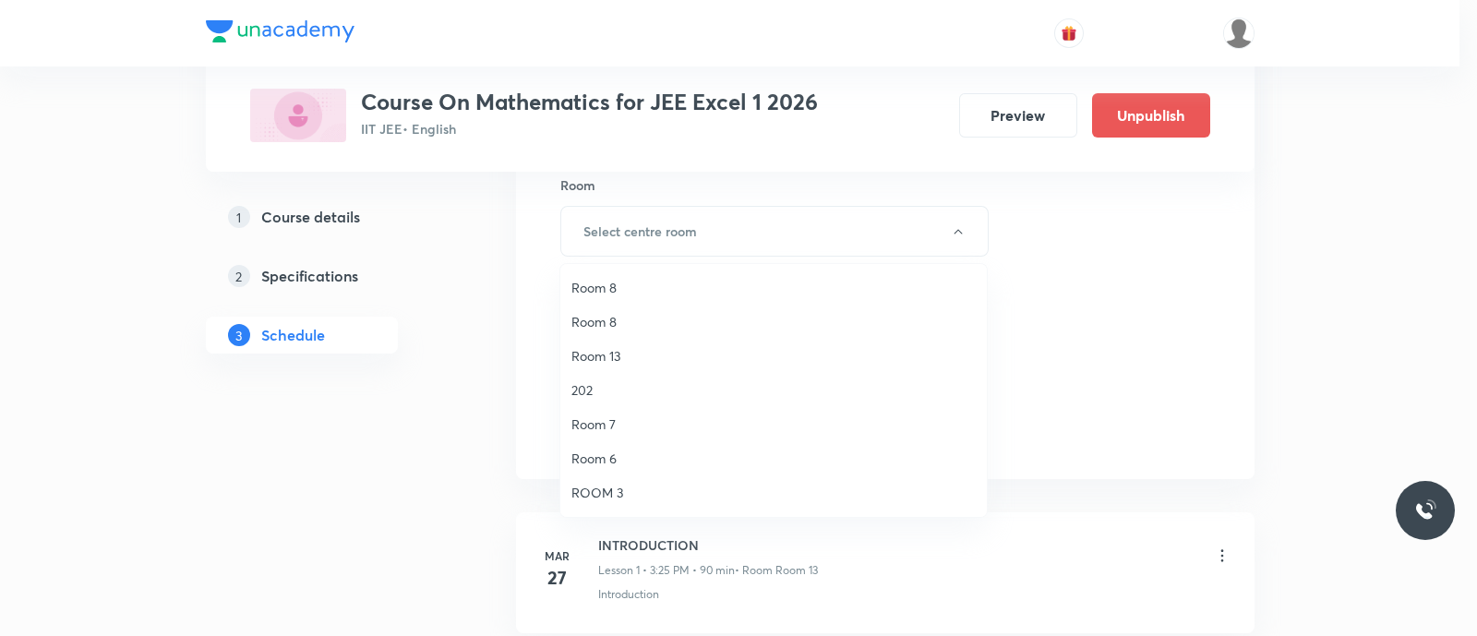
click at [613, 356] on span "Room 13" at bounding box center [774, 355] width 404 height 19
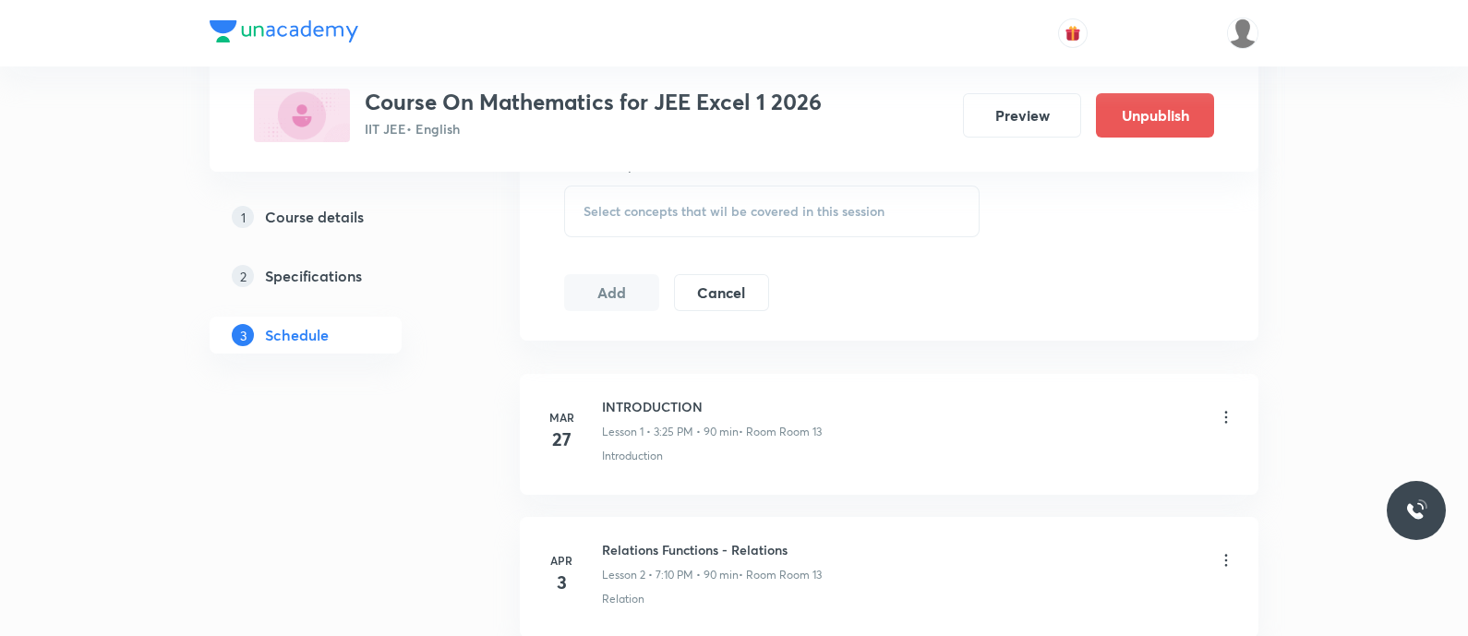
scroll to position [959, 0]
click at [617, 206] on span "Select concepts that wil be covered in this session" at bounding box center [734, 206] width 301 height 15
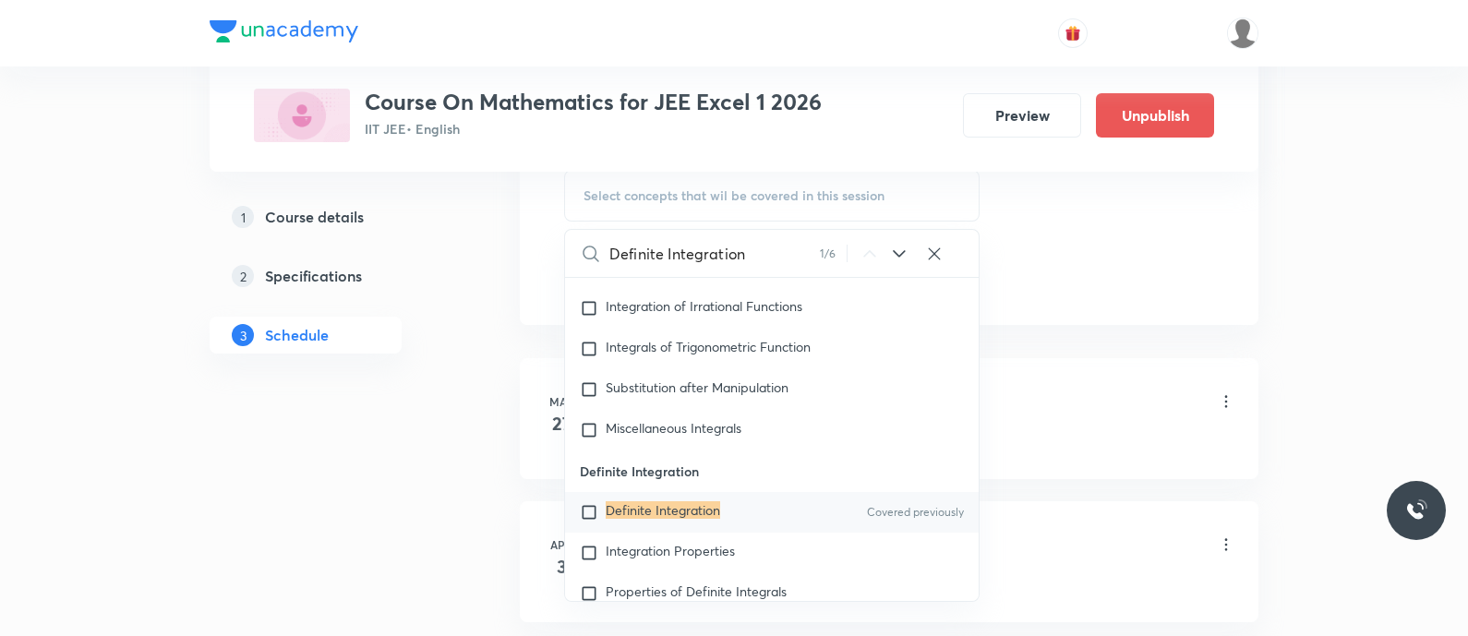
scroll to position [15680, 0]
type input "Definite Integration"
click at [620, 510] on mark "Definite Integration" at bounding box center [663, 509] width 114 height 18
checkbox input "true"
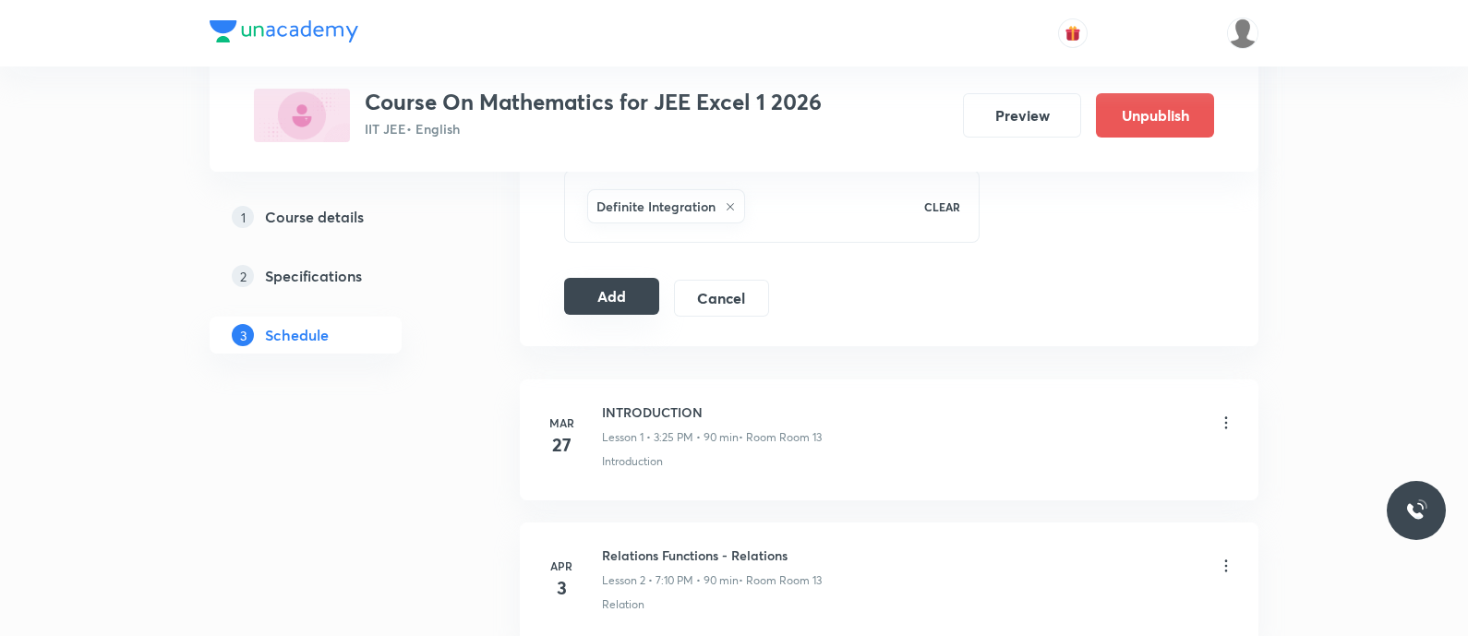
click at [595, 294] on button "Add" at bounding box center [611, 296] width 95 height 37
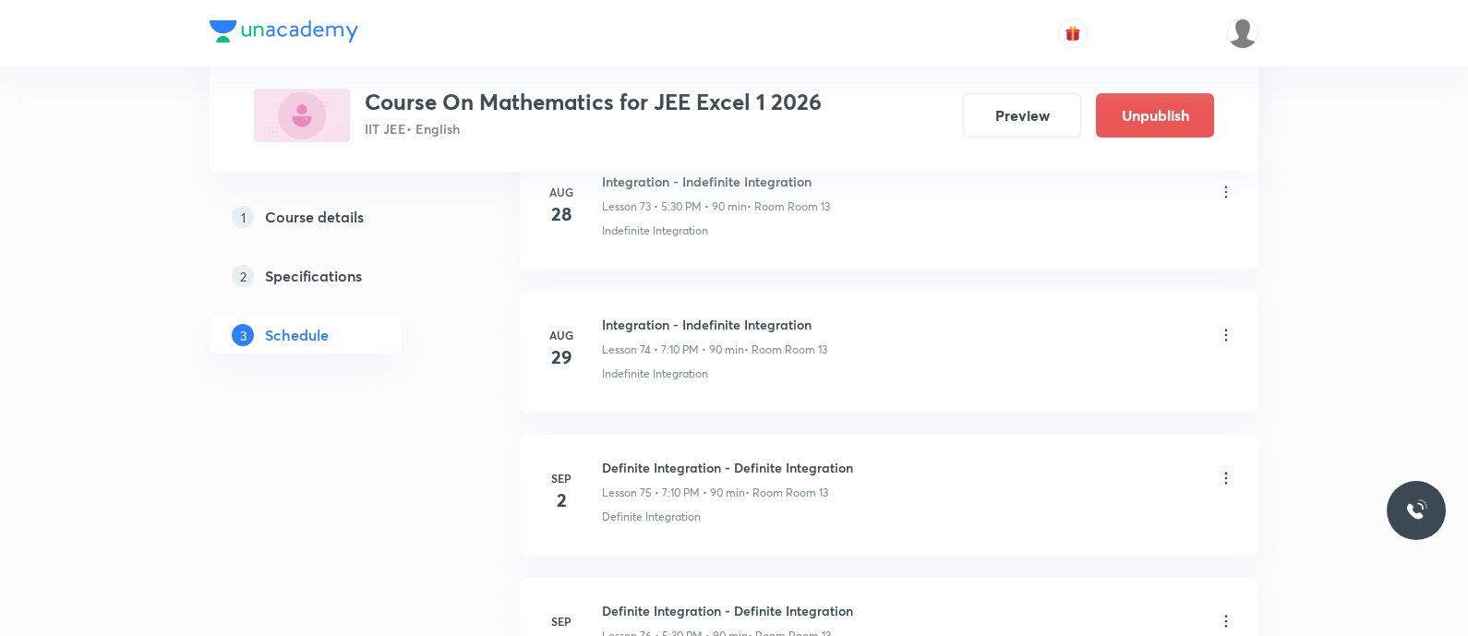
scroll to position [10846, 0]
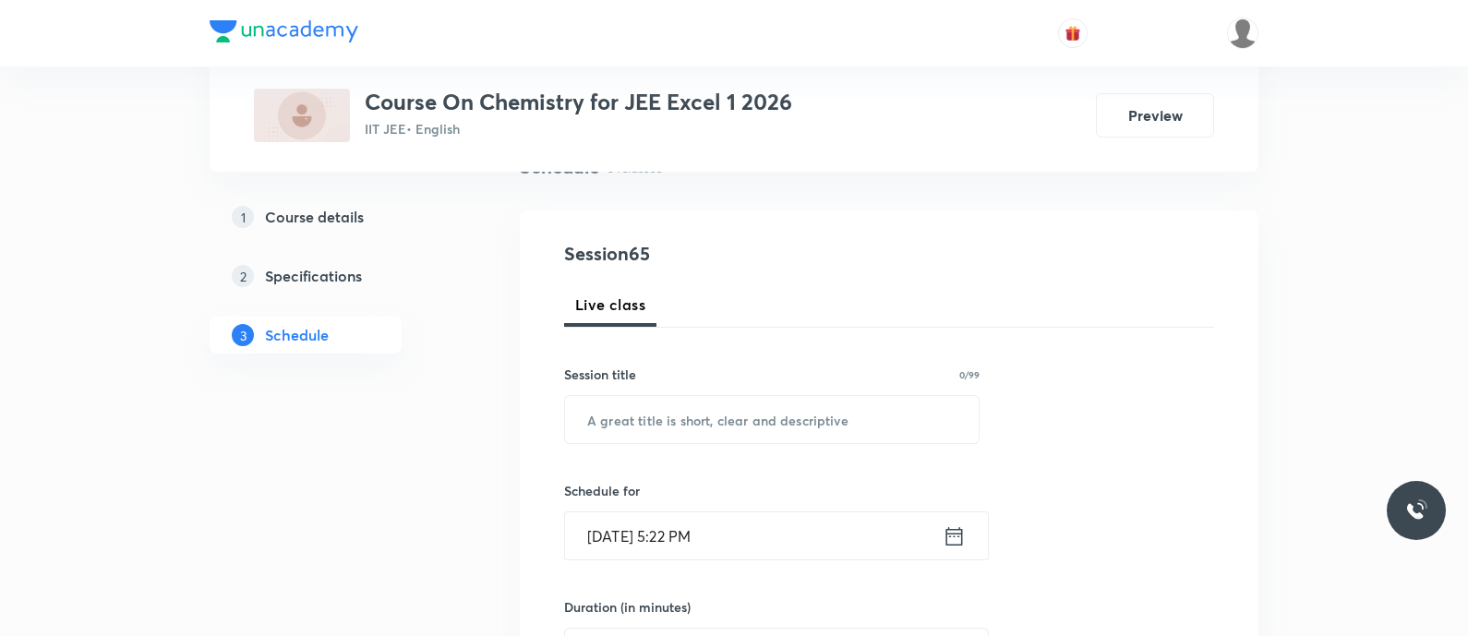
scroll to position [166, 0]
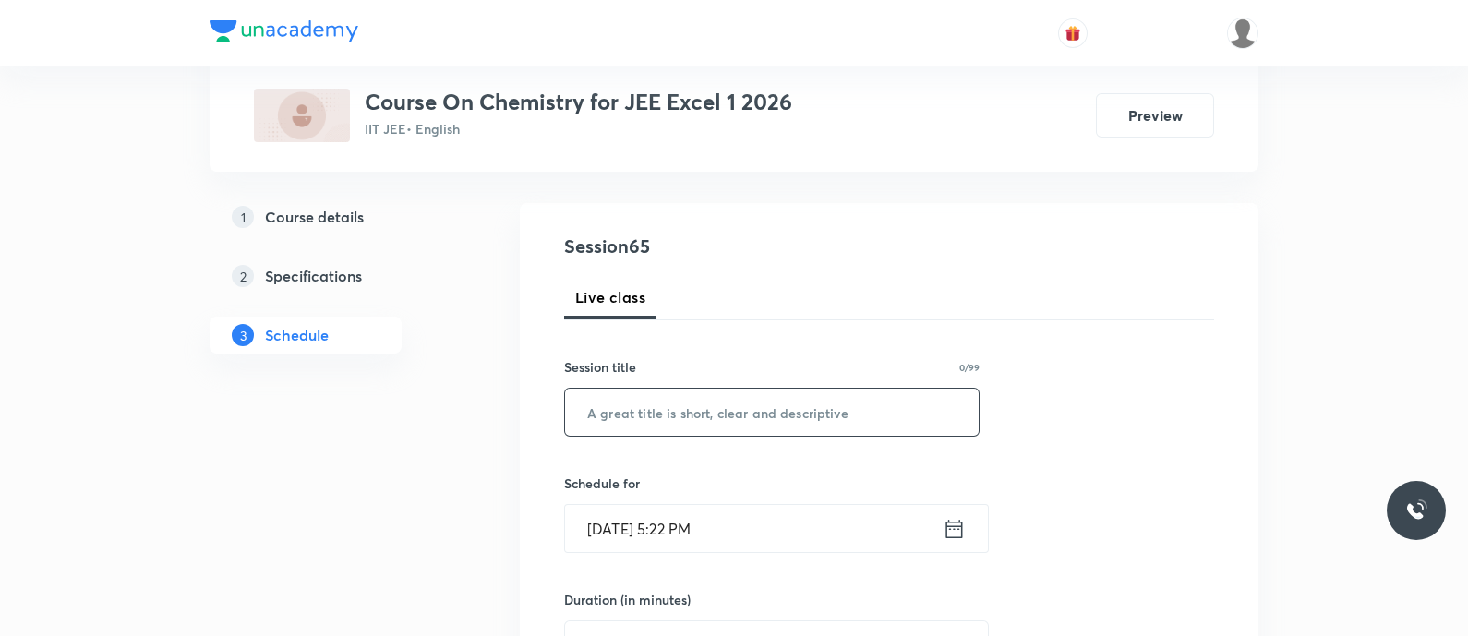
click at [741, 413] on input "text" at bounding box center [772, 412] width 414 height 47
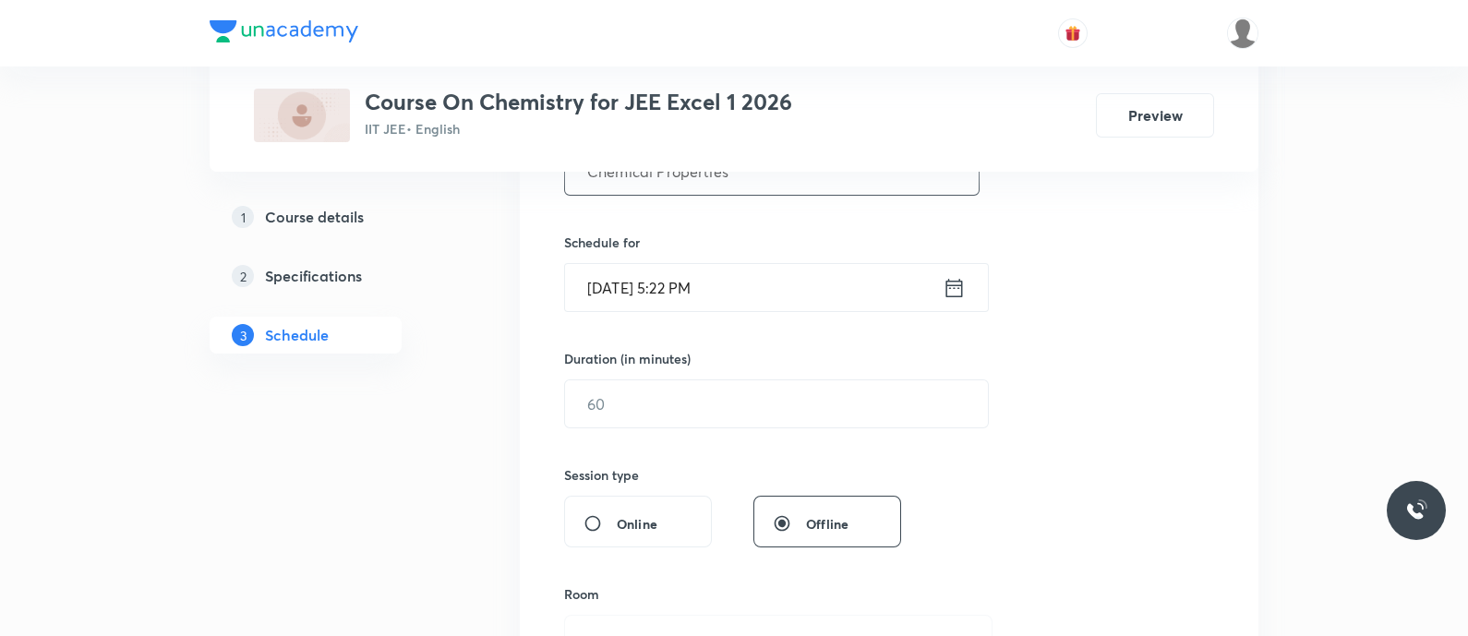
scroll to position [426, 0]
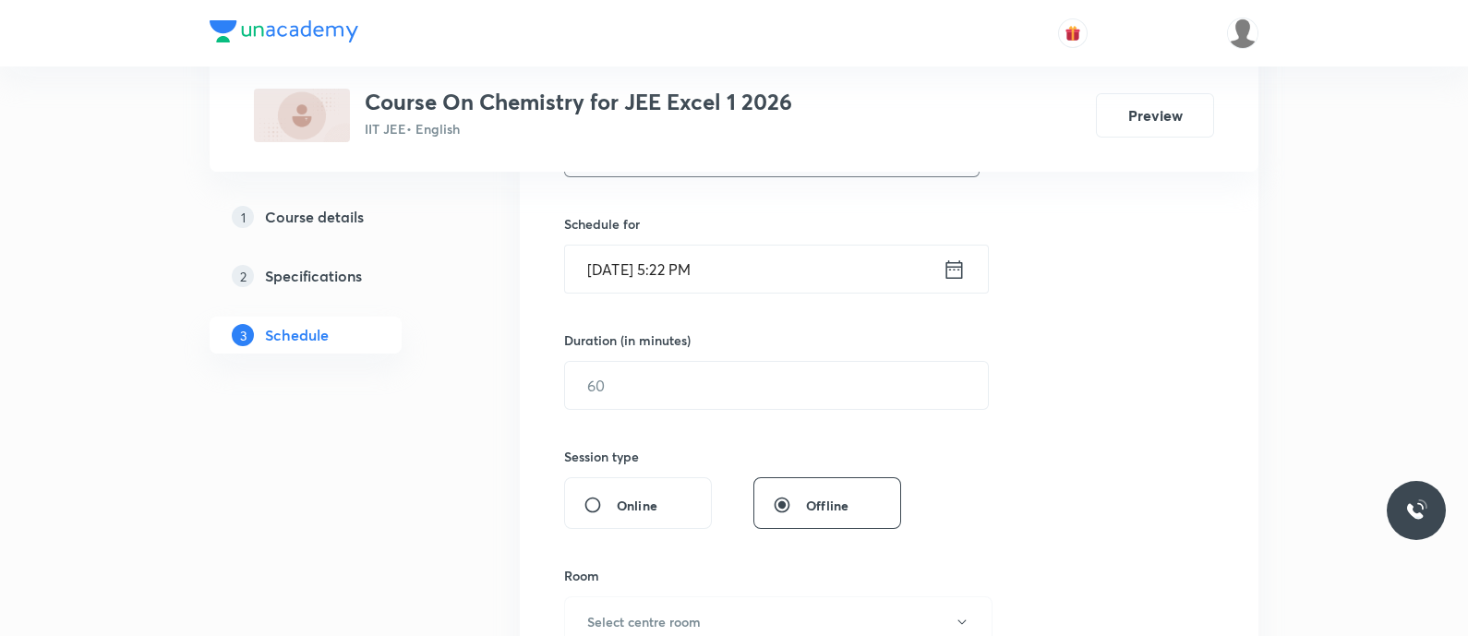
type input "Chemical Properties"
click at [945, 265] on icon at bounding box center [954, 270] width 23 height 26
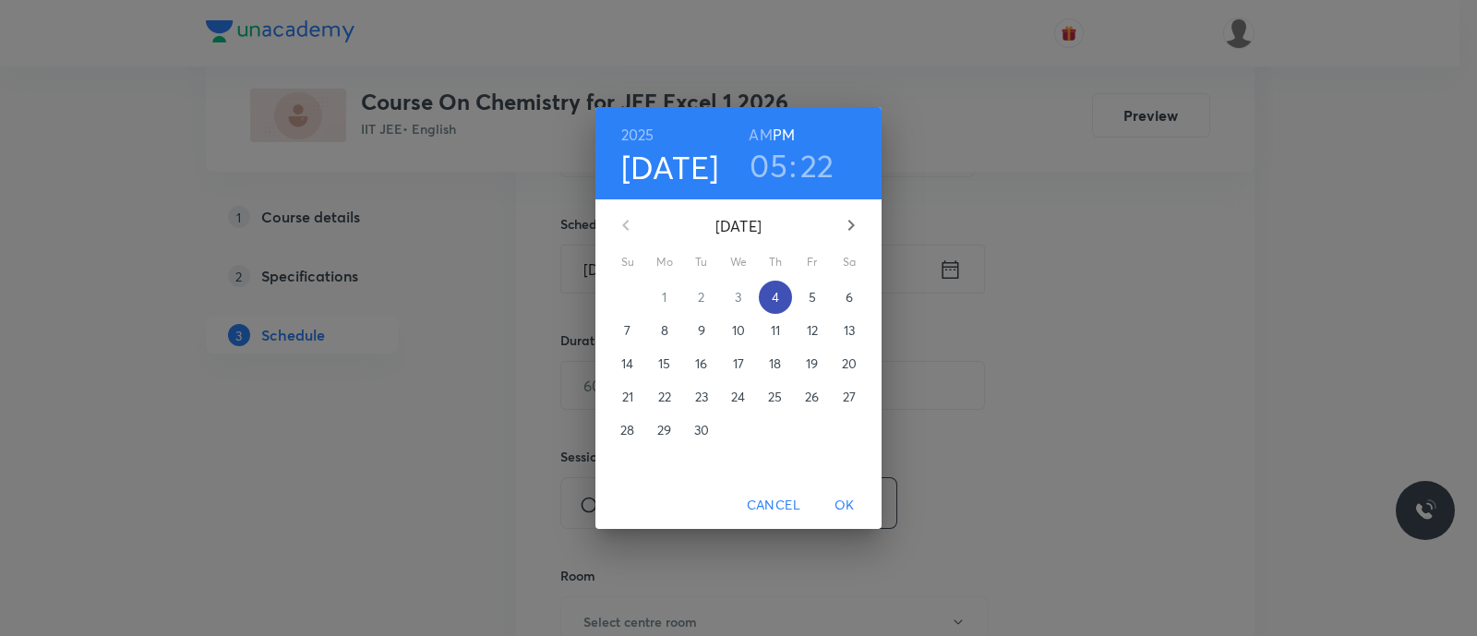
click at [771, 292] on span "4" at bounding box center [775, 297] width 33 height 18
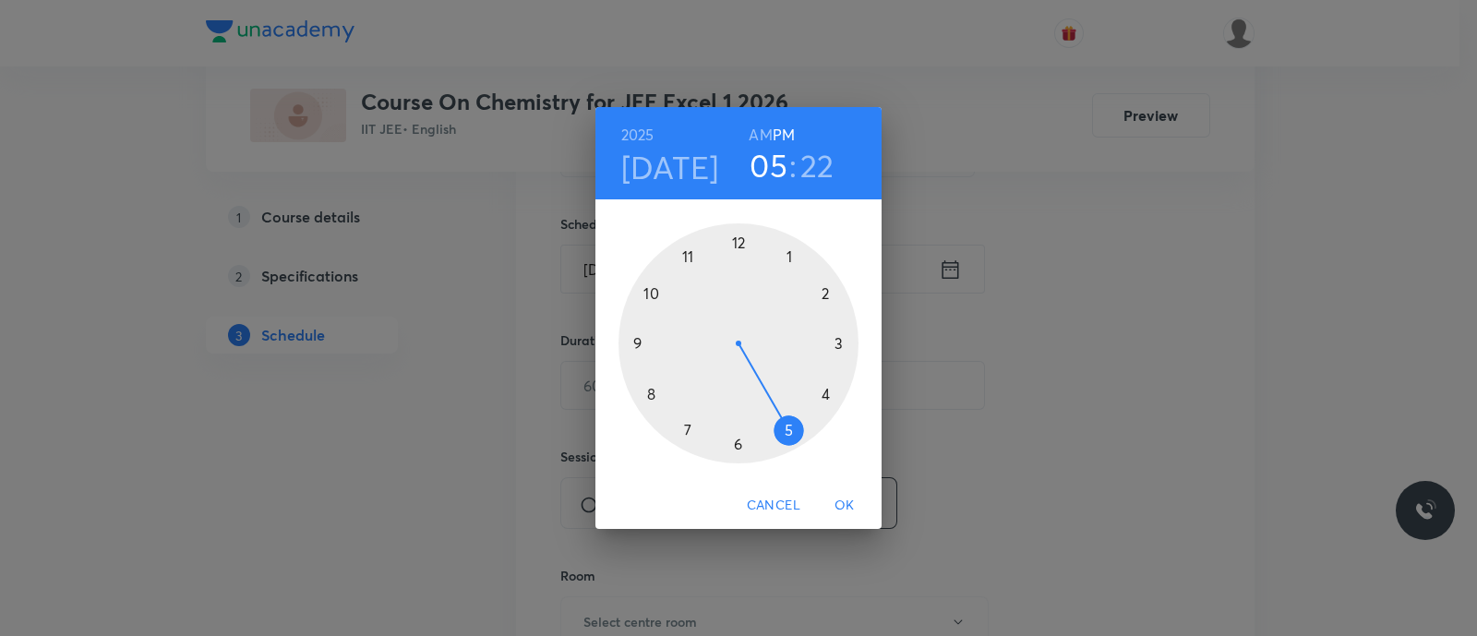
click at [687, 428] on div at bounding box center [739, 343] width 240 height 240
click at [826, 296] on div at bounding box center [739, 343] width 240 height 240
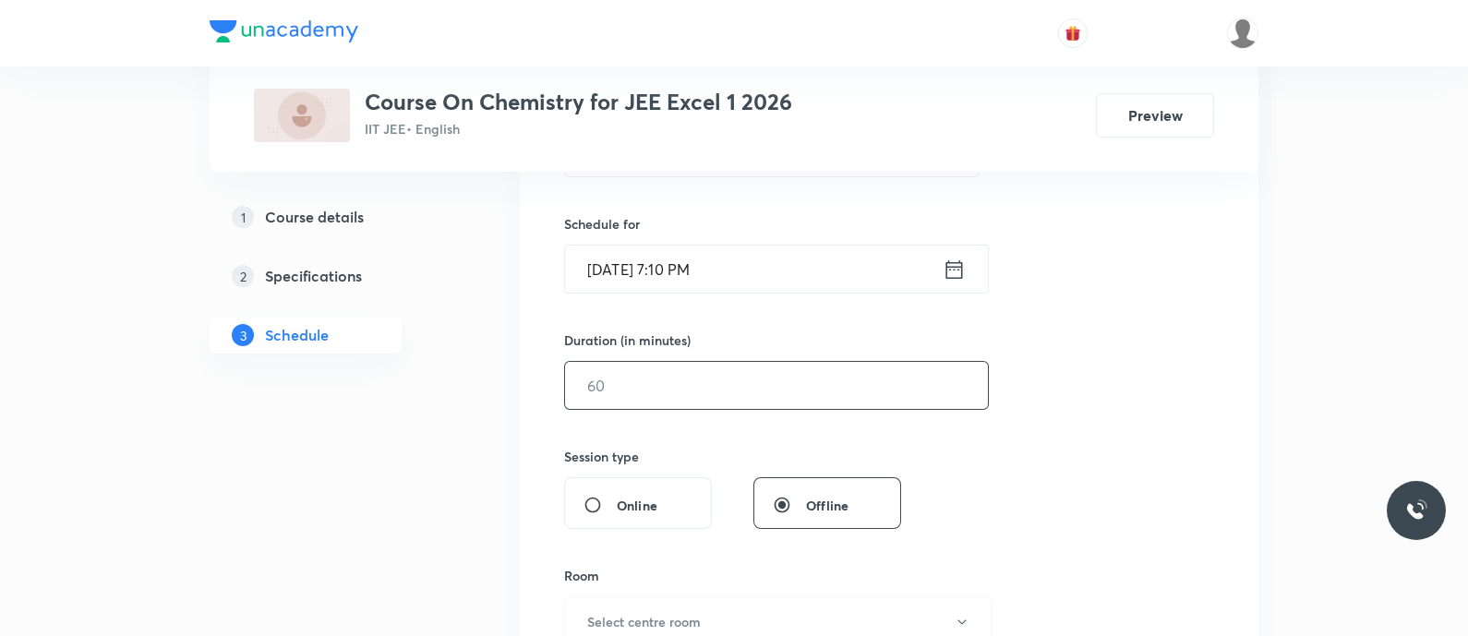
click at [769, 373] on input "text" at bounding box center [776, 385] width 423 height 47
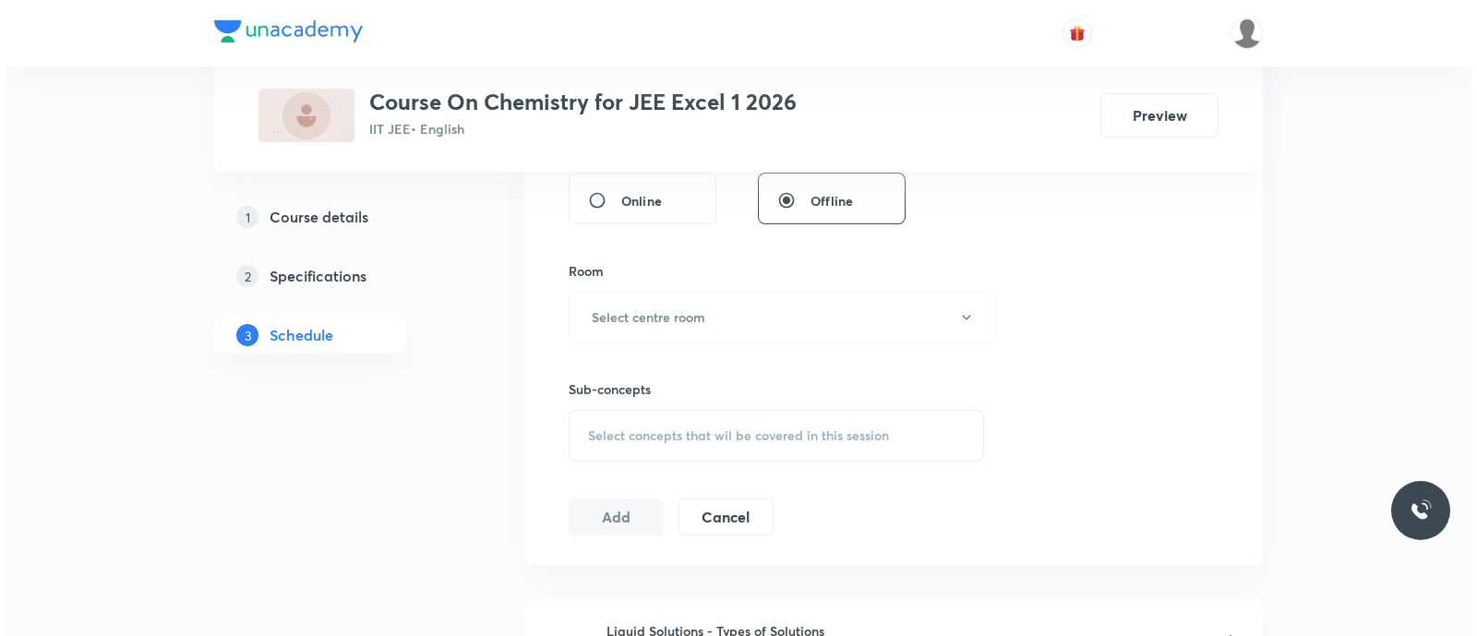
scroll to position [736, 0]
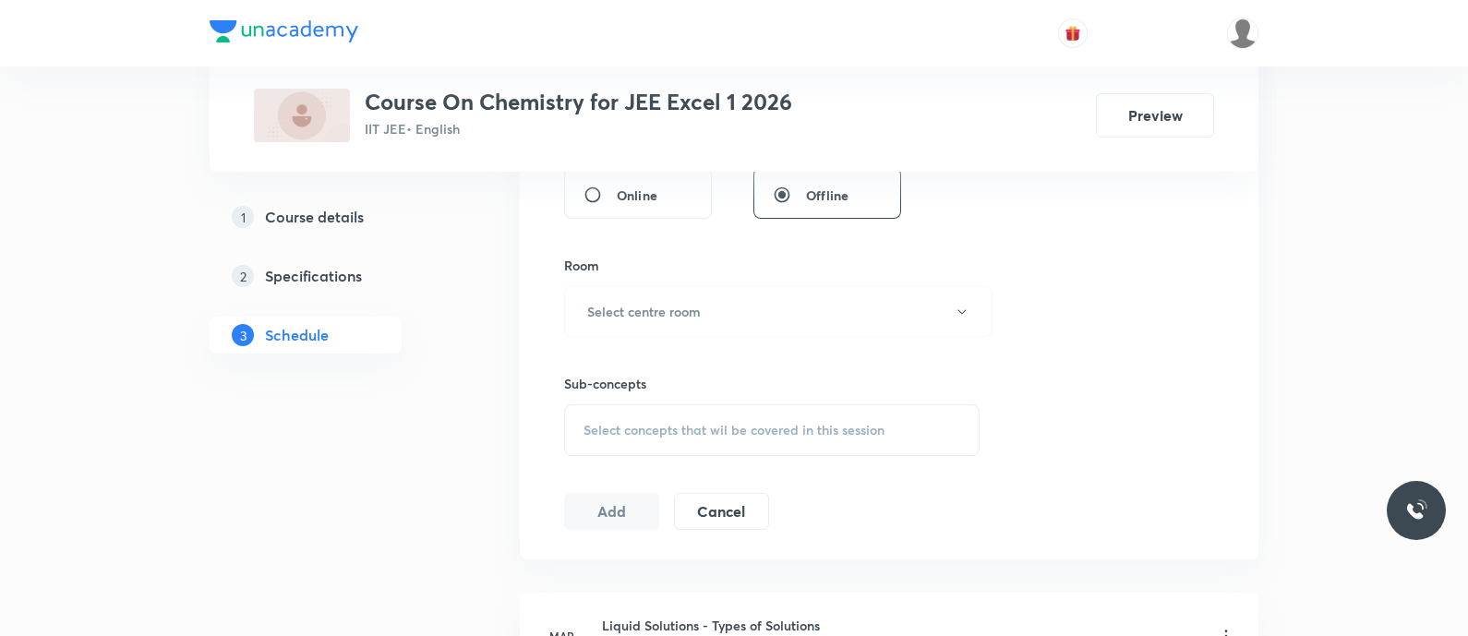
type input "90"
click at [718, 337] on div "Sub-concepts Select concepts that wil be covered in this session" at bounding box center [772, 396] width 416 height 119
click at [699, 320] on button "Select centre room" at bounding box center [778, 311] width 428 height 51
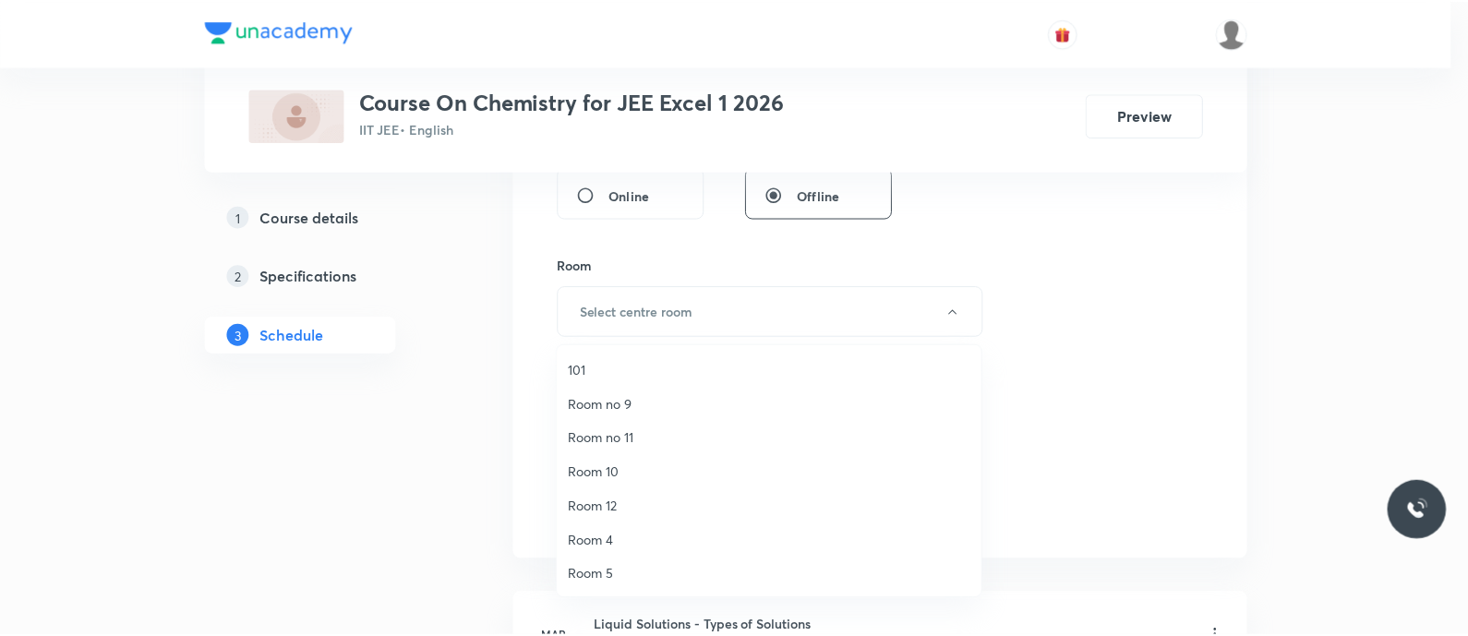
scroll to position [239, 0]
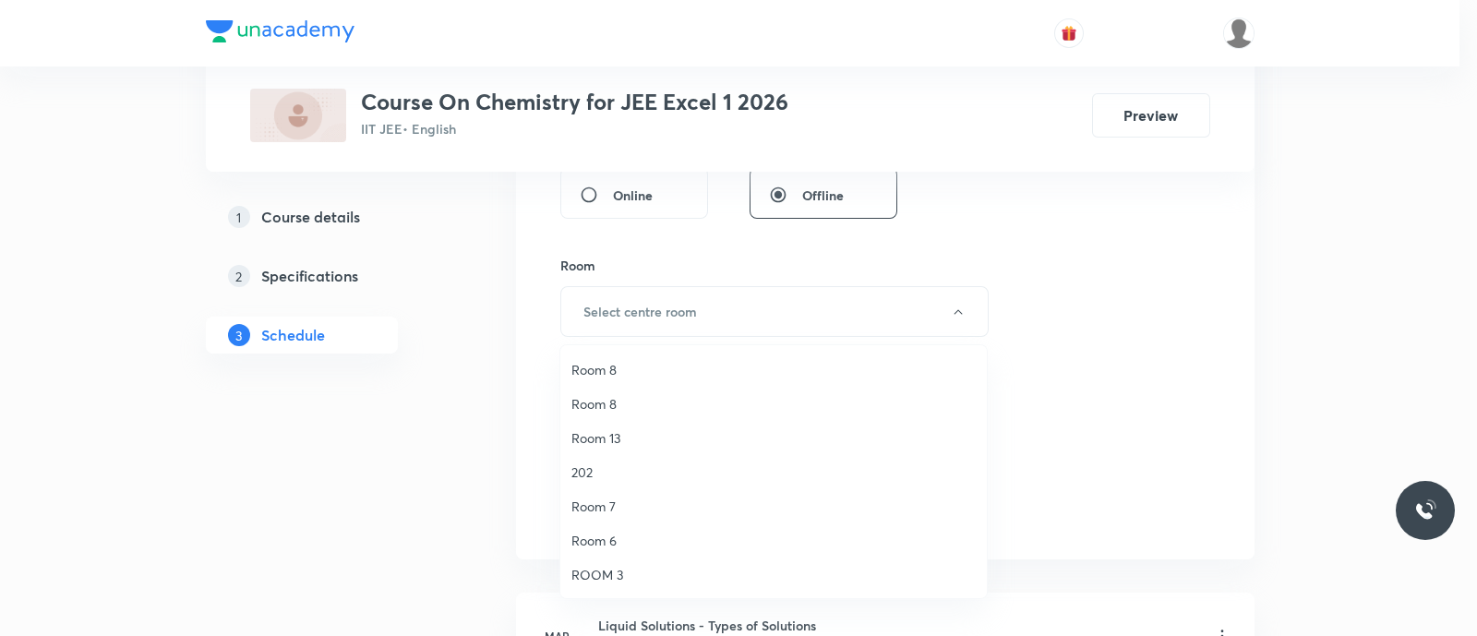
click at [622, 437] on span "Room 13" at bounding box center [774, 437] width 404 height 19
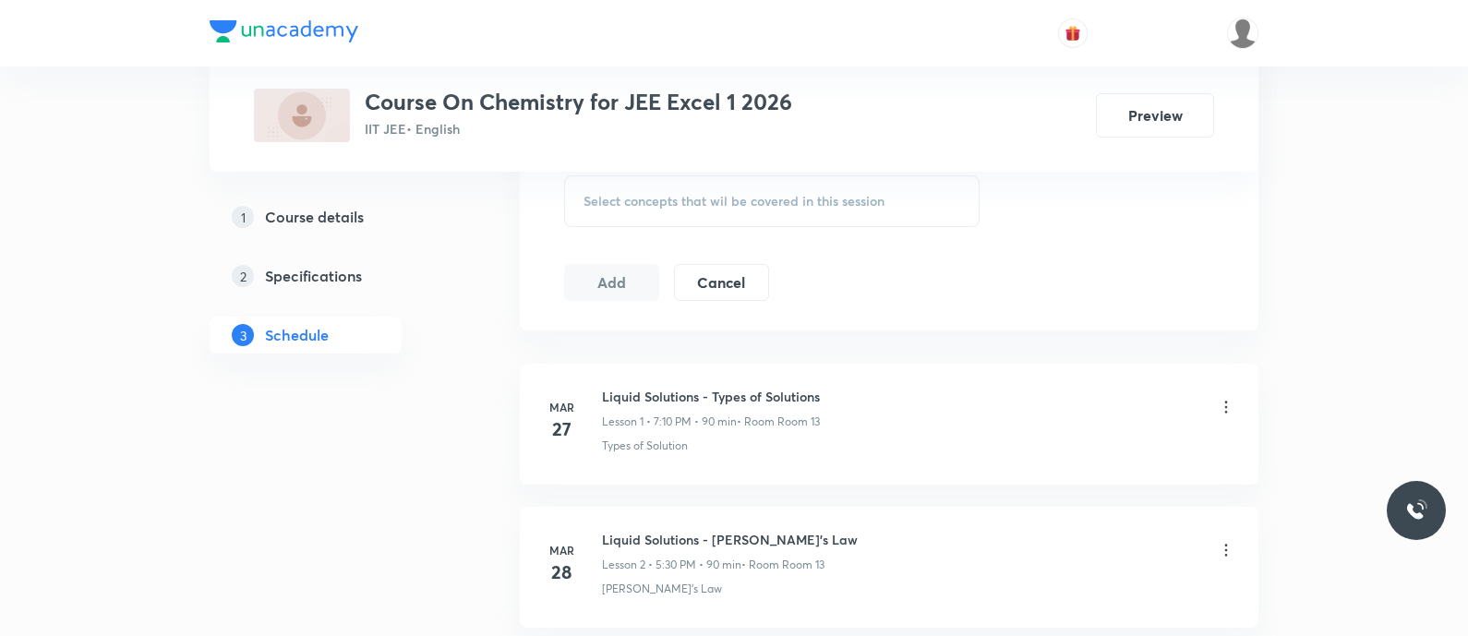
scroll to position [969, 0]
click at [595, 190] on span "Select concepts that wil be covered in this session" at bounding box center [734, 197] width 301 height 15
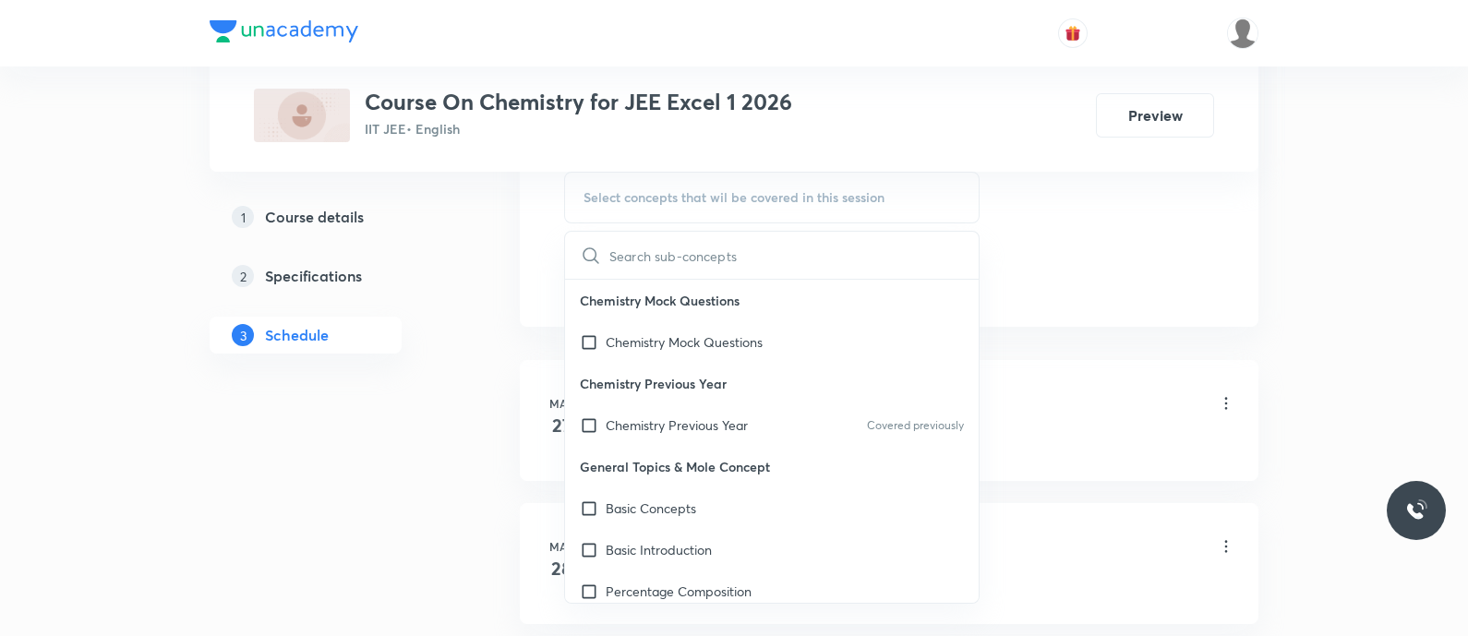
paste input "GQL1GX6R"
type input "GQL1GX6R"
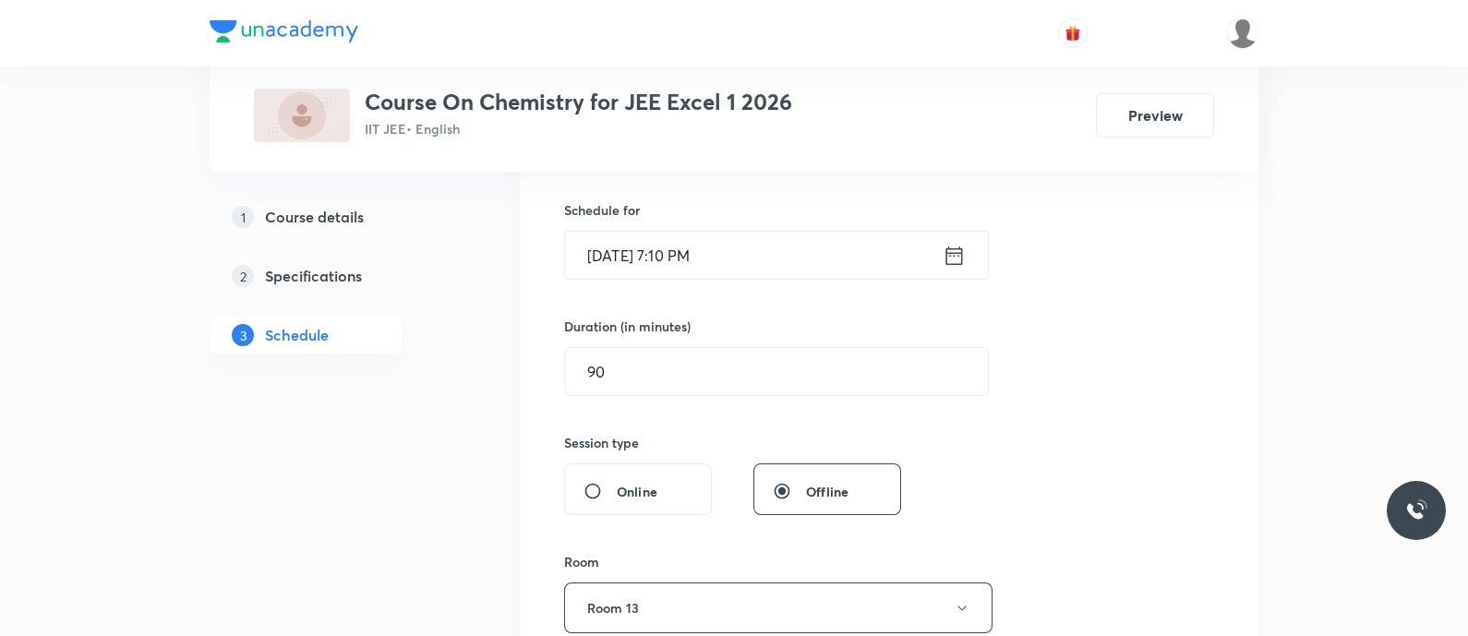
scroll to position [170, 0]
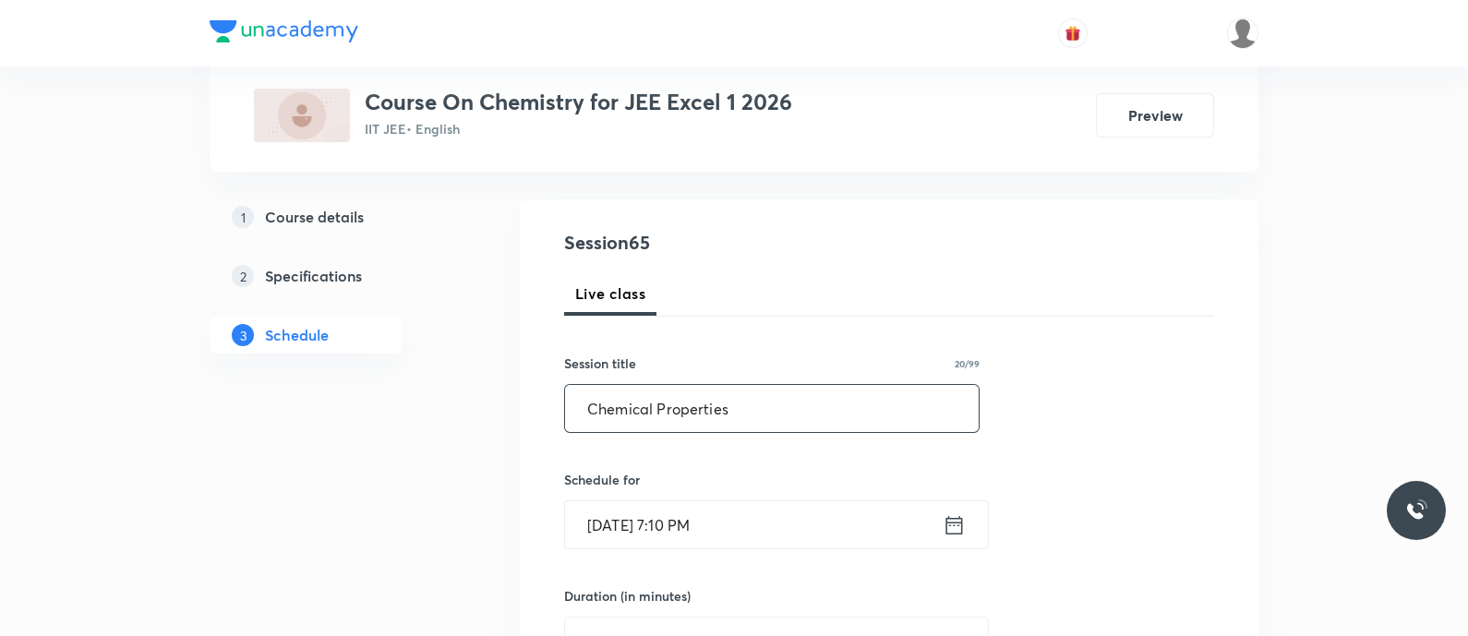
click at [741, 406] on input "Chemical Properties" at bounding box center [772, 408] width 414 height 47
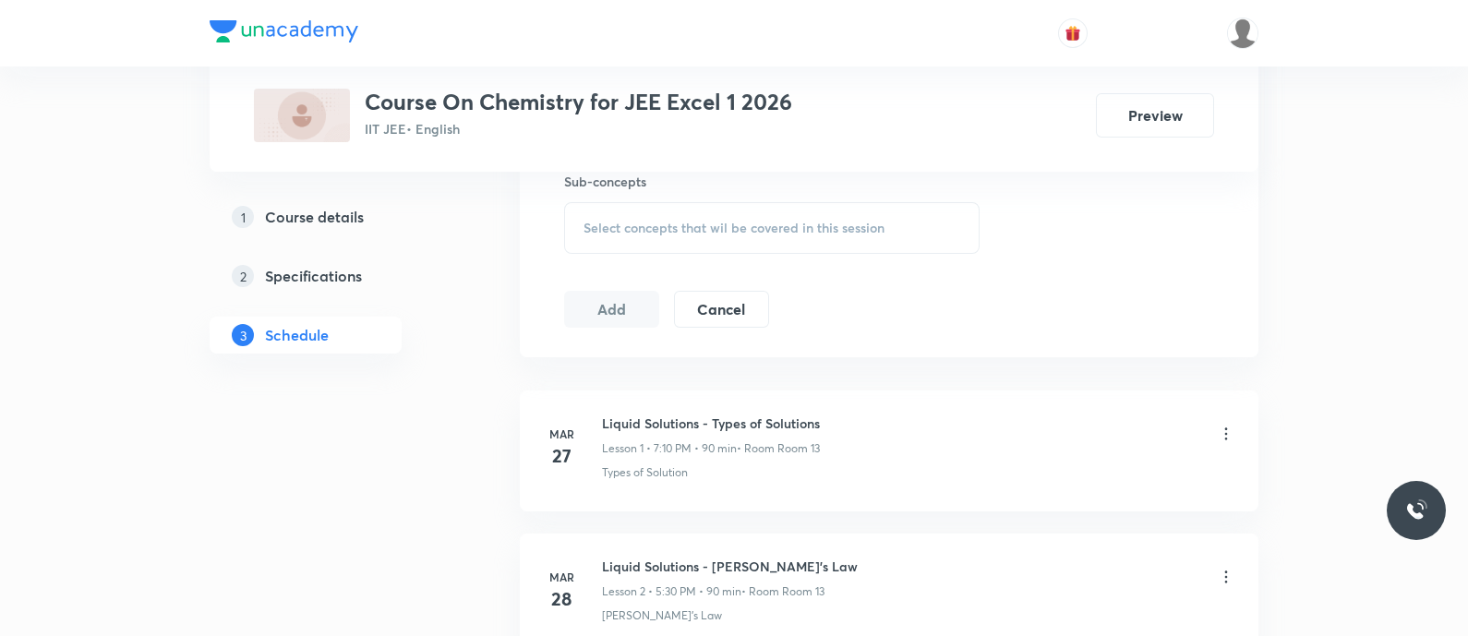
scroll to position [944, 0]
click at [646, 223] on span "Select concepts that wil be covered in this session" at bounding box center [734, 222] width 301 height 15
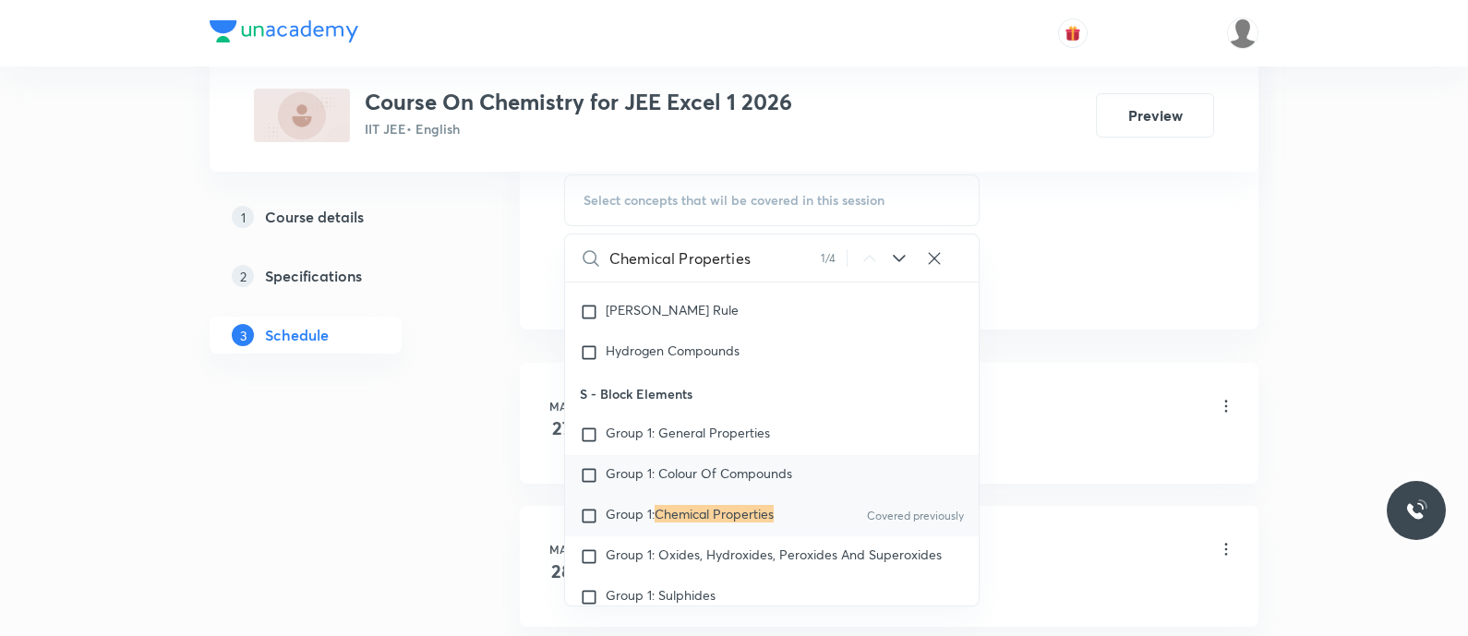
scroll to position [17992, 0]
type input "Chemical Properties"
click at [897, 254] on icon at bounding box center [899, 258] width 22 height 22
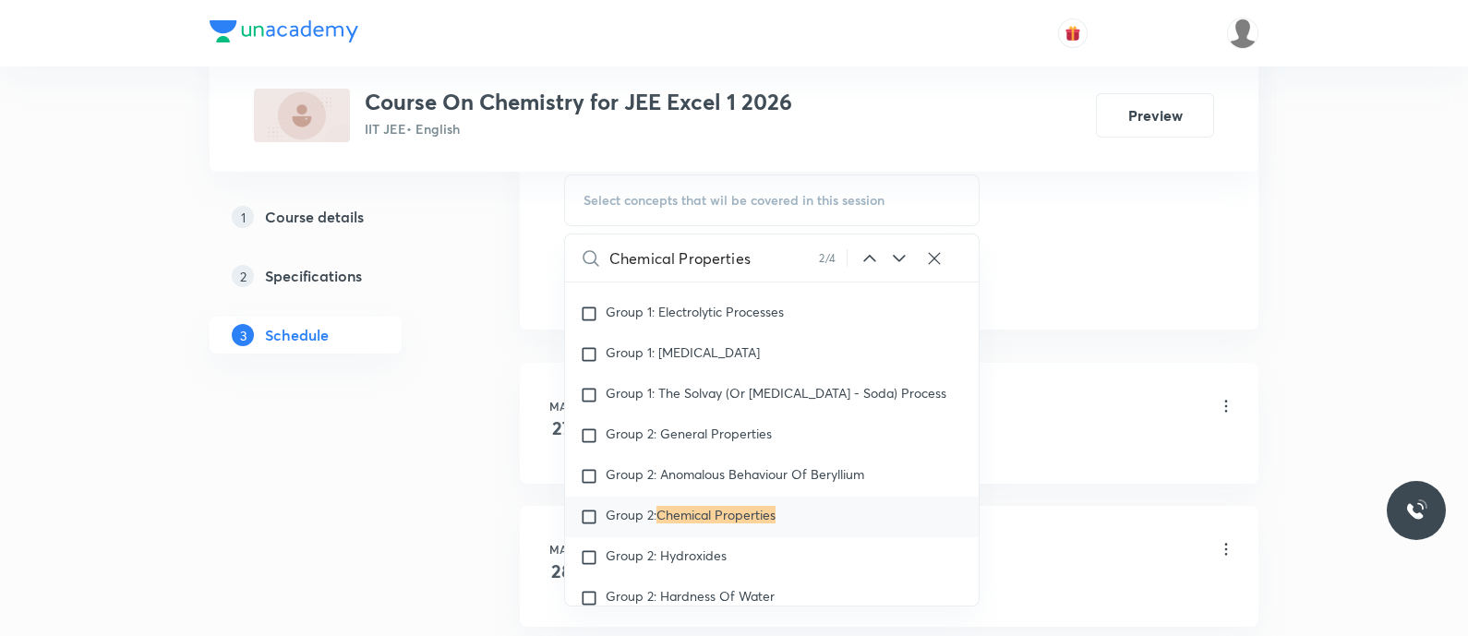
click at [897, 254] on icon at bounding box center [899, 258] width 22 height 22
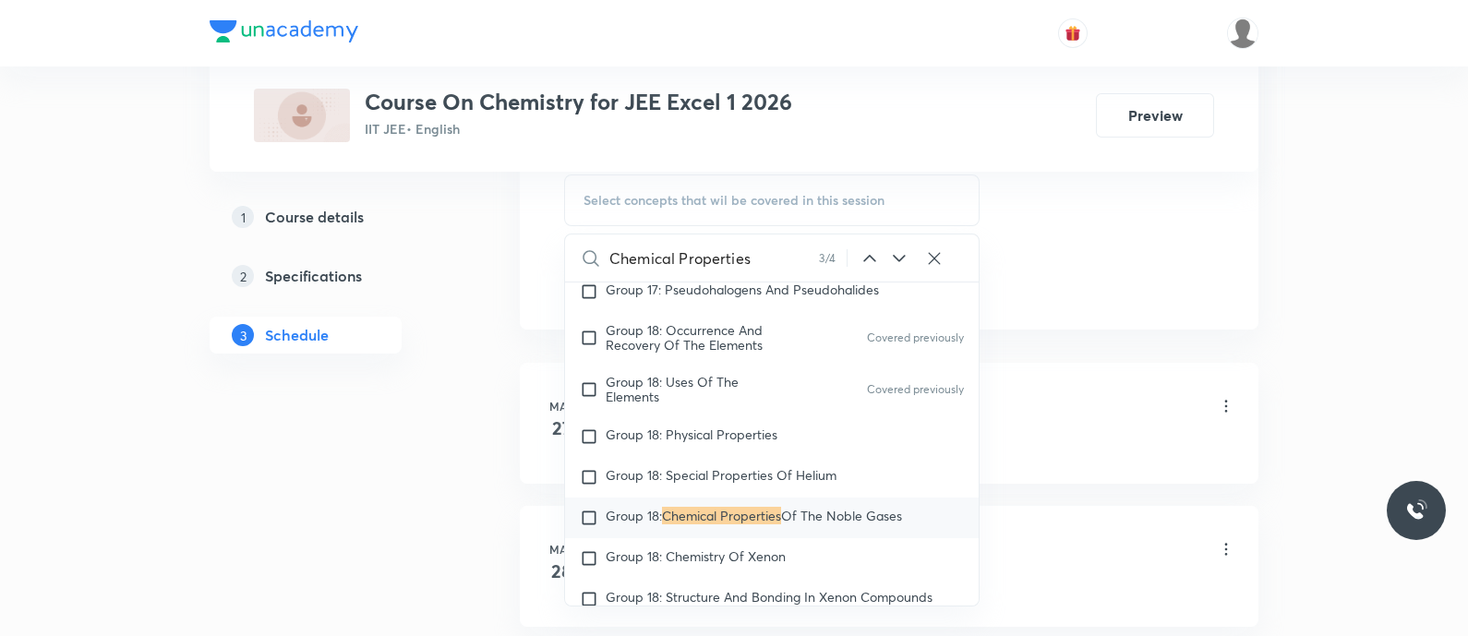
click at [897, 254] on icon at bounding box center [899, 258] width 22 height 22
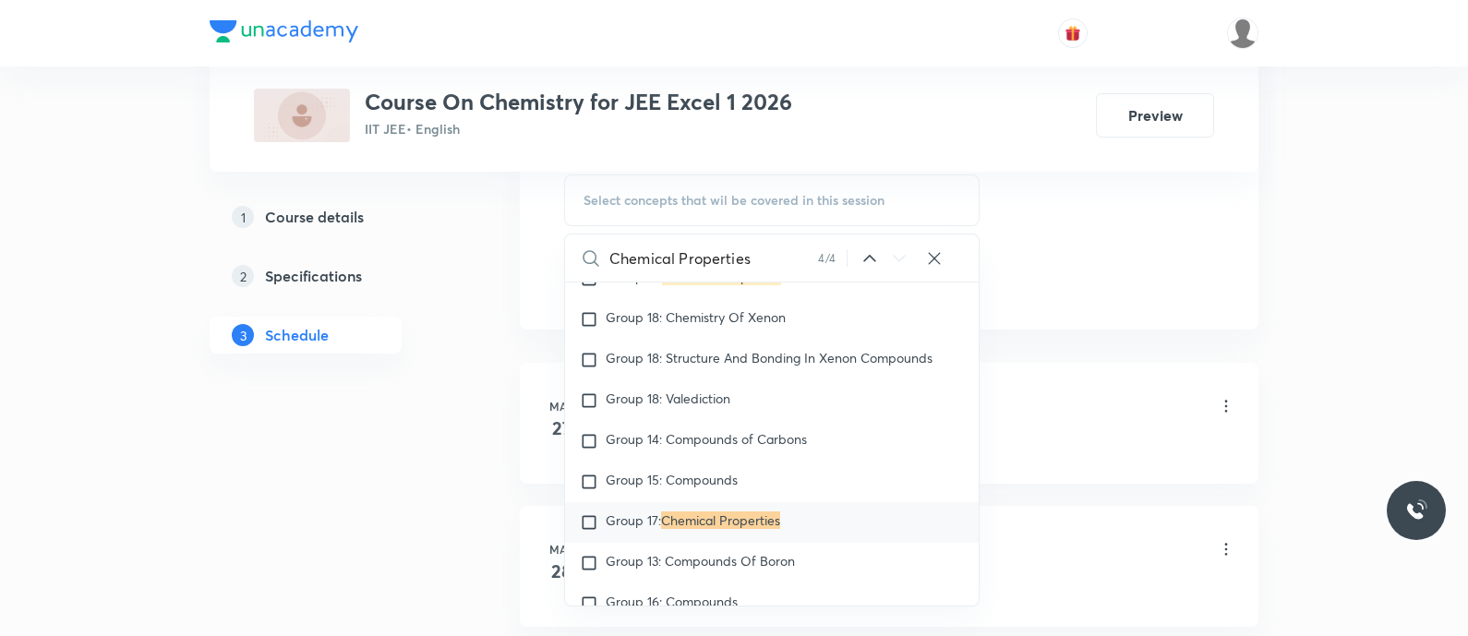
scroll to position [22713, 0]
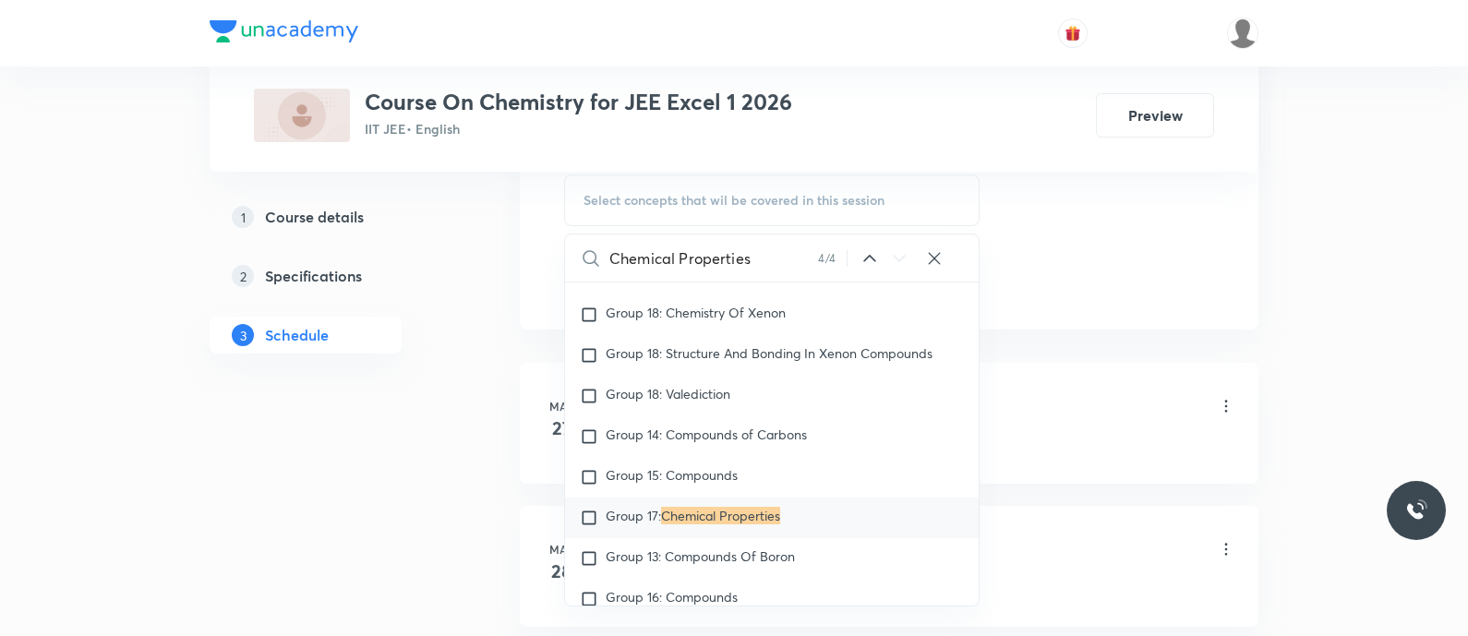
click at [656, 514] on span "Group 17:" at bounding box center [633, 516] width 55 height 18
checkbox input "true"
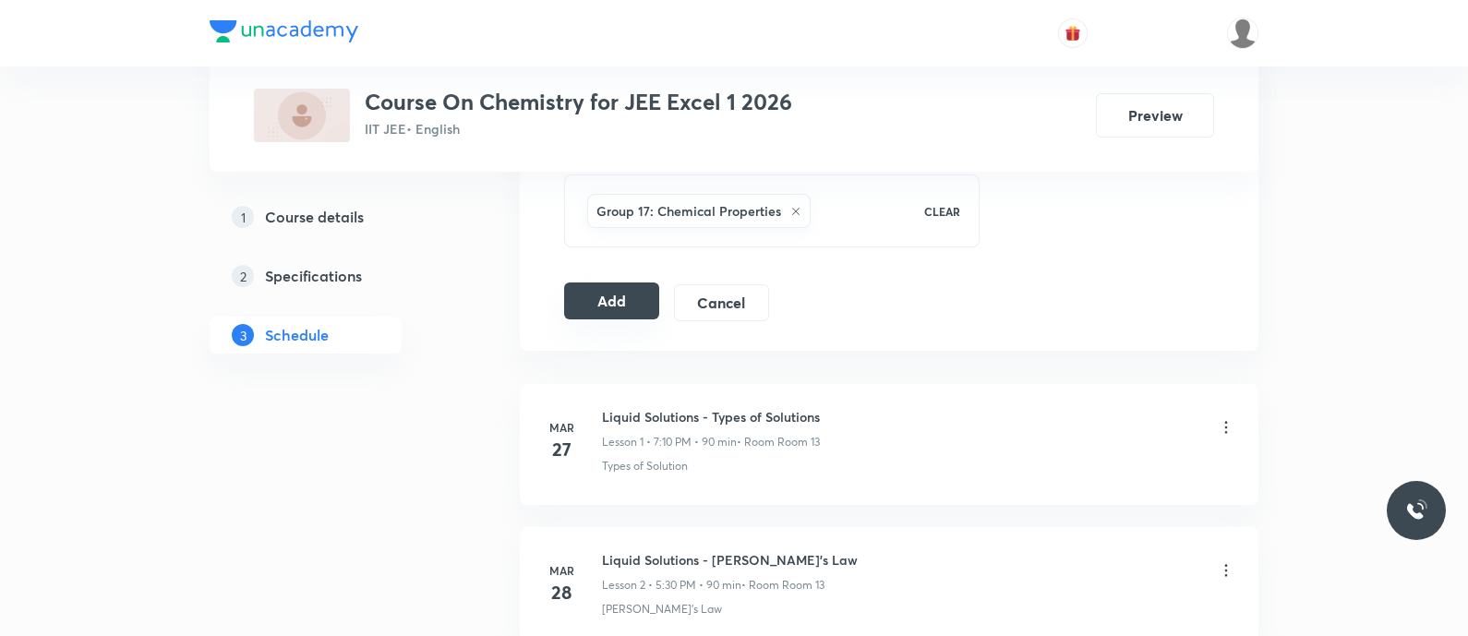
click at [602, 301] on button "Add" at bounding box center [611, 301] width 95 height 37
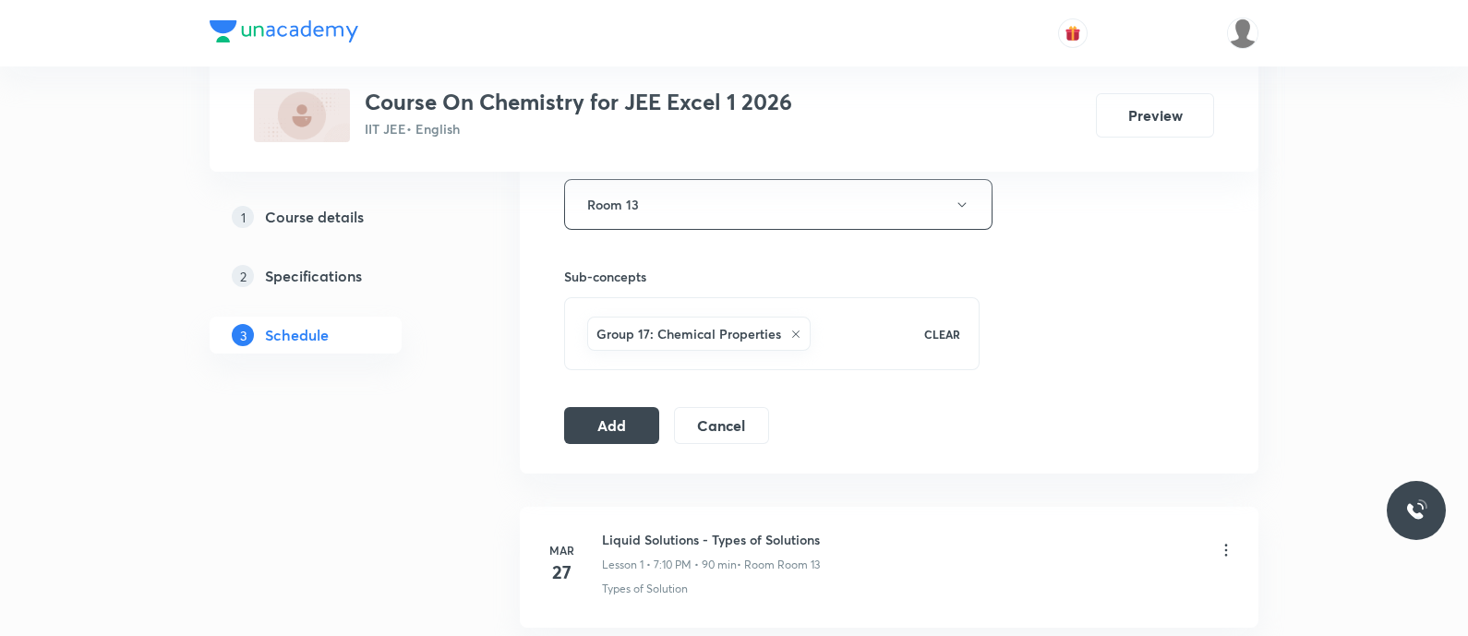
scroll to position [842, 0]
click at [596, 431] on button "Add" at bounding box center [611, 424] width 95 height 37
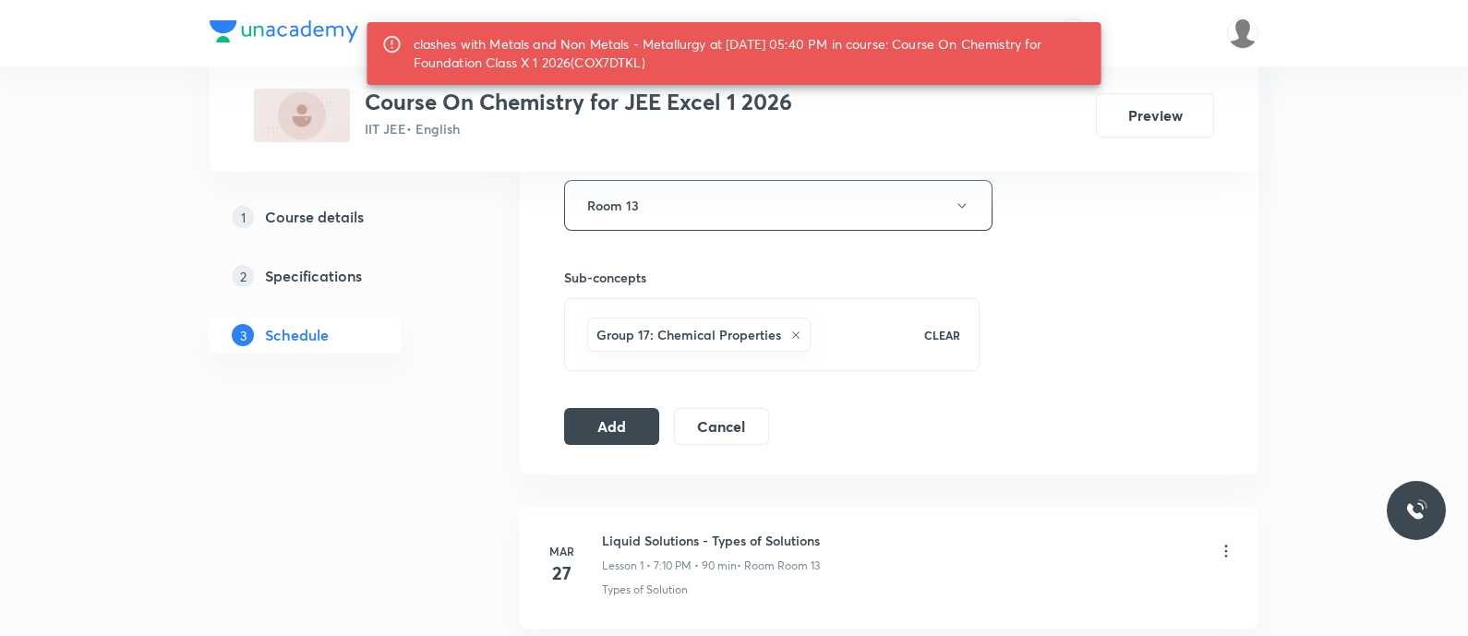
click at [617, 64] on div "clashes with Metals and Non Metals - Metallurgy at 04 Sep 2025 05:40 PM in cour…" at bounding box center [750, 54] width 673 height 52
copy div "COX7DTKL"
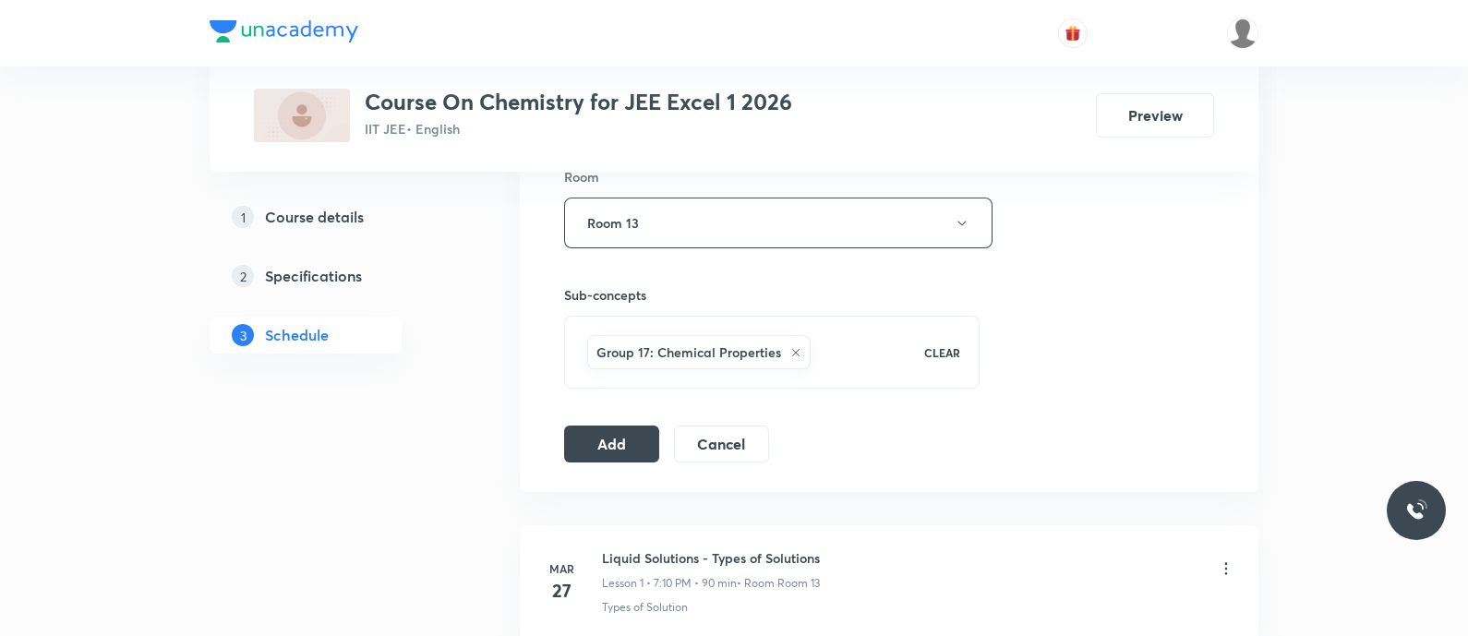
scroll to position [825, 0]
click at [614, 436] on button "Add" at bounding box center [611, 441] width 95 height 37
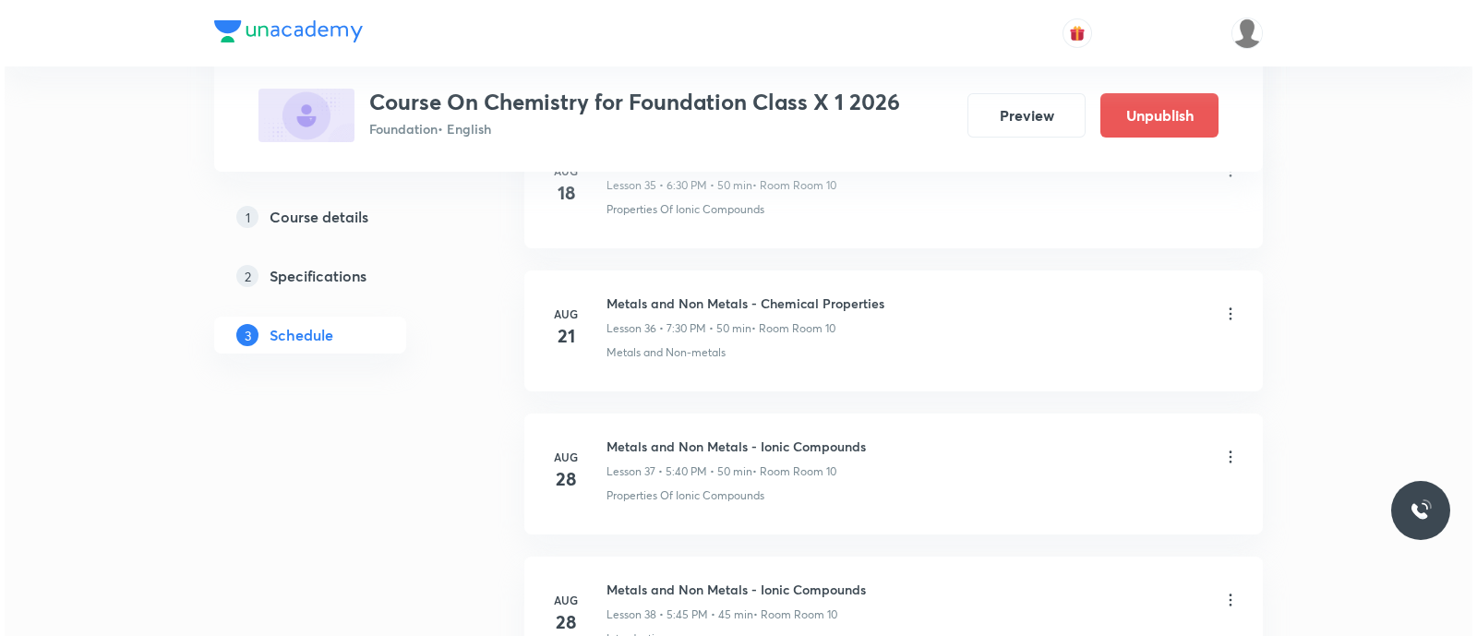
scroll to position [6528, 0]
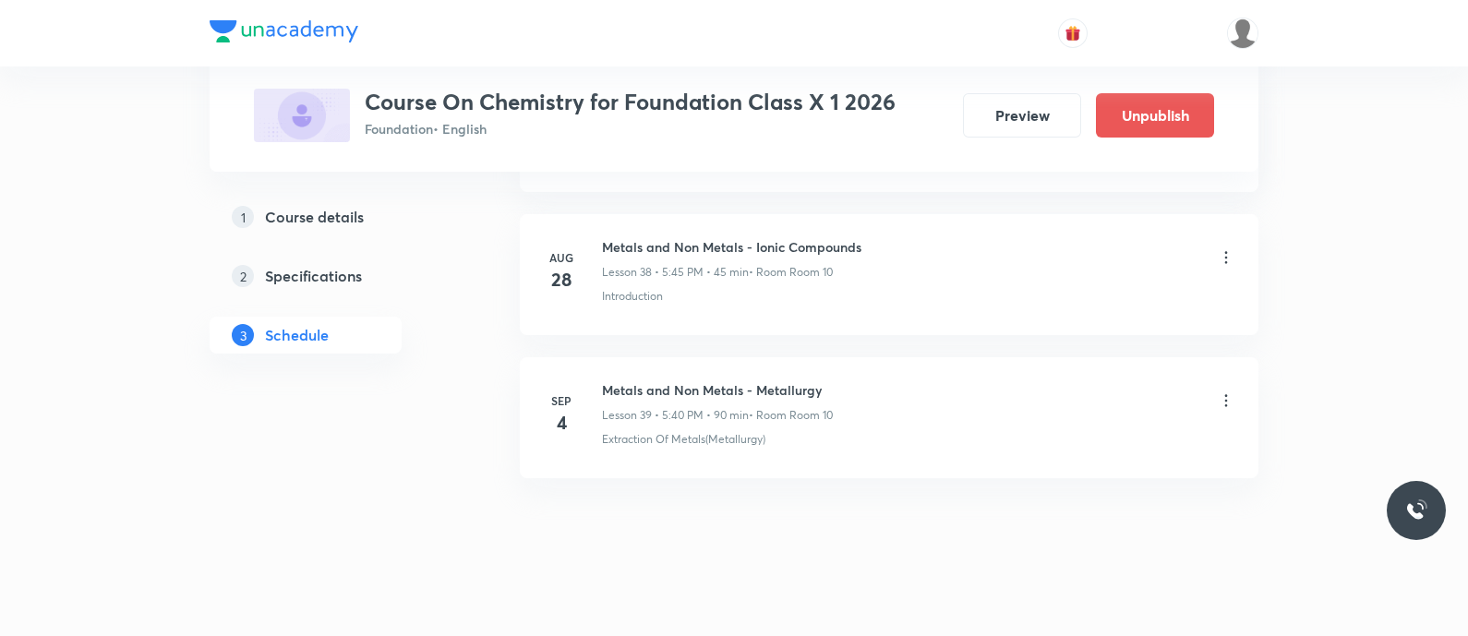
click at [1227, 392] on icon at bounding box center [1226, 401] width 18 height 18
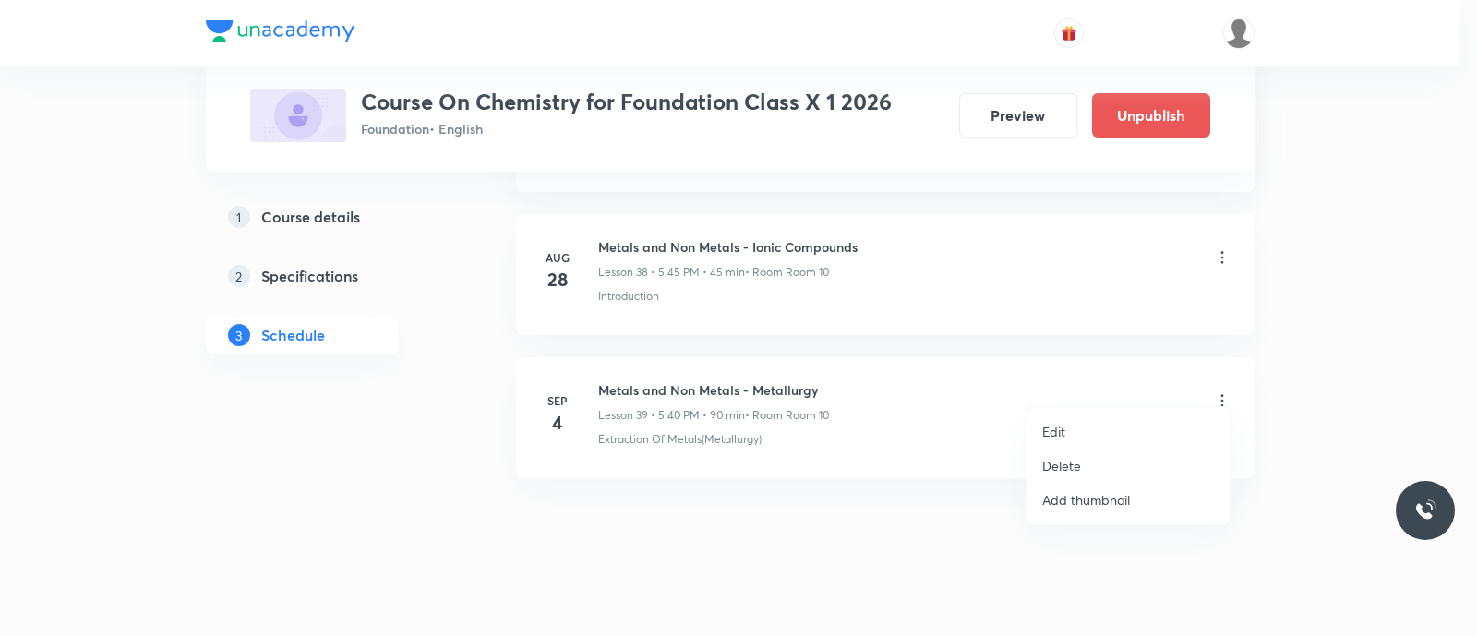
click at [1056, 432] on p "Edit" at bounding box center [1053, 431] width 23 height 19
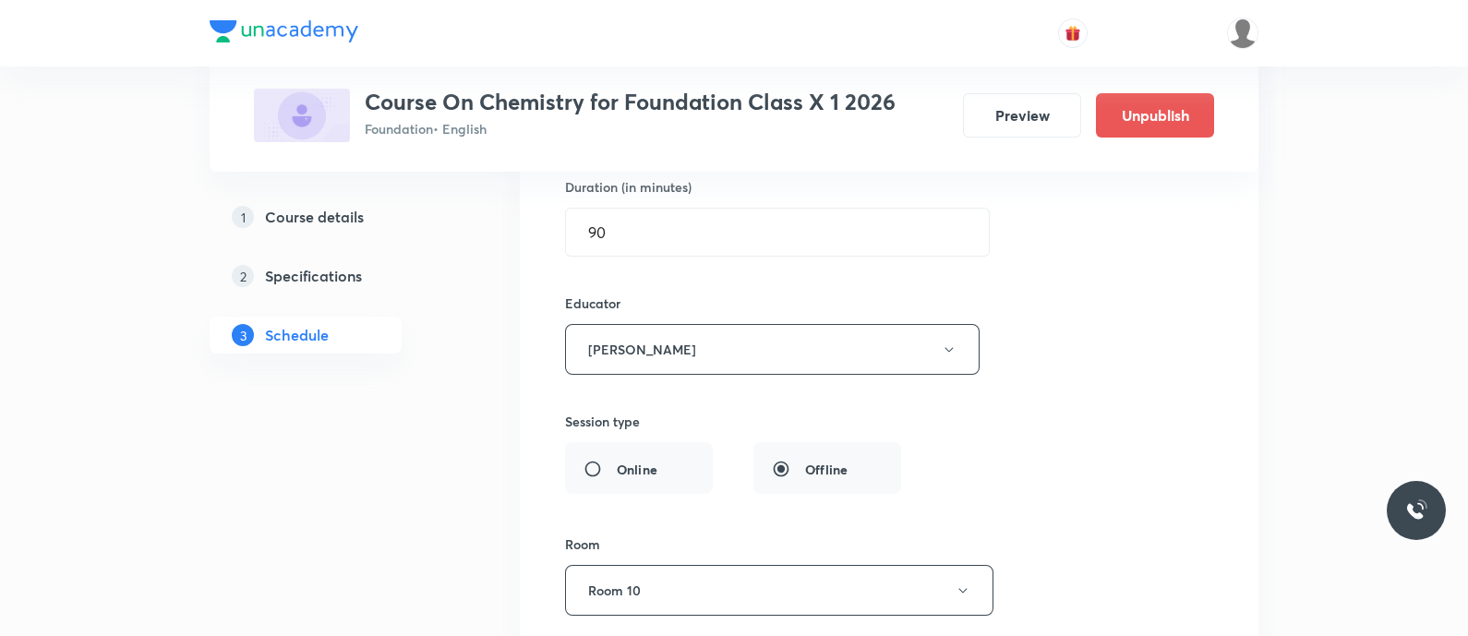
scroll to position [6010, 0]
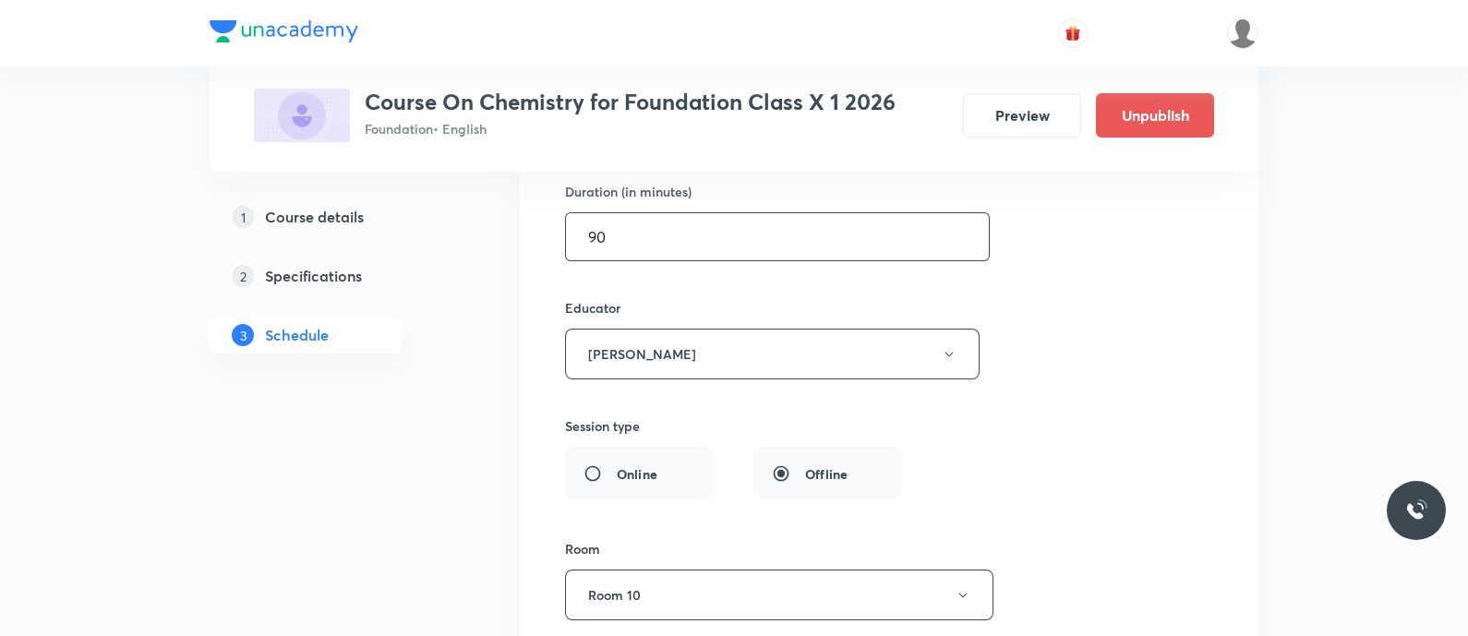
click at [623, 228] on input "90" at bounding box center [777, 236] width 423 height 47
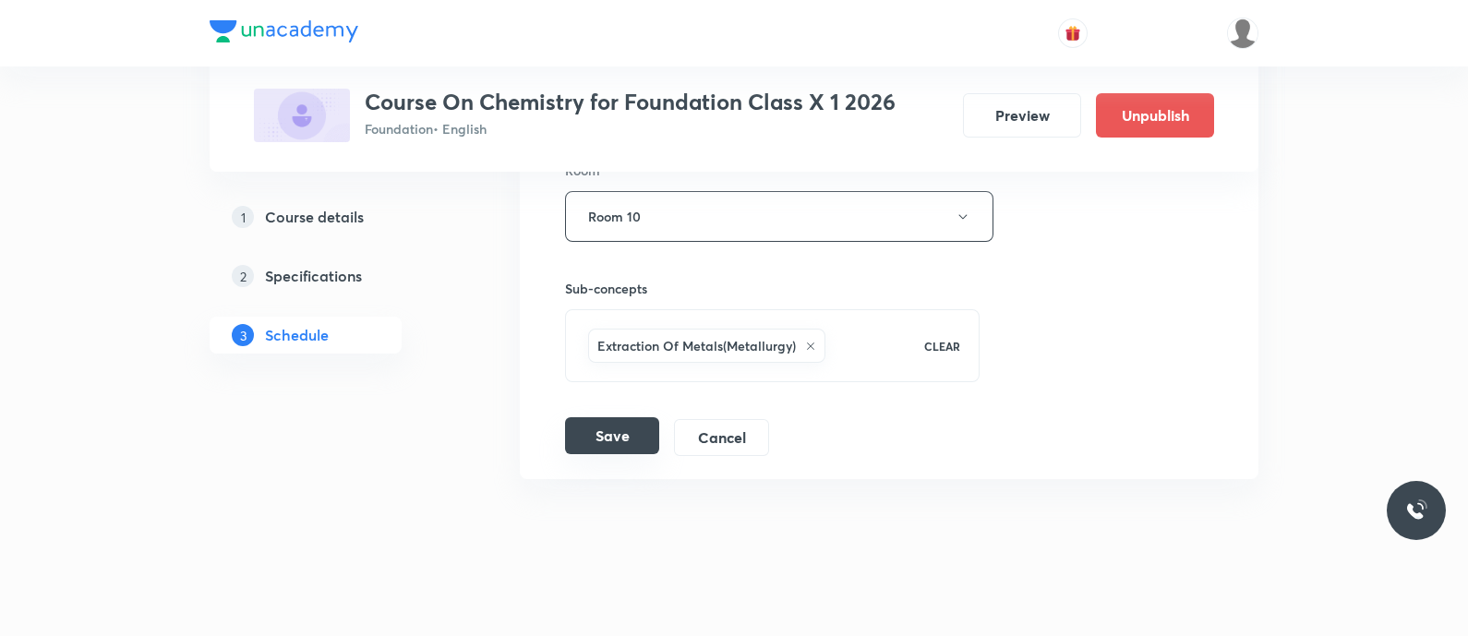
type input "50"
click at [591, 417] on button "Save" at bounding box center [612, 435] width 94 height 37
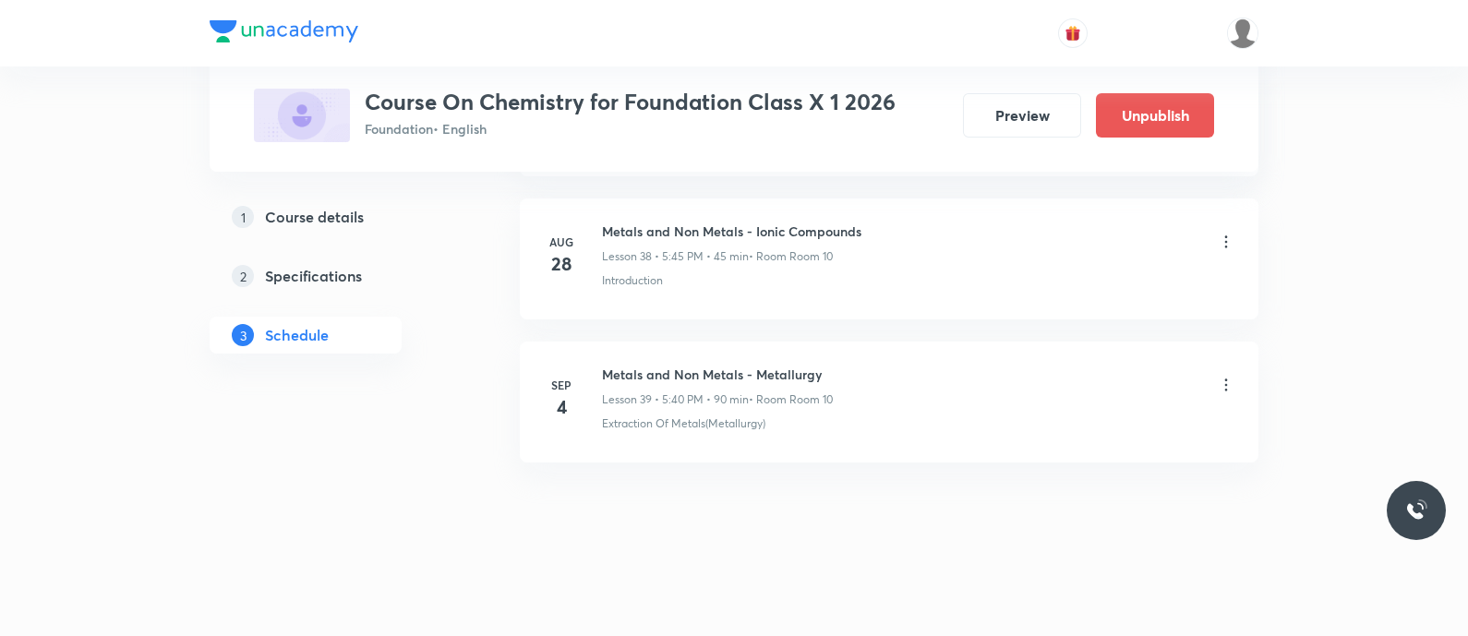
scroll to position [5563, 0]
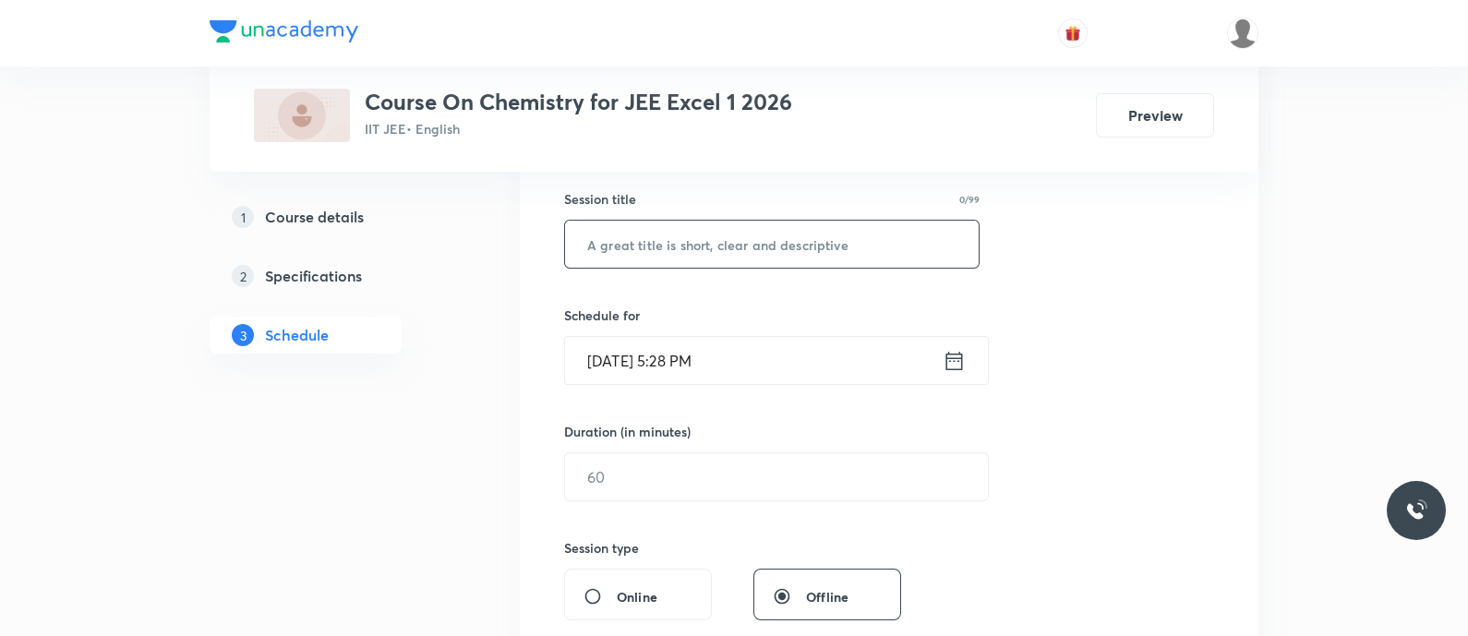
click at [622, 250] on input "text" at bounding box center [772, 244] width 414 height 47
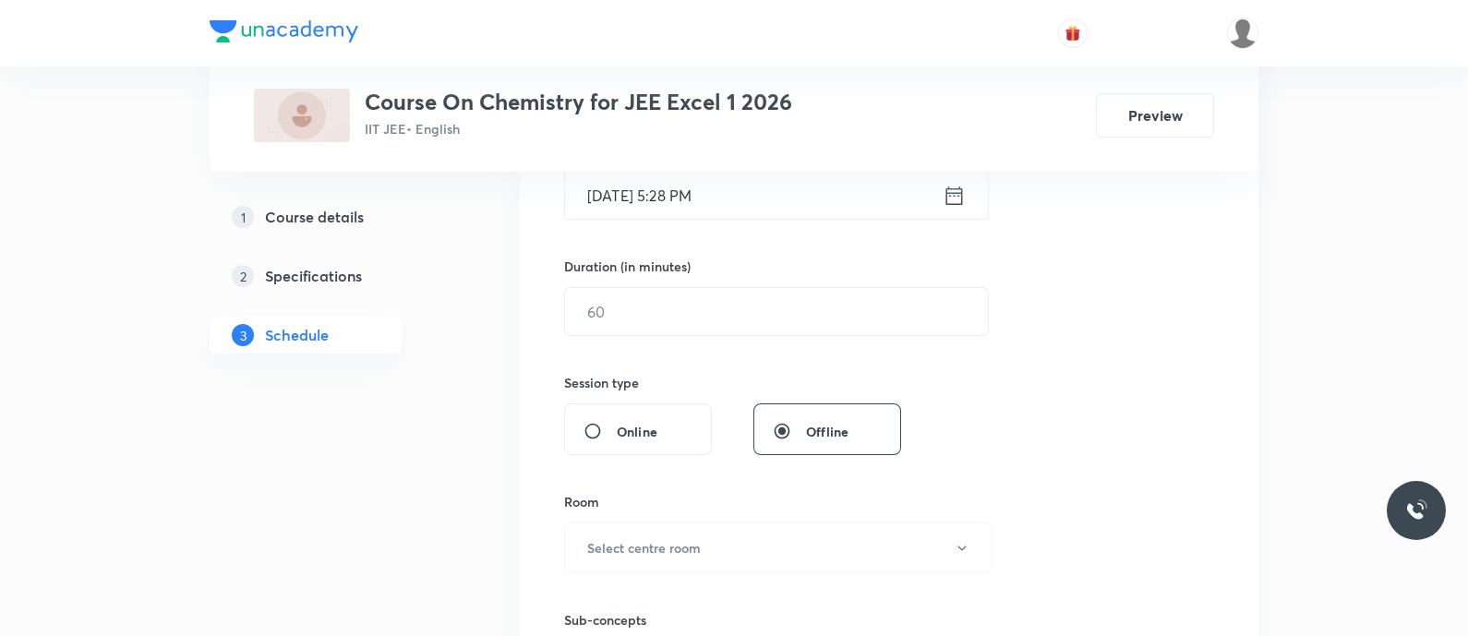
scroll to position [504, 0]
type input "Chemical Properties"
click at [943, 192] on icon at bounding box center [954, 191] width 23 height 26
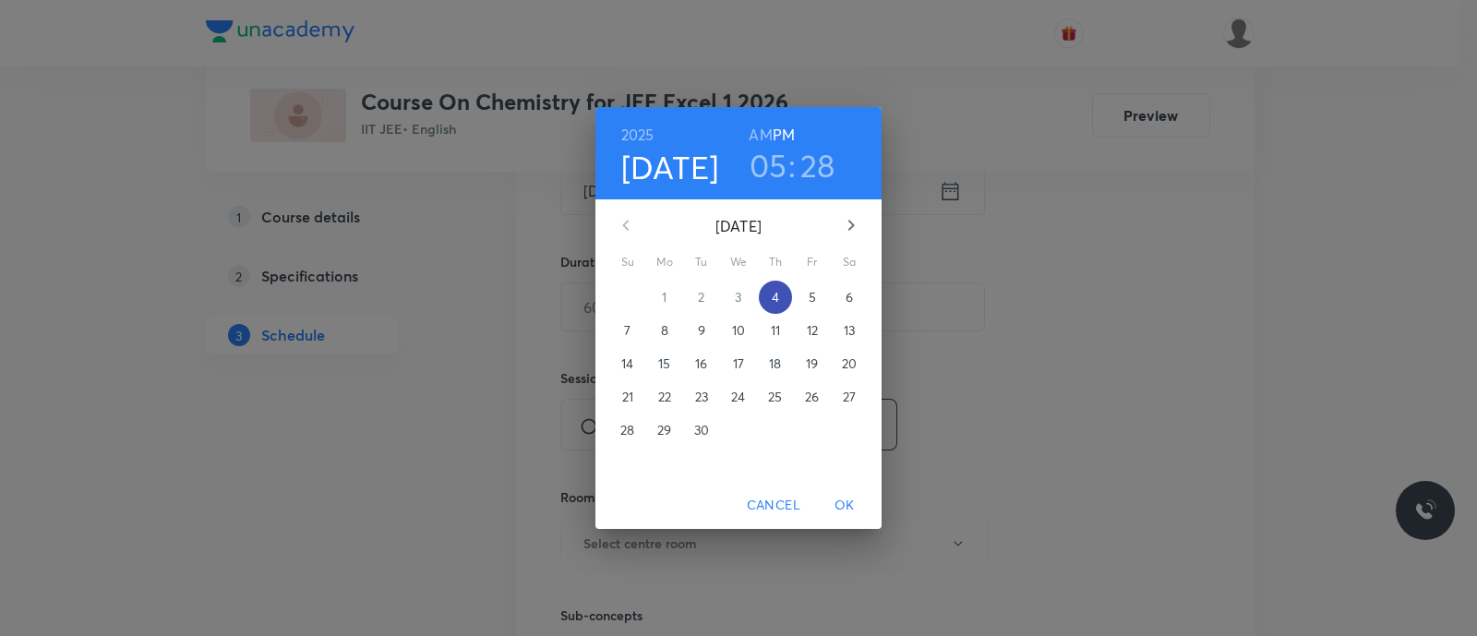
click at [778, 301] on p "4" at bounding box center [775, 297] width 7 height 18
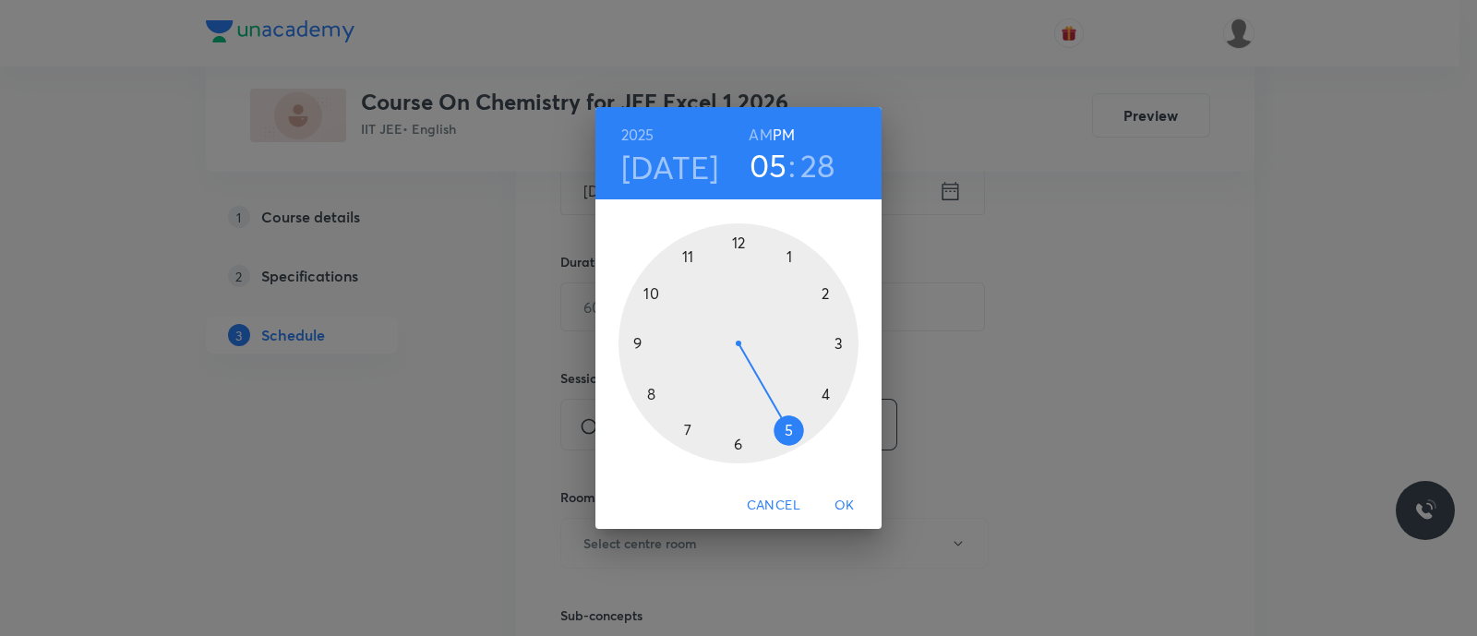
click at [687, 429] on div at bounding box center [739, 343] width 240 height 240
click at [826, 295] on div at bounding box center [739, 343] width 240 height 240
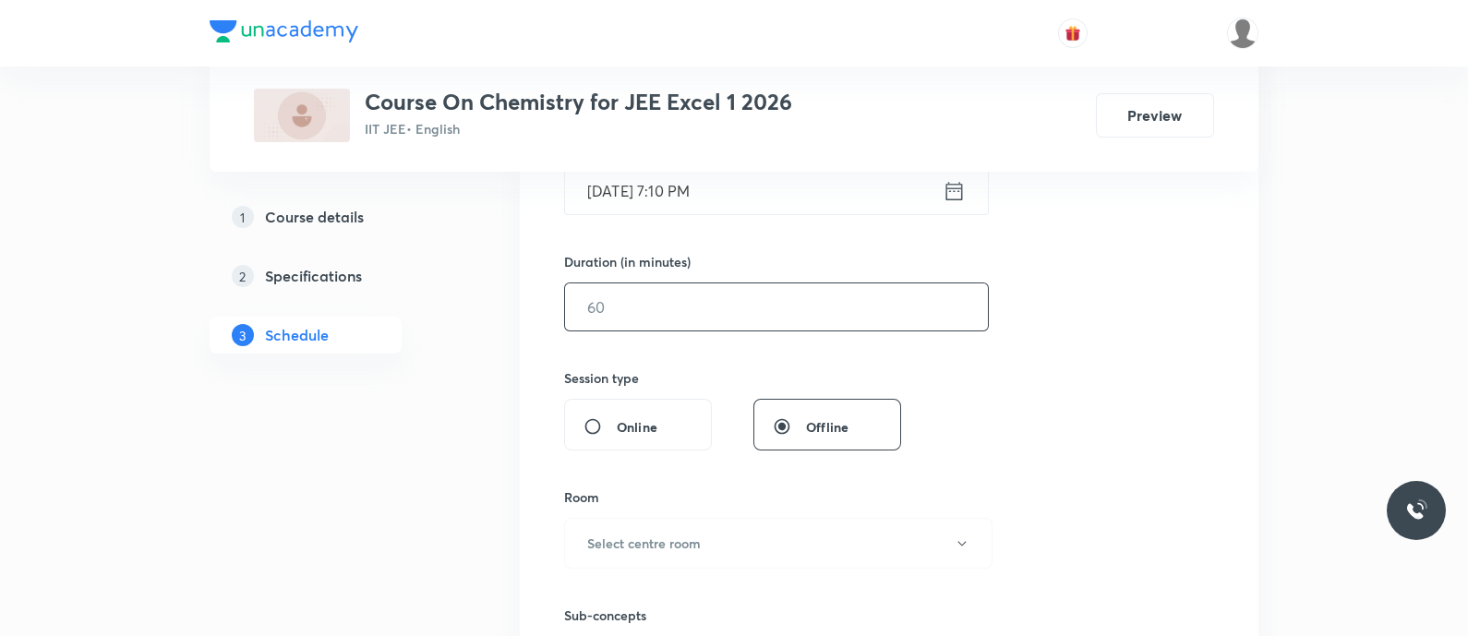
click at [819, 298] on input "text" at bounding box center [776, 306] width 423 height 47
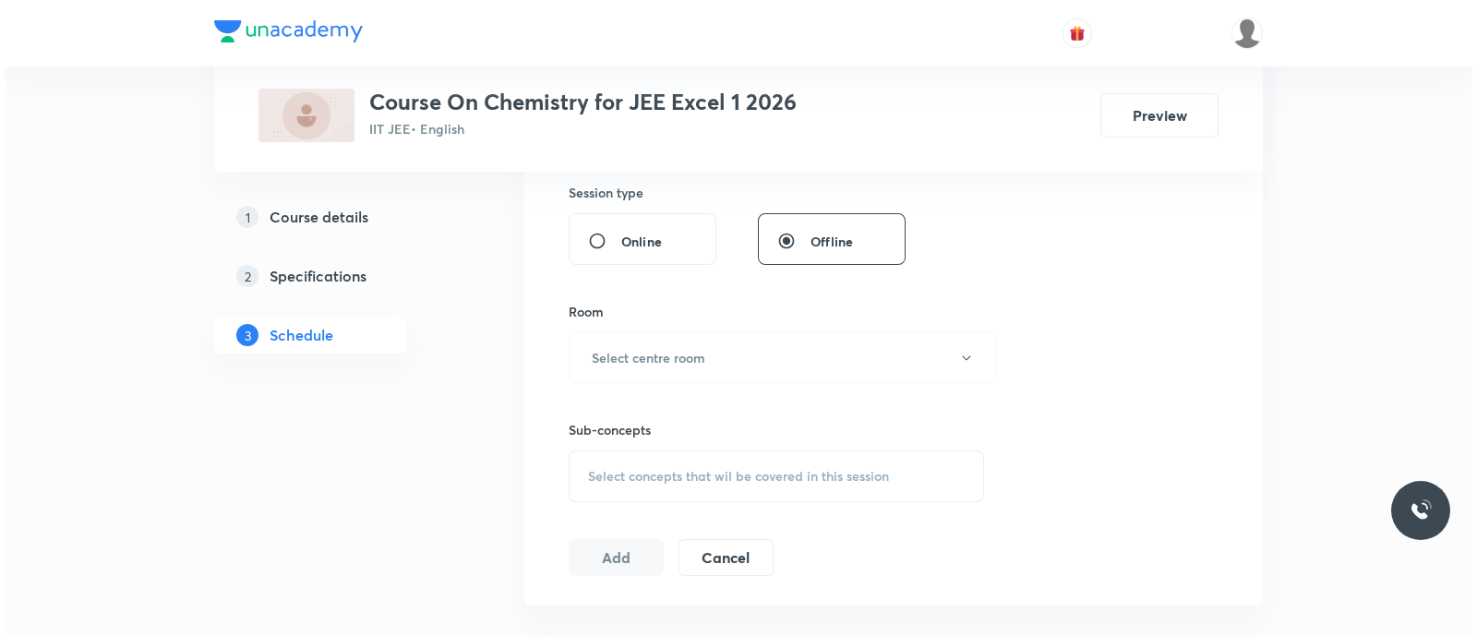
scroll to position [696, 0]
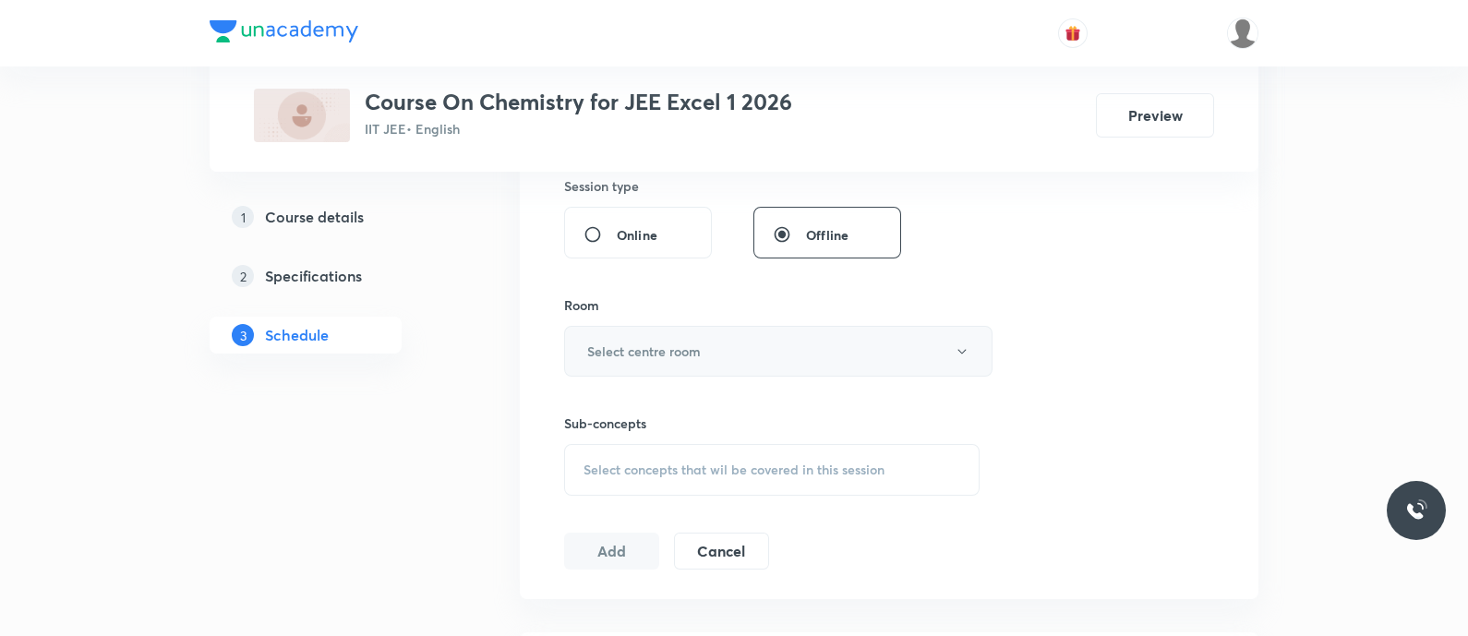
type input "90"
click at [808, 338] on button "Select centre room" at bounding box center [778, 351] width 428 height 51
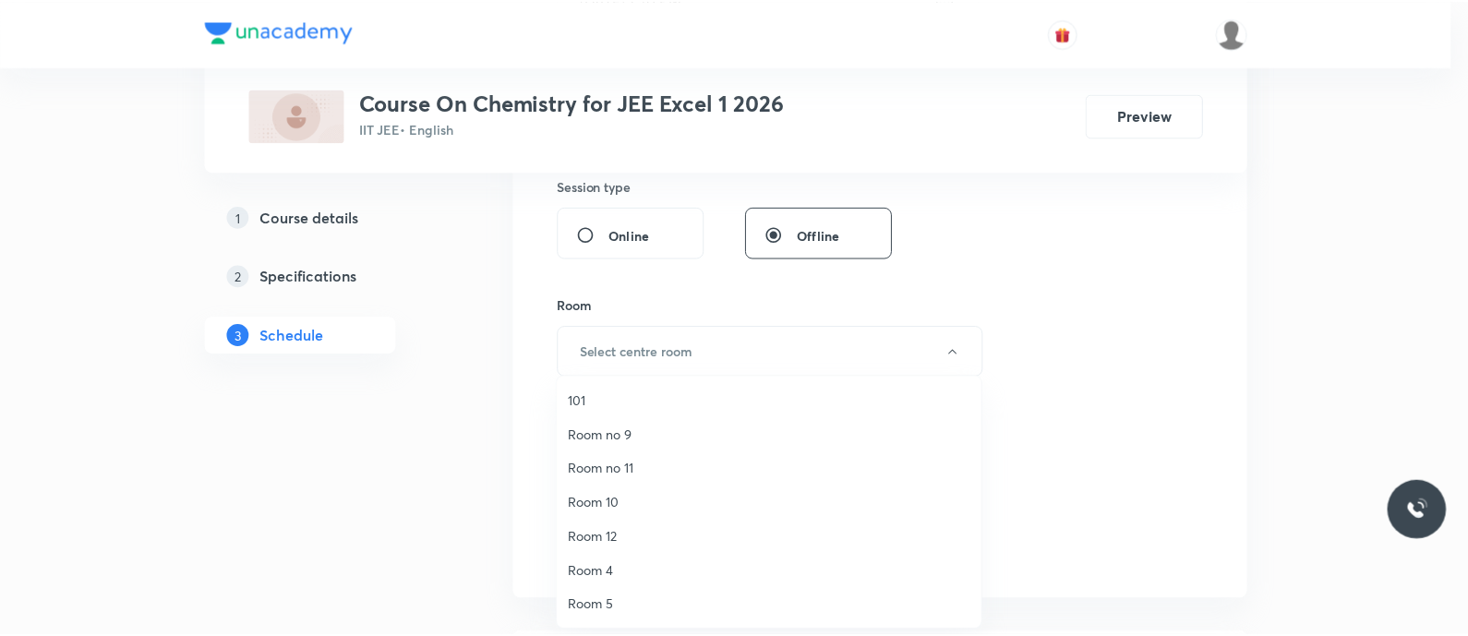
scroll to position [239, 0]
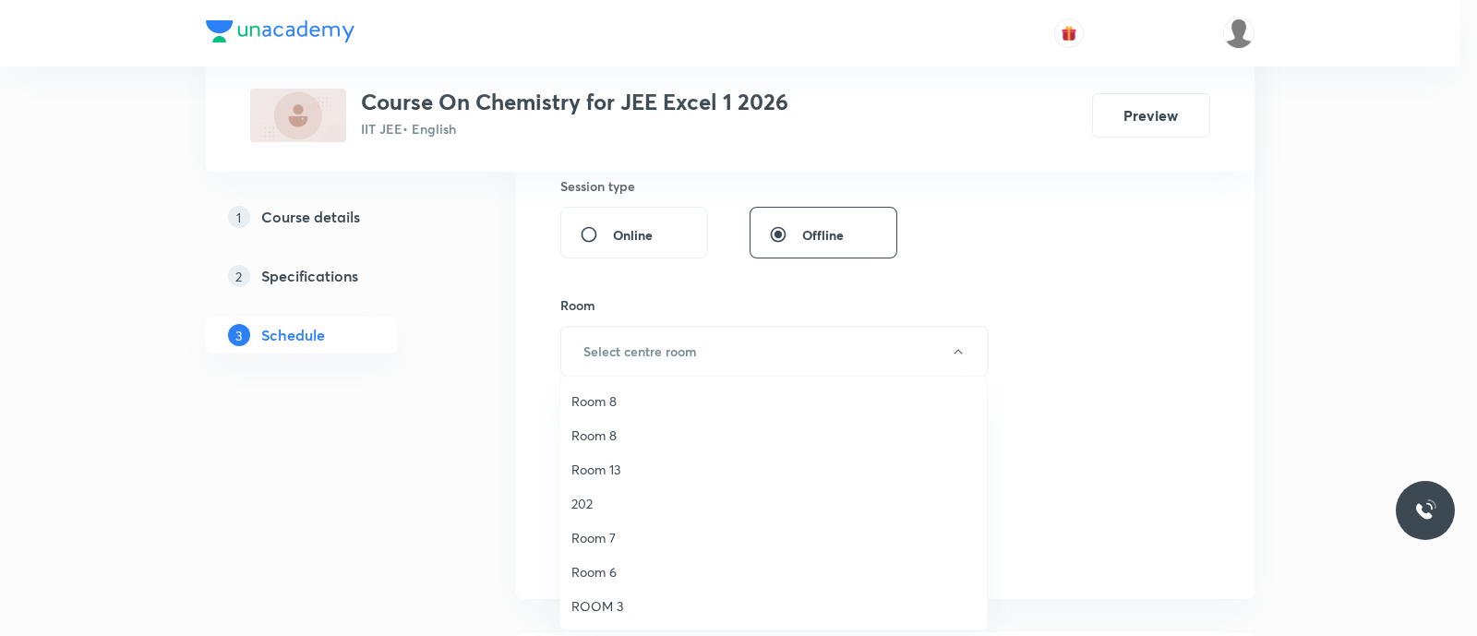
click at [632, 464] on span "Room 13" at bounding box center [774, 469] width 404 height 19
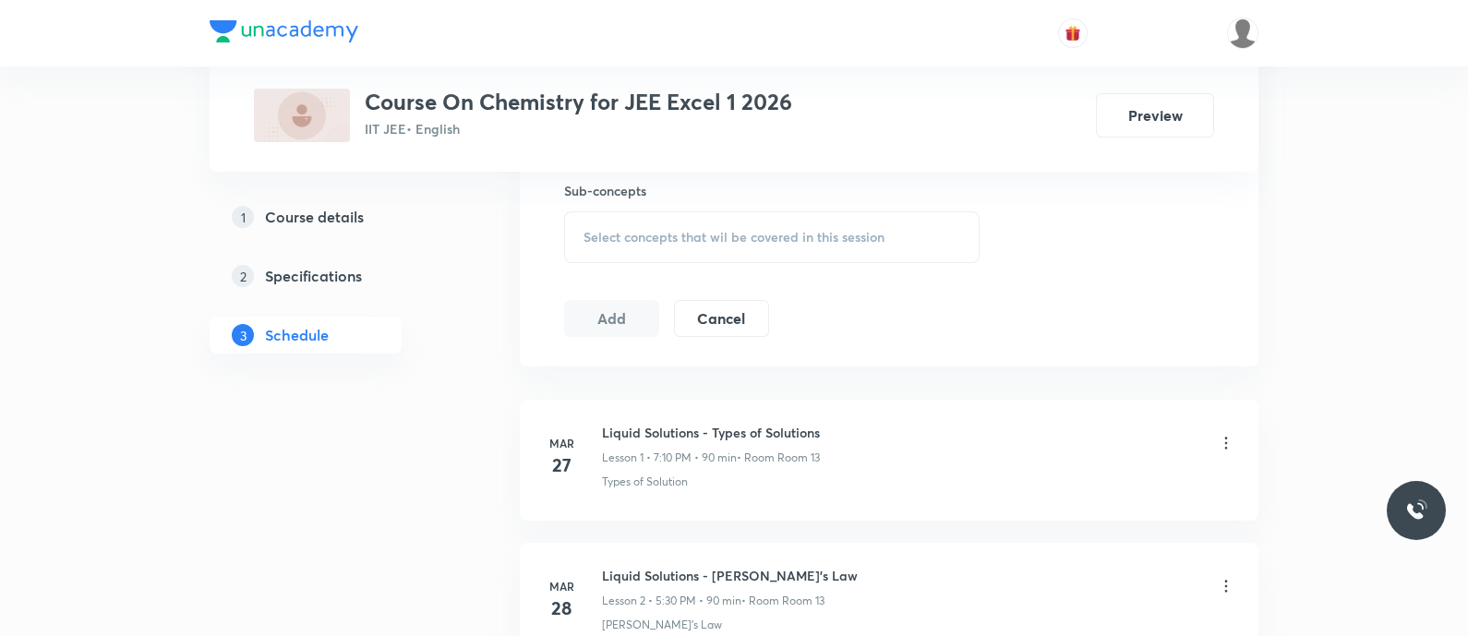
scroll to position [932, 0]
click at [640, 229] on span "Select concepts that wil be covered in this session" at bounding box center [734, 234] width 301 height 15
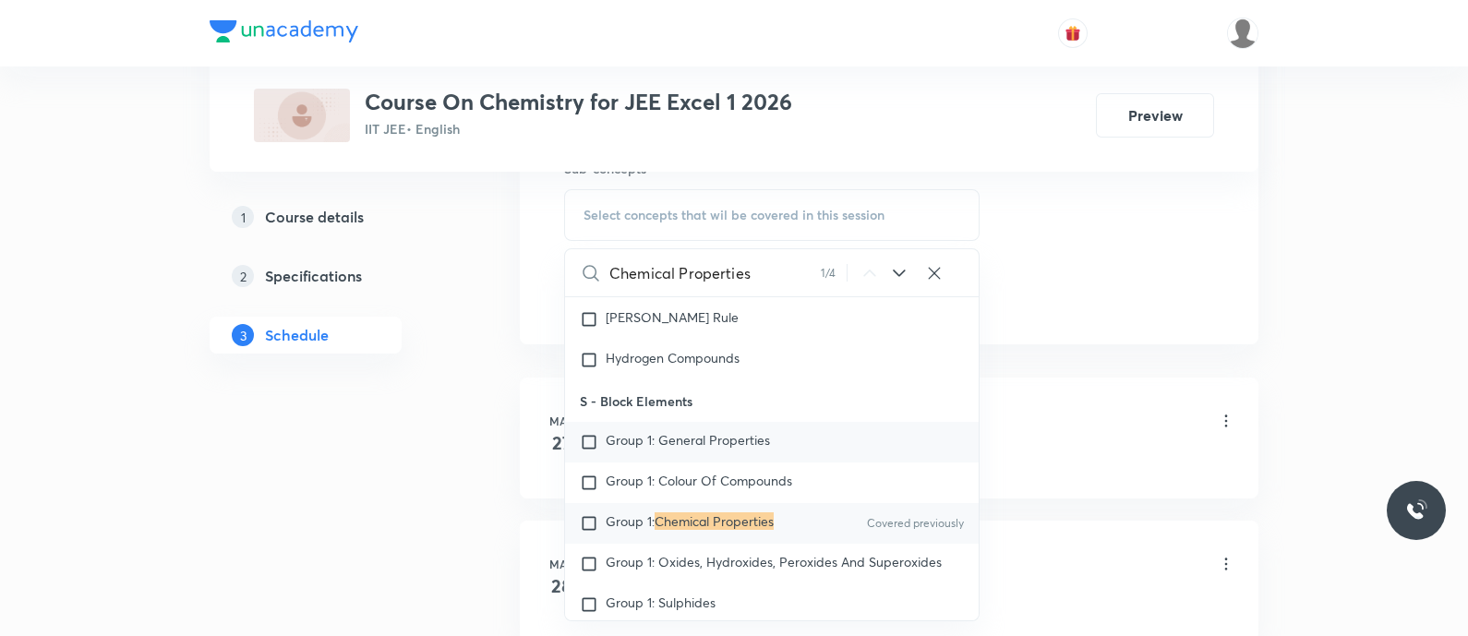
scroll to position [17992, 0]
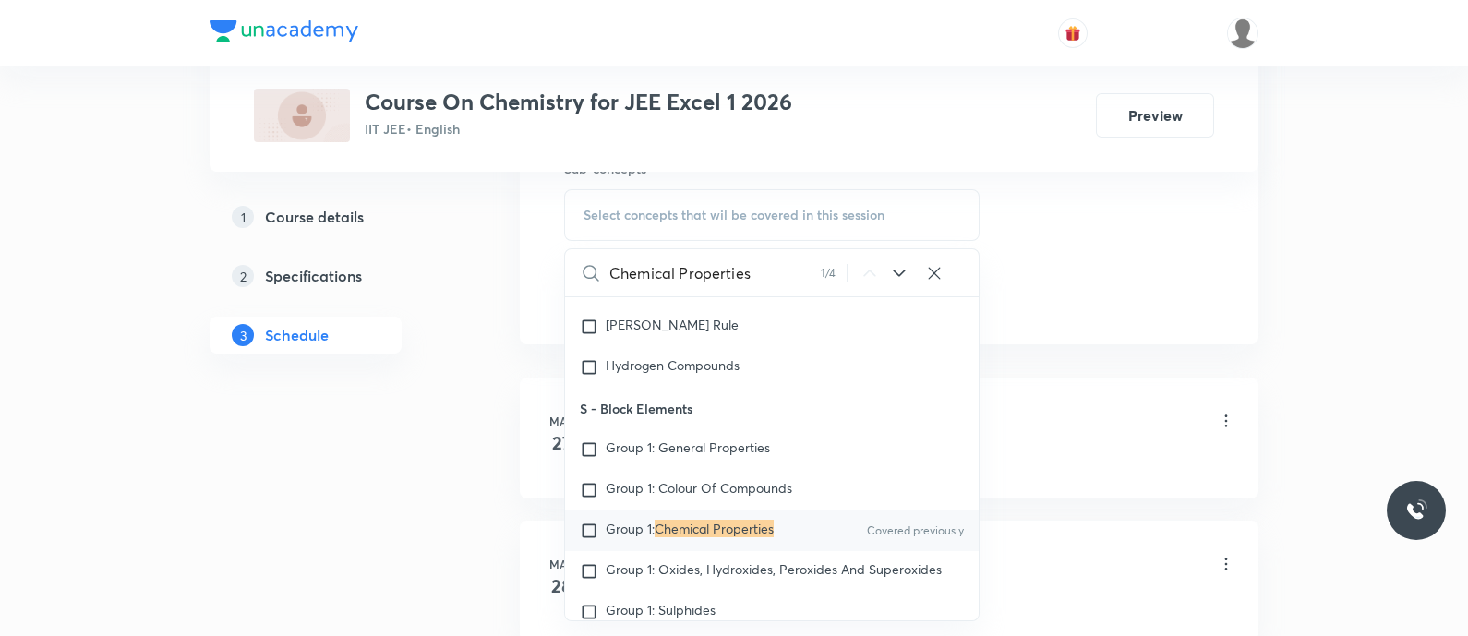
type input "Chemical Properties"
click at [683, 525] on mark "Chemical Properties" at bounding box center [714, 529] width 119 height 18
checkbox input "true"
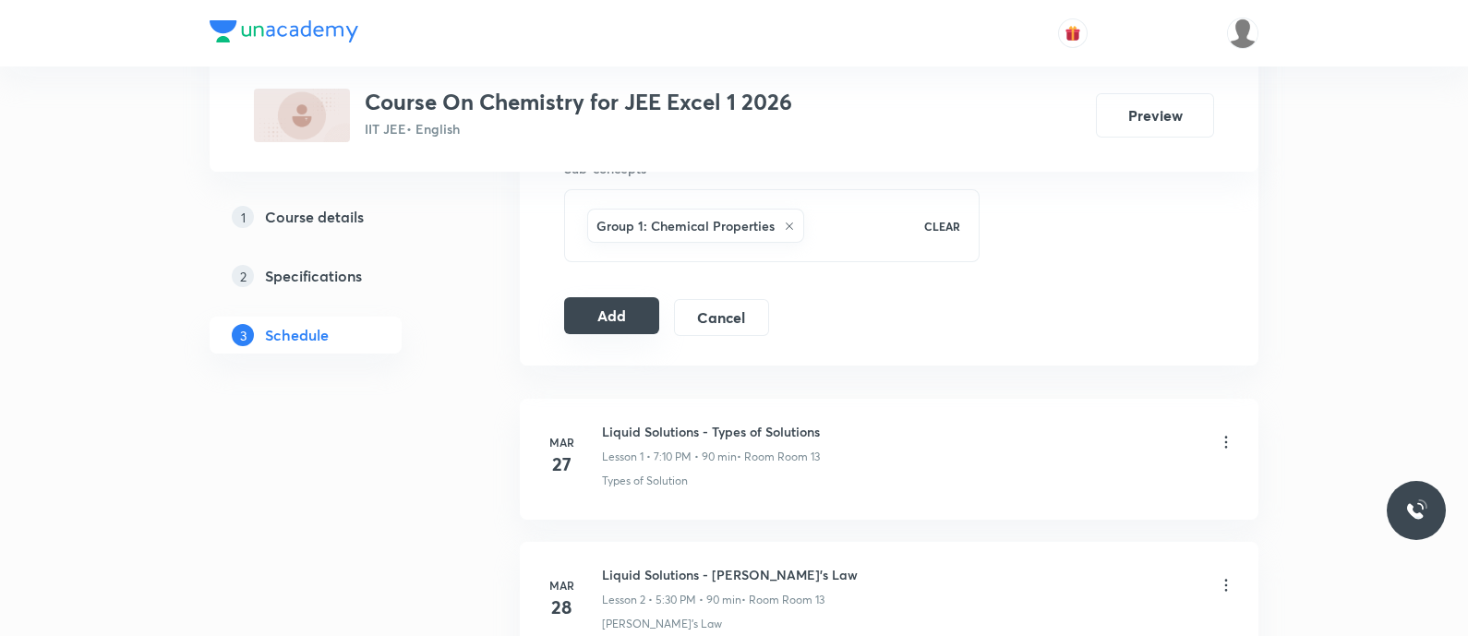
click at [613, 308] on button "Add" at bounding box center [611, 315] width 95 height 37
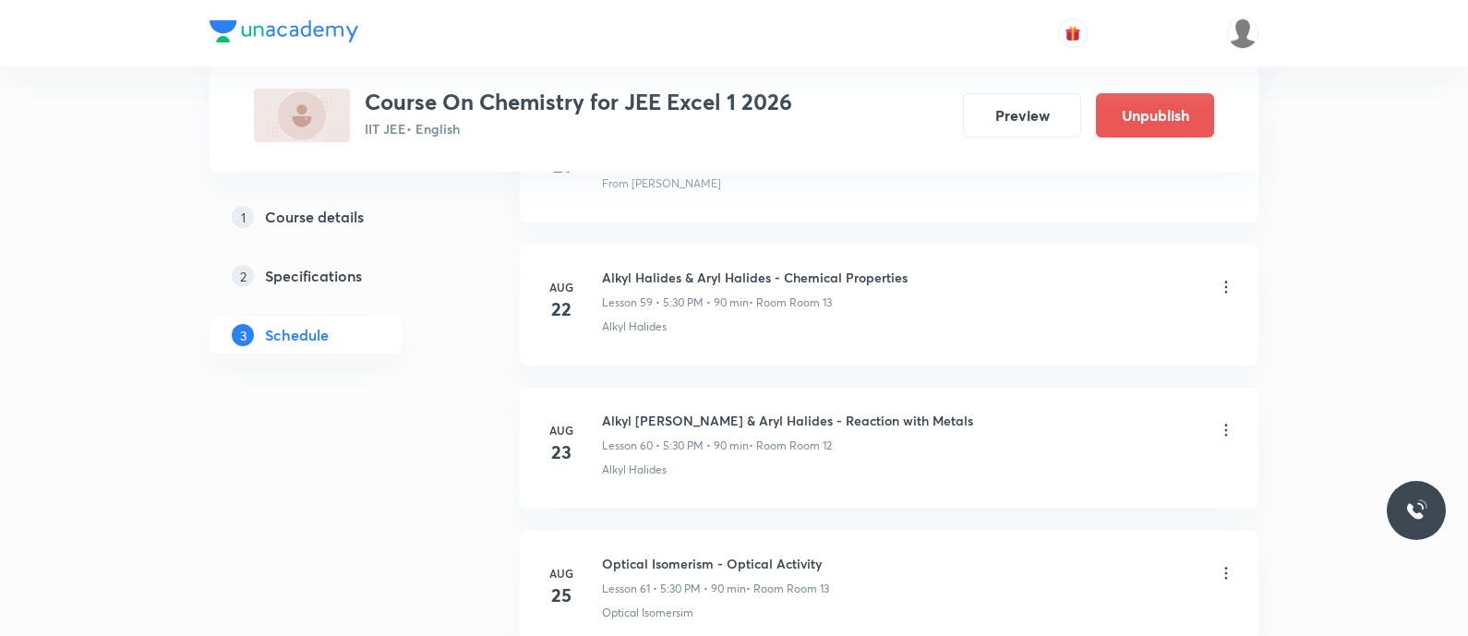
scroll to position [9294, 0]
